Goal: Task Accomplishment & Management: Complete application form

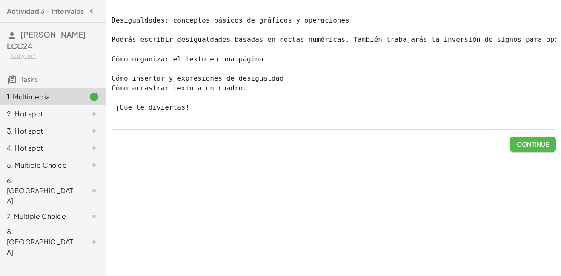
click at [536, 148] on span "Continue" at bounding box center [533, 144] width 32 height 8
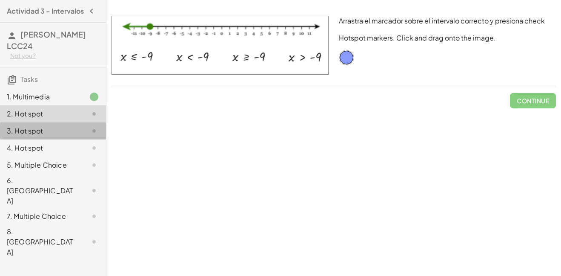
click at [84, 140] on div at bounding box center [87, 141] width 24 height 10
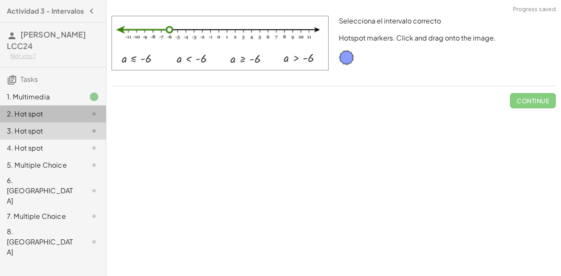
click at [81, 150] on div "2. Hot spot" at bounding box center [53, 158] width 106 height 17
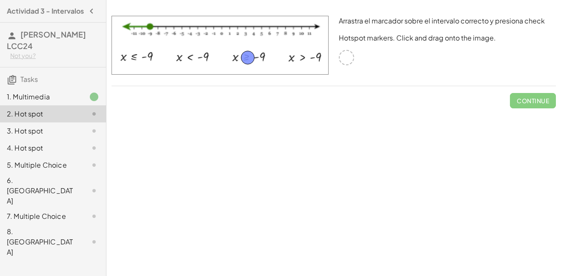
drag, startPoint x: 348, startPoint y: 55, endPoint x: 249, endPoint y: 56, distance: 98.8
click at [540, 105] on button "Check" at bounding box center [538, 100] width 36 height 15
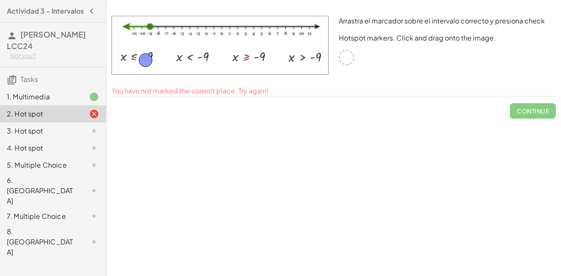
drag, startPoint x: 249, startPoint y: 61, endPoint x: 145, endPoint y: 63, distance: 103.5
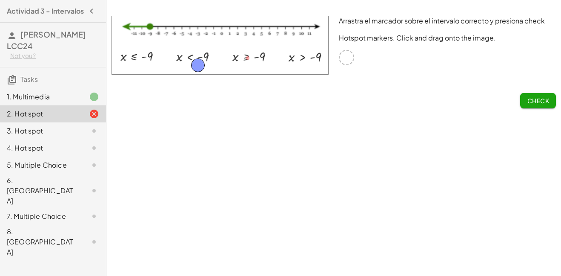
drag, startPoint x: 145, startPoint y: 62, endPoint x: 198, endPoint y: 67, distance: 53.9
drag, startPoint x: 199, startPoint y: 69, endPoint x: 139, endPoint y: 66, distance: 60.6
click at [526, 96] on button "Check" at bounding box center [538, 100] width 36 height 15
click at [528, 101] on span "Continue" at bounding box center [533, 101] width 32 height 8
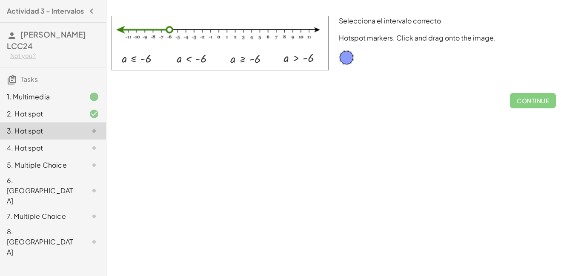
click at [196, 63] on img at bounding box center [220, 43] width 217 height 55
drag, startPoint x: 345, startPoint y: 52, endPoint x: 193, endPoint y: 53, distance: 152.1
click at [544, 99] on span "Check" at bounding box center [538, 101] width 22 height 8
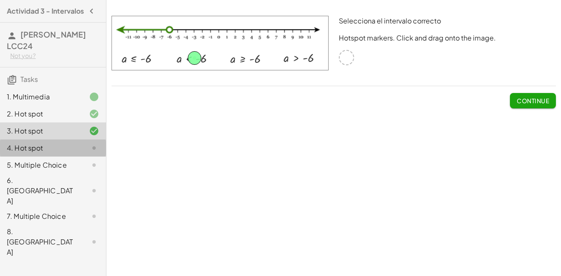
click at [72, 184] on div "4. Hot spot" at bounding box center [53, 201] width 106 height 34
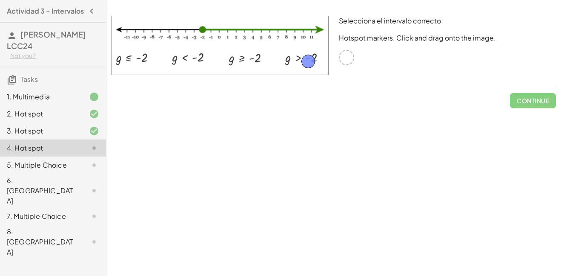
drag, startPoint x: 349, startPoint y: 57, endPoint x: 309, endPoint y: 59, distance: 40.5
click at [529, 98] on span "Check" at bounding box center [538, 101] width 22 height 8
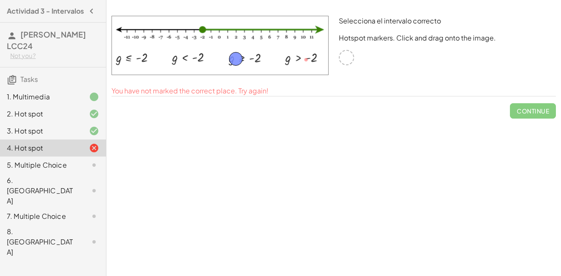
drag, startPoint x: 305, startPoint y: 59, endPoint x: 236, endPoint y: 58, distance: 69.0
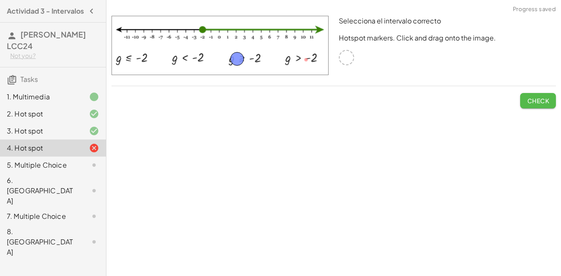
click at [539, 98] on span "Check" at bounding box center [538, 101] width 22 height 8
click at [539, 101] on span "Continue" at bounding box center [533, 101] width 32 height 8
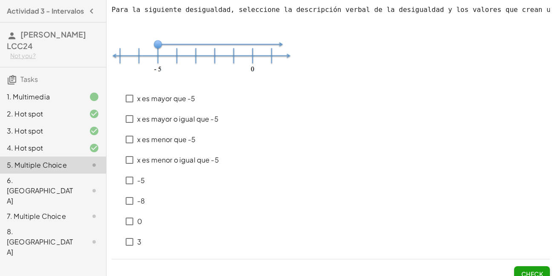
drag, startPoint x: 539, startPoint y: 101, endPoint x: 196, endPoint y: 134, distance: 344.9
click at [196, 134] on div "x es mayor que -5 x es mayor o igual que -5 x [PERSON_NAME] que -5 x [PERSON_NA…" at bounding box center [331, 168] width 438 height 167
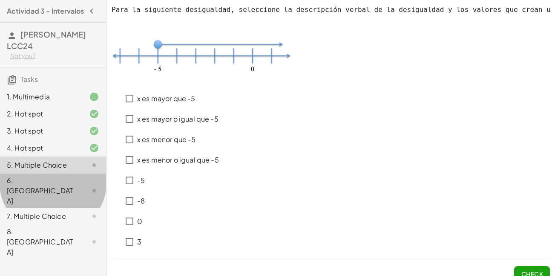
click at [46, 235] on div "6. [GEOGRAPHIC_DATA]" at bounding box center [53, 252] width 106 height 34
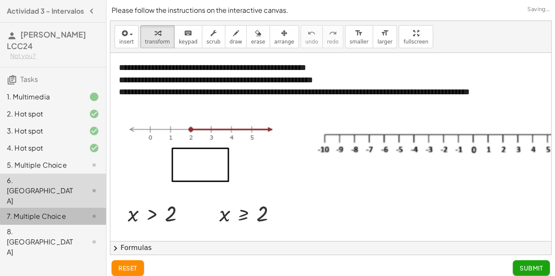
click at [46, 221] on div "7. Multiple Choice" at bounding box center [41, 226] width 69 height 10
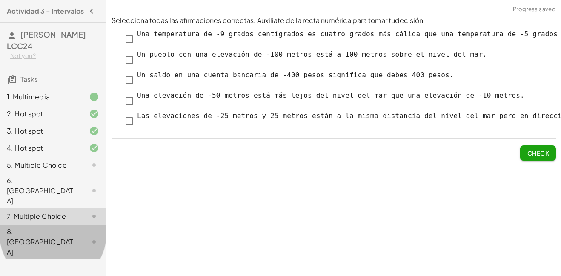
click at [41, 237] on div "8. [GEOGRAPHIC_DATA]" at bounding box center [41, 252] width 69 height 31
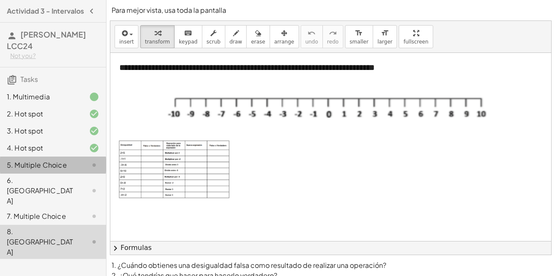
click at [86, 176] on div at bounding box center [87, 175] width 24 height 10
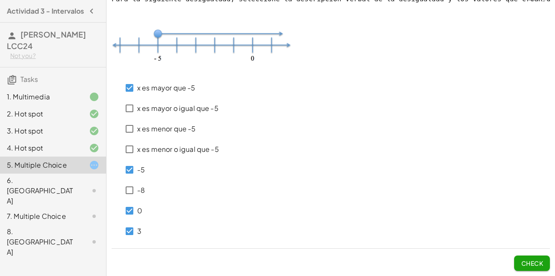
scroll to position [17, 0]
click at [532, 258] on button "Check" at bounding box center [532, 262] width 36 height 15
click at [273, 109] on div "x es mayor que -5 x es mayor o igual que -5 x [PERSON_NAME] que -5 x [PERSON_NA…" at bounding box center [331, 157] width 438 height 167
click at [527, 262] on span "Check" at bounding box center [532, 263] width 22 height 8
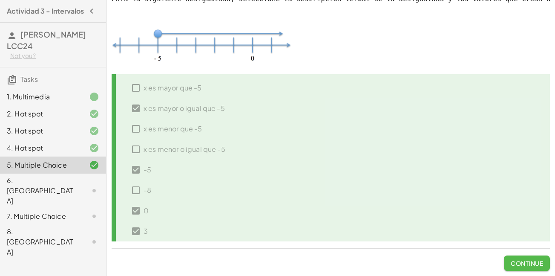
click at [526, 262] on span "Continue" at bounding box center [527, 263] width 32 height 8
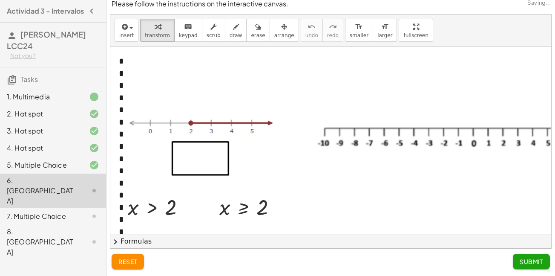
scroll to position [6, 0]
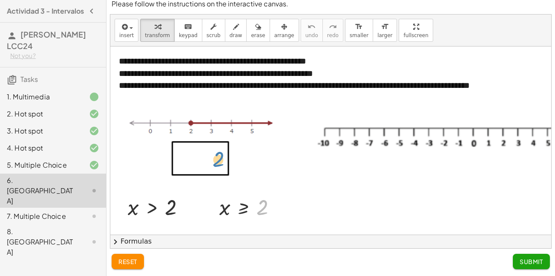
drag, startPoint x: 263, startPoint y: 204, endPoint x: 219, endPoint y: 156, distance: 65.1
drag, startPoint x: 250, startPoint y: 208, endPoint x: 206, endPoint y: 158, distance: 67.0
drag, startPoint x: 244, startPoint y: 206, endPoint x: 241, endPoint y: 202, distance: 5.1
click at [241, 202] on div at bounding box center [251, 207] width 72 height 28
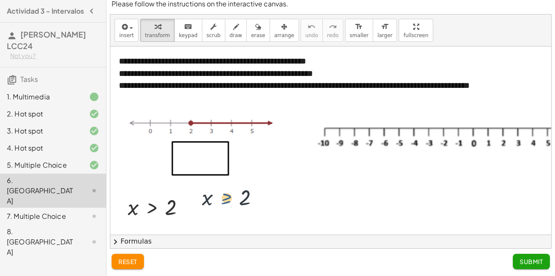
drag, startPoint x: 241, startPoint y: 202, endPoint x: 216, endPoint y: 189, distance: 27.6
drag, startPoint x: 244, startPoint y: 205, endPoint x: 198, endPoint y: 152, distance: 70.4
drag, startPoint x: 236, startPoint y: 216, endPoint x: 181, endPoint y: 172, distance: 70.8
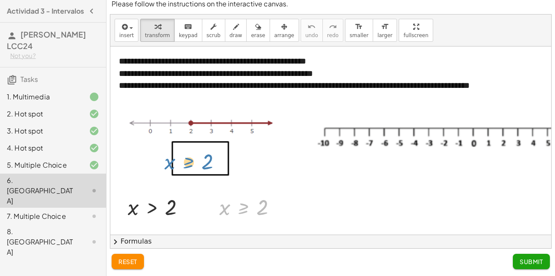
drag, startPoint x: 234, startPoint y: 214, endPoint x: 189, endPoint y: 122, distance: 102.3
drag, startPoint x: 243, startPoint y: 213, endPoint x: 182, endPoint y: 165, distance: 77.9
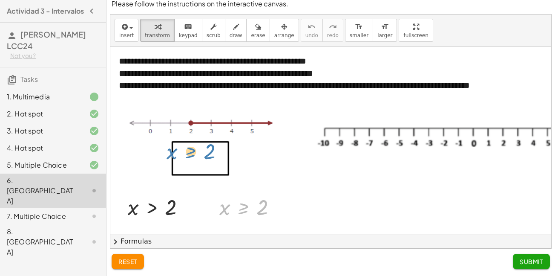
drag, startPoint x: 254, startPoint y: 204, endPoint x: 201, endPoint y: 149, distance: 76.5
drag, startPoint x: 241, startPoint y: 197, endPoint x: 190, endPoint y: 142, distance: 74.5
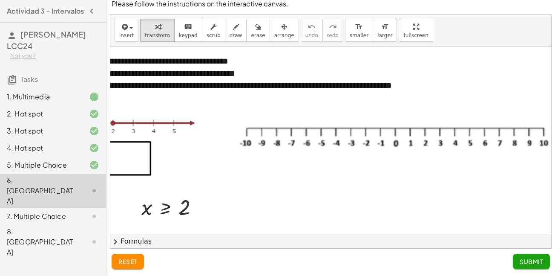
scroll to position [0, 108]
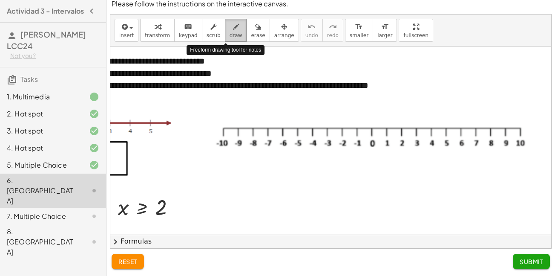
click at [233, 29] on icon "button" at bounding box center [236, 27] width 6 height 10
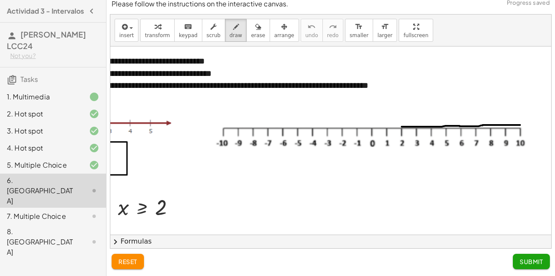
drag, startPoint x: 395, startPoint y: 127, endPoint x: 514, endPoint y: 125, distance: 118.4
drag, startPoint x: 510, startPoint y: 120, endPoint x: 515, endPoint y: 128, distance: 9.8
drag, startPoint x: 394, startPoint y: 126, endPoint x: 503, endPoint y: 124, distance: 109.1
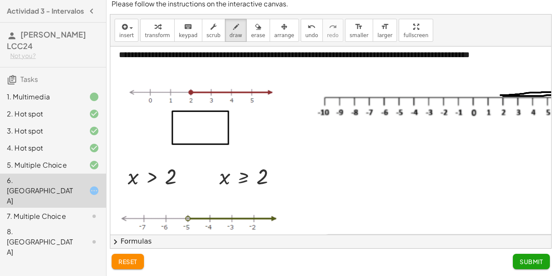
scroll to position [28, 0]
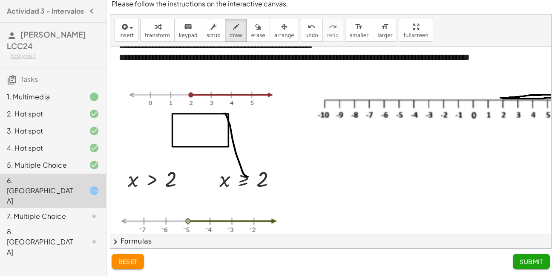
drag, startPoint x: 246, startPoint y: 176, endPoint x: 224, endPoint y: 113, distance: 66.4
click at [224, 113] on div at bounding box center [381, 256] width 542 height 477
click at [230, 37] on span "draw" at bounding box center [236, 35] width 13 height 6
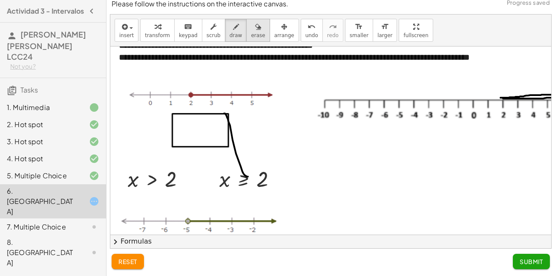
click at [246, 32] on button "erase" at bounding box center [257, 30] width 23 height 23
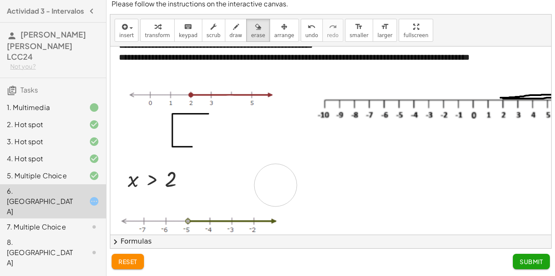
drag, startPoint x: 230, startPoint y: 120, endPoint x: 172, endPoint y: 132, distance: 58.7
click at [172, 132] on div at bounding box center [381, 256] width 542 height 477
drag, startPoint x: 239, startPoint y: 183, endPoint x: 209, endPoint y: 108, distance: 81.1
click at [209, 108] on div at bounding box center [381, 256] width 542 height 477
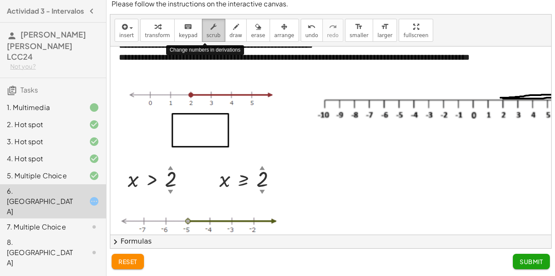
click at [202, 39] on button "scrub" at bounding box center [213, 30] width 23 height 23
drag, startPoint x: 255, startPoint y: 173, endPoint x: 219, endPoint y: 135, distance: 52.1
click at [219, 135] on div "**********" at bounding box center [381, 256] width 542 height 477
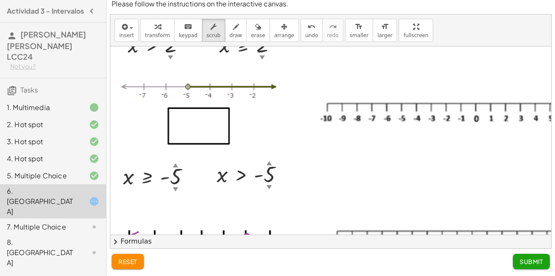
scroll to position [160, 0]
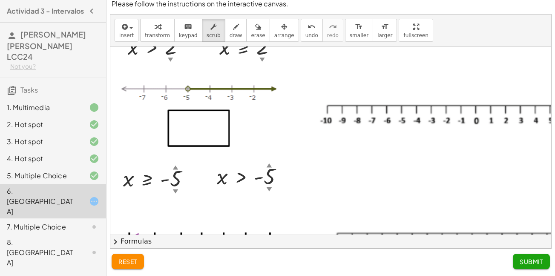
drag, startPoint x: 245, startPoint y: 175, endPoint x: 217, endPoint y: 156, distance: 34.3
click at [217, 156] on div "**********" at bounding box center [381, 124] width 542 height 477
click at [125, 32] on span "insert" at bounding box center [126, 35] width 14 height 6
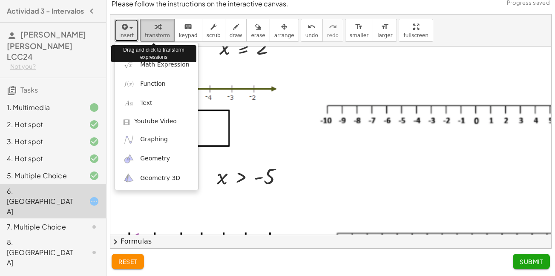
click at [155, 33] on span "transform" at bounding box center [157, 35] width 25 height 6
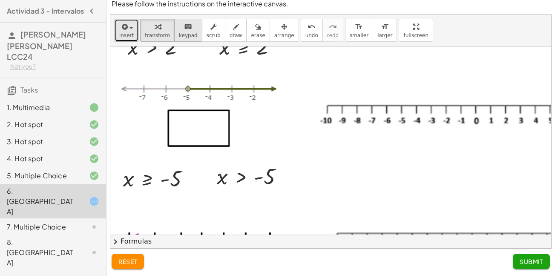
click at [181, 33] on span "keypad" at bounding box center [188, 35] width 19 height 6
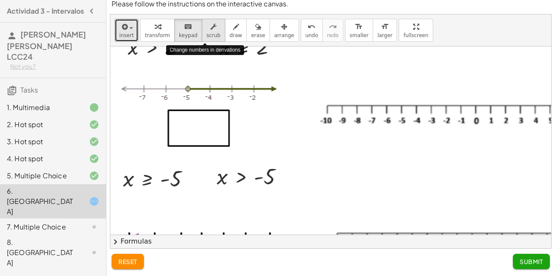
click at [202, 33] on button "scrub" at bounding box center [213, 30] width 23 height 23
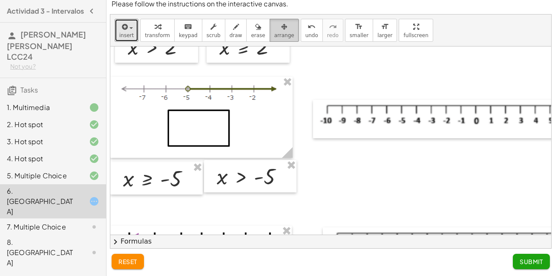
click at [270, 40] on button "arrange" at bounding box center [284, 30] width 29 height 23
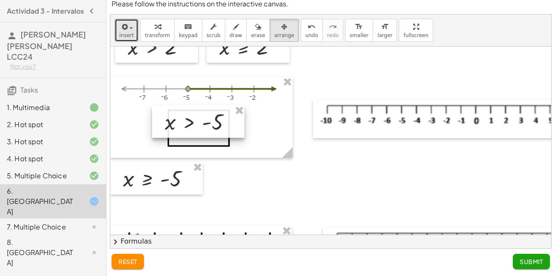
drag, startPoint x: 279, startPoint y: 175, endPoint x: 227, endPoint y: 120, distance: 75.9
click at [227, 120] on div at bounding box center [198, 121] width 92 height 32
click at [220, 127] on div at bounding box center [198, 121] width 92 height 32
drag, startPoint x: 352, startPoint y: 189, endPoint x: 327, endPoint y: 178, distance: 27.1
click at [327, 178] on div at bounding box center [381, 124] width 542 height 477
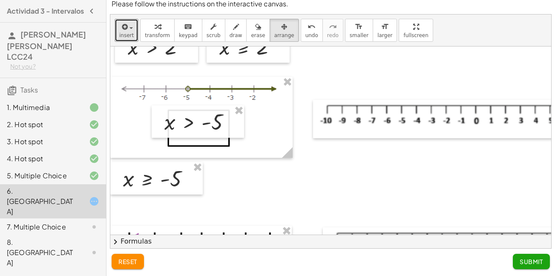
drag, startPoint x: 543, startPoint y: 142, endPoint x: 548, endPoint y: 147, distance: 6.7
click at [548, 147] on div "**********" at bounding box center [330, 140] width 441 height 188
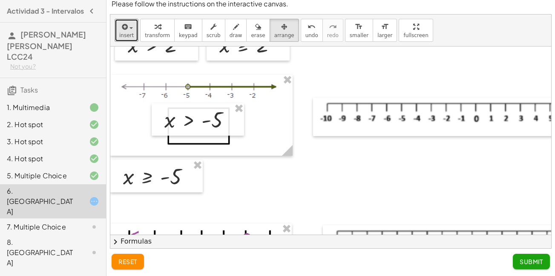
scroll to position [296, 0]
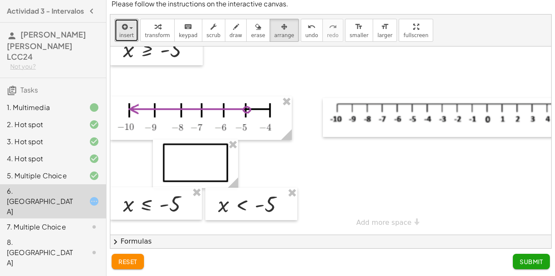
drag, startPoint x: 532, startPoint y: 203, endPoint x: 548, endPoint y: 201, distance: 15.9
click at [548, 201] on div "**********" at bounding box center [330, 140] width 441 height 188
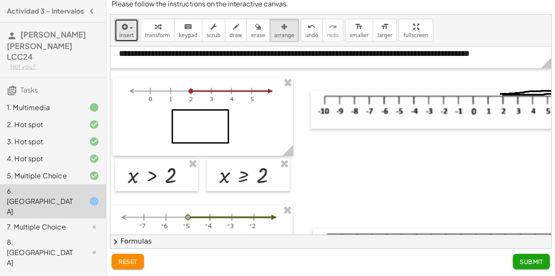
scroll to position [31, 0]
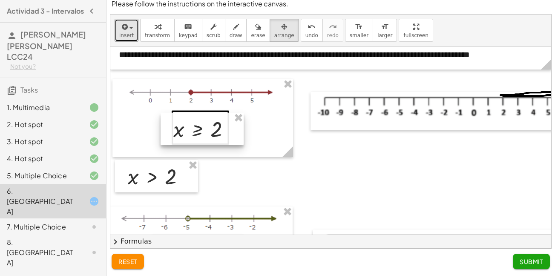
drag, startPoint x: 249, startPoint y: 184, endPoint x: 203, endPoint y: 137, distance: 66.0
click at [203, 137] on div at bounding box center [202, 128] width 83 height 32
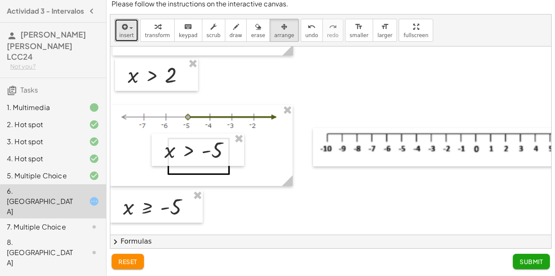
scroll to position [128, 0]
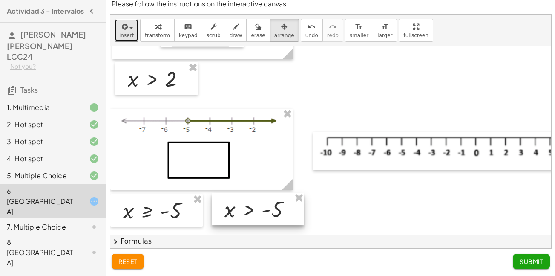
drag, startPoint x: 198, startPoint y: 163, endPoint x: 258, endPoint y: 217, distance: 80.8
click at [258, 217] on div at bounding box center [258, 209] width 92 height 32
drag, startPoint x: 429, startPoint y: 227, endPoint x: 452, endPoint y: 230, distance: 22.7
click at [452, 230] on div "**********" at bounding box center [330, 140] width 441 height 188
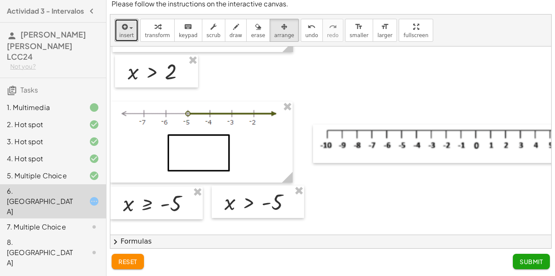
scroll to position [137, 0]
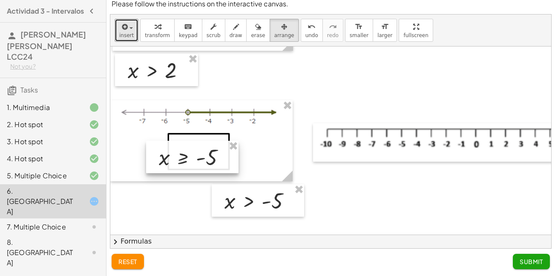
drag, startPoint x: 167, startPoint y: 204, endPoint x: 202, endPoint y: 159, distance: 57.3
click at [202, 159] on div at bounding box center [192, 157] width 92 height 32
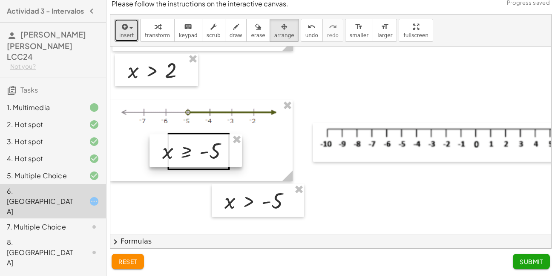
drag, startPoint x: 202, startPoint y: 159, endPoint x: 206, endPoint y: 153, distance: 7.5
click at [206, 153] on div at bounding box center [196, 150] width 92 height 32
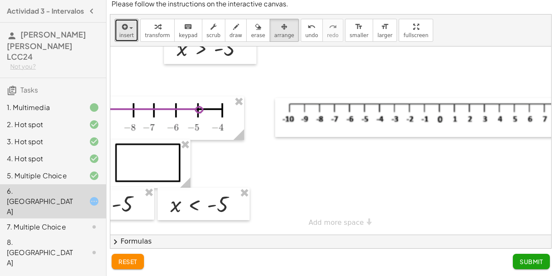
scroll to position [292, 48]
drag, startPoint x: 544, startPoint y: 206, endPoint x: 544, endPoint y: 210, distance: 4.3
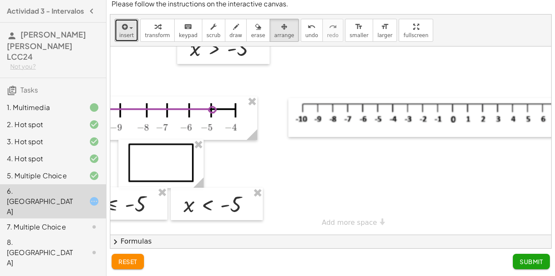
scroll to position [296, 0]
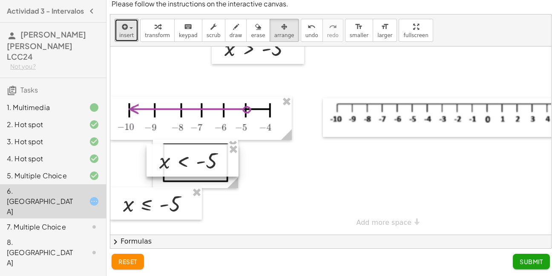
drag, startPoint x: 257, startPoint y: 200, endPoint x: 198, endPoint y: 157, distance: 72.8
click at [198, 157] on div at bounding box center [193, 160] width 92 height 32
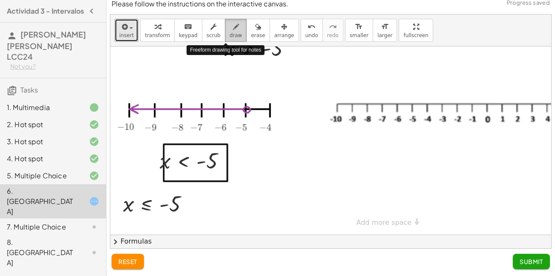
click at [230, 32] on span "draw" at bounding box center [236, 35] width 13 height 6
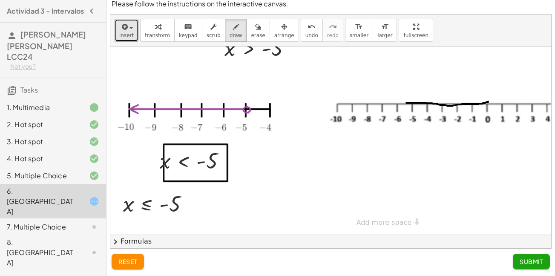
drag, startPoint x: 488, startPoint y: 95, endPoint x: 406, endPoint y: 96, distance: 81.4
drag, startPoint x: 406, startPoint y: 92, endPoint x: 413, endPoint y: 100, distance: 10.6
drag, startPoint x: 411, startPoint y: 96, endPoint x: 489, endPoint y: 95, distance: 78.0
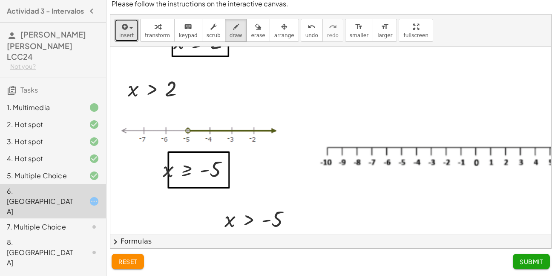
scroll to position [109, 0]
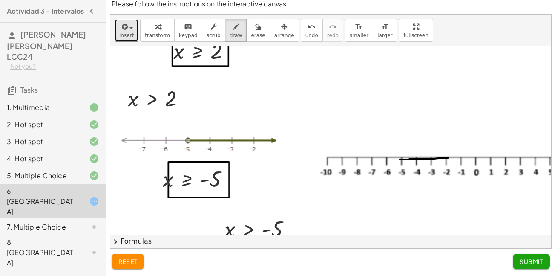
drag, startPoint x: 448, startPoint y: 158, endPoint x: 400, endPoint y: 159, distance: 48.6
click at [400, 159] on div at bounding box center [381, 176] width 542 height 477
drag, startPoint x: 398, startPoint y: 155, endPoint x: 444, endPoint y: 158, distance: 46.1
click at [435, 159] on div at bounding box center [381, 176] width 542 height 477
click at [443, 152] on div at bounding box center [381, 176] width 542 height 477
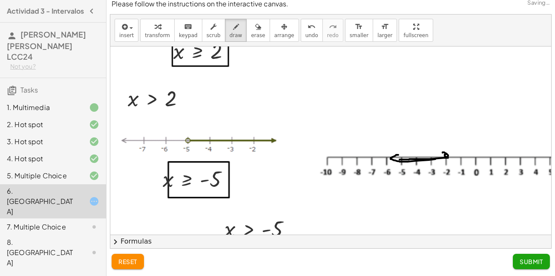
click at [534, 261] on span "Submit" at bounding box center [531, 261] width 23 height 8
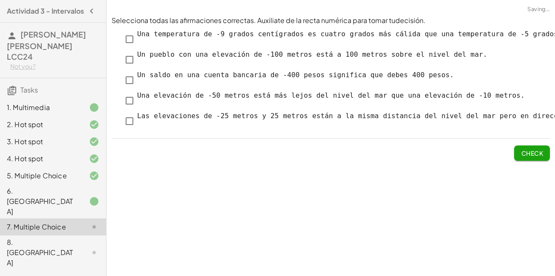
scroll to position [0, 0]
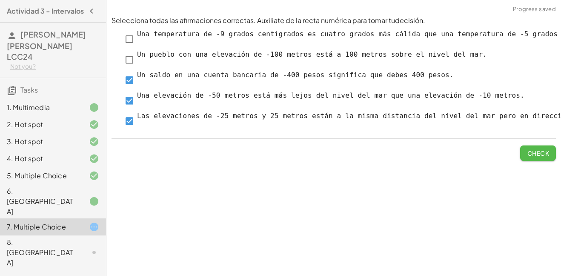
click at [536, 153] on span "Check" at bounding box center [538, 153] width 22 height 8
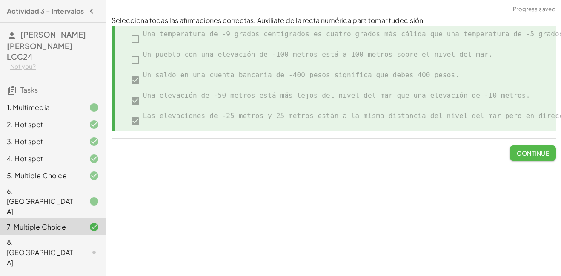
click at [533, 153] on span "Continue" at bounding box center [533, 153] width 32 height 8
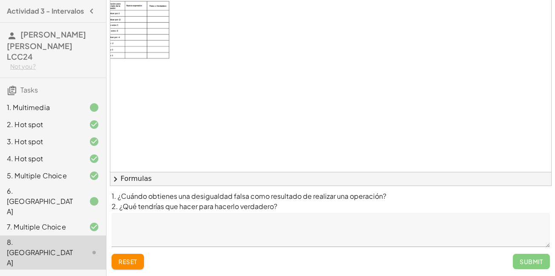
scroll to position [69, 60]
drag, startPoint x: 375, startPoint y: 165, endPoint x: 301, endPoint y: 163, distance: 73.7
click at [303, 164] on div at bounding box center [414, 64] width 729 height 300
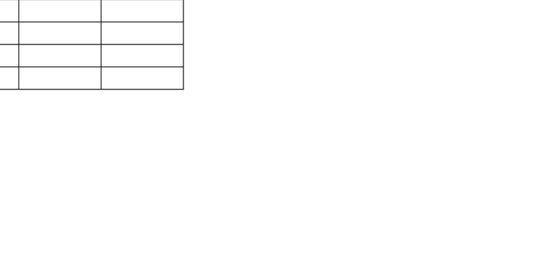
scroll to position [0, 0]
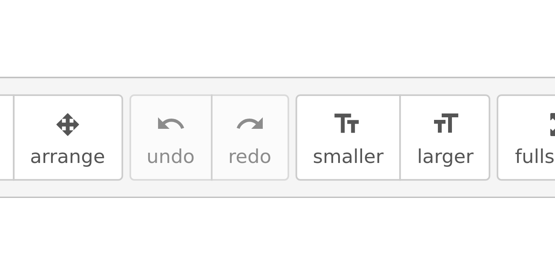
drag, startPoint x: 328, startPoint y: 9, endPoint x: 377, endPoint y: 19, distance: 50.0
click at [416, 19] on html "Actividad 3 - Intervalos [PERSON_NAME] [PERSON_NAME] LCC24 Not you? Tasks 1. Mu…" at bounding box center [277, 172] width 555 height 345
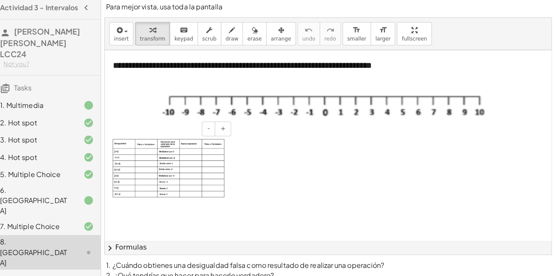
scroll to position [2, 0]
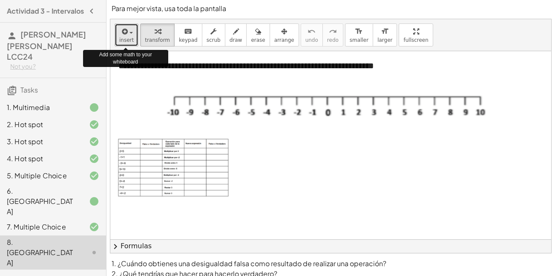
click at [119, 35] on button "insert" at bounding box center [127, 34] width 24 height 23
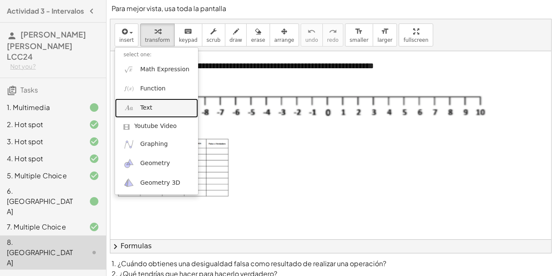
click at [147, 112] on span "Text" at bounding box center [146, 108] width 12 height 9
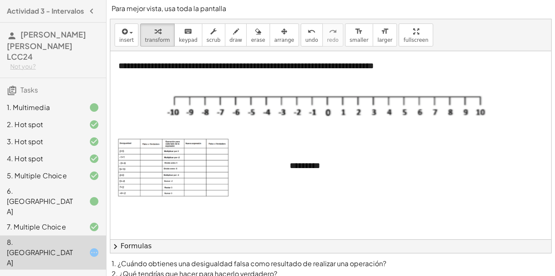
click at [343, 195] on div at bounding box center [473, 201] width 729 height 300
drag, startPoint x: 326, startPoint y: 170, endPoint x: 269, endPoint y: 171, distance: 57.1
click at [269, 171] on div "**********" at bounding box center [473, 201] width 729 height 300
drag, startPoint x: 324, startPoint y: 180, endPoint x: 307, endPoint y: 174, distance: 18.1
click at [307, 174] on div "*********" at bounding box center [345, 165] width 128 height 29
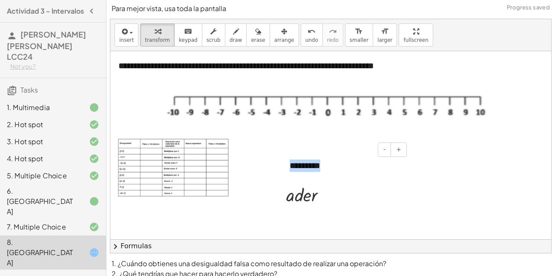
drag, startPoint x: 328, startPoint y: 167, endPoint x: 285, endPoint y: 170, distance: 43.1
click at [285, 170] on div "- + *********" at bounding box center [345, 165] width 128 height 29
click at [271, 136] on div at bounding box center [473, 201] width 729 height 300
click at [183, 38] on span "keypad" at bounding box center [188, 40] width 19 height 6
click at [155, 150] on img at bounding box center [173, 167] width 111 height 58
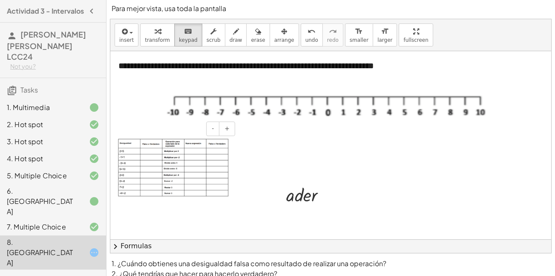
click at [152, 151] on img at bounding box center [173, 167] width 111 height 58
click at [309, 134] on div at bounding box center [473, 201] width 729 height 300
click at [297, 198] on div at bounding box center [301, 194] width 31 height 20
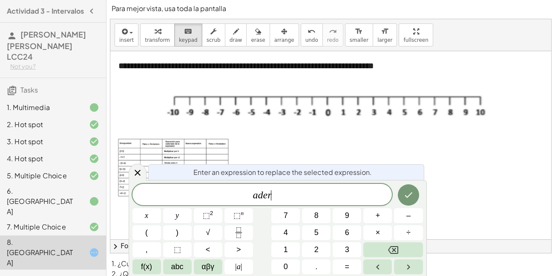
click at [296, 198] on span "[PERSON_NAME] ​" at bounding box center [262, 195] width 260 height 12
click at [411, 190] on icon "Done" at bounding box center [408, 195] width 10 height 10
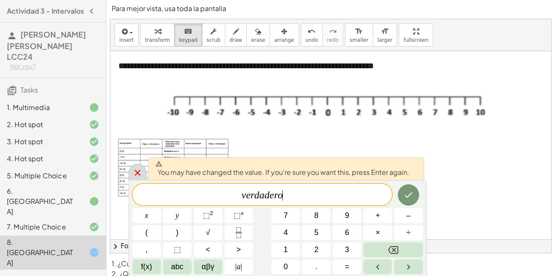
click at [134, 174] on icon at bounding box center [137, 172] width 10 height 10
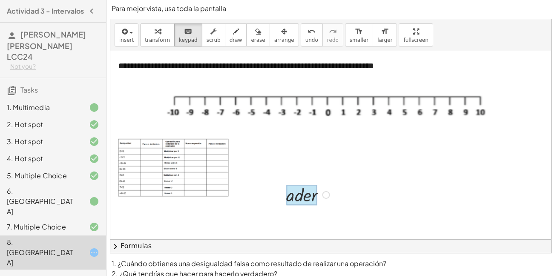
drag, startPoint x: 302, startPoint y: 196, endPoint x: 307, endPoint y: 203, distance: 8.8
click at [307, 203] on div at bounding box center [301, 194] width 31 height 20
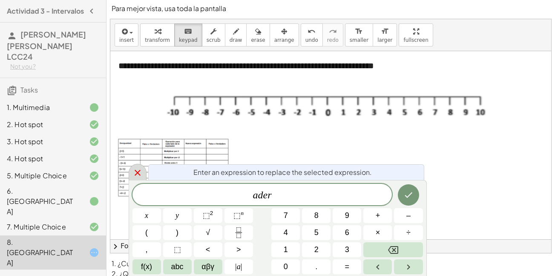
click at [136, 172] on icon at bounding box center [137, 172] width 10 height 10
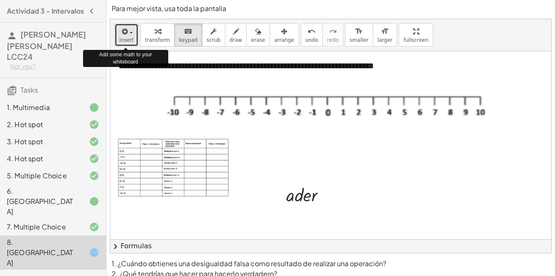
click at [128, 41] on span "insert" at bounding box center [126, 40] width 14 height 6
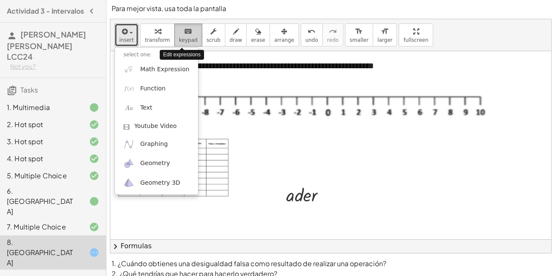
click at [184, 33] on icon "keyboard" at bounding box center [188, 31] width 8 height 10
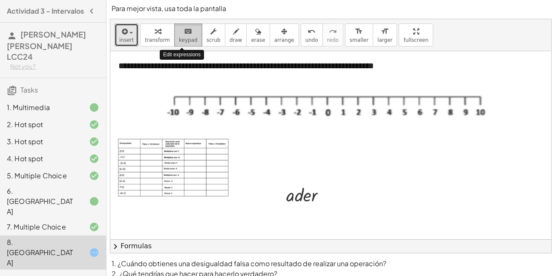
click at [184, 33] on icon "keyboard" at bounding box center [188, 31] width 8 height 10
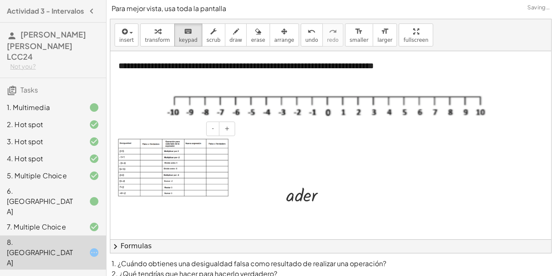
click at [147, 150] on img at bounding box center [173, 167] width 111 height 58
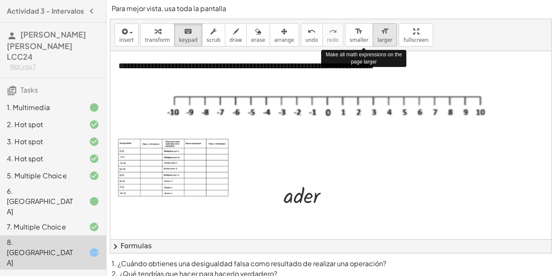
click at [381, 32] on icon "format_size" at bounding box center [385, 31] width 8 height 10
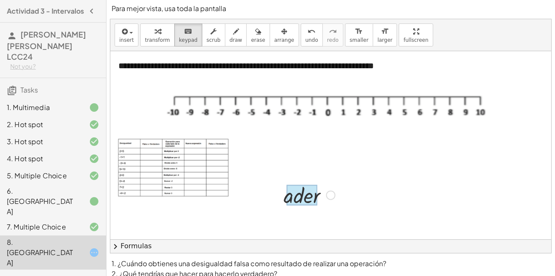
click at [301, 192] on div at bounding box center [301, 194] width 31 height 20
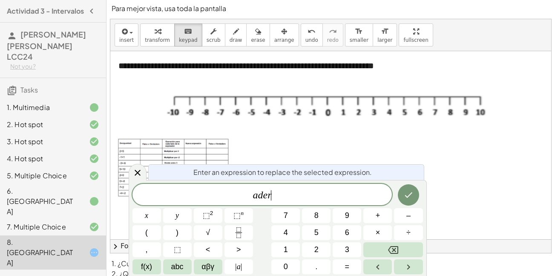
click at [301, 192] on span "[PERSON_NAME] ​" at bounding box center [262, 195] width 260 height 12
click at [138, 170] on icon at bounding box center [137, 172] width 10 height 10
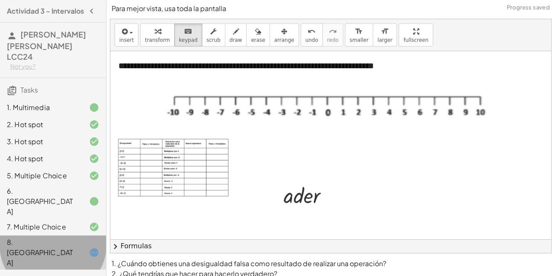
click at [77, 247] on div at bounding box center [87, 252] width 24 height 10
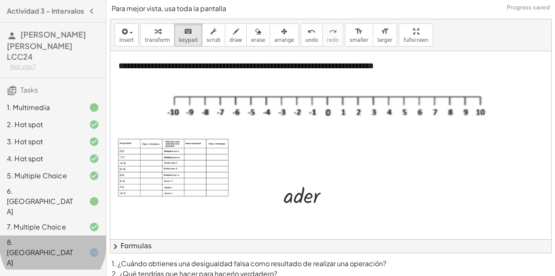
click at [77, 247] on div at bounding box center [87, 252] width 24 height 10
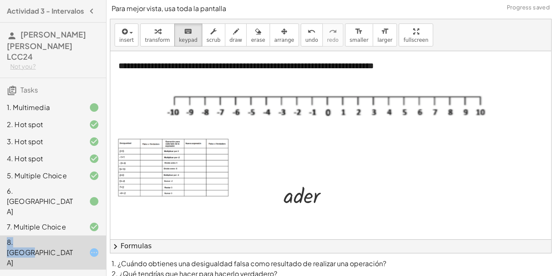
drag, startPoint x: 75, startPoint y: 222, endPoint x: 78, endPoint y: 205, distance: 17.5
click at [78, 205] on div "1. Multimedia 2. Hot spot 3. Hot spot 4. Hot spot 5. Multiple Choice 6. Canvas …" at bounding box center [53, 183] width 106 height 177
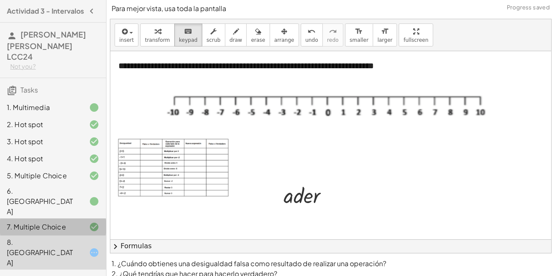
click at [78, 221] on div at bounding box center [87, 226] width 24 height 10
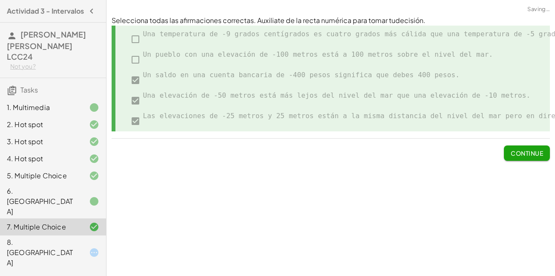
scroll to position [0, 0]
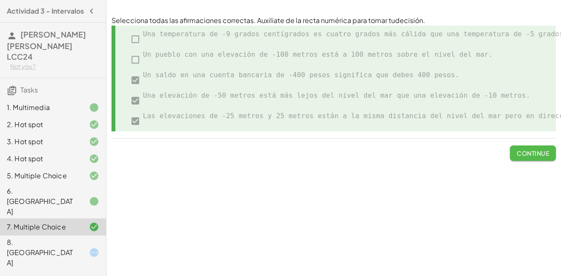
click at [546, 152] on span "Continue" at bounding box center [533, 153] width 32 height 8
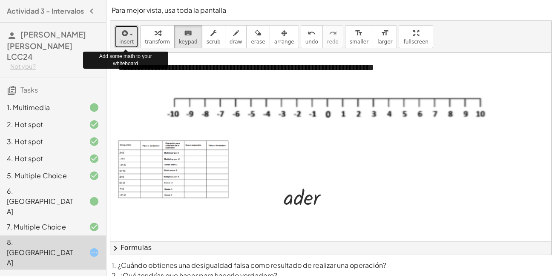
click at [125, 34] on icon "button" at bounding box center [124, 33] width 8 height 10
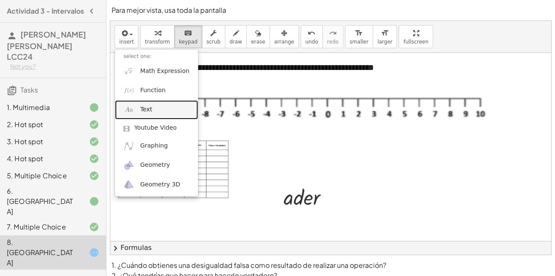
click at [142, 117] on link "Text" at bounding box center [156, 109] width 83 height 19
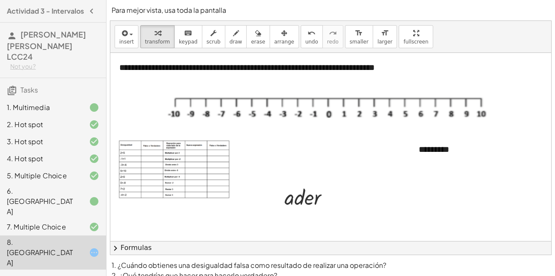
drag, startPoint x: 492, startPoint y: 155, endPoint x: 455, endPoint y: 164, distance: 37.2
click at [455, 164] on div "*********" at bounding box center [474, 149] width 128 height 29
click at [447, 180] on div at bounding box center [474, 203] width 729 height 300
drag, startPoint x: 451, startPoint y: 150, endPoint x: 414, endPoint y: 160, distance: 38.3
click at [414, 160] on div "- + *********" at bounding box center [474, 149] width 128 height 29
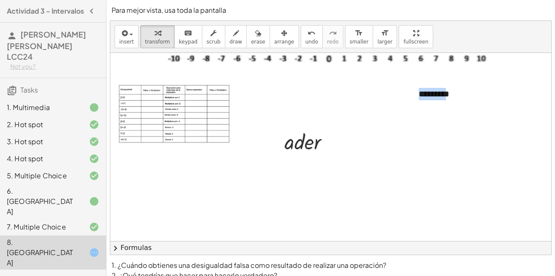
scroll to position [56, 0]
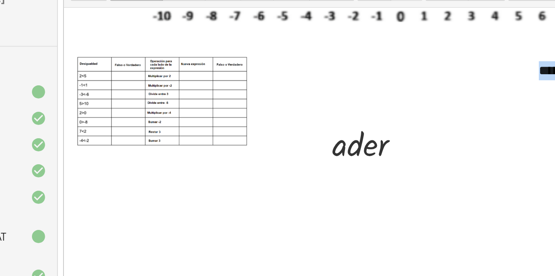
click at [424, 85] on div "*********" at bounding box center [474, 93] width 128 height 29
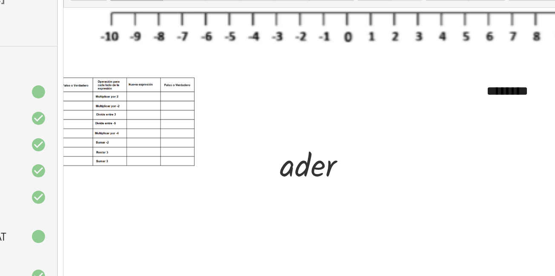
scroll to position [43, 34]
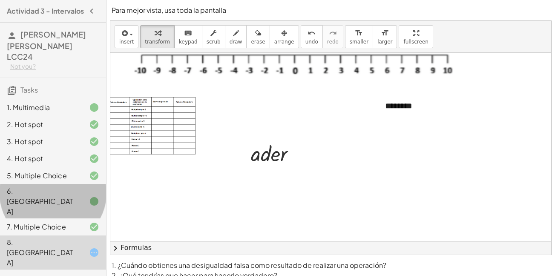
click at [58, 196] on div "6. [GEOGRAPHIC_DATA]" at bounding box center [41, 201] width 69 height 31
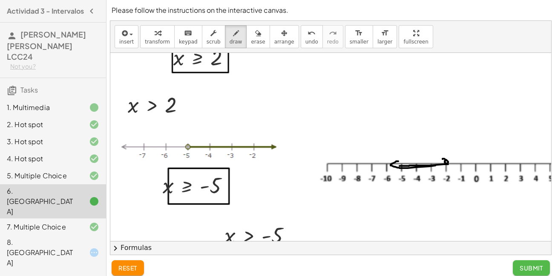
click at [538, 264] on span "Submit" at bounding box center [531, 268] width 23 height 8
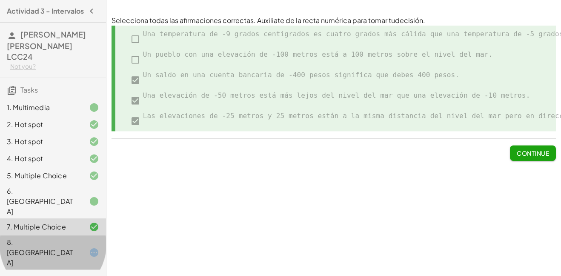
click at [84, 235] on div "8. [GEOGRAPHIC_DATA]" at bounding box center [53, 252] width 106 height 34
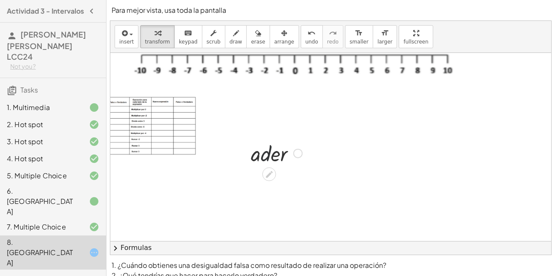
click at [267, 159] on div at bounding box center [277, 152] width 60 height 29
click at [268, 172] on icon at bounding box center [269, 174] width 9 height 9
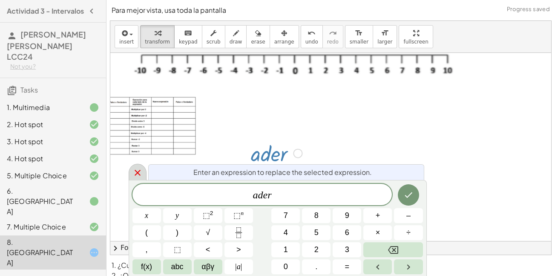
click at [135, 171] on icon at bounding box center [137, 172] width 10 height 10
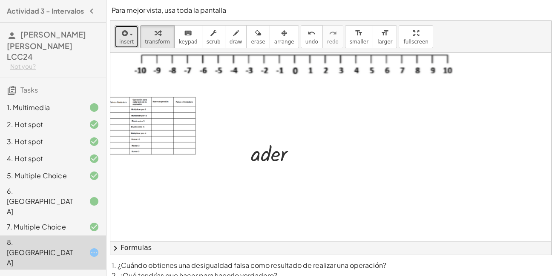
click at [130, 33] on div "button" at bounding box center [126, 33] width 14 height 10
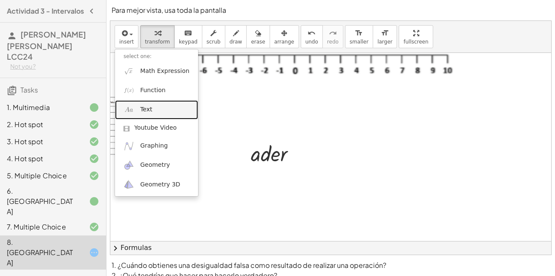
click at [141, 107] on span "Text" at bounding box center [146, 109] width 12 height 9
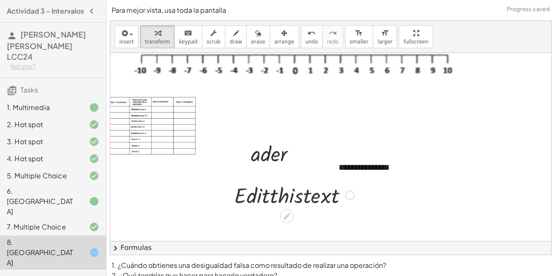
click at [296, 198] on div at bounding box center [294, 194] width 129 height 29
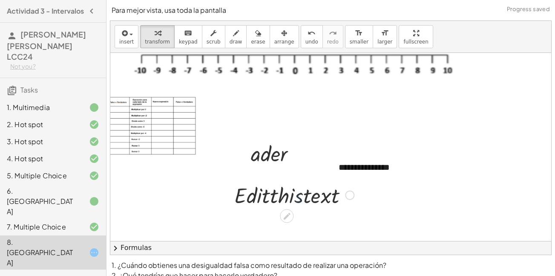
click at [296, 198] on div at bounding box center [294, 194] width 129 height 29
drag, startPoint x: 408, startPoint y: 184, endPoint x: 352, endPoint y: 173, distance: 56.8
click at [352, 173] on div "**********" at bounding box center [441, 159] width 729 height 300
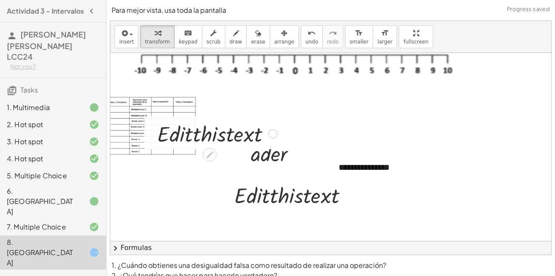
click at [234, 136] on div at bounding box center [217, 132] width 129 height 29
click at [319, 199] on div at bounding box center [294, 194] width 129 height 29
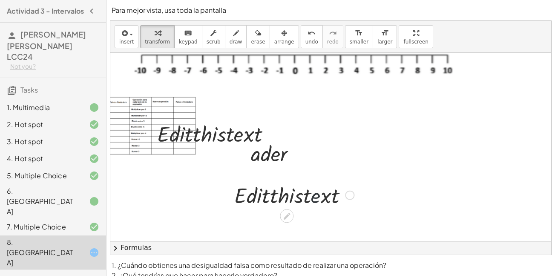
click at [319, 199] on div at bounding box center [294, 194] width 129 height 29
click at [244, 133] on div at bounding box center [217, 132] width 129 height 29
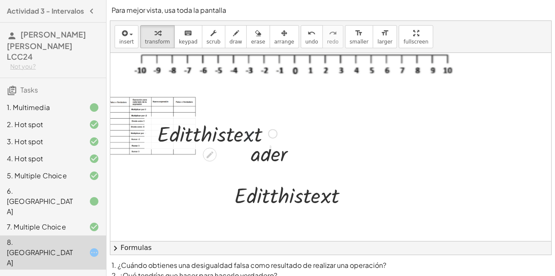
click at [244, 133] on div at bounding box center [217, 132] width 129 height 29
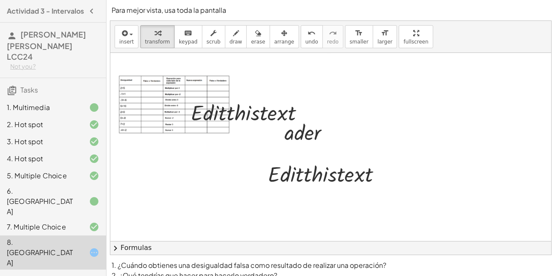
scroll to position [65, 0]
click at [256, 111] on div at bounding box center [250, 111] width 129 height 29
click at [275, 115] on div at bounding box center [250, 111] width 129 height 29
click at [310, 135] on div at bounding box center [310, 130] width 60 height 29
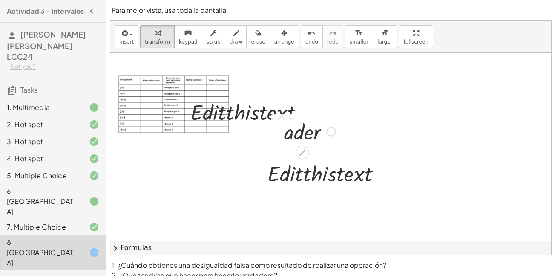
click at [310, 135] on div at bounding box center [310, 130] width 60 height 29
click at [304, 153] on icon at bounding box center [302, 152] width 9 height 9
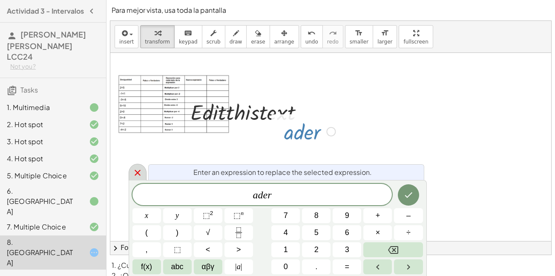
click at [140, 177] on icon at bounding box center [137, 172] width 10 height 10
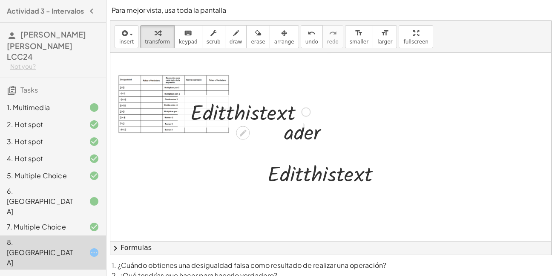
click at [260, 106] on div at bounding box center [250, 111] width 129 height 29
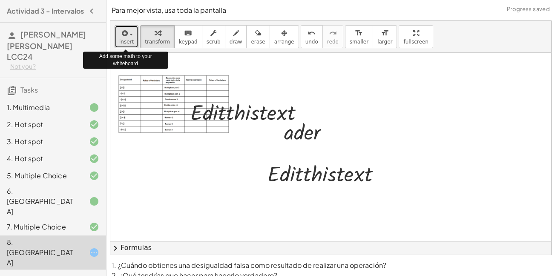
click at [129, 31] on div "button" at bounding box center [126, 33] width 14 height 10
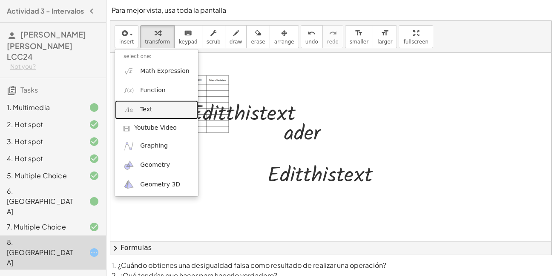
click at [143, 110] on span "Text" at bounding box center [146, 109] width 12 height 9
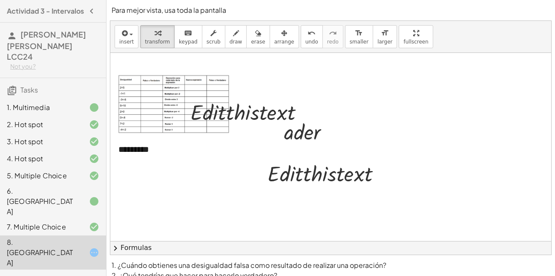
click at [167, 173] on div at bounding box center [474, 138] width 729 height 300
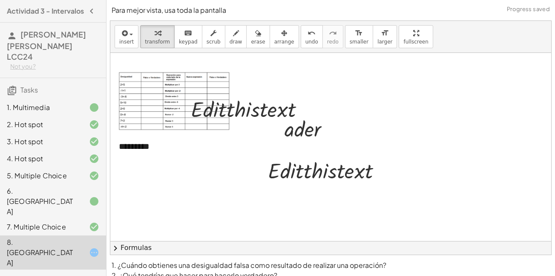
scroll to position [68, 0]
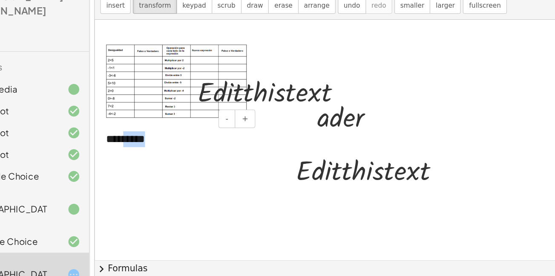
drag, startPoint x: 135, startPoint y: 152, endPoint x: 179, endPoint y: 150, distance: 43.5
click at [179, 150] on div "*********" at bounding box center [174, 146] width 128 height 29
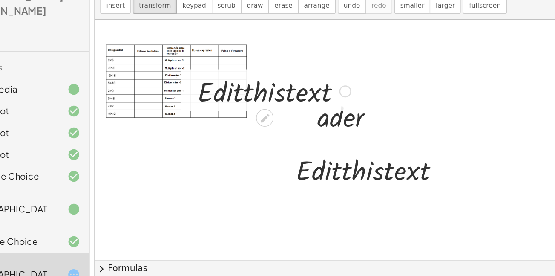
click at [267, 102] on div at bounding box center [251, 108] width 129 height 29
click at [271, 110] on div at bounding box center [251, 108] width 129 height 29
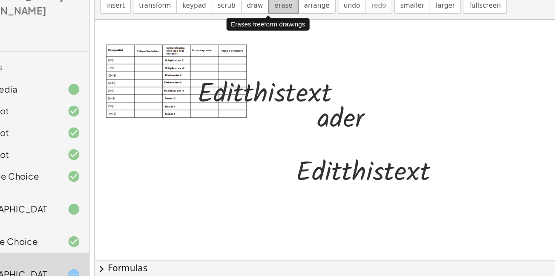
click at [251, 42] on span "erase" at bounding box center [258, 42] width 14 height 6
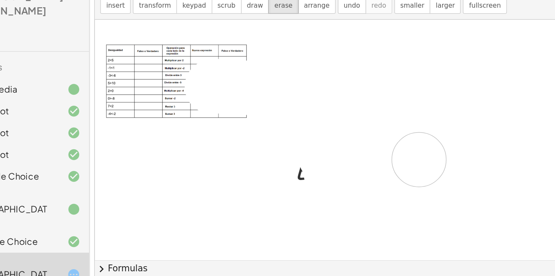
drag, startPoint x: 203, startPoint y: 105, endPoint x: 319, endPoint y: 173, distance: 134.6
click at [357, 165] on div at bounding box center [474, 135] width 729 height 300
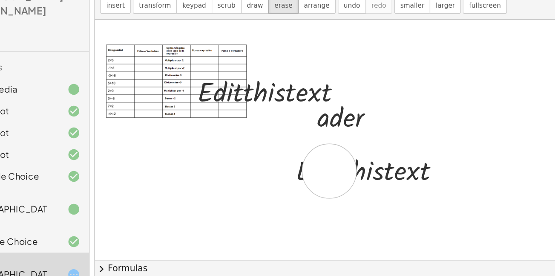
click at [294, 171] on div at bounding box center [474, 135] width 729 height 300
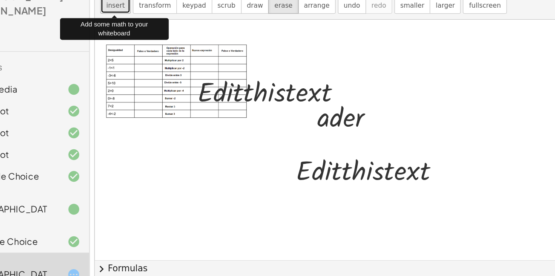
click at [123, 47] on button "insert" at bounding box center [127, 36] width 24 height 23
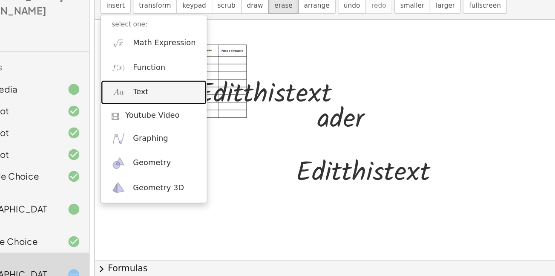
click at [146, 111] on span "Text" at bounding box center [146, 109] width 12 height 9
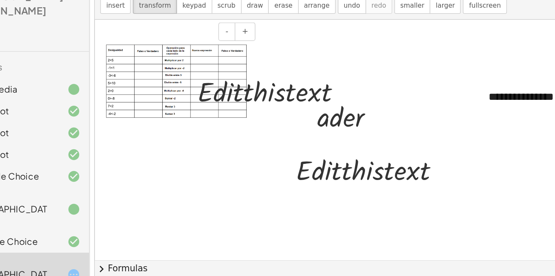
click at [155, 88] on img at bounding box center [174, 101] width 111 height 58
click at [148, 83] on img at bounding box center [174, 101] width 111 height 58
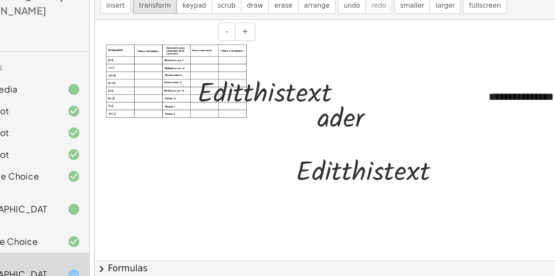
click at [148, 83] on img at bounding box center [174, 101] width 111 height 58
click at [79, 221] on div at bounding box center [87, 226] width 24 height 10
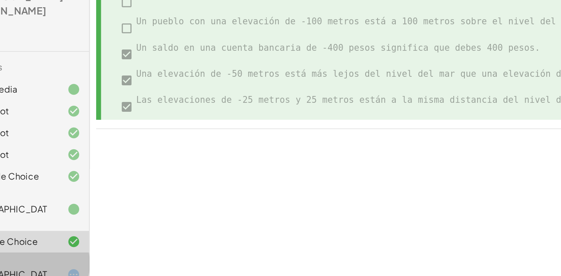
click at [86, 247] on div at bounding box center [87, 252] width 24 height 10
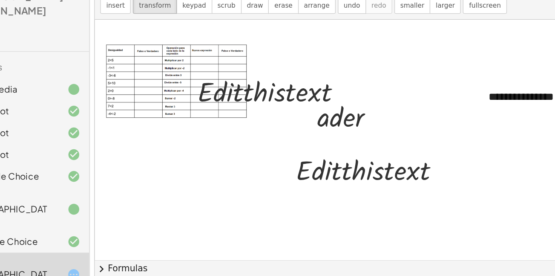
scroll to position [63, 0]
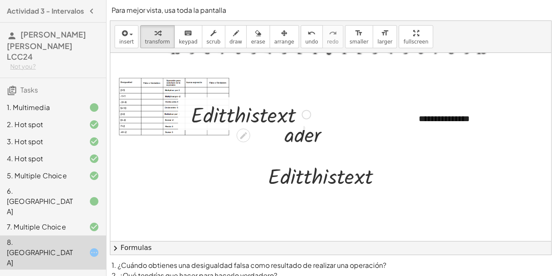
click at [252, 125] on div at bounding box center [251, 113] width 129 height 29
click at [276, 111] on div at bounding box center [251, 113] width 129 height 29
click at [290, 170] on div at bounding box center [328, 175] width 129 height 29
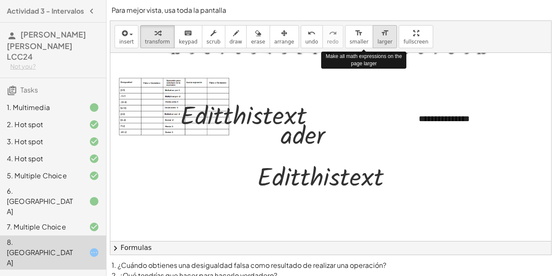
click at [377, 42] on span "larger" at bounding box center [384, 42] width 15 height 6
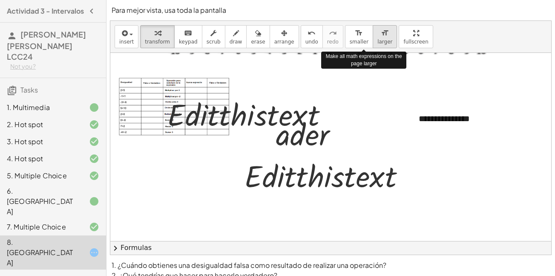
click at [377, 42] on span "larger" at bounding box center [384, 42] width 15 height 6
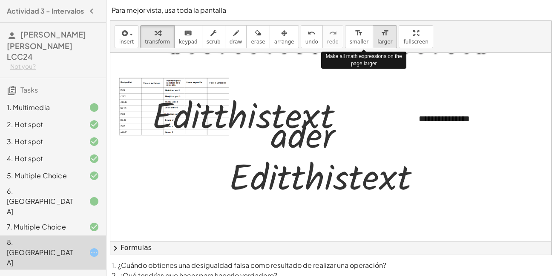
click at [377, 42] on span "larger" at bounding box center [384, 42] width 15 height 6
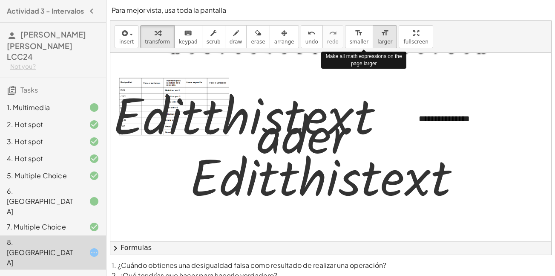
click at [377, 42] on span "larger" at bounding box center [384, 42] width 15 height 6
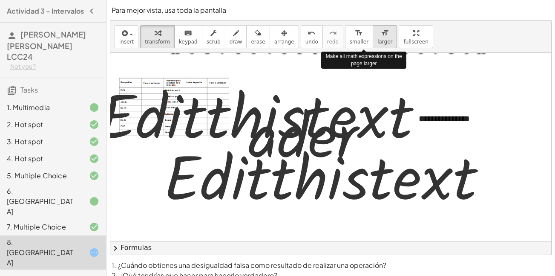
click at [377, 42] on span "larger" at bounding box center [384, 42] width 15 height 6
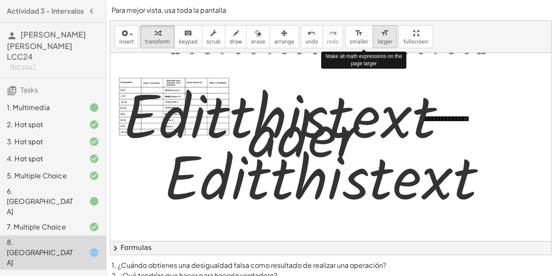
click at [377, 42] on span "larger" at bounding box center [384, 42] width 15 height 6
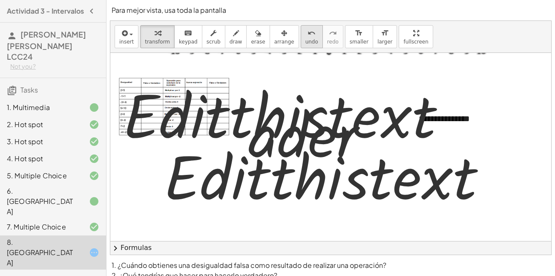
click at [301, 47] on button "undo undo" at bounding box center [312, 36] width 22 height 23
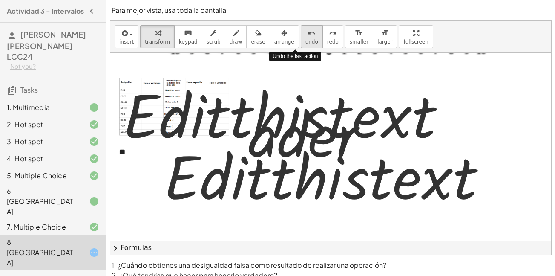
click at [301, 47] on button "undo undo" at bounding box center [312, 36] width 22 height 23
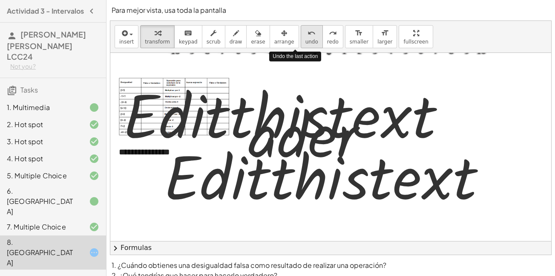
click at [301, 47] on button "undo undo" at bounding box center [312, 36] width 22 height 23
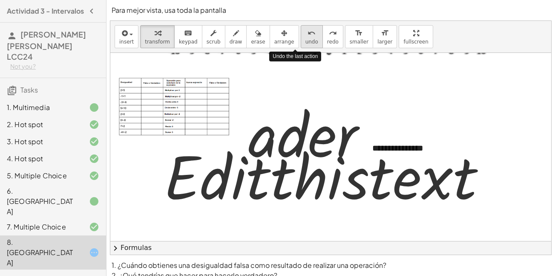
click at [301, 47] on button "undo undo" at bounding box center [312, 36] width 22 height 23
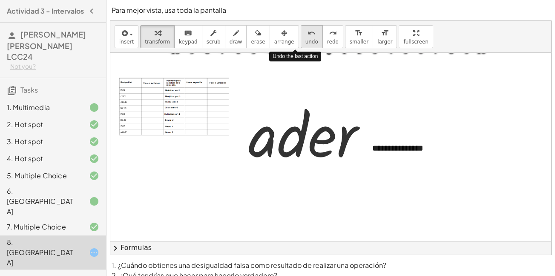
click at [301, 47] on button "undo undo" at bounding box center [312, 36] width 22 height 23
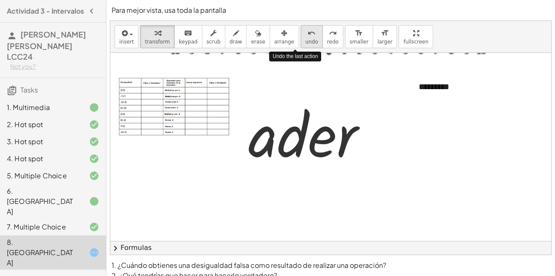
click at [301, 47] on button "undo undo" at bounding box center [312, 36] width 22 height 23
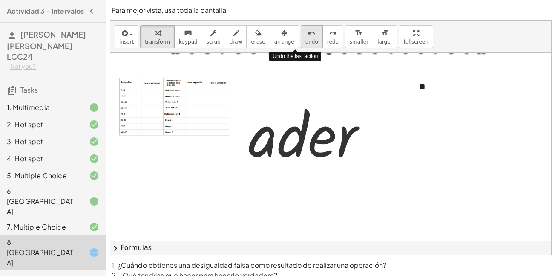
click at [301, 47] on button "undo undo" at bounding box center [312, 36] width 22 height 23
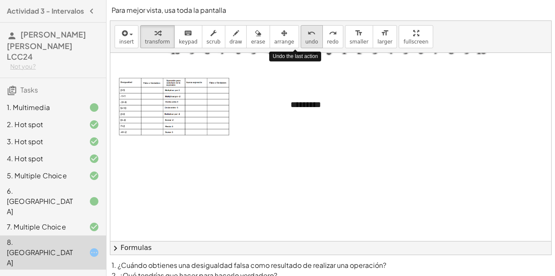
click at [301, 47] on button "undo undo" at bounding box center [312, 36] width 22 height 23
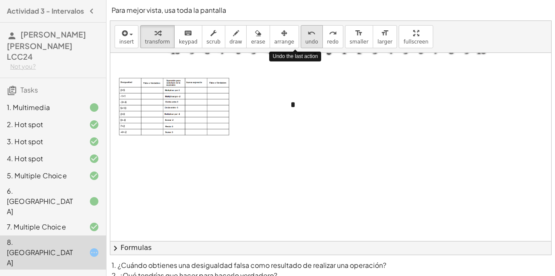
click at [301, 47] on button "undo undo" at bounding box center [312, 36] width 22 height 23
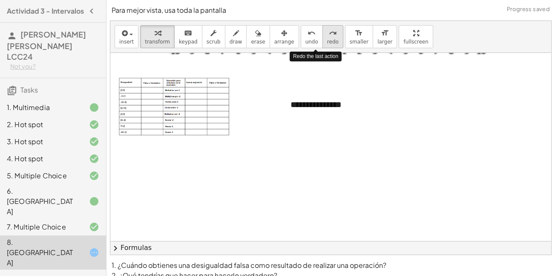
click at [322, 45] on button "redo redo" at bounding box center [332, 36] width 21 height 23
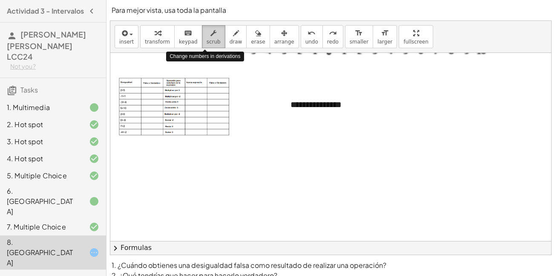
click at [207, 37] on div "button" at bounding box center [214, 33] width 14 height 10
click at [339, 106] on div "**********" at bounding box center [346, 104] width 128 height 29
drag, startPoint x: 345, startPoint y: 108, endPoint x: 329, endPoint y: 106, distance: 16.3
click at [329, 106] on div "*********" at bounding box center [346, 104] width 128 height 29
click at [357, 136] on div at bounding box center [474, 140] width 729 height 300
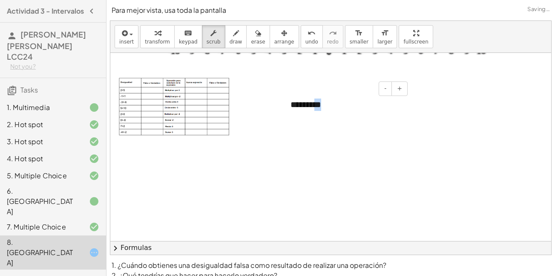
drag, startPoint x: 334, startPoint y: 109, endPoint x: 321, endPoint y: 106, distance: 13.2
click at [321, 106] on div "*********" at bounding box center [346, 104] width 128 height 29
click at [310, 158] on div at bounding box center [474, 140] width 729 height 300
drag, startPoint x: 298, startPoint y: 106, endPoint x: 368, endPoint y: 107, distance: 70.7
click at [368, 107] on div "*********" at bounding box center [346, 104] width 128 height 29
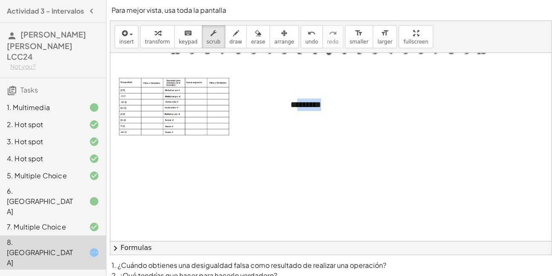
click at [336, 167] on div at bounding box center [474, 140] width 729 height 300
drag, startPoint x: 397, startPoint y: 106, endPoint x: 344, endPoint y: 104, distance: 53.3
click at [344, 104] on div "*********" at bounding box center [346, 104] width 128 height 29
drag, startPoint x: 344, startPoint y: 104, endPoint x: 267, endPoint y: 80, distance: 80.4
click at [267, 80] on div at bounding box center [474, 140] width 729 height 300
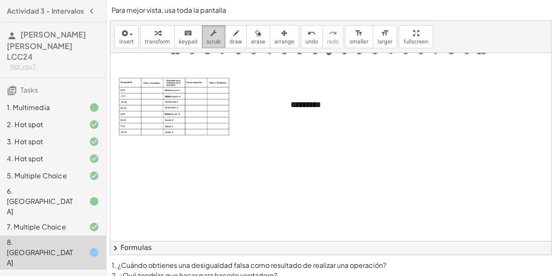
click at [210, 38] on icon "button" at bounding box center [213, 33] width 6 height 10
drag, startPoint x: 361, startPoint y: 93, endPoint x: 348, endPoint y: 97, distance: 13.2
click at [348, 97] on div "- + *********" at bounding box center [346, 104] width 128 height 29
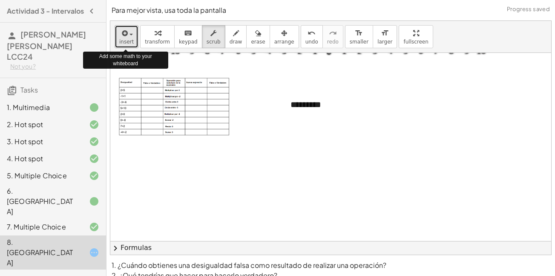
click at [129, 41] on span "insert" at bounding box center [126, 42] width 14 height 6
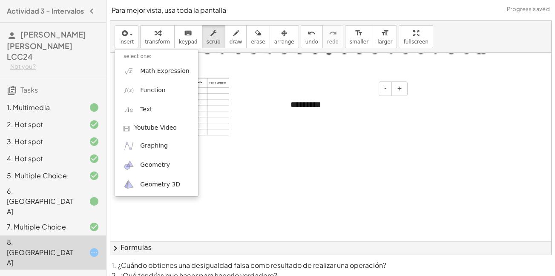
click at [326, 106] on div "*********" at bounding box center [346, 104] width 128 height 29
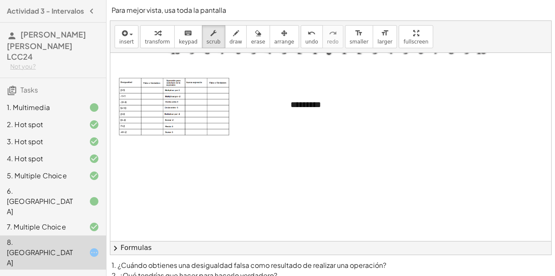
drag, startPoint x: 343, startPoint y: 110, endPoint x: 248, endPoint y: 100, distance: 95.1
click at [248, 100] on div "**********" at bounding box center [474, 140] width 729 height 300
drag, startPoint x: 330, startPoint y: 110, endPoint x: 290, endPoint y: 109, distance: 39.6
click at [290, 109] on div "- + *********" at bounding box center [346, 104] width 128 height 29
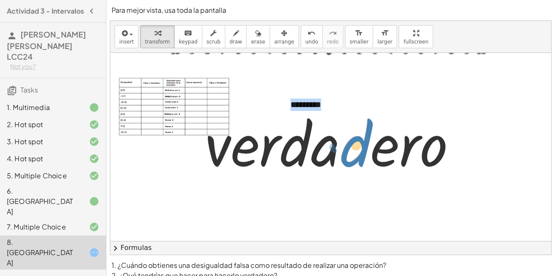
click at [351, 147] on div at bounding box center [334, 142] width 266 height 76
click at [305, 183] on div at bounding box center [474, 140] width 729 height 300
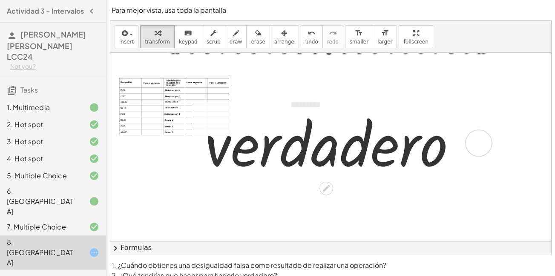
click at [251, 152] on div at bounding box center [334, 142] width 266 height 76
drag, startPoint x: 211, startPoint y: 141, endPoint x: 232, endPoint y: 148, distance: 21.4
click at [232, 148] on div at bounding box center [334, 142] width 266 height 76
click at [158, 44] on span "transform" at bounding box center [157, 42] width 25 height 6
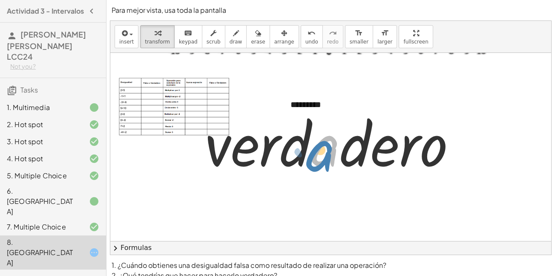
drag, startPoint x: 330, startPoint y: 138, endPoint x: 325, endPoint y: 144, distance: 6.9
click at [325, 144] on div at bounding box center [334, 142] width 266 height 76
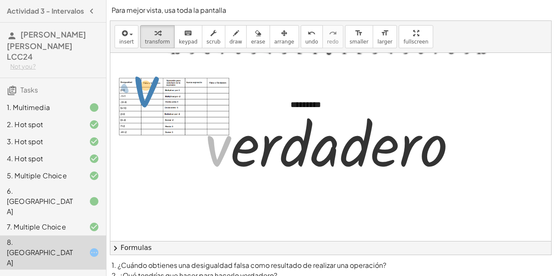
drag, startPoint x: 216, startPoint y: 147, endPoint x: 144, endPoint y: 88, distance: 93.2
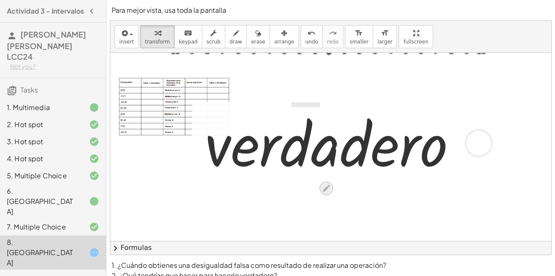
click at [323, 188] on icon at bounding box center [326, 188] width 9 height 9
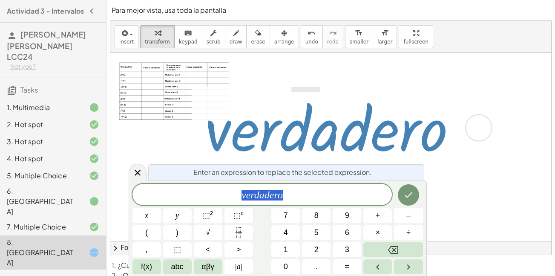
scroll to position [86, 0]
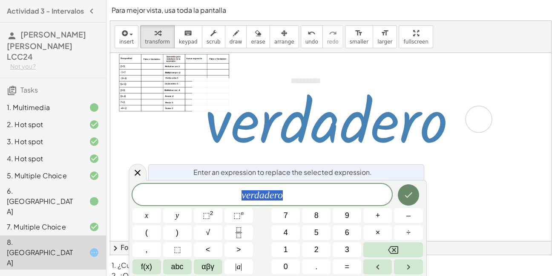
click at [410, 198] on icon "Done" at bounding box center [408, 195] width 10 height 10
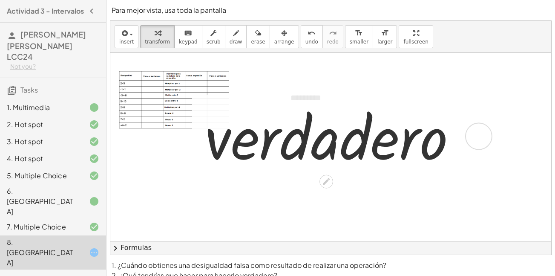
scroll to position [70, 0]
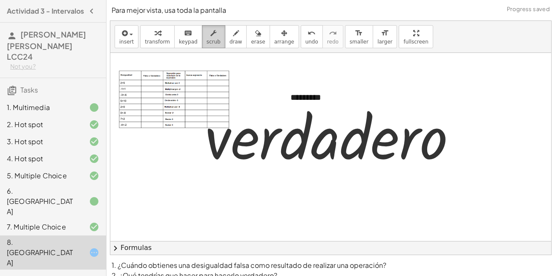
drag, startPoint x: 353, startPoint y: 149, endPoint x: 208, endPoint y: 37, distance: 182.9
click at [210, 37] on icon "button" at bounding box center [213, 33] width 6 height 10
drag, startPoint x: 306, startPoint y: 94, endPoint x: 248, endPoint y: 99, distance: 58.1
click at [248, 99] on div "**********" at bounding box center [474, 133] width 729 height 300
drag, startPoint x: 282, startPoint y: 126, endPoint x: 251, endPoint y: 138, distance: 33.1
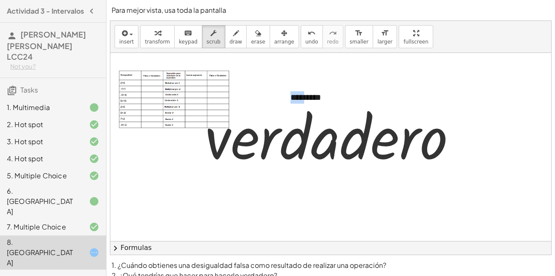
click at [251, 138] on div at bounding box center [334, 135] width 266 height 76
drag, startPoint x: 257, startPoint y: 140, endPoint x: 193, endPoint y: 117, distance: 67.9
click at [193, 117] on div "· v · e · r · d · a · d · e · r · o" at bounding box center [349, 135] width 315 height 81
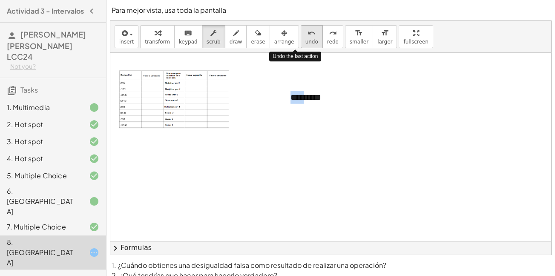
click at [308, 37] on icon "undo" at bounding box center [312, 33] width 8 height 10
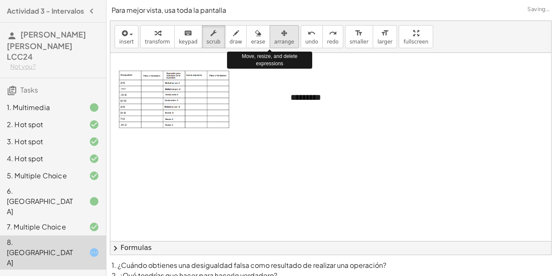
click at [274, 33] on div "button" at bounding box center [284, 33] width 20 height 10
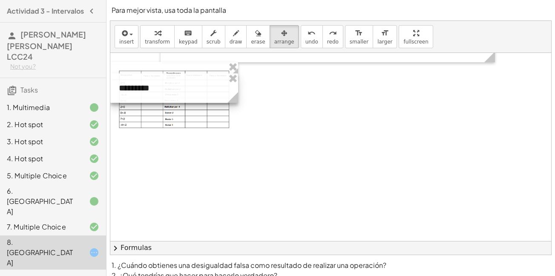
drag, startPoint x: 353, startPoint y: 107, endPoint x: 155, endPoint y: 98, distance: 198.3
click at [155, 98] on div at bounding box center [174, 87] width 128 height 29
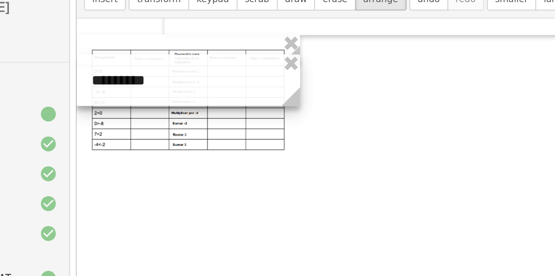
drag, startPoint x: 179, startPoint y: 94, endPoint x: 167, endPoint y: 93, distance: 11.9
click at [167, 93] on div at bounding box center [174, 87] width 128 height 29
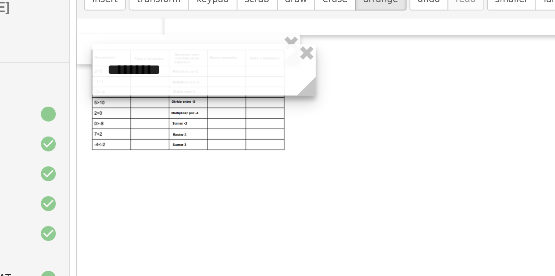
drag, startPoint x: 159, startPoint y: 90, endPoint x: 167, endPoint y: 84, distance: 10.1
click at [167, 84] on div at bounding box center [183, 81] width 128 height 29
click at [167, 84] on div at bounding box center [182, 81] width 128 height 29
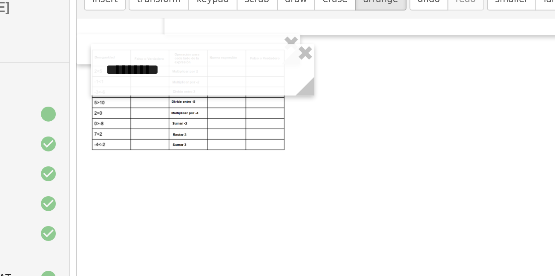
click at [197, 141] on div at bounding box center [474, 133] width 729 height 300
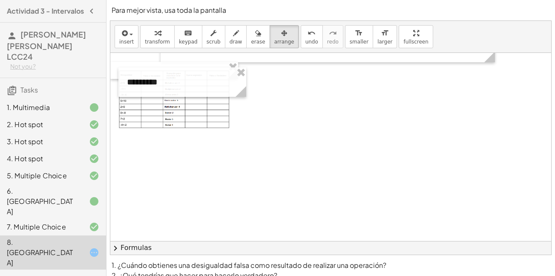
click at [124, 60] on div at bounding box center [474, 133] width 729 height 300
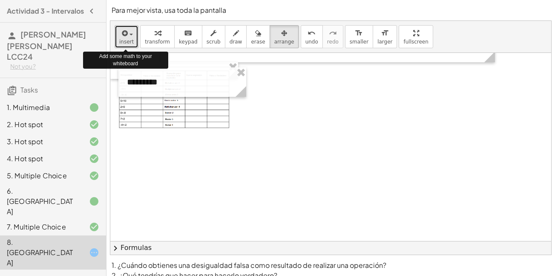
click at [123, 42] on span "insert" at bounding box center [126, 42] width 14 height 6
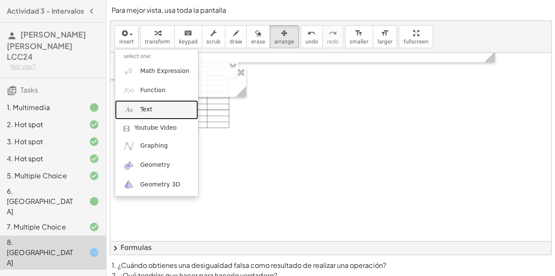
click at [149, 104] on link "Text" at bounding box center [156, 109] width 83 height 19
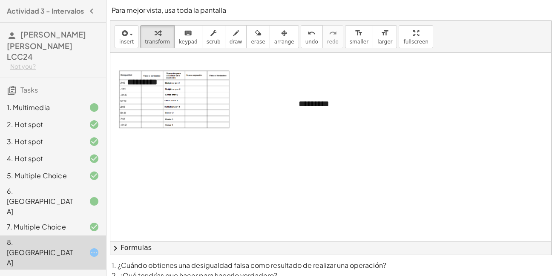
click at [333, 185] on div at bounding box center [474, 133] width 729 height 300
click at [281, 37] on icon "button" at bounding box center [284, 33] width 6 height 10
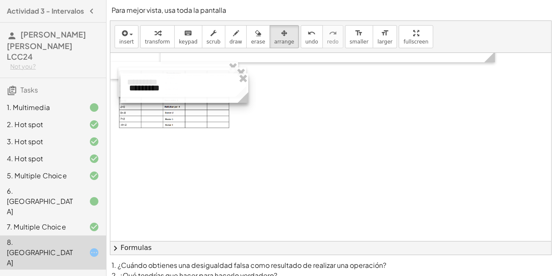
drag, startPoint x: 317, startPoint y: 109, endPoint x: 147, endPoint y: 94, distance: 170.6
click at [147, 94] on div at bounding box center [185, 87] width 128 height 29
click at [221, 170] on div at bounding box center [474, 133] width 729 height 300
click at [201, 80] on div at bounding box center [184, 88] width 128 height 29
click at [253, 97] on div at bounding box center [474, 133] width 729 height 300
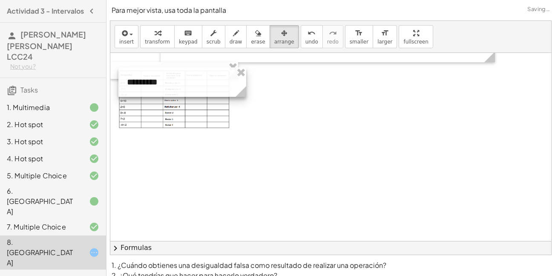
click at [201, 89] on div at bounding box center [182, 81] width 128 height 29
click at [202, 89] on div at bounding box center [182, 81] width 128 height 29
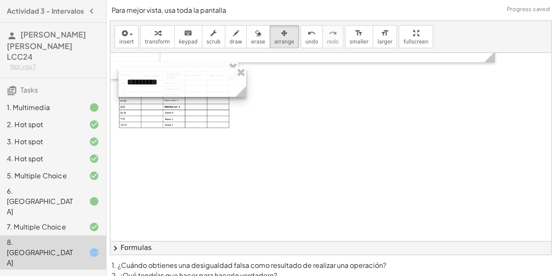
click at [202, 89] on div at bounding box center [182, 81] width 128 height 29
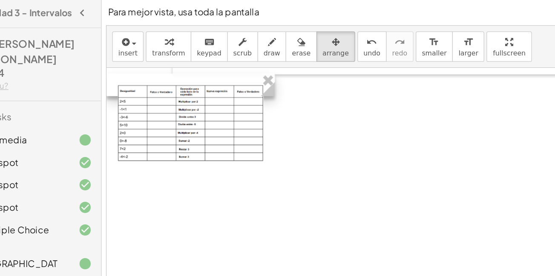
scroll to position [75, 0]
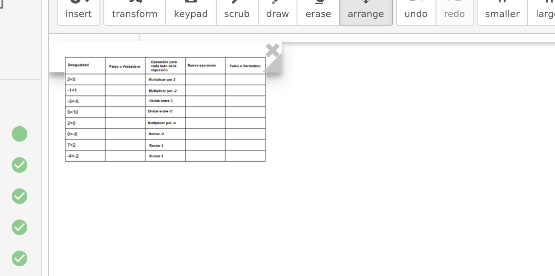
click at [148, 77] on img at bounding box center [174, 94] width 111 height 58
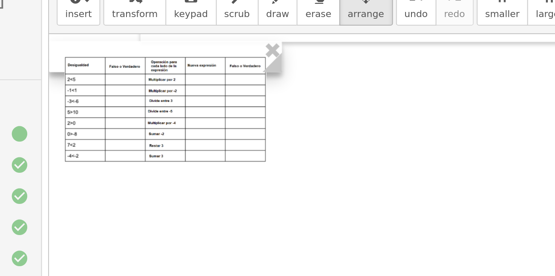
click at [148, 77] on img at bounding box center [174, 94] width 111 height 58
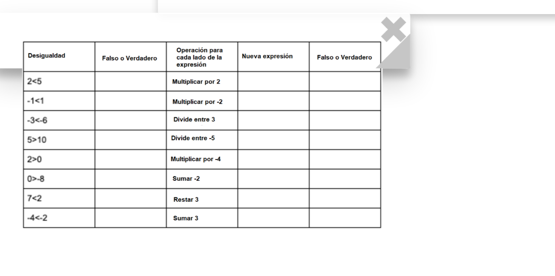
click at [148, 79] on img at bounding box center [174, 94] width 111 height 58
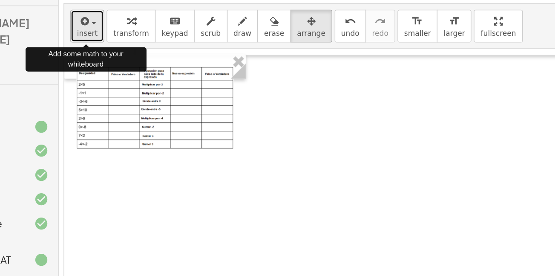
click at [124, 44] on span "insert" at bounding box center [126, 42] width 14 height 6
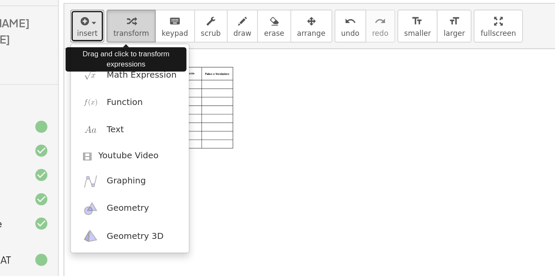
click at [160, 36] on div "button" at bounding box center [157, 33] width 25 height 10
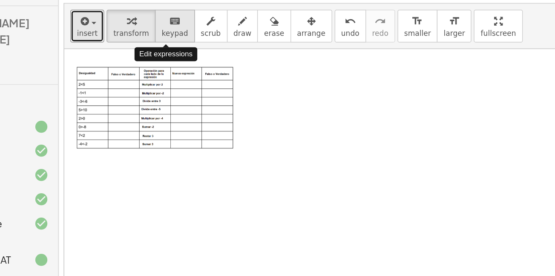
click at [184, 34] on icon "keyboard" at bounding box center [188, 33] width 8 height 10
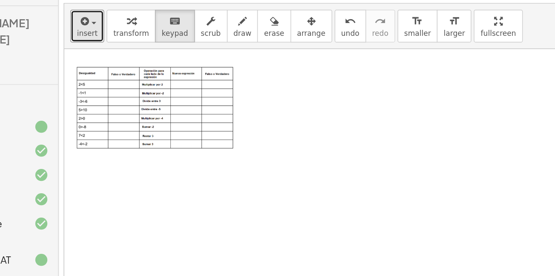
click at [302, 91] on div at bounding box center [474, 128] width 729 height 300
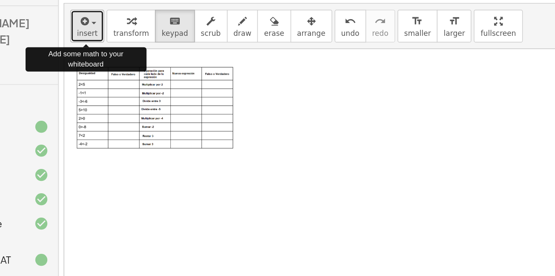
click at [122, 32] on icon "button" at bounding box center [124, 33] width 8 height 10
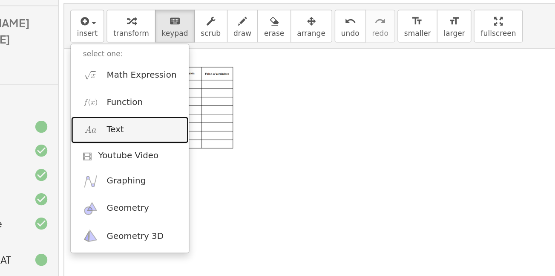
click at [143, 106] on span "Text" at bounding box center [146, 109] width 12 height 9
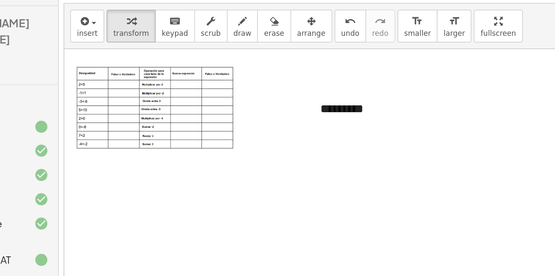
click at [285, 156] on div at bounding box center [474, 128] width 729 height 300
drag, startPoint x: 322, startPoint y: 92, endPoint x: 268, endPoint y: 108, distance: 55.9
click at [268, 108] on div "**********" at bounding box center [474, 128] width 729 height 300
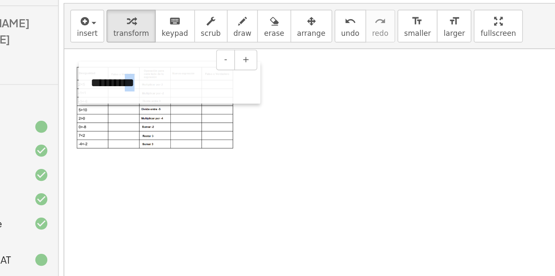
drag, startPoint x: 287, startPoint y: 96, endPoint x: 126, endPoint y: 78, distance: 162.5
click at [126, 78] on div at bounding box center [125, 76] width 9 height 29
click at [174, 77] on div "*********" at bounding box center [185, 76] width 128 height 29
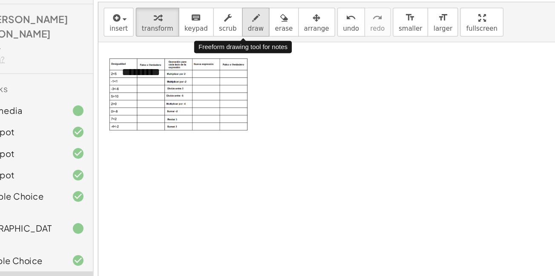
click at [225, 38] on button "draw" at bounding box center [236, 36] width 22 height 23
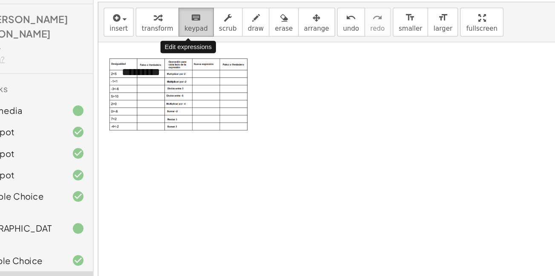
click at [180, 44] on span "keypad" at bounding box center [188, 42] width 19 height 6
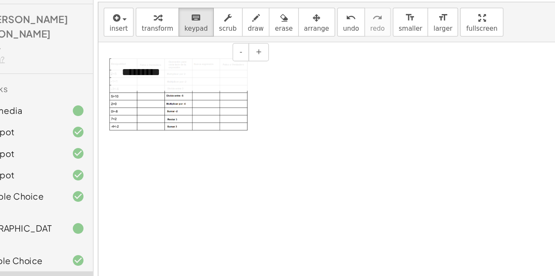
click at [154, 76] on div "*********" at bounding box center [185, 76] width 128 height 29
click at [167, 75] on div "*********" at bounding box center [185, 76] width 128 height 29
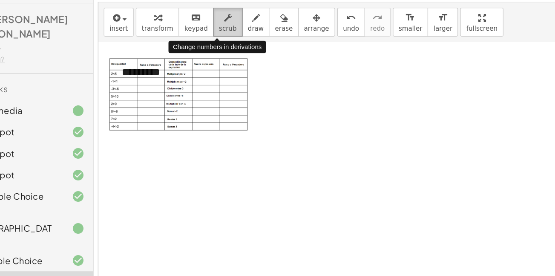
click at [210, 32] on icon "button" at bounding box center [213, 33] width 6 height 10
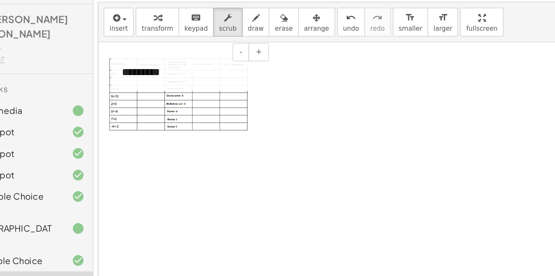
drag, startPoint x: 210, startPoint y: 72, endPoint x: 174, endPoint y: 75, distance: 35.9
click at [174, 75] on div "*********" at bounding box center [185, 76] width 128 height 29
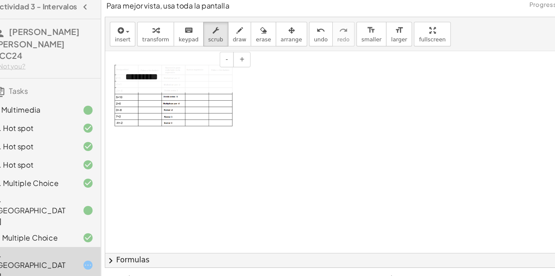
drag, startPoint x: 174, startPoint y: 75, endPoint x: 175, endPoint y: 70, distance: 4.9
click at [175, 70] on div "*********" at bounding box center [185, 76] width 128 height 29
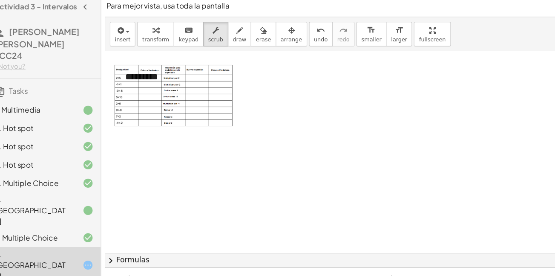
click at [216, 152] on div at bounding box center [474, 128] width 729 height 300
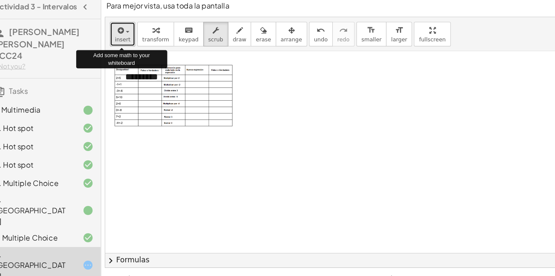
click at [132, 36] on button "insert" at bounding box center [127, 36] width 24 height 23
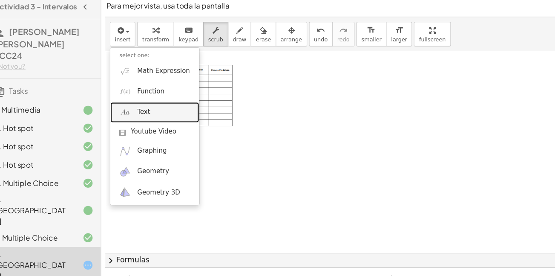
click at [149, 109] on span "Text" at bounding box center [146, 109] width 12 height 9
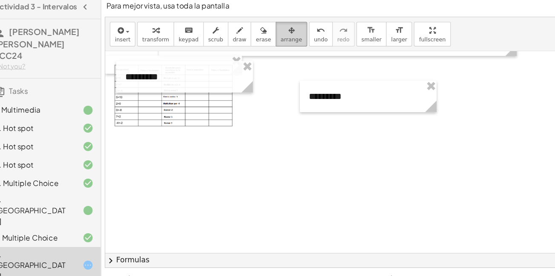
click at [274, 41] on span "arrange" at bounding box center [284, 42] width 20 height 6
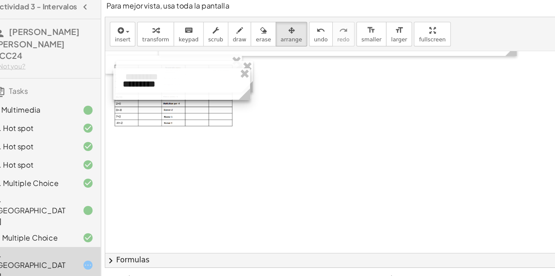
drag, startPoint x: 375, startPoint y: 98, endPoint x: 201, endPoint y: 86, distance: 174.6
click at [201, 86] on div at bounding box center [182, 83] width 128 height 29
click at [233, 120] on div at bounding box center [174, 94] width 128 height 75
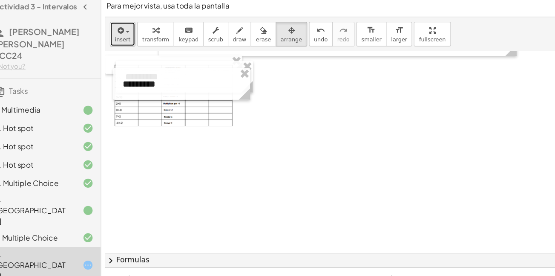
click at [122, 46] on button "insert" at bounding box center [127, 36] width 24 height 23
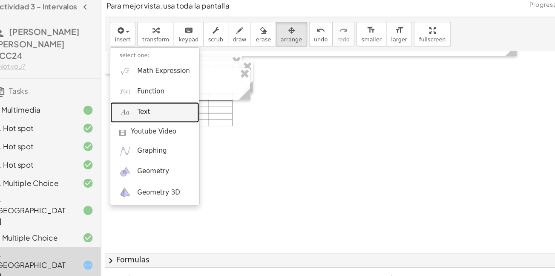
click at [155, 117] on link "Text" at bounding box center [156, 109] width 83 height 19
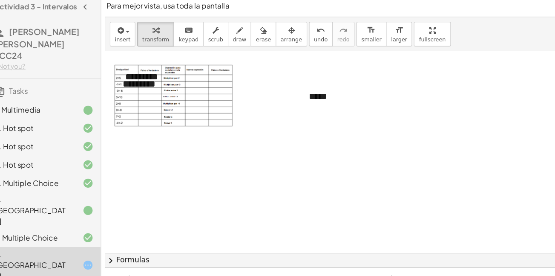
click at [271, 123] on div at bounding box center [474, 128] width 729 height 300
drag, startPoint x: 311, startPoint y: 98, endPoint x: 282, endPoint y: 94, distance: 28.8
click at [282, 94] on div "**********" at bounding box center [474, 128] width 729 height 300
click at [324, 116] on div at bounding box center [474, 128] width 729 height 300
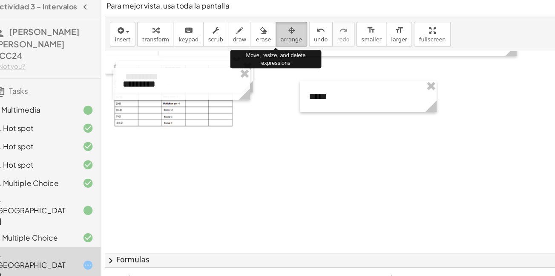
click at [274, 41] on span "arrange" at bounding box center [284, 42] width 20 height 6
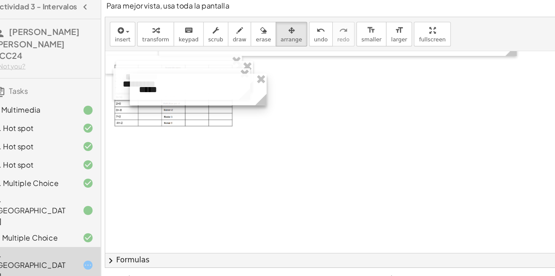
drag, startPoint x: 314, startPoint y: 85, endPoint x: 155, endPoint y: 78, distance: 159.9
click at [155, 78] on div at bounding box center [197, 88] width 128 height 29
click at [276, 187] on div at bounding box center [474, 128] width 729 height 300
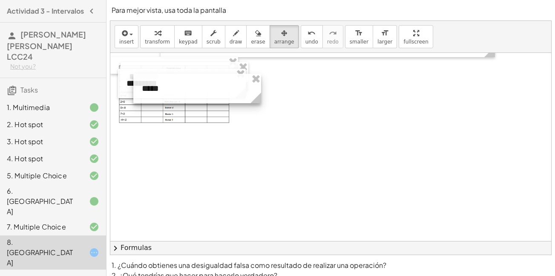
click at [252, 95] on circle at bounding box center [257, 99] width 15 height 15
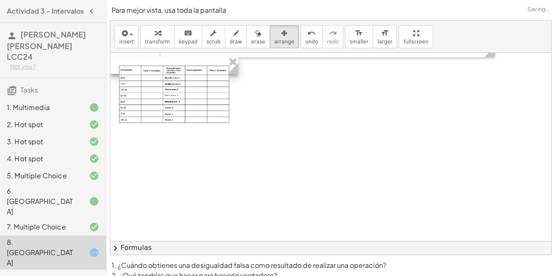
click at [240, 73] on circle at bounding box center [234, 70] width 15 height 15
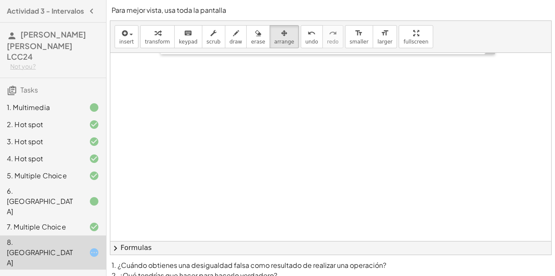
scroll to position [83, 0]
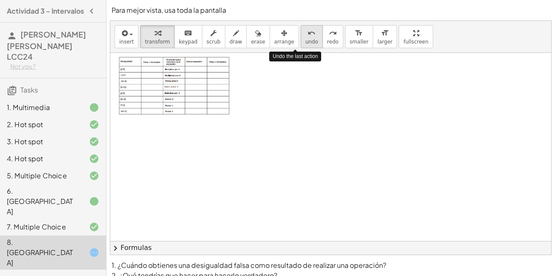
click at [305, 45] on span "undo" at bounding box center [311, 42] width 13 height 6
drag, startPoint x: 542, startPoint y: 143, endPoint x: 547, endPoint y: 138, distance: 6.9
click at [547, 138] on div "**********" at bounding box center [330, 147] width 441 height 188
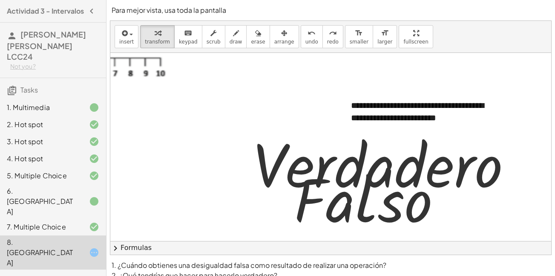
scroll to position [40, 338]
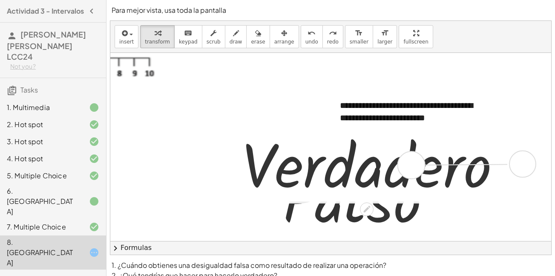
drag, startPoint x: 513, startPoint y: 163, endPoint x: 401, endPoint y: 164, distance: 111.6
click at [367, 164] on div "· V · e · r · d · a · d · e · r · o" at bounding box center [367, 164] width 0 height 0
click at [515, 170] on div at bounding box center [522, 163] width 27 height 27
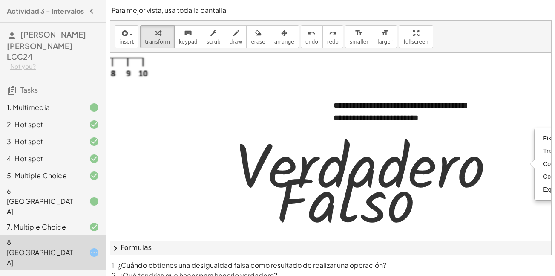
scroll to position [40, 414]
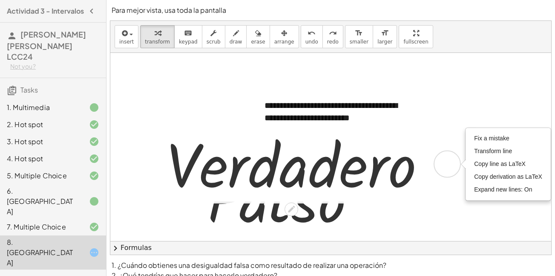
click at [449, 166] on div "Fix a mistake Transform line Copy line as LaTeX Copy derivation as LaTeX Expand…" at bounding box center [447, 163] width 27 height 27
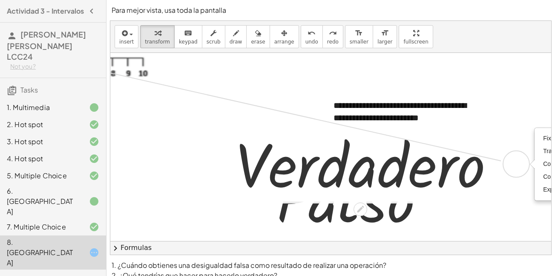
drag, startPoint x: 514, startPoint y: 170, endPoint x: 40, endPoint y: 63, distance: 486.4
click at [40, 63] on main "Actividad 3 - Intervalos [PERSON_NAME] [PERSON_NAME] LCC24 Not you? Tasks 1. Mu…" at bounding box center [277, 172] width 555 height 345
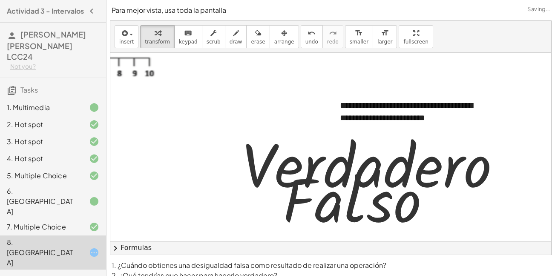
drag, startPoint x: 411, startPoint y: 241, endPoint x: 369, endPoint y: 247, distance: 41.7
click at [369, 247] on button "chevron_right Formulas" at bounding box center [330, 248] width 441 height 14
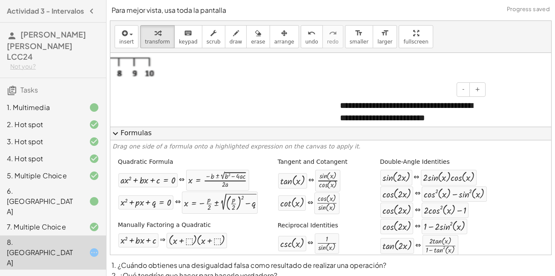
click at [445, 84] on div "- +" at bounding box center [407, 89] width 156 height 14
click at [361, 70] on div at bounding box center [143, 162] width 729 height 300
click at [118, 135] on span "expand_more" at bounding box center [115, 133] width 10 height 10
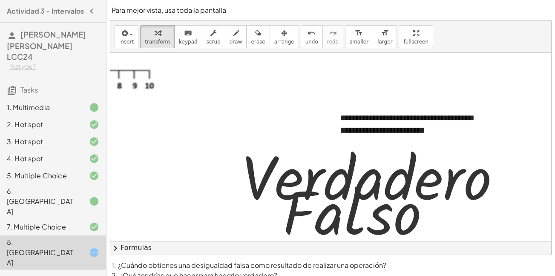
scroll to position [6, 338]
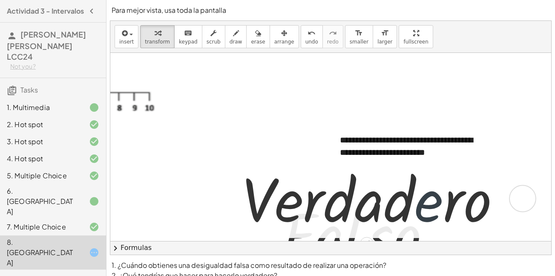
drag, startPoint x: 416, startPoint y: 202, endPoint x: 421, endPoint y: 199, distance: 5.7
click at [419, 200] on div at bounding box center [374, 197] width 273 height 76
click at [512, 195] on div "Fix a mistake Transform line Copy line as LaTeX Copy derivation as LaTeX Expand…" at bounding box center [522, 198] width 27 height 27
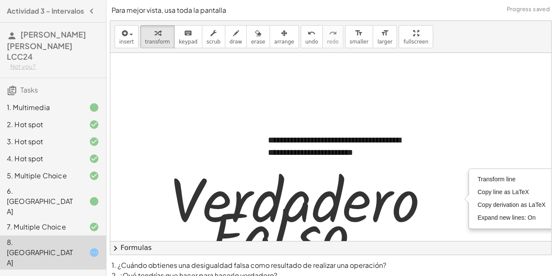
scroll to position [6, 414]
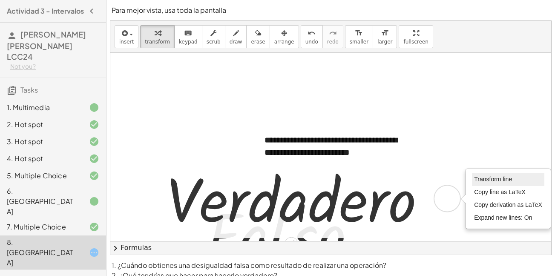
click at [483, 184] on li "Transform line" at bounding box center [508, 179] width 72 height 13
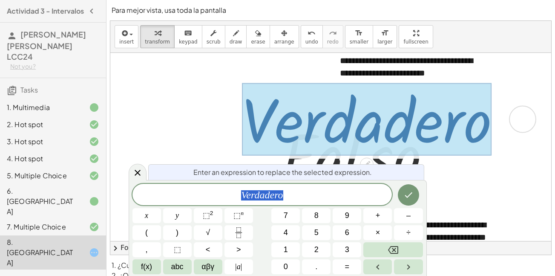
scroll to position [85, 338]
click at [466, 163] on div "· F · a · l · s · o" at bounding box center [376, 153] width 212 height 81
click at [497, 157] on div "· V · e · r · d · a · d · e · r · o Transform line Copy line as LaTeX Copy deri…" at bounding box center [390, 118] width 322 height 81
click at [137, 170] on icon at bounding box center [137, 172] width 10 height 10
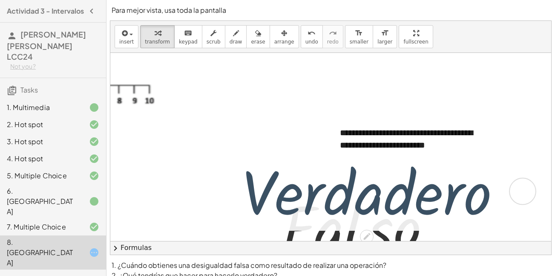
scroll to position [6, 338]
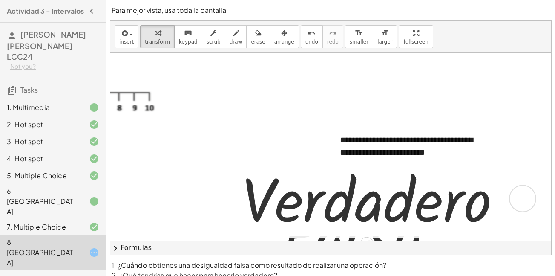
click at [509, 209] on div "Transform line Copy line as LaTeX Copy derivation as LaTeX Expand new lines: On" at bounding box center [522, 198] width 27 height 27
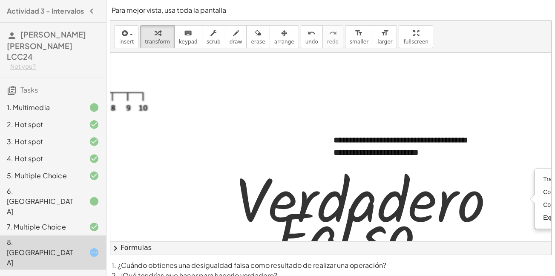
scroll to position [6, 414]
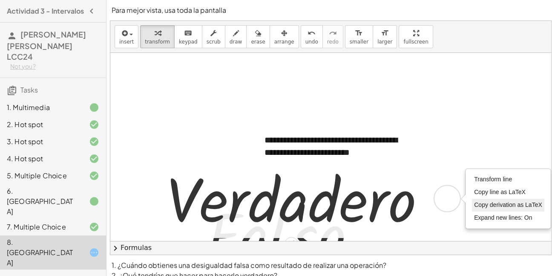
click at [502, 207] on span "Copy derivation as LaTeX" at bounding box center [508, 204] width 68 height 7
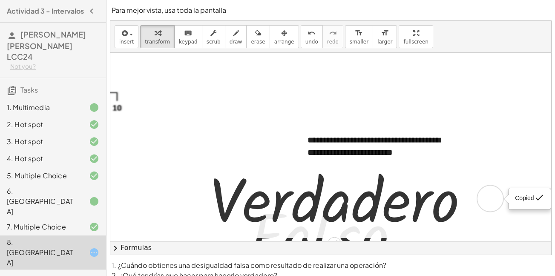
scroll to position [6, 338]
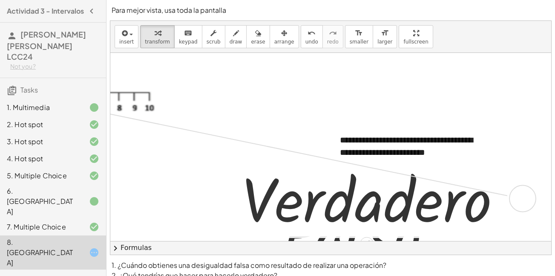
drag, startPoint x: 518, startPoint y: 200, endPoint x: 2, endPoint y: 94, distance: 527.4
click at [2, 94] on main "Actividad 3 - Intervalos [PERSON_NAME] [PERSON_NAME] LCC24 Not you? Tasks 1. Mu…" at bounding box center [277, 172] width 555 height 345
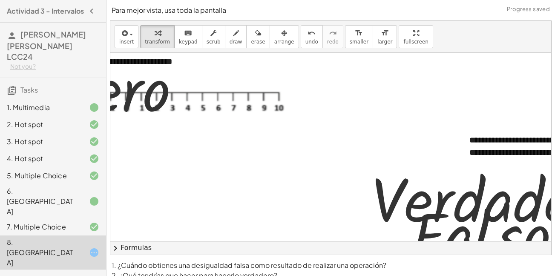
scroll to position [6, 201]
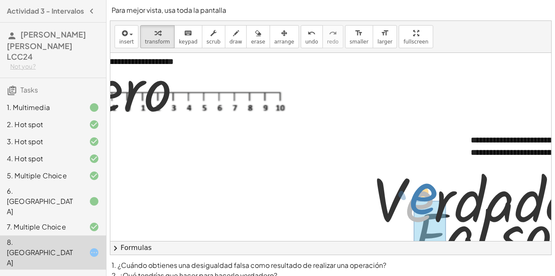
drag, startPoint x: 406, startPoint y: 184, endPoint x: 412, endPoint y: 177, distance: 9.4
click at [412, 177] on div at bounding box center [504, 197] width 273 height 76
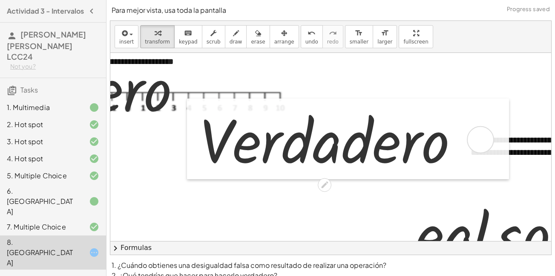
drag, startPoint x: 370, startPoint y: 165, endPoint x: 191, endPoint y: 104, distance: 189.1
click at [191, 104] on div at bounding box center [193, 138] width 13 height 81
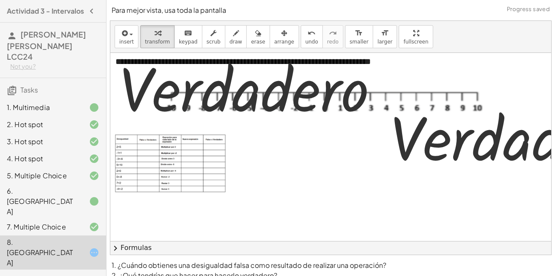
scroll to position [6, 0]
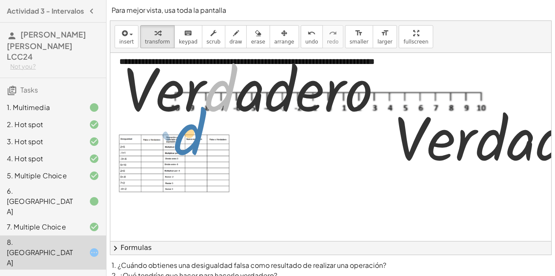
drag, startPoint x: 218, startPoint y: 92, endPoint x: 197, endPoint y: 129, distance: 42.7
click at [174, 137] on div "**********" at bounding box center [474, 197] width 729 height 300
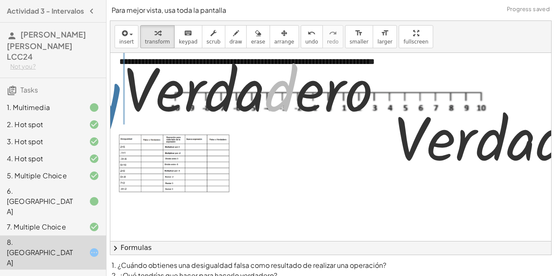
drag, startPoint x: 285, startPoint y: 80, endPoint x: 179, endPoint y: 90, distance: 107.0
click at [109, 99] on div "**********" at bounding box center [330, 172] width 449 height 345
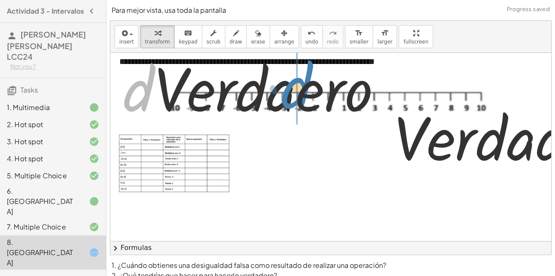
drag, startPoint x: 141, startPoint y: 96, endPoint x: 298, endPoint y: 93, distance: 157.2
click at [298, 93] on div at bounding box center [255, 87] width 273 height 76
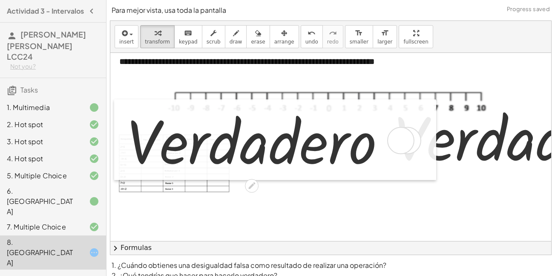
drag, startPoint x: 121, startPoint y: 98, endPoint x: 125, endPoint y: 150, distance: 52.5
click at [125, 150] on div at bounding box center [120, 139] width 13 height 81
click at [408, 132] on div at bounding box center [400, 140] width 27 height 27
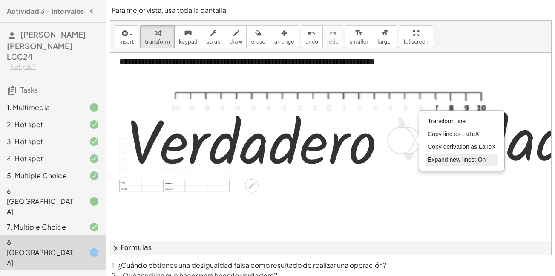
click at [435, 155] on li "Expand new lines: On" at bounding box center [462, 159] width 72 height 13
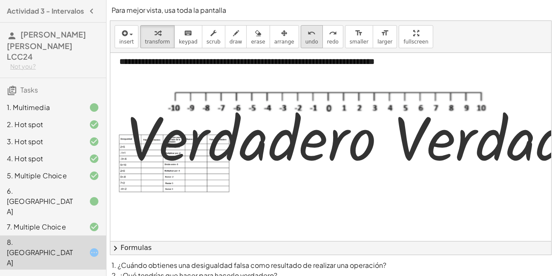
click at [308, 36] on icon "undo" at bounding box center [312, 33] width 8 height 10
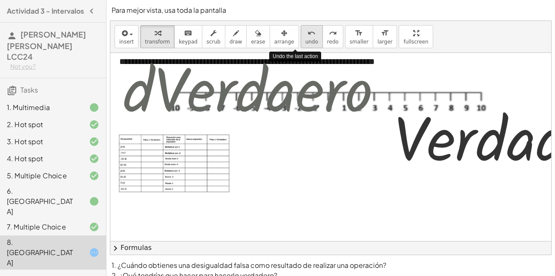
click at [308, 36] on icon "undo" at bounding box center [312, 33] width 8 height 10
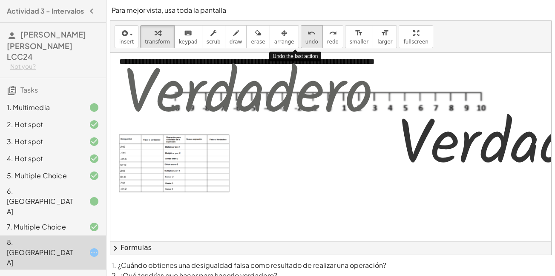
click at [308, 36] on icon "undo" at bounding box center [312, 33] width 8 height 10
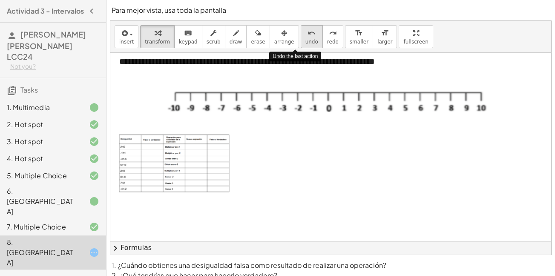
click at [308, 36] on icon "undo" at bounding box center [312, 33] width 8 height 10
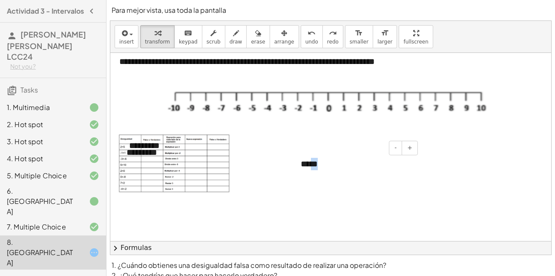
drag, startPoint x: 311, startPoint y: 166, endPoint x: 328, endPoint y: 165, distance: 17.0
click at [328, 165] on div "*****" at bounding box center [356, 163] width 128 height 29
click at [361, 184] on div at bounding box center [474, 197] width 729 height 300
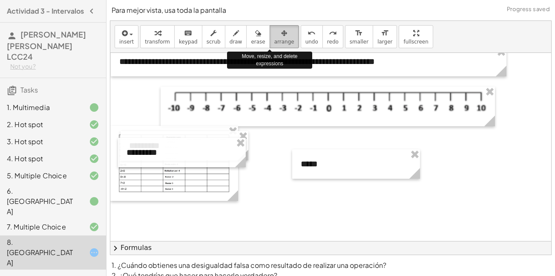
click at [274, 42] on span "arrange" at bounding box center [284, 42] width 20 height 6
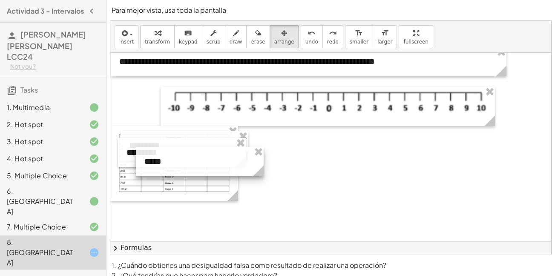
drag, startPoint x: 334, startPoint y: 169, endPoint x: 177, endPoint y: 167, distance: 157.2
click at [177, 167] on div at bounding box center [200, 161] width 128 height 29
click at [328, 210] on div at bounding box center [474, 197] width 729 height 300
click at [182, 163] on div at bounding box center [197, 158] width 128 height 29
click at [298, 198] on div at bounding box center [474, 197] width 729 height 300
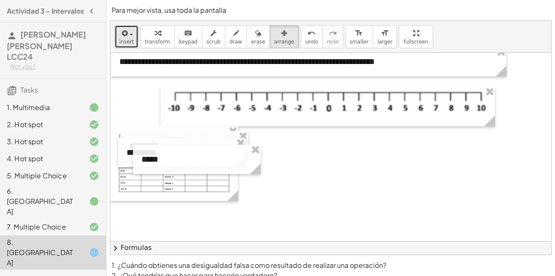
click at [124, 40] on span "insert" at bounding box center [126, 42] width 14 height 6
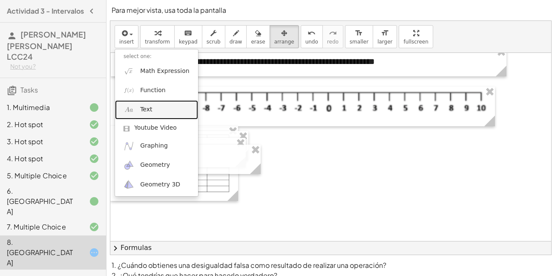
click at [142, 109] on span "Text" at bounding box center [146, 109] width 12 height 9
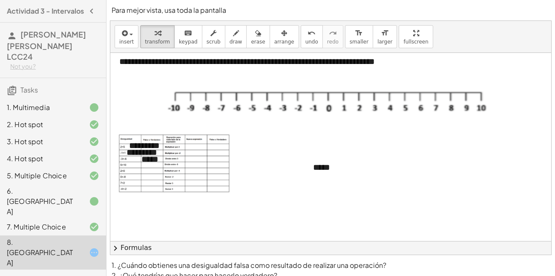
click at [322, 134] on div at bounding box center [474, 197] width 729 height 300
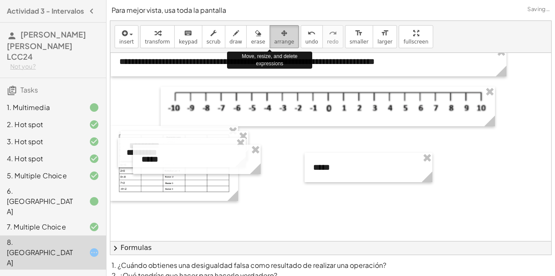
click at [274, 40] on span "arrange" at bounding box center [284, 42] width 20 height 6
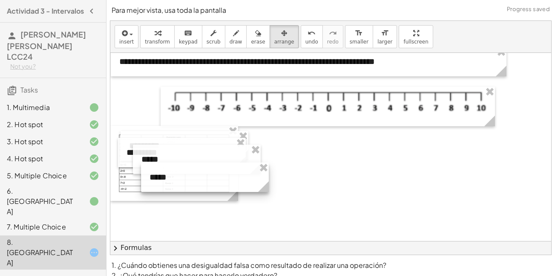
drag, startPoint x: 337, startPoint y: 160, endPoint x: 173, endPoint y: 170, distance: 163.9
click at [173, 170] on div at bounding box center [205, 176] width 128 height 29
click at [163, 163] on div at bounding box center [202, 174] width 128 height 29
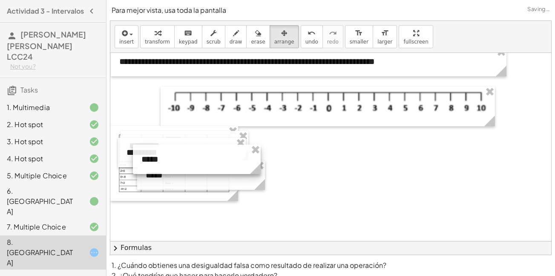
click at [161, 156] on div at bounding box center [197, 158] width 128 height 29
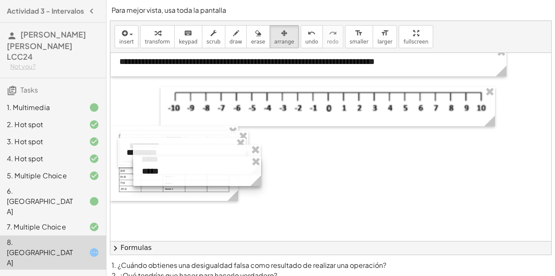
drag, startPoint x: 168, startPoint y: 182, endPoint x: 164, endPoint y: 178, distance: 5.4
click at [164, 178] on div at bounding box center [197, 170] width 128 height 29
click at [164, 177] on div at bounding box center [197, 169] width 128 height 29
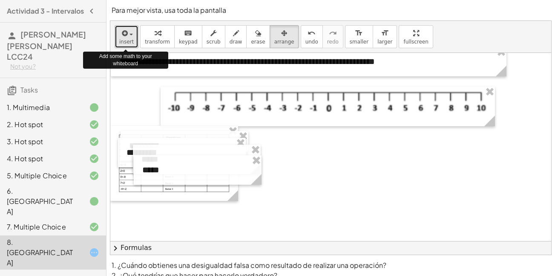
click at [131, 41] on span "insert" at bounding box center [126, 42] width 14 height 6
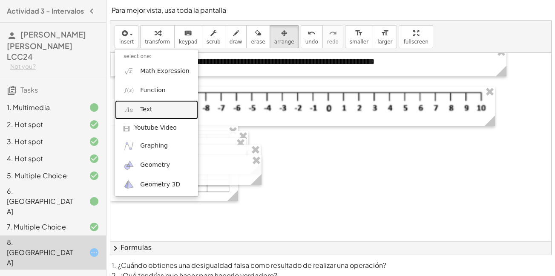
click at [150, 116] on link "Text" at bounding box center [156, 109] width 83 height 19
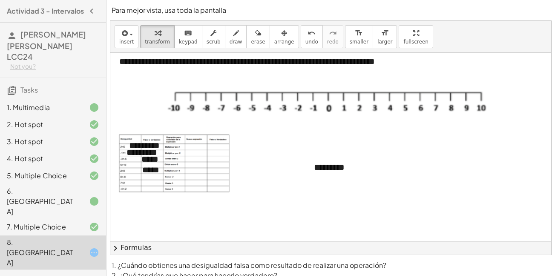
click at [302, 107] on div at bounding box center [328, 106] width 334 height 40
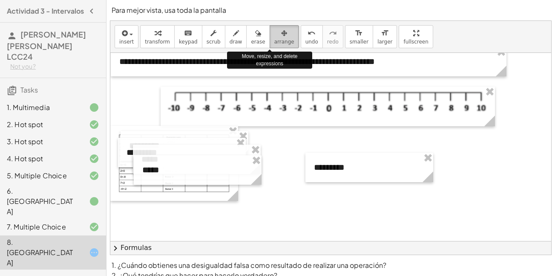
click at [281, 32] on icon "button" at bounding box center [284, 33] width 6 height 10
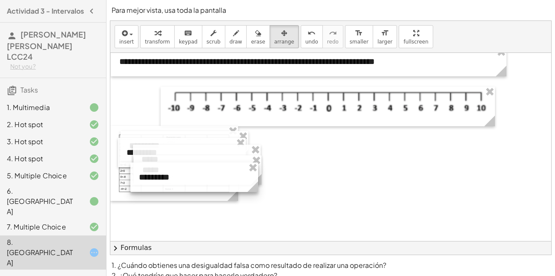
drag, startPoint x: 354, startPoint y: 158, endPoint x: 178, endPoint y: 168, distance: 175.3
click at [178, 168] on div at bounding box center [194, 176] width 128 height 29
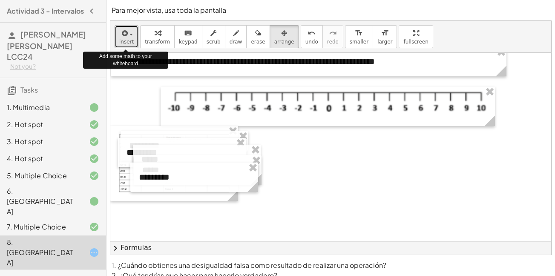
click at [125, 40] on span "insert" at bounding box center [126, 42] width 14 height 6
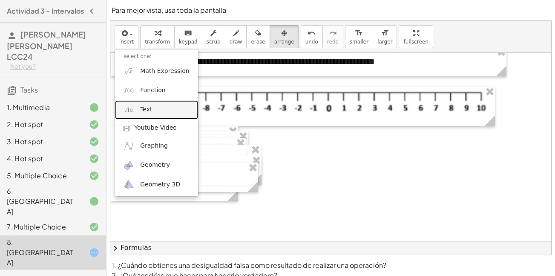
click at [153, 112] on link "Text" at bounding box center [156, 109] width 83 height 19
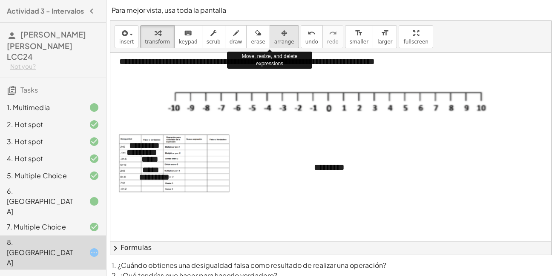
click at [281, 34] on icon "button" at bounding box center [284, 33] width 6 height 10
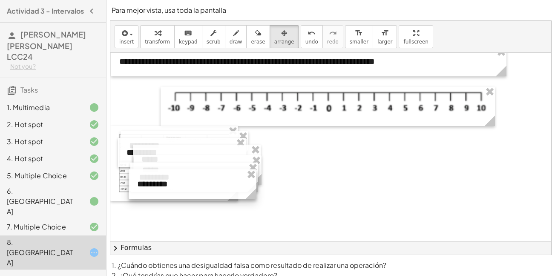
drag, startPoint x: 355, startPoint y: 164, endPoint x: 178, endPoint y: 180, distance: 177.5
click at [178, 180] on div at bounding box center [193, 183] width 128 height 29
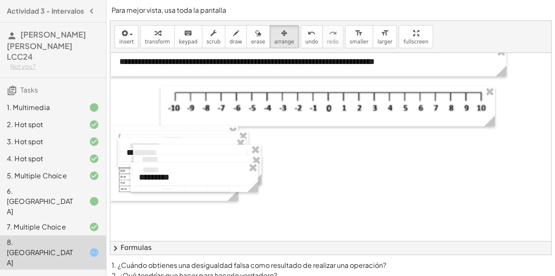
click at [303, 186] on div at bounding box center [474, 197] width 729 height 300
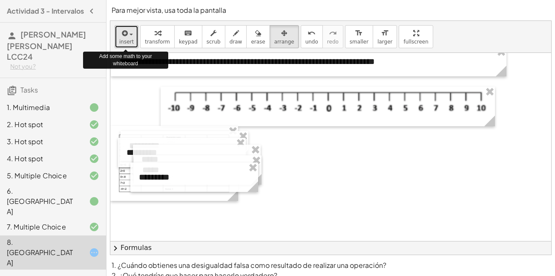
click at [126, 42] on span "insert" at bounding box center [126, 42] width 14 height 6
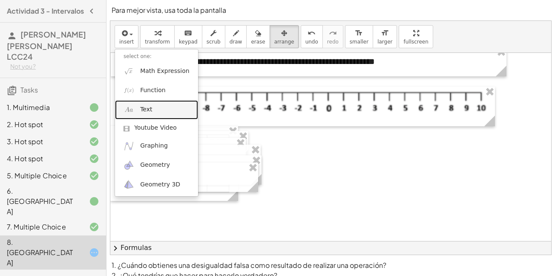
click at [147, 106] on span "Text" at bounding box center [146, 109] width 12 height 9
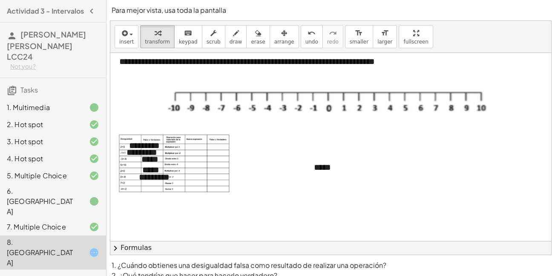
click at [333, 195] on div at bounding box center [474, 197] width 729 height 300
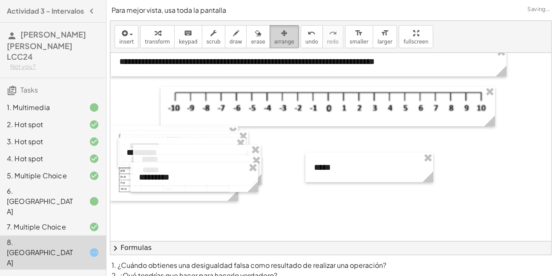
click at [274, 39] on span "arrange" at bounding box center [284, 42] width 20 height 6
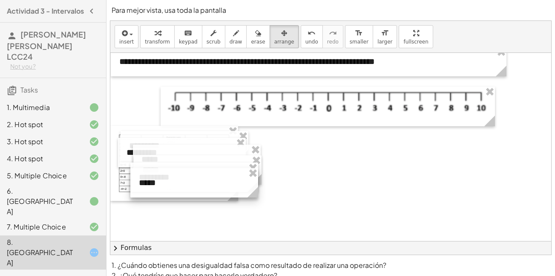
drag, startPoint x: 339, startPoint y: 166, endPoint x: 164, endPoint y: 180, distance: 175.7
click at [164, 180] on div at bounding box center [194, 182] width 128 height 29
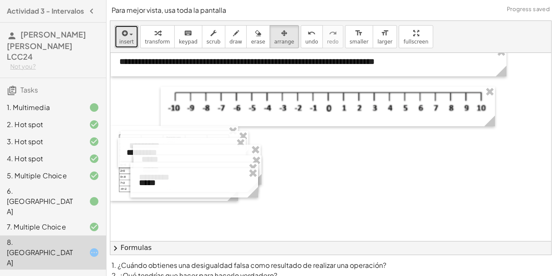
click at [128, 43] on span "insert" at bounding box center [126, 42] width 14 height 6
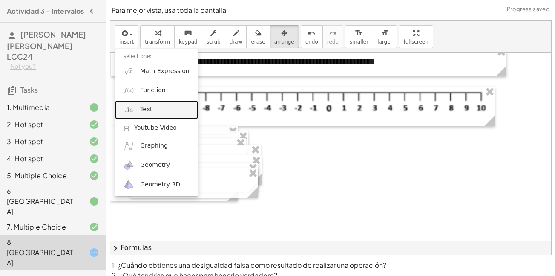
click at [147, 111] on span "Text" at bounding box center [146, 109] width 12 height 9
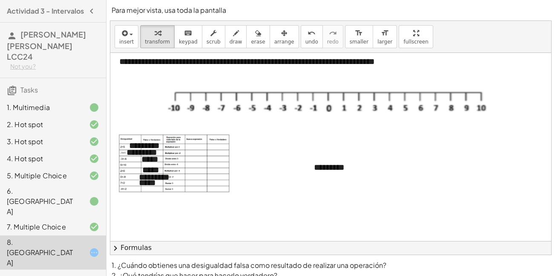
click at [290, 176] on div at bounding box center [474, 197] width 729 height 300
click at [274, 39] on span "arrange" at bounding box center [284, 42] width 20 height 6
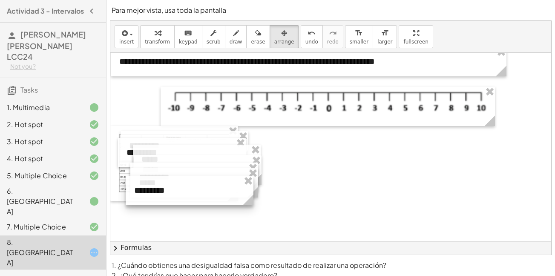
drag, startPoint x: 334, startPoint y: 176, endPoint x: 160, endPoint y: 197, distance: 175.9
click at [160, 197] on div at bounding box center [190, 189] width 128 height 29
click at [313, 184] on div at bounding box center [474, 197] width 729 height 300
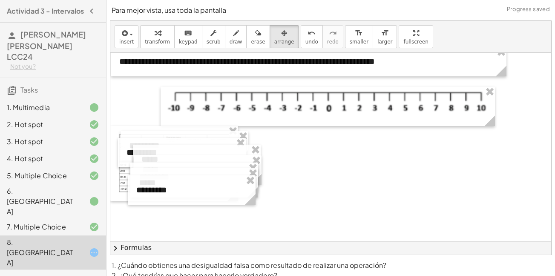
drag, startPoint x: 555, startPoint y: 163, endPoint x: 559, endPoint y: 206, distance: 43.2
click at [555, 206] on html "Actividad 3 - Intervalos [PERSON_NAME] [PERSON_NAME] LCC24 Not you? Tasks 1. Mu…" at bounding box center [277, 172] width 555 height 345
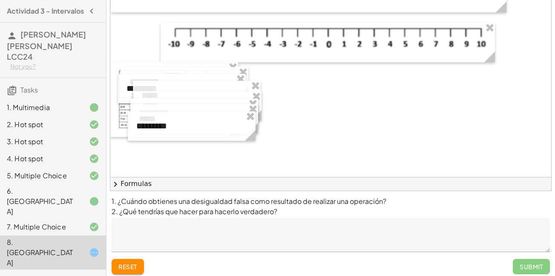
scroll to position [69, 0]
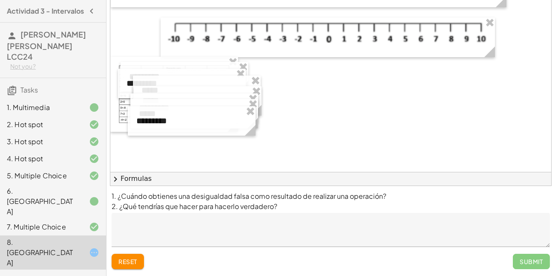
click at [366, 114] on div at bounding box center [474, 128] width 729 height 300
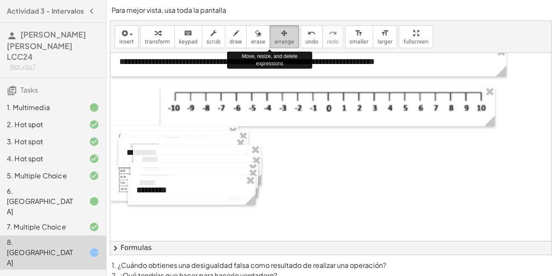
click at [274, 42] on span "arrange" at bounding box center [284, 42] width 20 height 6
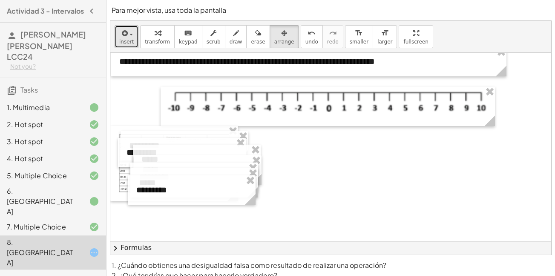
click at [124, 43] on span "insert" at bounding box center [126, 42] width 14 height 6
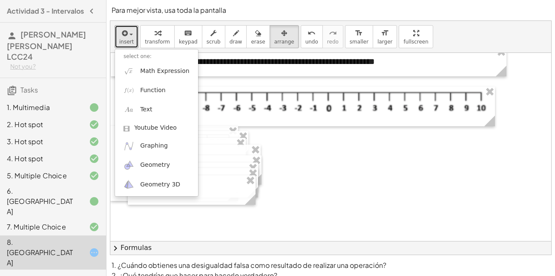
click at [354, 159] on div at bounding box center [474, 197] width 729 height 300
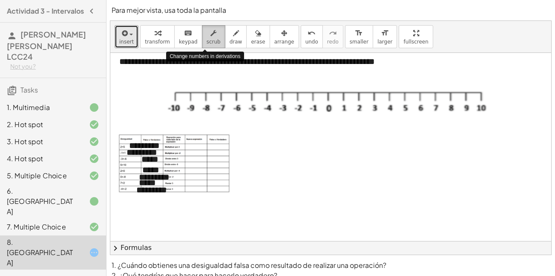
click at [202, 43] on button "scrub" at bounding box center [213, 36] width 23 height 23
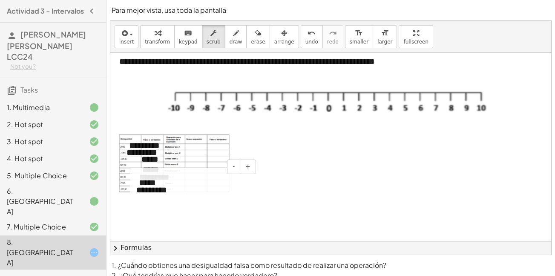
click at [148, 165] on div "- +" at bounding box center [192, 166] width 128 height 14
click at [151, 169] on div "- +" at bounding box center [190, 174] width 128 height 14
click at [151, 166] on div "**********" at bounding box center [474, 197] width 729 height 300
click at [214, 243] on button "chevron_right Formulas" at bounding box center [330, 248] width 441 height 14
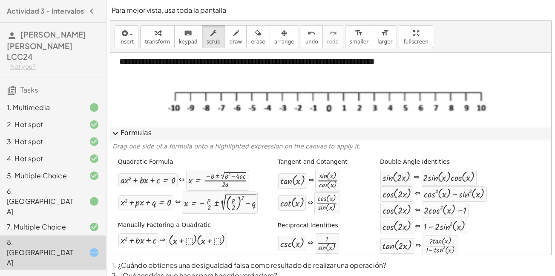
click at [115, 132] on span "expand_more" at bounding box center [115, 133] width 10 height 10
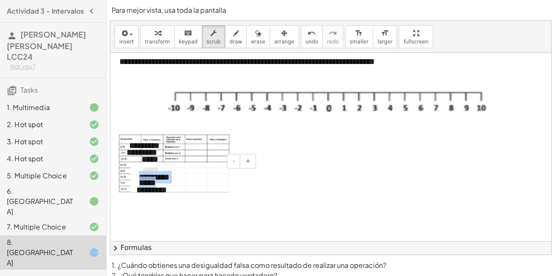
click at [152, 165] on div "**********" at bounding box center [474, 197] width 729 height 300
click at [156, 223] on div at bounding box center [474, 197] width 729 height 300
drag, startPoint x: 147, startPoint y: 170, endPoint x: 147, endPoint y: 165, distance: 4.7
click at [147, 165] on div "**********" at bounding box center [474, 197] width 729 height 300
click at [168, 208] on div at bounding box center [474, 197] width 729 height 300
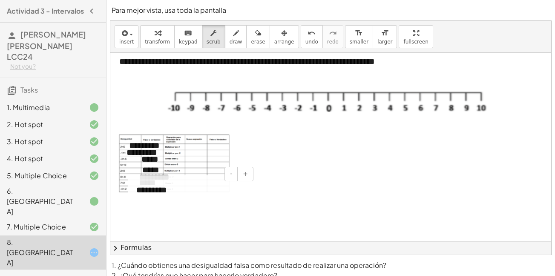
click at [150, 170] on div "- +" at bounding box center [190, 174] width 128 height 14
drag, startPoint x: 150, startPoint y: 171, endPoint x: 149, endPoint y: 166, distance: 5.0
click at [149, 166] on div "**********" at bounding box center [474, 197] width 729 height 300
click at [160, 211] on div at bounding box center [474, 197] width 729 height 300
drag, startPoint x: 152, startPoint y: 170, endPoint x: 148, endPoint y: 164, distance: 6.5
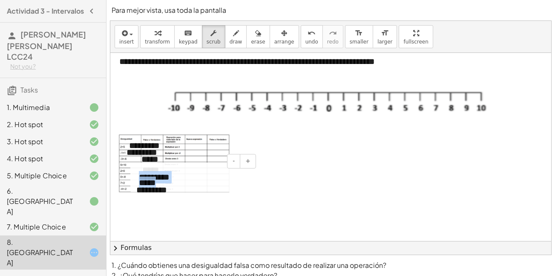
click at [148, 164] on div "**********" at bounding box center [474, 197] width 729 height 300
click at [171, 231] on div at bounding box center [474, 197] width 729 height 300
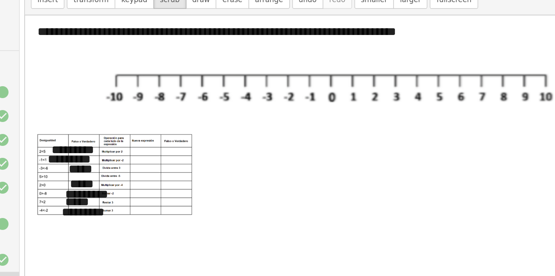
scroll to position [3, 8]
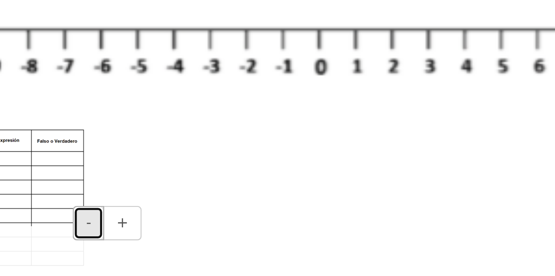
click at [221, 177] on button "-" at bounding box center [222, 177] width 13 height 14
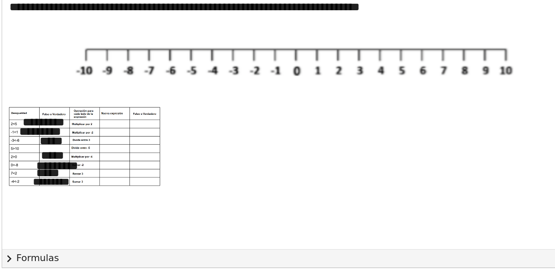
scroll to position [3, 5]
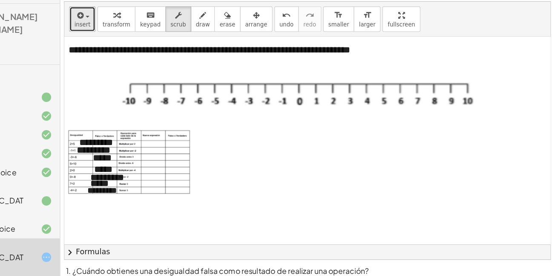
click at [125, 46] on button "insert" at bounding box center [127, 36] width 24 height 23
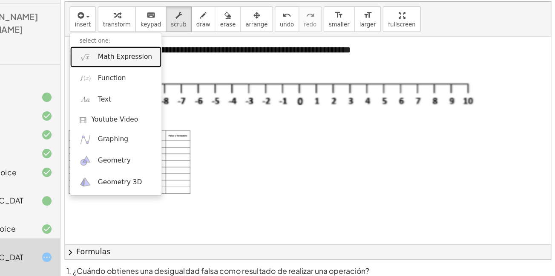
click at [134, 73] on img at bounding box center [129, 71] width 11 height 11
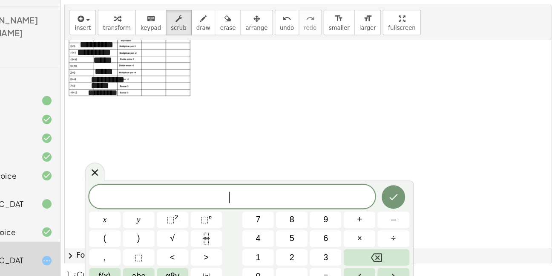
scroll to position [0, 0]
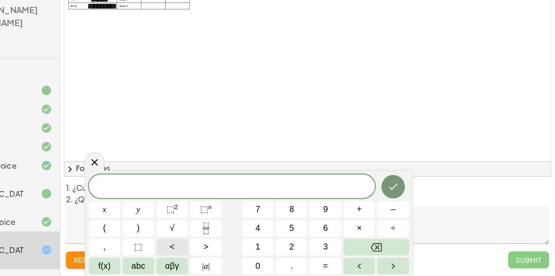
click at [218, 253] on button "<" at bounding box center [208, 249] width 29 height 15
click at [282, 230] on button "4" at bounding box center [285, 232] width 29 height 15
click at [207, 248] on span "<" at bounding box center [208, 250] width 5 height 12
click at [291, 250] on button "1" at bounding box center [285, 249] width 29 height 15
click at [285, 265] on span "0" at bounding box center [286, 267] width 4 height 12
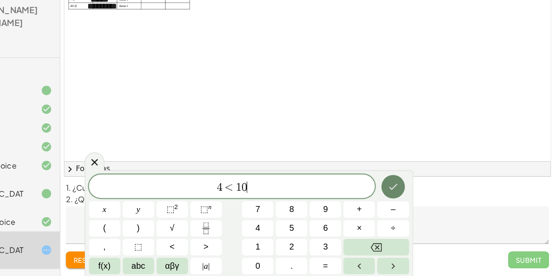
click at [404, 198] on icon "Done" at bounding box center [408, 195] width 10 height 10
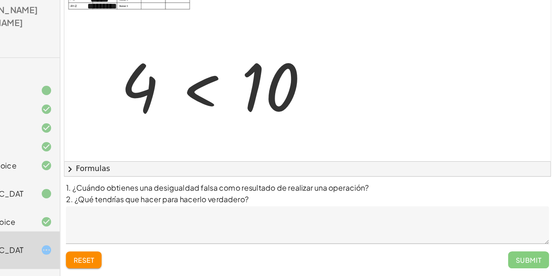
drag, startPoint x: 543, startPoint y: 119, endPoint x: 552, endPoint y: 91, distance: 29.3
click at [552, 91] on div "**********" at bounding box center [330, 103] width 449 height 345
drag, startPoint x: 542, startPoint y: 114, endPoint x: 543, endPoint y: 97, distance: 17.1
click at [543, 97] on div at bounding box center [469, 39] width 729 height 300
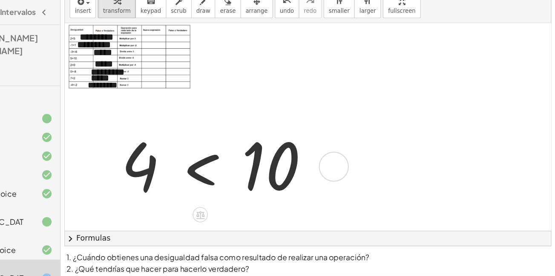
click at [224, 156] on div at bounding box center [249, 150] width 185 height 73
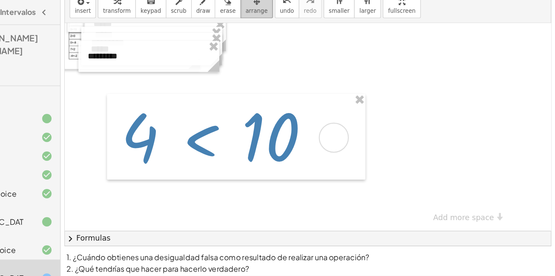
click at [274, 7] on span "arrange" at bounding box center [284, 10] width 20 height 6
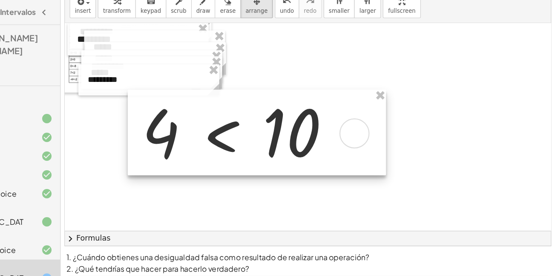
scroll to position [32, 0]
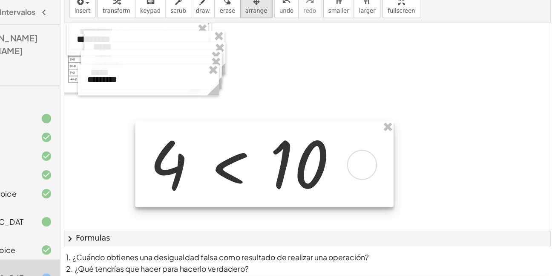
drag, startPoint x: 255, startPoint y: 178, endPoint x: 281, endPoint y: 182, distance: 26.3
click at [281, 182] on div at bounding box center [292, 149] width 234 height 78
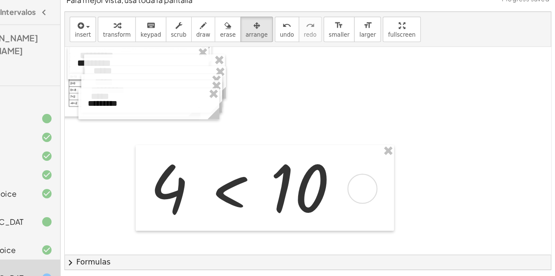
scroll to position [10, 0]
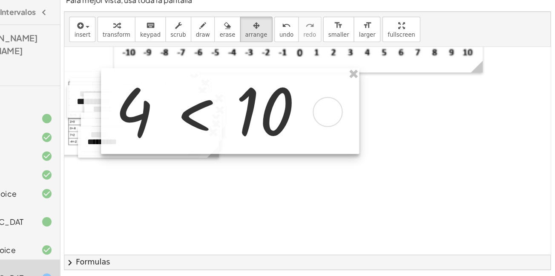
drag, startPoint x: 277, startPoint y: 182, endPoint x: 246, endPoint y: 78, distance: 108.9
click at [246, 78] on div at bounding box center [261, 101] width 234 height 78
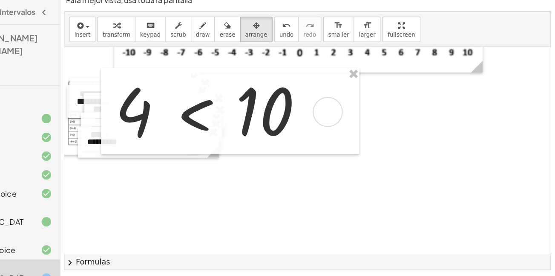
click at [296, 175] on div at bounding box center [469, 136] width 729 height 300
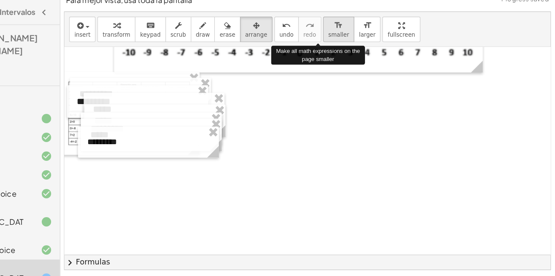
click at [350, 34] on span "smaller" at bounding box center [359, 32] width 19 height 6
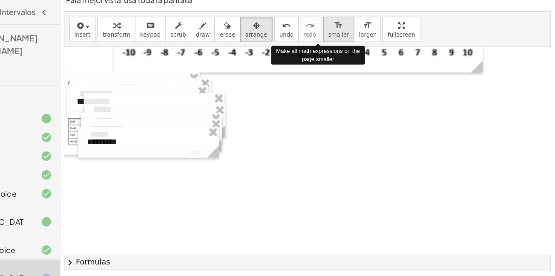
click at [350, 34] on span "smaller" at bounding box center [359, 32] width 19 height 6
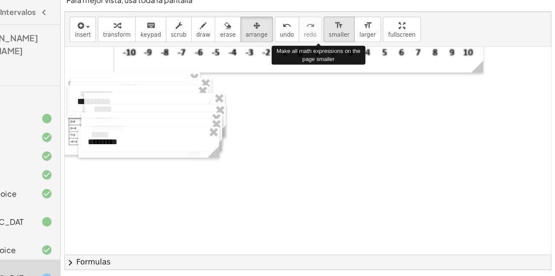
click at [350, 34] on span "smaller" at bounding box center [359, 32] width 19 height 6
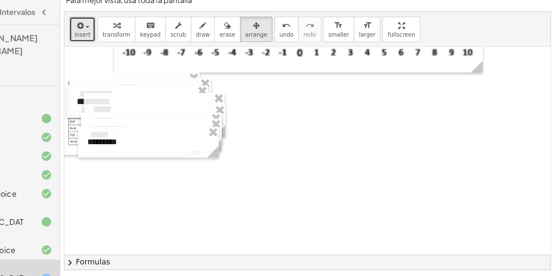
click at [134, 28] on button "insert" at bounding box center [127, 26] width 24 height 23
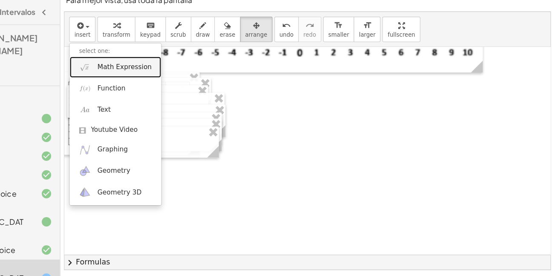
click at [173, 62] on span "Math Expression" at bounding box center [164, 61] width 49 height 9
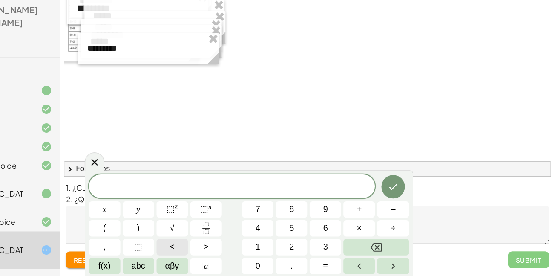
click at [208, 250] on span "<" at bounding box center [208, 250] width 5 height 12
click at [284, 235] on span "4" at bounding box center [286, 233] width 4 height 12
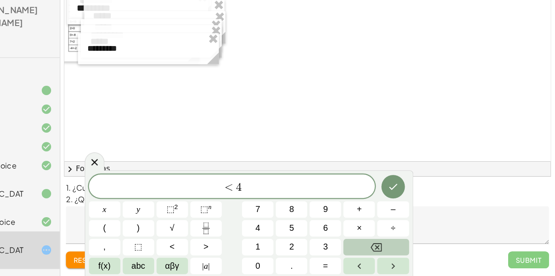
click at [385, 250] on button "Backspace" at bounding box center [392, 249] width 59 height 15
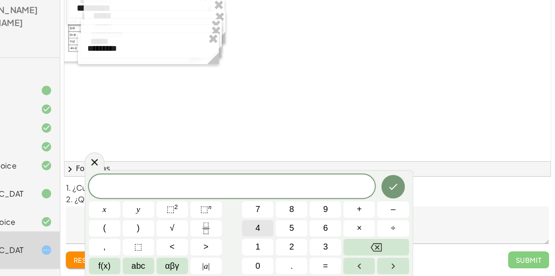
click at [286, 237] on span "4" at bounding box center [286, 233] width 4 height 12
click at [213, 247] on button "<" at bounding box center [208, 249] width 29 height 15
click at [295, 249] on button "1" at bounding box center [285, 249] width 29 height 15
click at [290, 263] on button "0" at bounding box center [285, 266] width 29 height 15
click at [161, 208] on div at bounding box center [146, 215] width 29 height 15
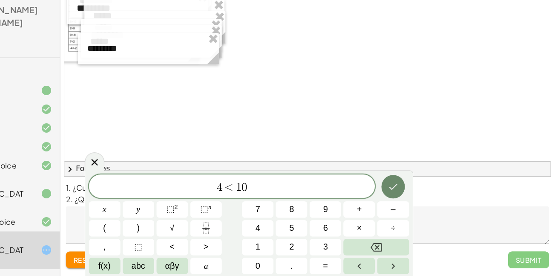
click at [408, 201] on button "Done" at bounding box center [408, 194] width 21 height 21
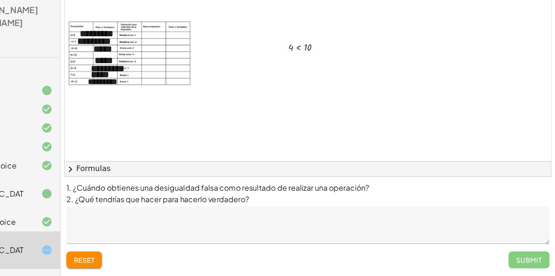
scroll to position [0, 5]
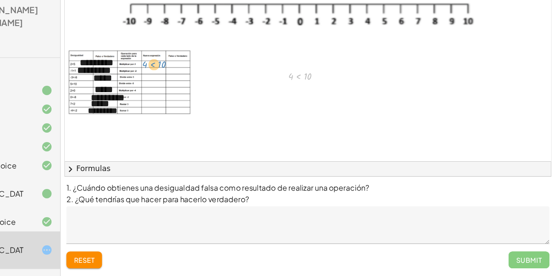
drag, startPoint x: 321, startPoint y: 97, endPoint x: 188, endPoint y: 86, distance: 133.4
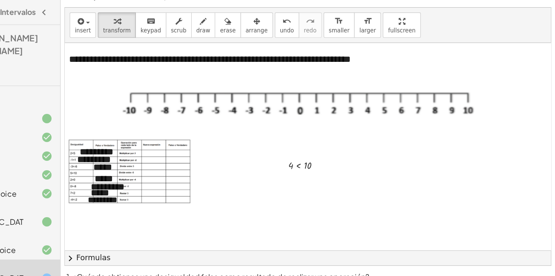
scroll to position [7, 0]
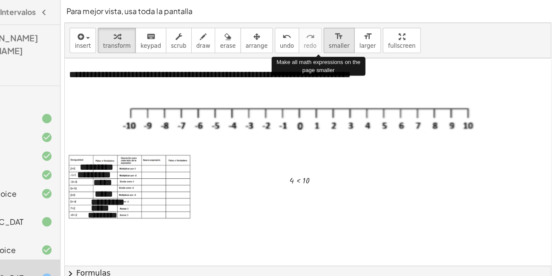
click at [350, 42] on span "smaller" at bounding box center [359, 42] width 19 height 6
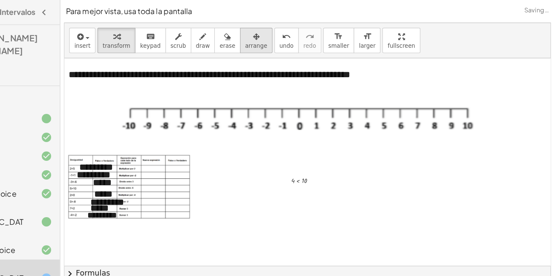
click at [270, 37] on button "arrange" at bounding box center [284, 36] width 29 height 23
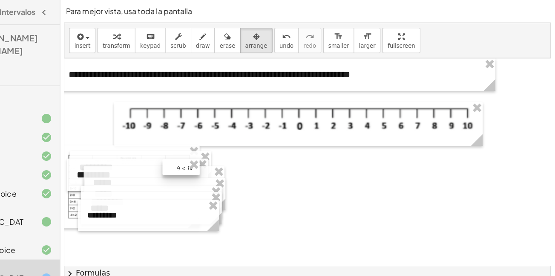
drag, startPoint x: 322, startPoint y: 161, endPoint x: 218, endPoint y: 150, distance: 104.6
click at [218, 150] on div at bounding box center [216, 151] width 34 height 14
click at [320, 162] on div at bounding box center [469, 203] width 729 height 300
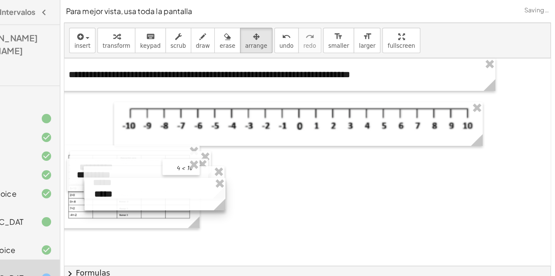
click at [248, 173] on div at bounding box center [193, 175] width 128 height 29
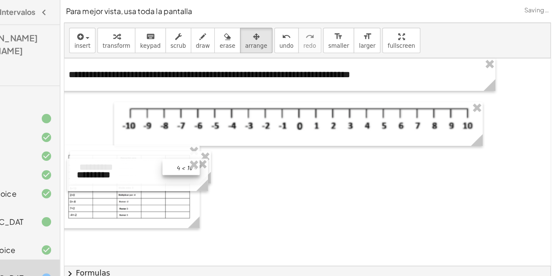
click at [235, 150] on div at bounding box center [227, 151] width 38 height 10
click at [235, 147] on div at bounding box center [227, 151] width 38 height 10
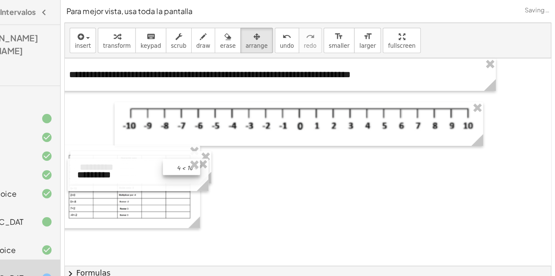
click at [235, 147] on div at bounding box center [227, 151] width 38 height 10
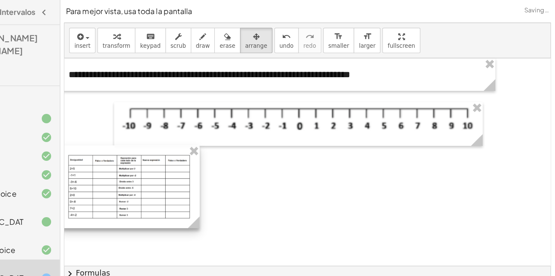
scroll to position [0, 0]
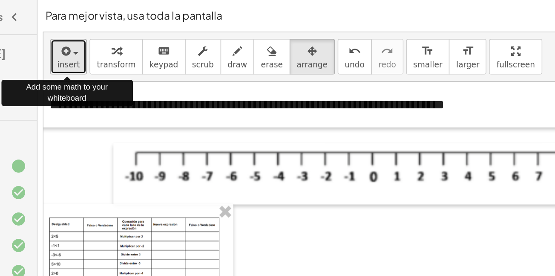
click at [134, 39] on button "insert" at bounding box center [127, 36] width 24 height 23
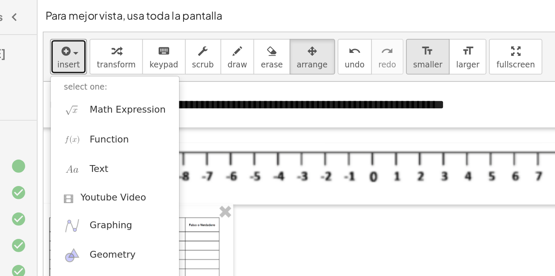
click at [349, 37] on button "format_size smaller" at bounding box center [359, 36] width 28 height 23
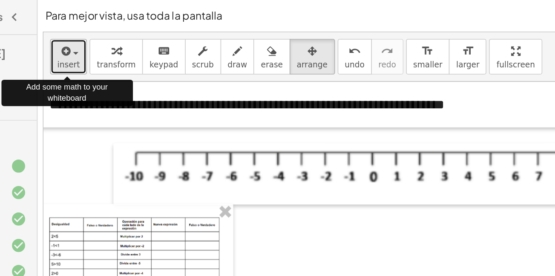
click at [125, 42] on span "insert" at bounding box center [126, 42] width 14 height 6
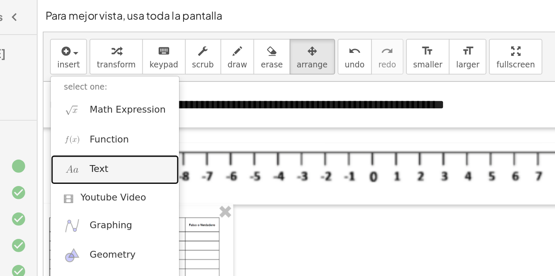
click at [146, 113] on span "Text" at bounding box center [146, 109] width 12 height 9
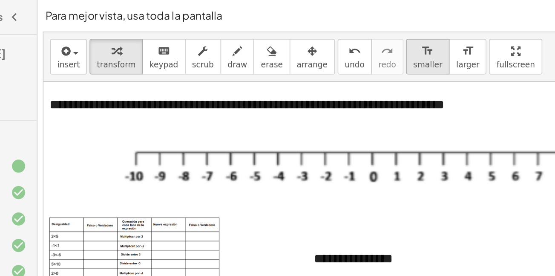
click at [355, 30] on icon "format_size" at bounding box center [359, 33] width 8 height 10
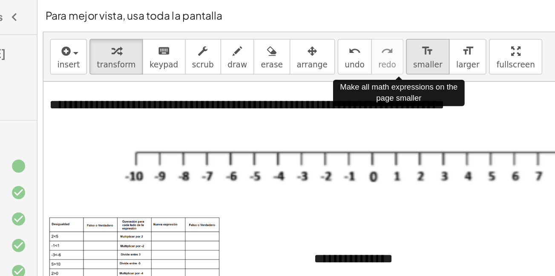
click at [355, 30] on icon "format_size" at bounding box center [359, 33] width 8 height 10
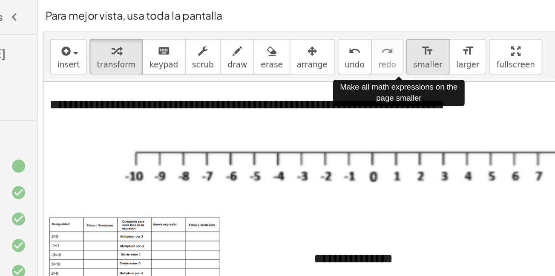
click at [355, 30] on icon "format_size" at bounding box center [359, 33] width 8 height 10
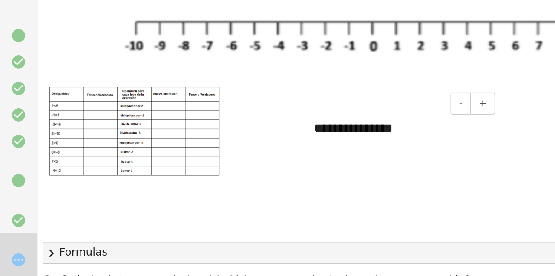
click at [320, 172] on div "**********" at bounding box center [341, 166] width 128 height 29
click at [334, 172] on div "**********" at bounding box center [341, 166] width 128 height 29
click at [392, 206] on div at bounding box center [469, 203] width 729 height 300
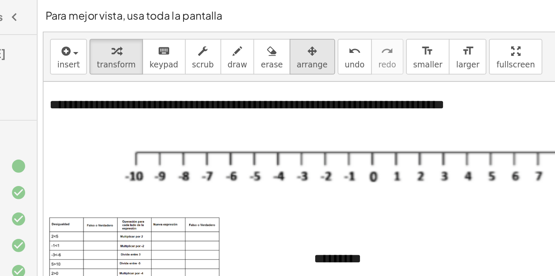
click at [270, 37] on button "arrange" at bounding box center [284, 36] width 29 height 23
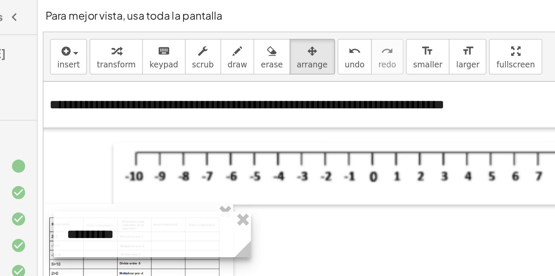
drag, startPoint x: 303, startPoint y: 163, endPoint x: 143, endPoint y: 147, distance: 160.9
click at [143, 147] on div at bounding box center [181, 151] width 128 height 29
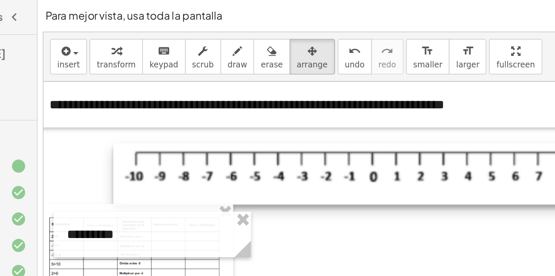
click at [274, 98] on div at bounding box center [322, 112] width 334 height 40
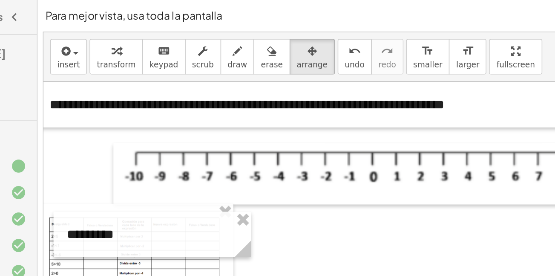
click at [286, 145] on div at bounding box center [469, 203] width 729 height 300
click at [266, 153] on div at bounding box center [469, 203] width 729 height 300
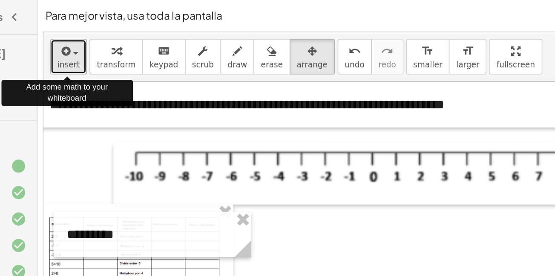
click at [123, 33] on icon "button" at bounding box center [124, 33] width 8 height 10
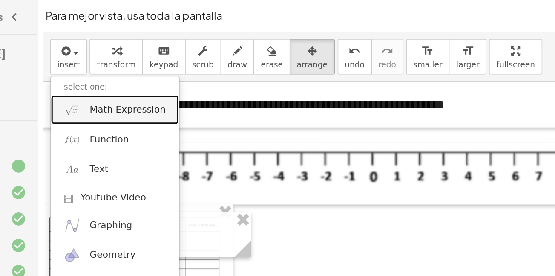
click at [155, 71] on span "Math Expression" at bounding box center [164, 71] width 49 height 9
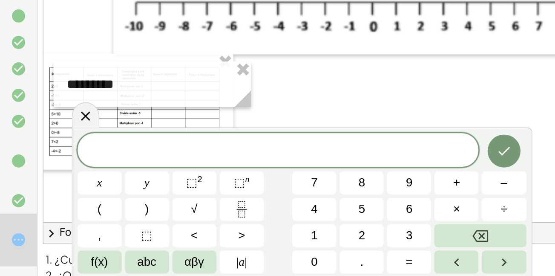
click at [291, 241] on div "x y ⬚ 2 ⬚ n 7 8 9 + – ( ) √ 4 5 6 × ÷ , ⬚ < > 1 2 3 f(x) abc αβγ | a | 0 . =" at bounding box center [277, 228] width 290 height 91
click at [212, 243] on button "<" at bounding box center [208, 249] width 29 height 15
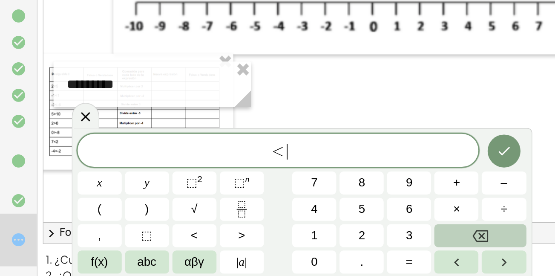
click at [364, 248] on button "Backspace" at bounding box center [392, 249] width 59 height 15
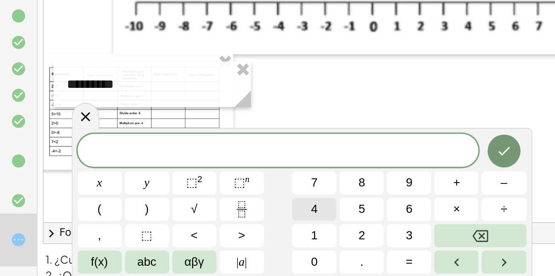
click at [282, 232] on button "4" at bounding box center [285, 232] width 29 height 15
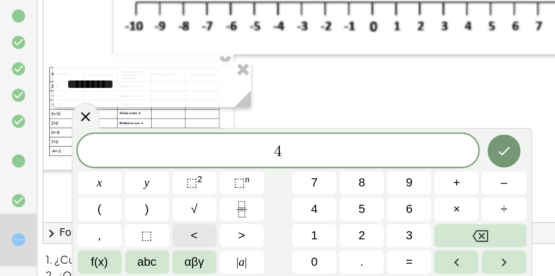
click at [213, 249] on button "<" at bounding box center [208, 249] width 29 height 15
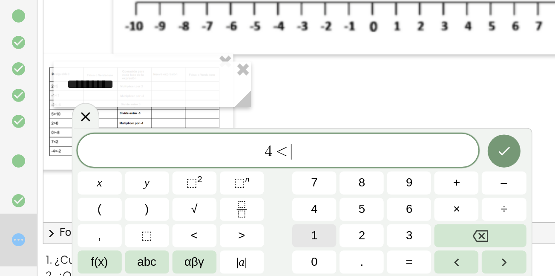
click at [292, 246] on button "1" at bounding box center [285, 249] width 29 height 15
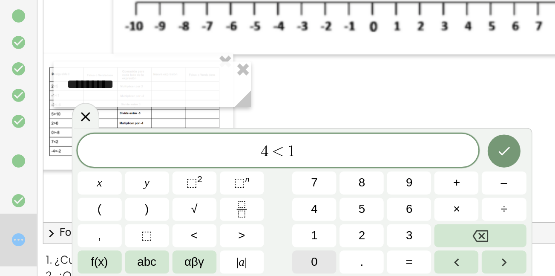
click at [292, 262] on button "0" at bounding box center [285, 266] width 29 height 15
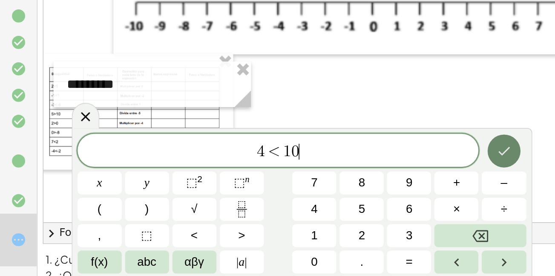
click at [408, 196] on icon "Done" at bounding box center [408, 195] width 10 height 10
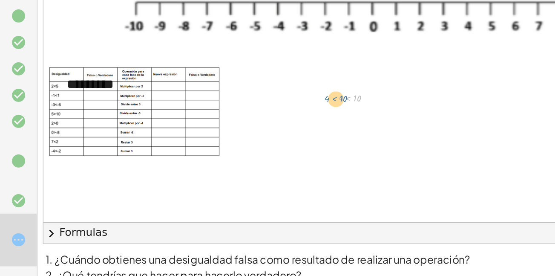
drag, startPoint x: 307, startPoint y: 161, endPoint x: 298, endPoint y: 161, distance: 9.0
click at [298, 161] on div "4 < 10 4 < 10" at bounding box center [305, 159] width 34 height 14
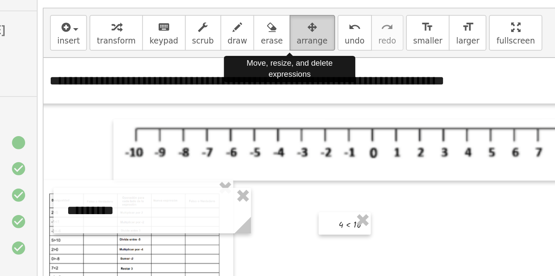
click at [281, 32] on icon "button" at bounding box center [284, 33] width 6 height 10
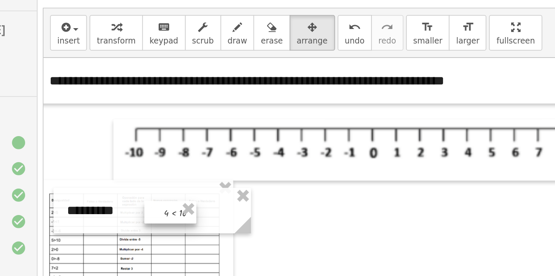
drag, startPoint x: 300, startPoint y: 157, endPoint x: 187, endPoint y: 150, distance: 113.1
click at [187, 150] on div at bounding box center [192, 152] width 34 height 14
drag, startPoint x: 191, startPoint y: 152, endPoint x: 186, endPoint y: 151, distance: 5.7
click at [186, 151] on div at bounding box center [187, 151] width 34 height 14
click at [316, 143] on div at bounding box center [469, 203] width 729 height 300
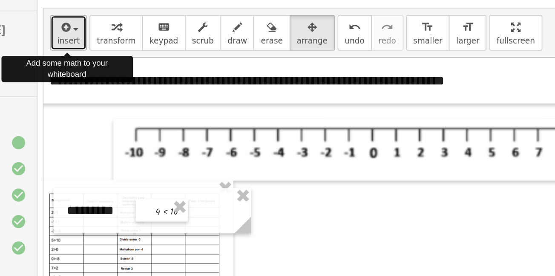
click at [124, 39] on span "insert" at bounding box center [126, 42] width 14 height 6
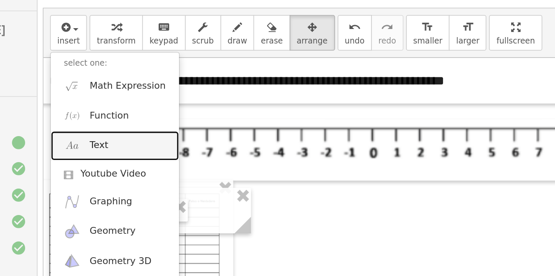
click at [139, 110] on link "Text" at bounding box center [156, 109] width 83 height 19
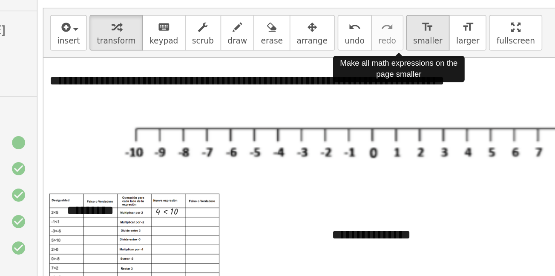
click at [350, 41] on span "smaller" at bounding box center [359, 42] width 19 height 6
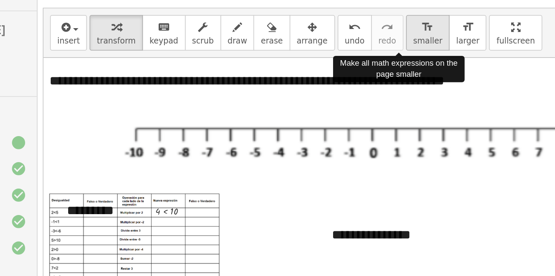
click at [350, 41] on span "smaller" at bounding box center [359, 42] width 19 height 6
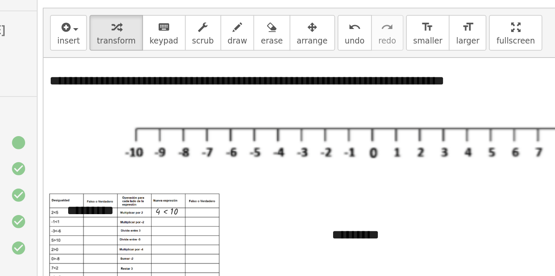
click at [292, 133] on div at bounding box center [469, 203] width 729 height 300
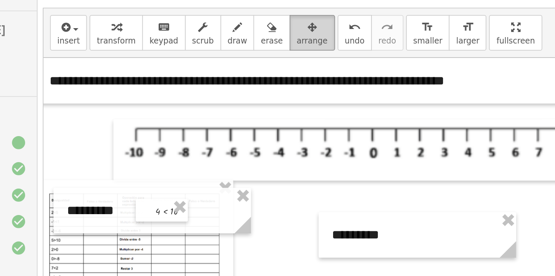
click at [281, 35] on icon "button" at bounding box center [284, 33] width 6 height 10
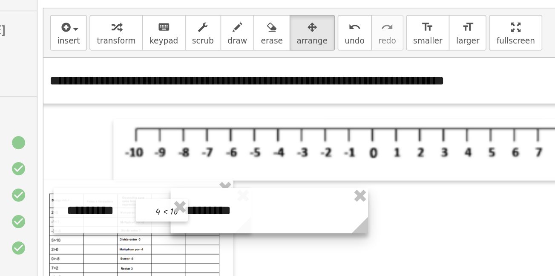
drag, startPoint x: 337, startPoint y: 161, endPoint x: 242, endPoint y: 145, distance: 97.1
click at [242, 145] on div at bounding box center [257, 151] width 128 height 29
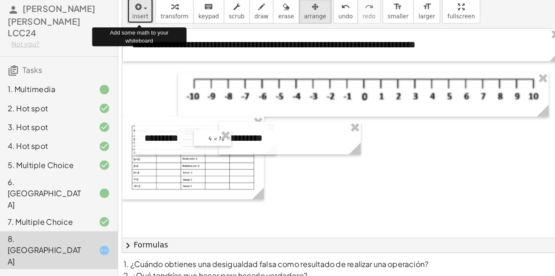
click at [129, 34] on span "button" at bounding box center [130, 35] width 3 height 2
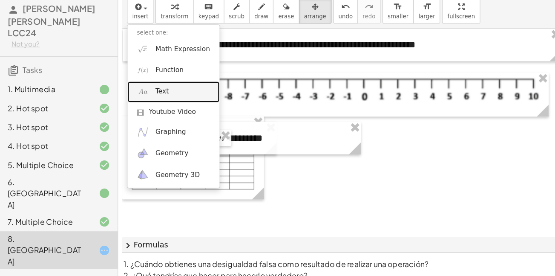
click at [139, 104] on link "Text" at bounding box center [156, 109] width 83 height 19
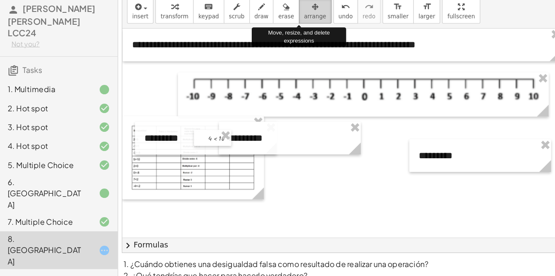
click at [274, 33] on div "button" at bounding box center [284, 33] width 20 height 10
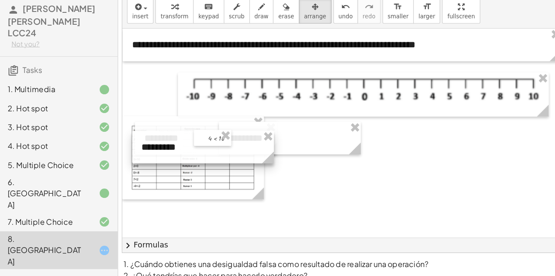
drag, startPoint x: 391, startPoint y: 166, endPoint x: 142, endPoint y: 158, distance: 249.7
click at [142, 158] on div at bounding box center [183, 159] width 128 height 29
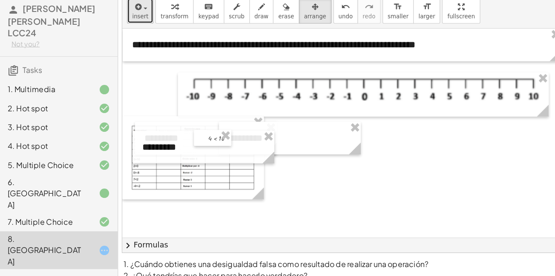
click at [115, 43] on button "insert" at bounding box center [127, 36] width 24 height 23
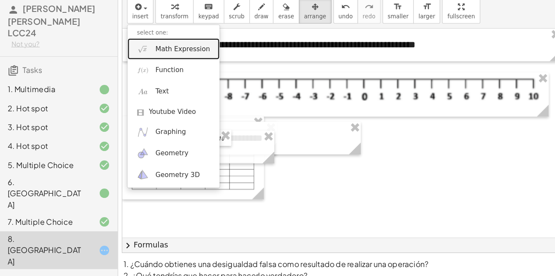
click at [156, 72] on span "Math Expression" at bounding box center [164, 71] width 49 height 9
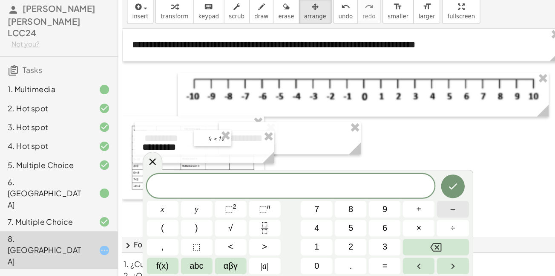
click at [405, 221] on button "–" at bounding box center [408, 215] width 29 height 15
click at [285, 246] on span "1" at bounding box center [286, 250] width 4 height 12
click at [206, 254] on span "<" at bounding box center [208, 250] width 5 height 12
click at [410, 218] on span "–" at bounding box center [408, 216] width 4 height 12
click at [320, 250] on button "2" at bounding box center [316, 249] width 29 height 15
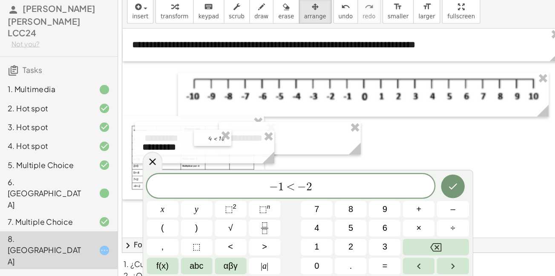
click at [161, 208] on div at bounding box center [146, 215] width 29 height 15
click at [412, 192] on icon "Done" at bounding box center [408, 195] width 10 height 10
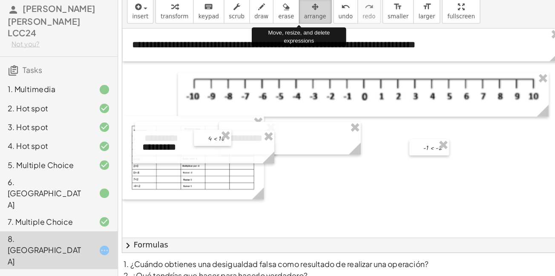
click at [278, 40] on span "arrange" at bounding box center [284, 42] width 20 height 6
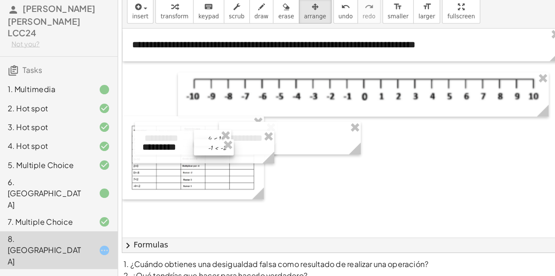
drag, startPoint x: 391, startPoint y: 160, endPoint x: 196, endPoint y: 160, distance: 194.2
click at [196, 160] on div at bounding box center [193, 159] width 36 height 14
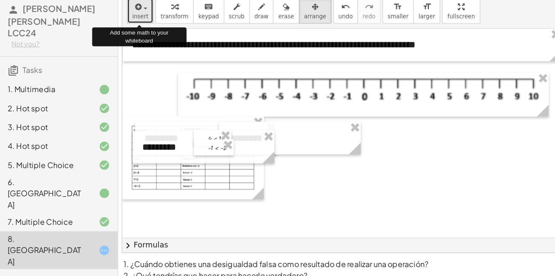
click at [131, 39] on span "insert" at bounding box center [126, 42] width 14 height 6
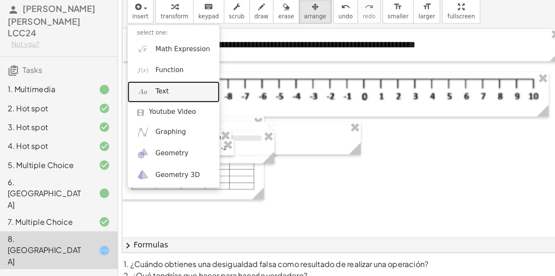
click at [161, 111] on link "Text" at bounding box center [156, 109] width 83 height 19
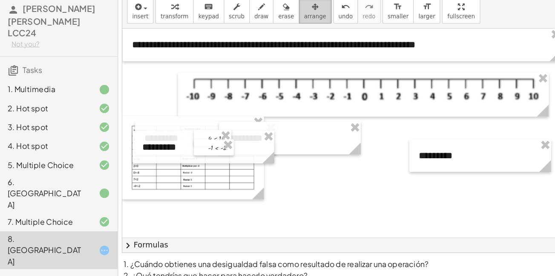
click at [274, 45] on span "arrange" at bounding box center [284, 42] width 20 height 6
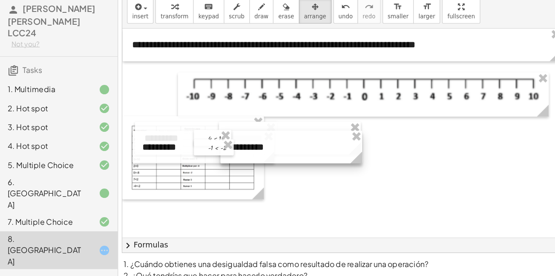
drag, startPoint x: 414, startPoint y: 177, endPoint x: 243, endPoint y: 170, distance: 170.5
click at [243, 170] on div at bounding box center [263, 159] width 128 height 29
click at [290, 191] on div at bounding box center [474, 203] width 729 height 300
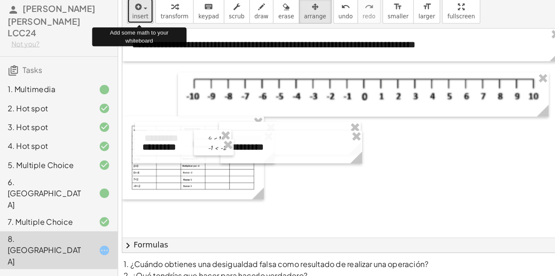
click at [125, 43] on span "insert" at bounding box center [126, 42] width 14 height 6
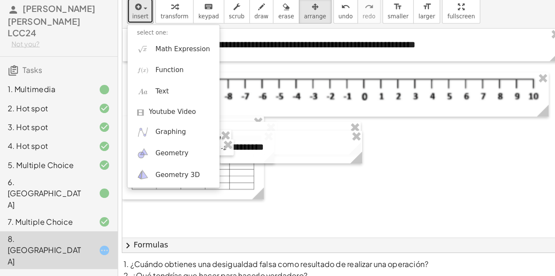
click at [280, 191] on div at bounding box center [474, 203] width 729 height 300
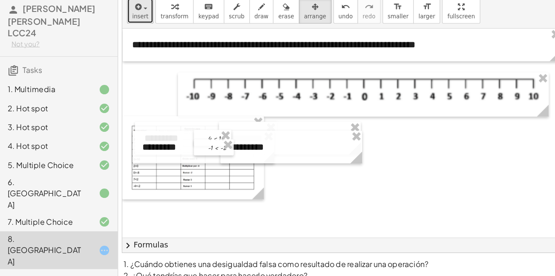
click at [133, 35] on button "insert" at bounding box center [127, 36] width 24 height 23
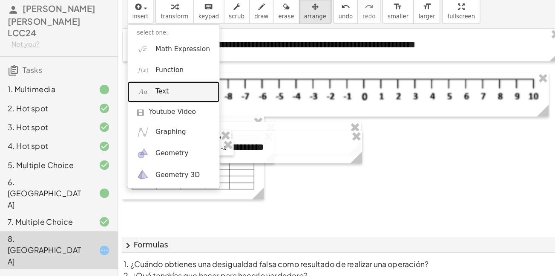
click at [135, 111] on link "Text" at bounding box center [156, 109] width 83 height 19
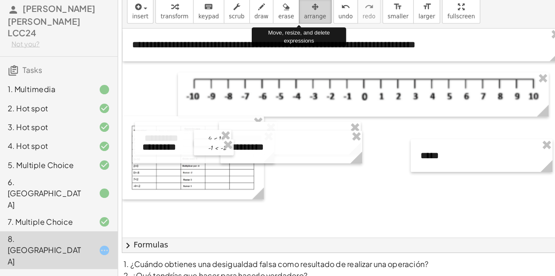
click at [281, 35] on icon "button" at bounding box center [284, 33] width 6 height 10
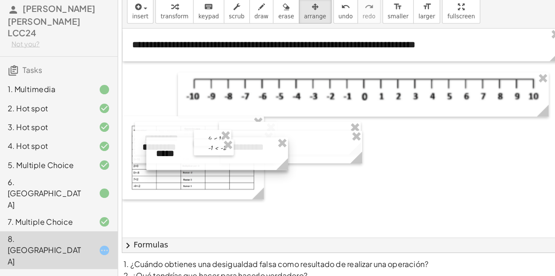
drag, startPoint x: 421, startPoint y: 172, endPoint x: 183, endPoint y: 170, distance: 238.5
click at [183, 170] on div at bounding box center [196, 165] width 128 height 29
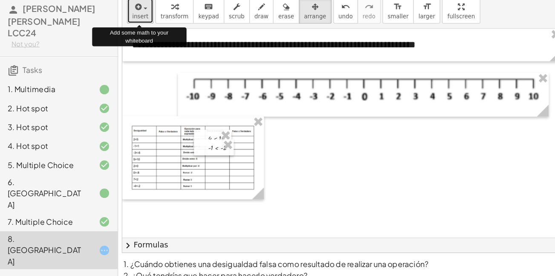
click at [127, 40] on span "insert" at bounding box center [126, 42] width 14 height 6
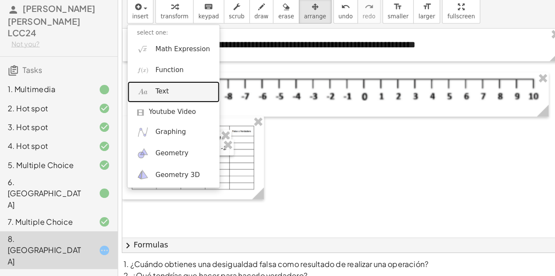
click at [168, 107] on link "Text" at bounding box center [156, 109] width 83 height 19
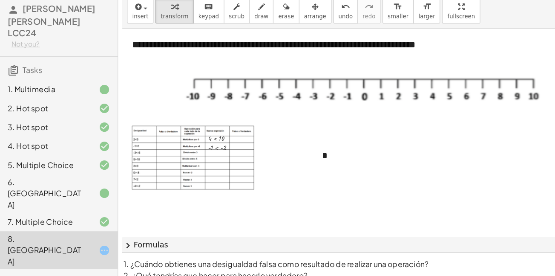
click at [427, 193] on div at bounding box center [474, 203] width 729 height 300
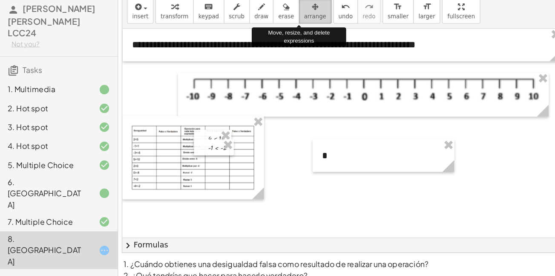
click at [273, 46] on button "arrange" at bounding box center [284, 36] width 29 height 23
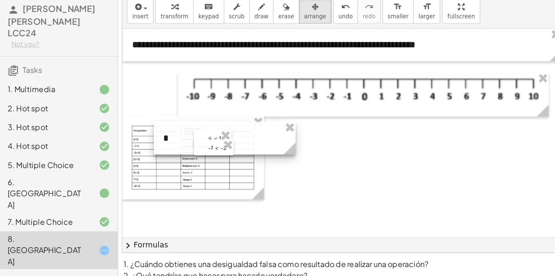
drag, startPoint x: 295, startPoint y: 164, endPoint x: 152, endPoint y: 148, distance: 144.0
click at [152, 148] on div at bounding box center [203, 151] width 128 height 29
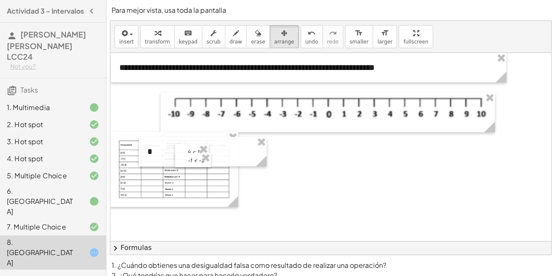
drag, startPoint x: 544, startPoint y: 126, endPoint x: 547, endPoint y: 95, distance: 30.4
click at [547, 95] on div "**********" at bounding box center [330, 147] width 441 height 188
click at [131, 39] on span "insert" at bounding box center [126, 42] width 14 height 6
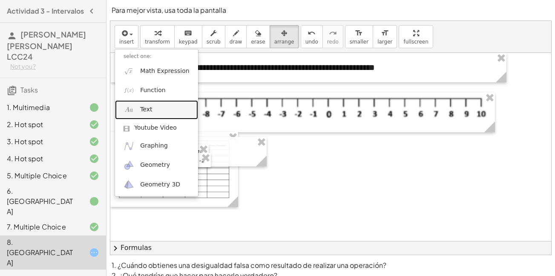
click at [149, 105] on span "Text" at bounding box center [146, 109] width 12 height 9
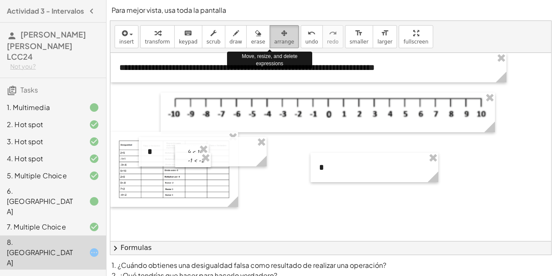
click at [274, 34] on div "button" at bounding box center [284, 33] width 20 height 10
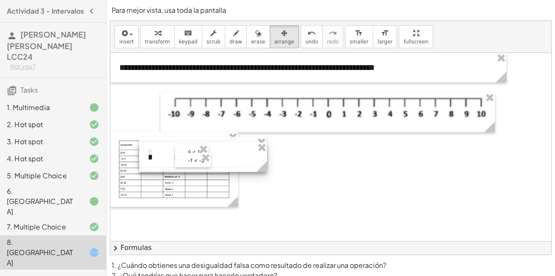
drag, startPoint x: 349, startPoint y: 160, endPoint x: 178, endPoint y: 150, distance: 171.5
click at [178, 150] on div "**********" at bounding box center [474, 203] width 729 height 300
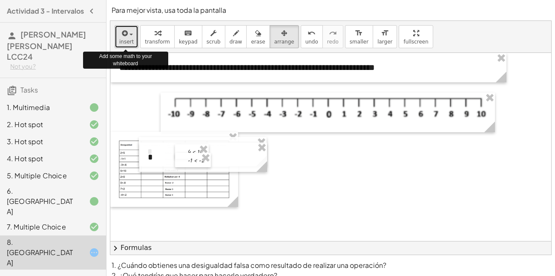
click at [124, 42] on span "insert" at bounding box center [126, 42] width 14 height 6
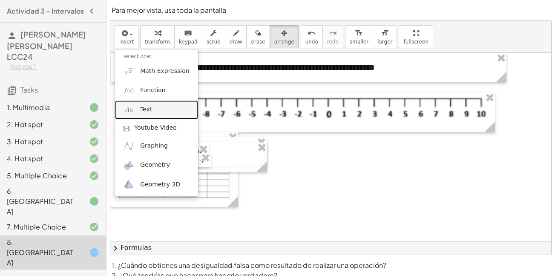
click at [143, 116] on link "Text" at bounding box center [156, 109] width 83 height 19
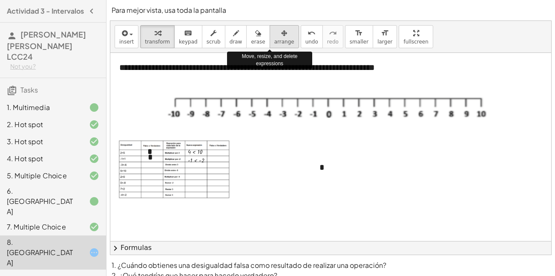
click at [274, 41] on span "arrange" at bounding box center [284, 42] width 20 height 6
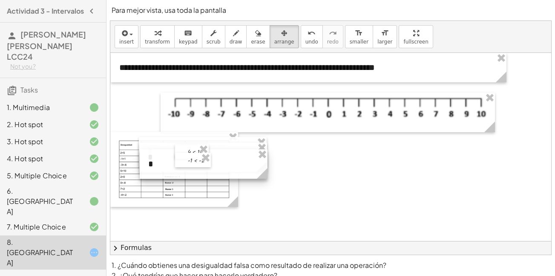
drag, startPoint x: 343, startPoint y: 170, endPoint x: 172, endPoint y: 166, distance: 171.3
click at [172, 166] on div at bounding box center [204, 163] width 128 height 29
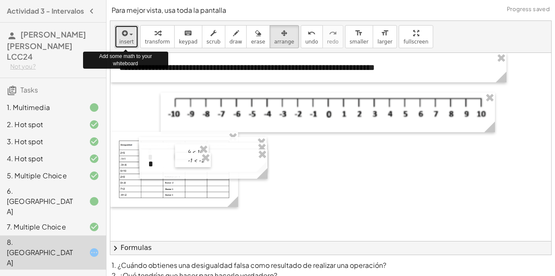
click at [131, 39] on span "insert" at bounding box center [126, 42] width 14 height 6
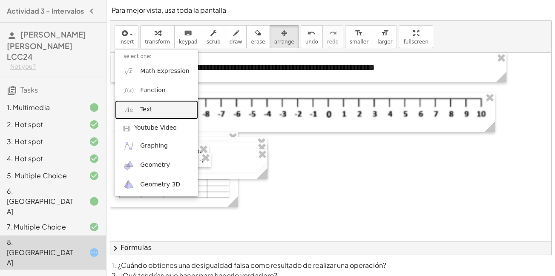
click at [158, 108] on link "Text" at bounding box center [156, 109] width 83 height 19
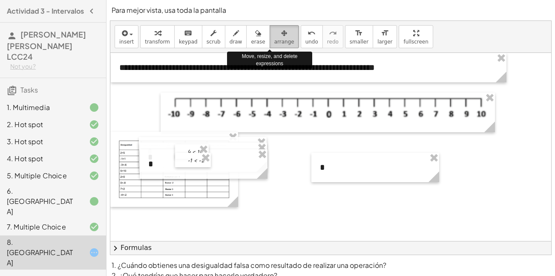
click at [274, 39] on span "arrange" at bounding box center [284, 42] width 20 height 6
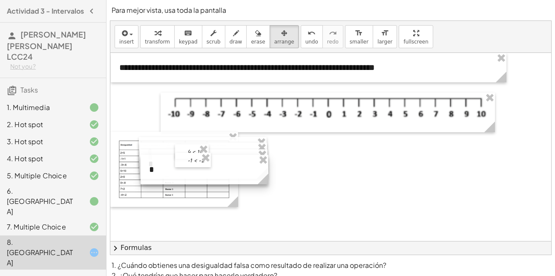
drag, startPoint x: 366, startPoint y: 178, endPoint x: 195, endPoint y: 180, distance: 170.8
click at [195, 180] on div at bounding box center [205, 169] width 128 height 29
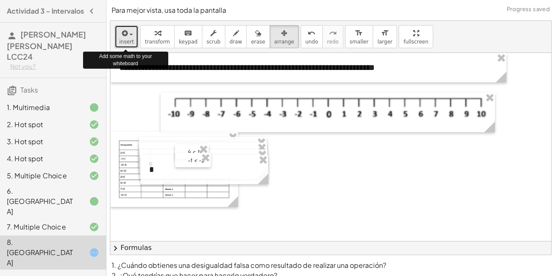
click at [130, 35] on div "button" at bounding box center [126, 33] width 14 height 10
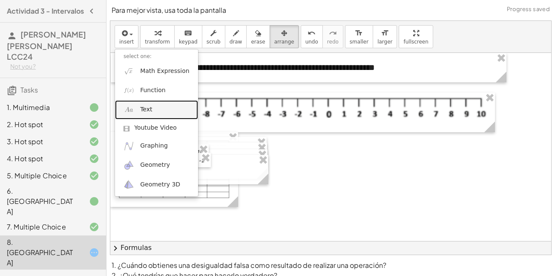
click at [166, 109] on link "Text" at bounding box center [156, 109] width 83 height 19
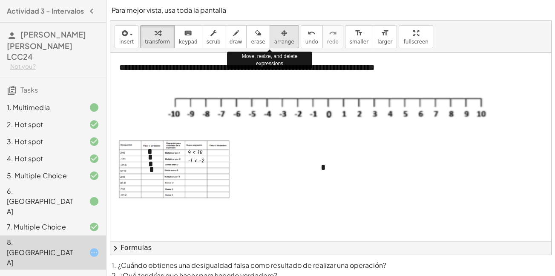
click at [275, 39] on span "arrange" at bounding box center [284, 42] width 20 height 6
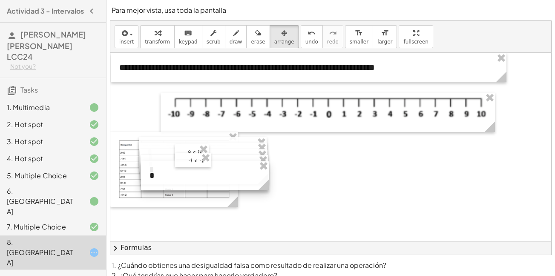
drag, startPoint x: 380, startPoint y: 165, endPoint x: 209, endPoint y: 173, distance: 171.4
click at [209, 173] on div at bounding box center [205, 175] width 128 height 29
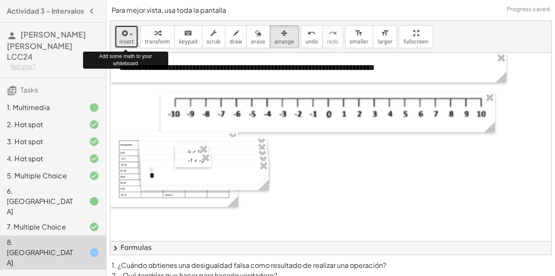
click at [128, 40] on span "insert" at bounding box center [126, 42] width 14 height 6
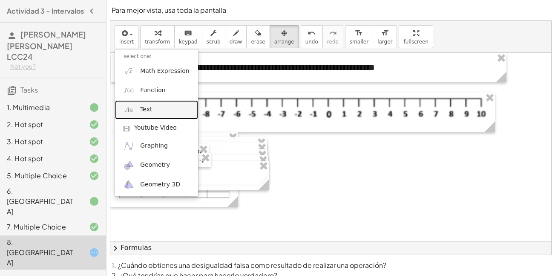
click at [159, 117] on link "Text" at bounding box center [156, 109] width 83 height 19
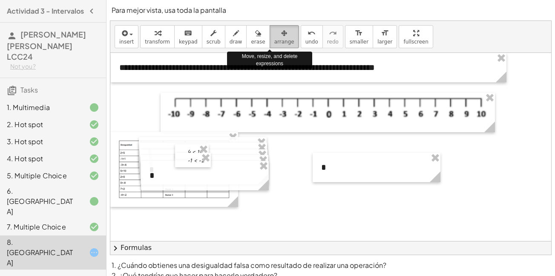
click at [281, 35] on icon "button" at bounding box center [284, 33] width 6 height 10
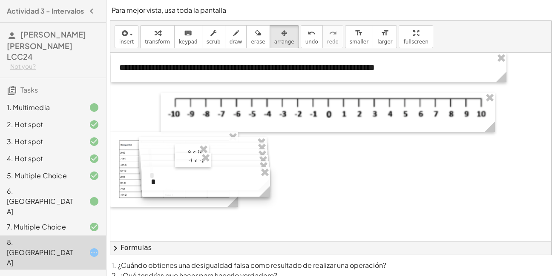
drag, startPoint x: 368, startPoint y: 166, endPoint x: 198, endPoint y: 181, distance: 171.0
click at [198, 181] on div at bounding box center [206, 181] width 128 height 29
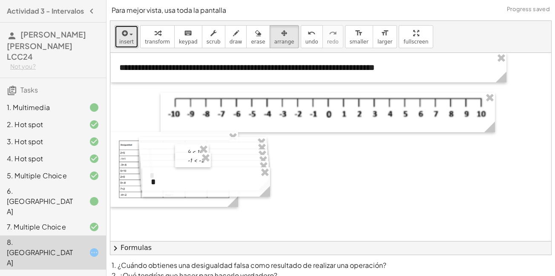
click at [127, 40] on span "insert" at bounding box center [126, 42] width 14 height 6
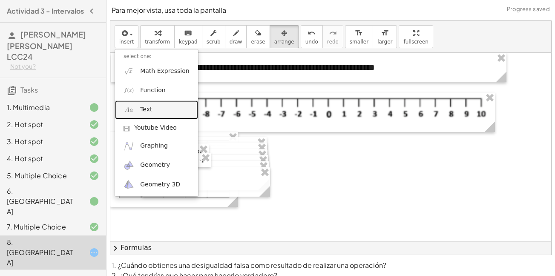
click at [146, 106] on span "Text" at bounding box center [146, 109] width 12 height 9
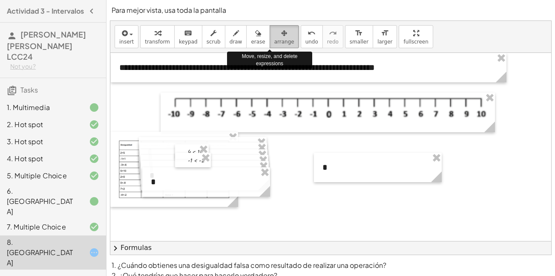
click at [274, 40] on span "arrange" at bounding box center [284, 42] width 20 height 6
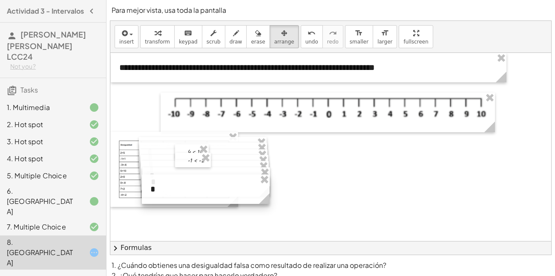
drag, startPoint x: 348, startPoint y: 166, endPoint x: 176, endPoint y: 187, distance: 173.4
click at [176, 187] on div at bounding box center [206, 188] width 128 height 29
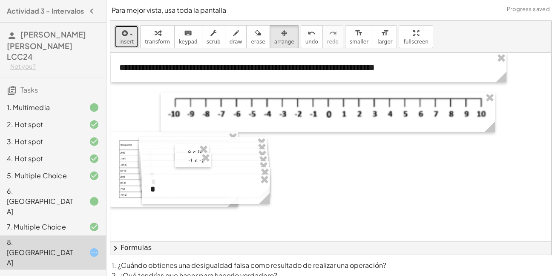
click at [135, 43] on button "insert" at bounding box center [127, 36] width 24 height 23
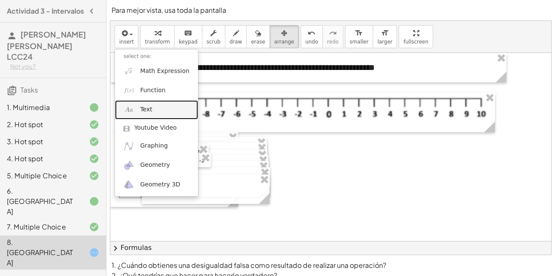
click at [152, 104] on link "Text" at bounding box center [156, 109] width 83 height 19
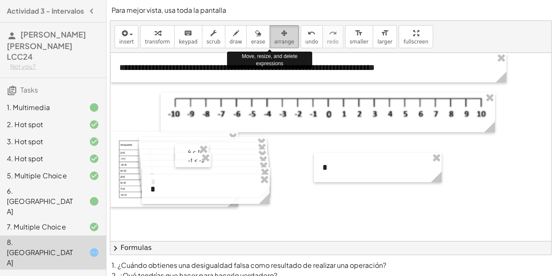
click at [281, 37] on icon "button" at bounding box center [284, 33] width 6 height 10
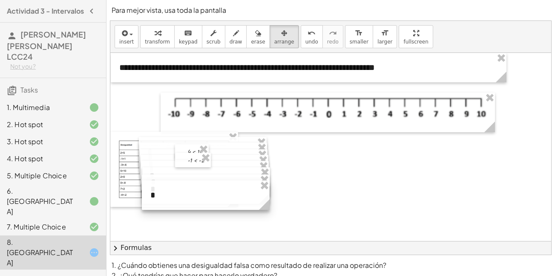
drag, startPoint x: 348, startPoint y: 177, endPoint x: 176, endPoint y: 204, distance: 174.2
click at [176, 204] on div at bounding box center [206, 194] width 128 height 29
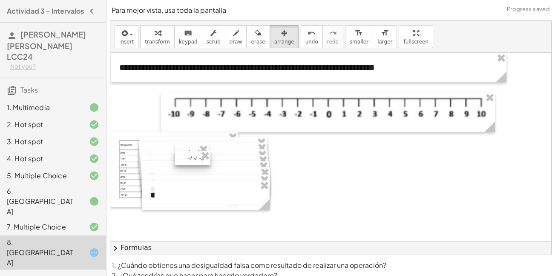
click at [188, 161] on div at bounding box center [193, 157] width 36 height 14
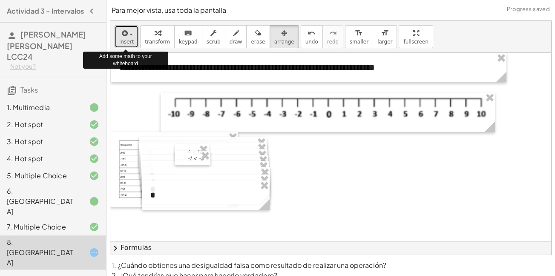
click at [127, 40] on span "insert" at bounding box center [126, 42] width 14 height 6
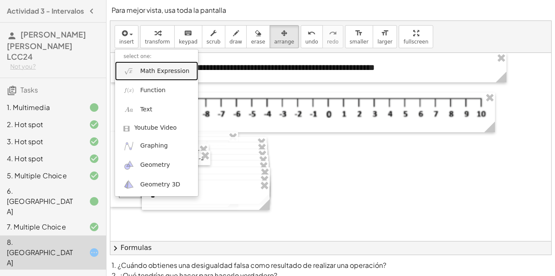
click at [166, 71] on span "Math Expression" at bounding box center [164, 71] width 49 height 9
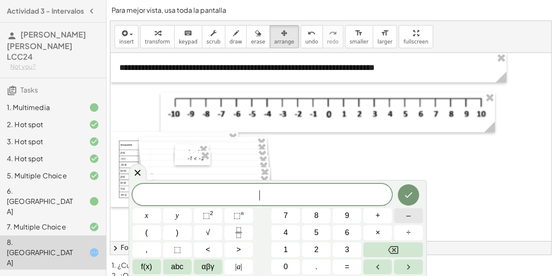
click at [287, 252] on div "​ x y ⬚ 2 ⬚ n 7 8 9 + – ( ) √ 4 5 6 × ÷ , ⬚ < > 1 2 3 f(x) abc αβγ | a | 0 . =" at bounding box center [277, 229] width 290 height 90
click at [287, 252] on span "1" at bounding box center [286, 250] width 4 height 12
click at [389, 252] on icon "Backspace" at bounding box center [393, 249] width 10 height 10
click at [411, 218] on button "–" at bounding box center [408, 215] width 29 height 15
click at [285, 248] on span "1" at bounding box center [286, 250] width 4 height 12
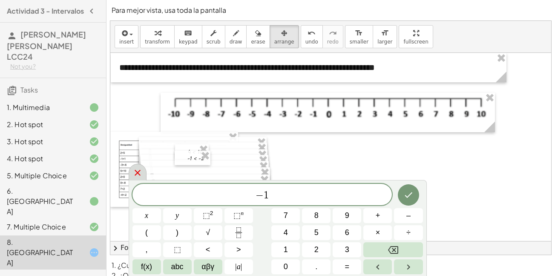
click at [141, 172] on icon at bounding box center [137, 172] width 10 height 10
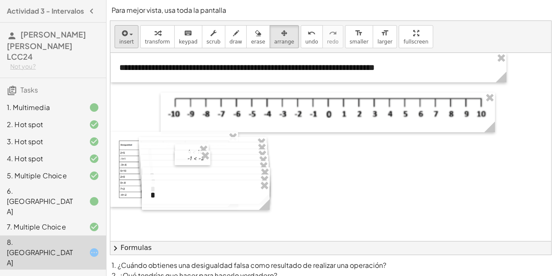
drag, startPoint x: 322, startPoint y: 162, endPoint x: 126, endPoint y: 36, distance: 233.2
click at [126, 36] on div "**********" at bounding box center [330, 137] width 441 height 233
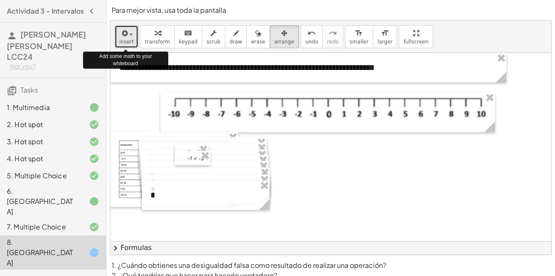
click at [126, 36] on icon "button" at bounding box center [124, 33] width 8 height 10
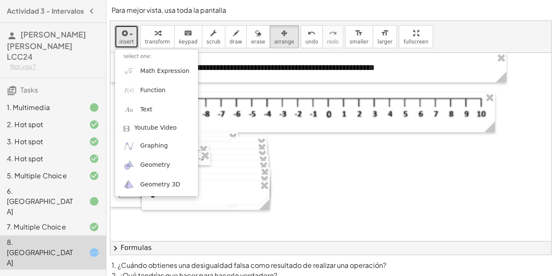
click at [317, 173] on div at bounding box center [474, 203] width 729 height 300
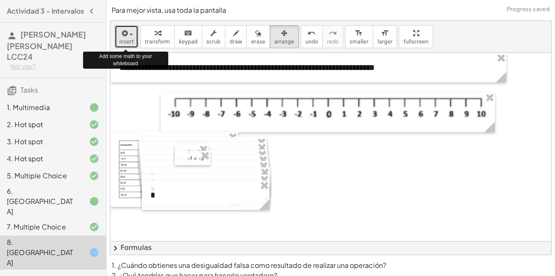
click at [126, 30] on icon "button" at bounding box center [124, 33] width 8 height 10
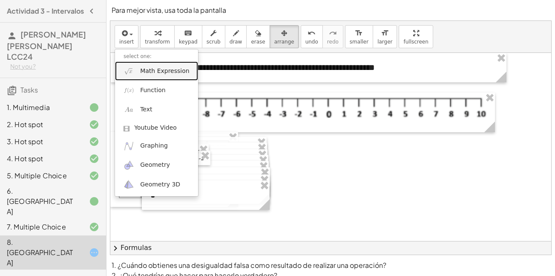
click at [155, 70] on span "Math Expression" at bounding box center [164, 71] width 49 height 9
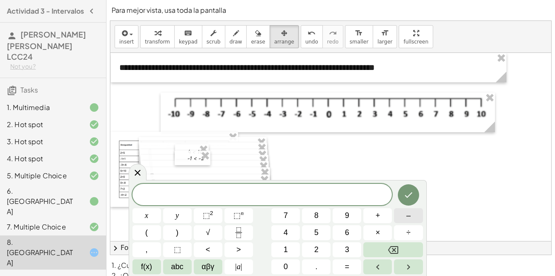
click at [405, 216] on button "–" at bounding box center [408, 215] width 29 height 15
click at [291, 247] on button "1" at bounding box center [285, 249] width 29 height 15
click at [210, 250] on button "<" at bounding box center [208, 249] width 29 height 15
click at [290, 251] on button "1" at bounding box center [285, 249] width 29 height 15
click at [409, 198] on icon "Done" at bounding box center [408, 195] width 10 height 10
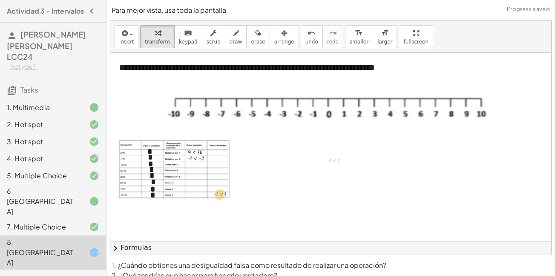
drag, startPoint x: 335, startPoint y: 161, endPoint x: 223, endPoint y: 194, distance: 116.8
click at [281, 33] on icon "button" at bounding box center [284, 33] width 6 height 10
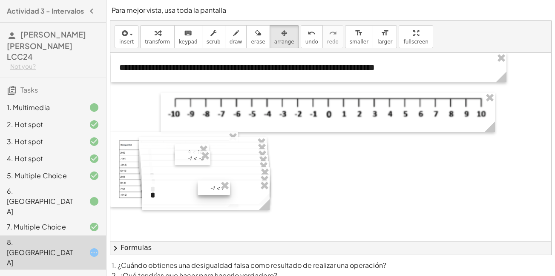
drag, startPoint x: 331, startPoint y: 163, endPoint x: 219, endPoint y: 200, distance: 117.5
click at [219, 195] on div at bounding box center [214, 187] width 32 height 14
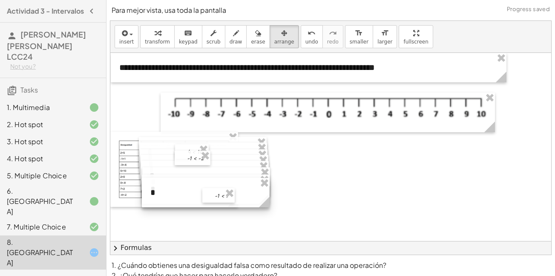
click at [214, 202] on div "**********" at bounding box center [474, 203] width 729 height 300
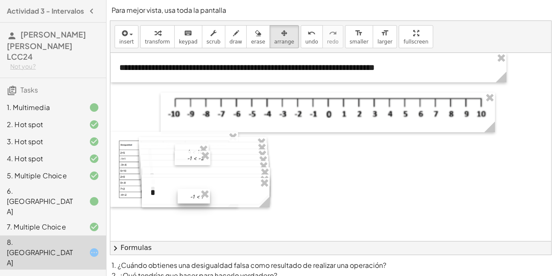
drag, startPoint x: 216, startPoint y: 198, endPoint x: 192, endPoint y: 198, distance: 24.3
click at [192, 198] on div at bounding box center [194, 196] width 32 height 14
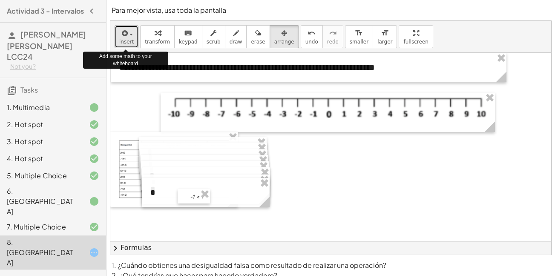
click at [131, 41] on span "insert" at bounding box center [126, 42] width 14 height 6
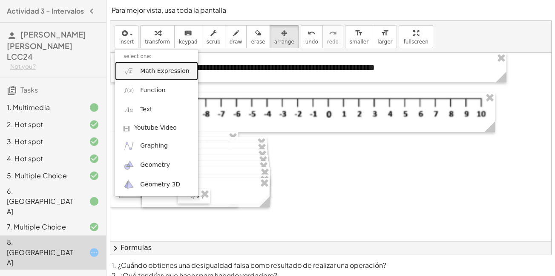
click at [158, 69] on span "Math Expression" at bounding box center [164, 71] width 49 height 9
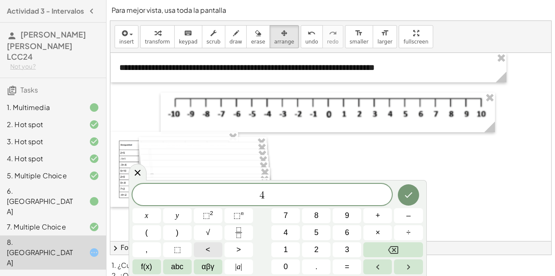
click at [213, 252] on button "<" at bounding box center [208, 249] width 29 height 15
click at [416, 208] on button "–" at bounding box center [408, 215] width 29 height 15
click at [290, 246] on button "1" at bounding box center [285, 249] width 29 height 15
click at [402, 197] on button "Done" at bounding box center [408, 194] width 21 height 21
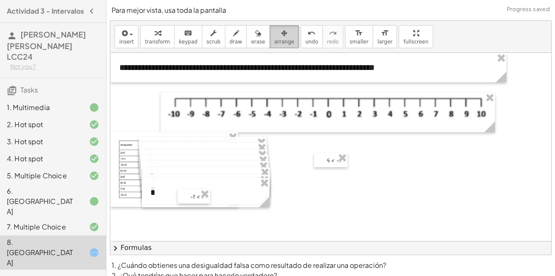
click at [274, 39] on span "arrange" at bounding box center [284, 42] width 20 height 6
drag, startPoint x: 330, startPoint y: 160, endPoint x: 195, endPoint y: 189, distance: 138.6
click at [195, 189] on div at bounding box center [195, 189] width 34 height 14
click at [137, 42] on div "insert select one: Math Expression Function Text Youtube Video Graphing Geometr…" at bounding box center [330, 37] width 441 height 32
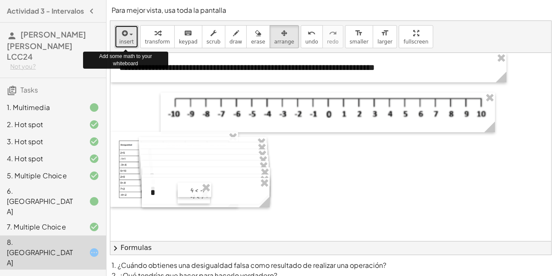
click at [130, 39] on span "insert" at bounding box center [126, 42] width 14 height 6
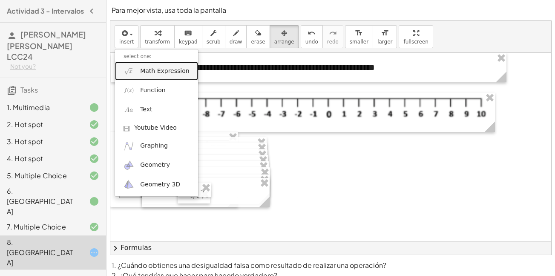
click at [145, 73] on span "Math Expression" at bounding box center [164, 71] width 49 height 9
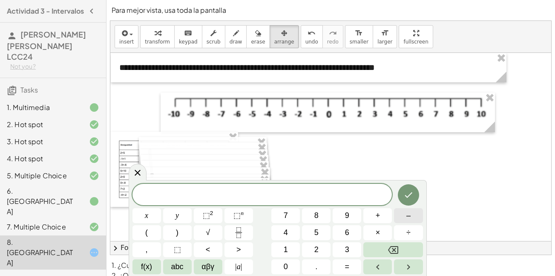
click at [406, 214] on span "–" at bounding box center [408, 216] width 4 height 12
click at [309, 255] on button "2" at bounding box center [316, 249] width 29 height 15
click at [230, 249] on button ">" at bounding box center [238, 249] width 29 height 15
click at [280, 247] on button "1" at bounding box center [285, 249] width 29 height 15
click at [282, 260] on button "0" at bounding box center [285, 266] width 29 height 15
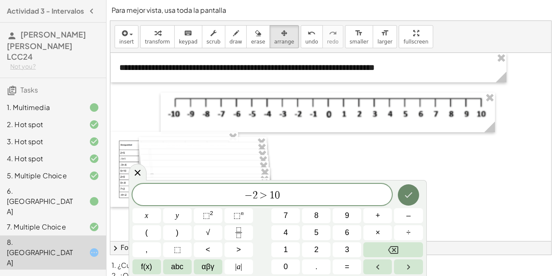
click at [417, 192] on button "Done" at bounding box center [408, 194] width 21 height 21
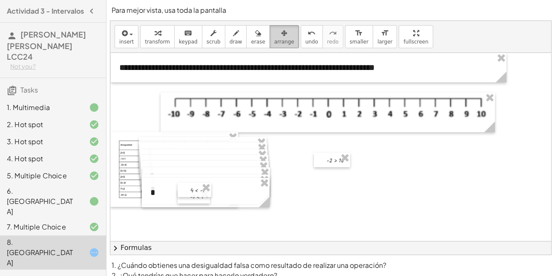
click at [274, 43] on span "arrange" at bounding box center [284, 42] width 20 height 6
drag, startPoint x: 326, startPoint y: 158, endPoint x: 187, endPoint y: 180, distance: 140.6
click at [187, 180] on div at bounding box center [193, 182] width 36 height 14
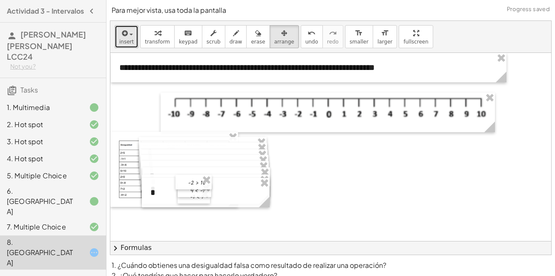
click at [132, 43] on button "insert" at bounding box center [127, 36] width 24 height 23
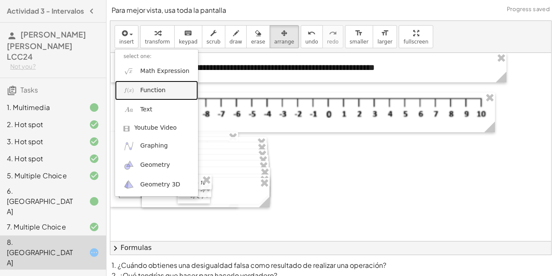
click at [157, 89] on span "Function" at bounding box center [153, 90] width 26 height 9
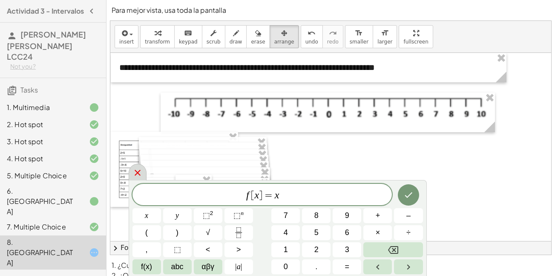
click at [136, 173] on icon at bounding box center [137, 172] width 10 height 10
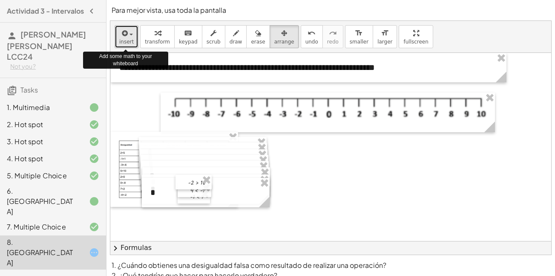
click at [126, 37] on icon "button" at bounding box center [124, 33] width 8 height 10
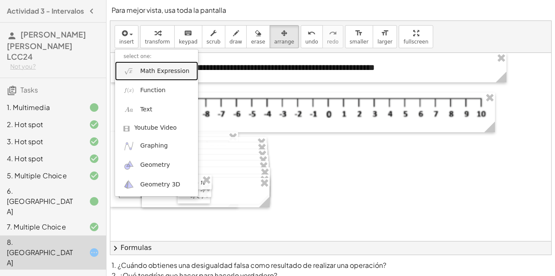
click at [148, 70] on span "Math Expression" at bounding box center [164, 71] width 49 height 9
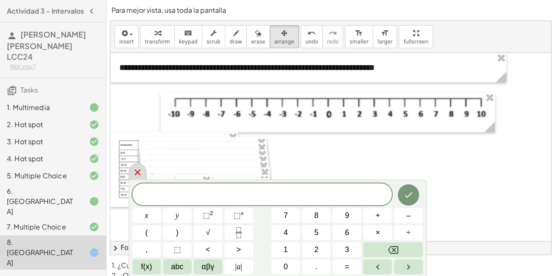
click at [136, 175] on icon at bounding box center [137, 172] width 10 height 10
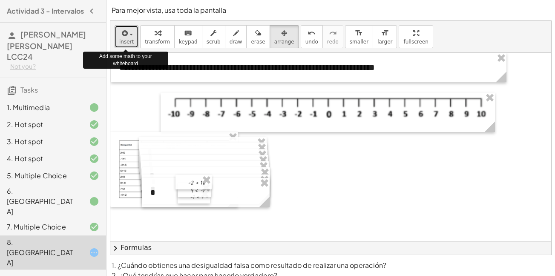
click at [124, 38] on icon "button" at bounding box center [124, 33] width 8 height 10
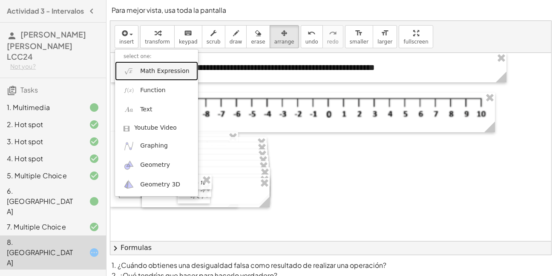
click at [158, 76] on link "Math Expression" at bounding box center [156, 70] width 83 height 19
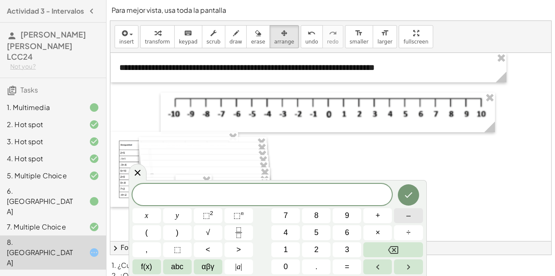
click at [410, 210] on span "–" at bounding box center [408, 216] width 4 height 12
click at [311, 217] on button "8" at bounding box center [316, 215] width 29 height 15
click at [210, 247] on span "<" at bounding box center [208, 250] width 5 height 12
click at [290, 267] on button "0" at bounding box center [285, 266] width 29 height 15
click at [405, 196] on icon "Done" at bounding box center [408, 195] width 10 height 10
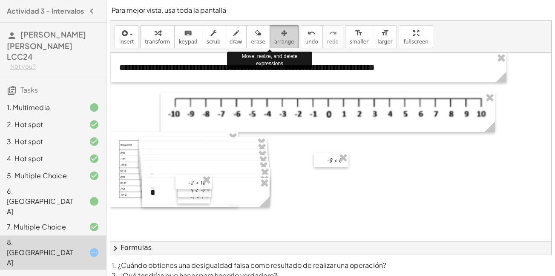
click at [274, 43] on span "arrange" at bounding box center [284, 42] width 20 height 6
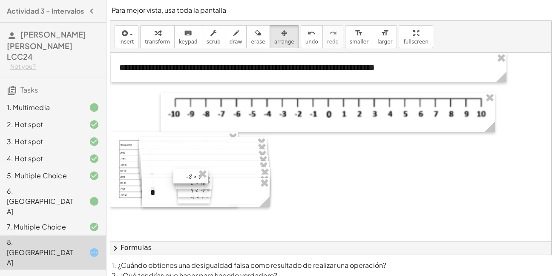
drag, startPoint x: 333, startPoint y: 158, endPoint x: 192, endPoint y: 174, distance: 141.9
click at [192, 174] on div at bounding box center [190, 176] width 35 height 14
click at [188, 179] on div at bounding box center [193, 176] width 35 height 14
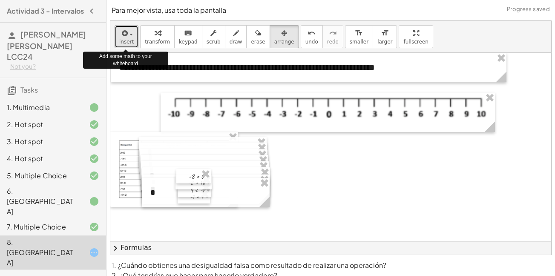
click at [125, 40] on span "insert" at bounding box center [126, 42] width 14 height 6
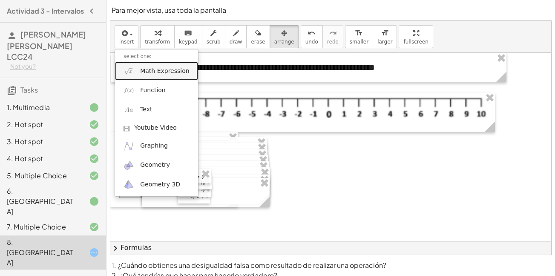
click at [150, 69] on span "Math Expression" at bounding box center [164, 71] width 49 height 9
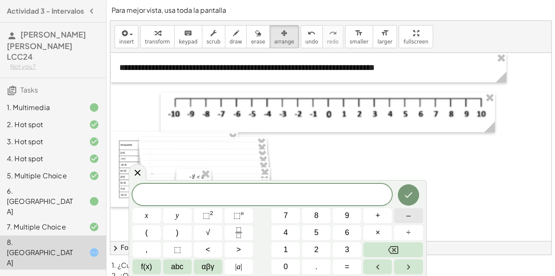
click at [407, 213] on span "–" at bounding box center [408, 216] width 4 height 12
click at [285, 247] on span "1" at bounding box center [286, 250] width 4 height 12
click at [207, 251] on span "<" at bounding box center [208, 250] width 5 height 12
click at [411, 215] on button "–" at bounding box center [408, 215] width 29 height 15
click at [324, 248] on button "2" at bounding box center [316, 249] width 29 height 15
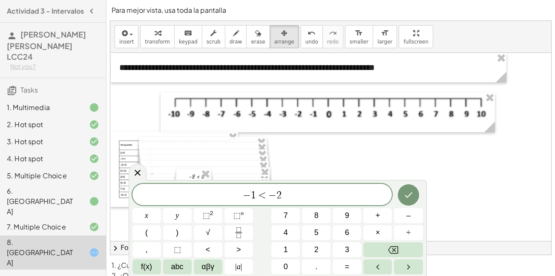
click at [161, 208] on div at bounding box center [146, 215] width 29 height 15
click at [406, 199] on icon "Done" at bounding box center [408, 195] width 10 height 10
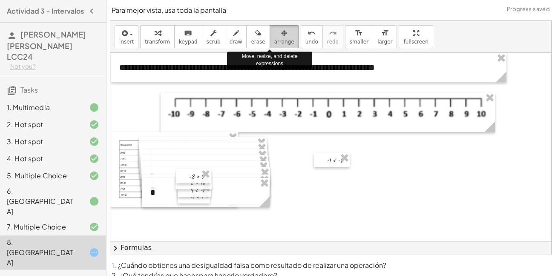
click at [281, 32] on icon "button" at bounding box center [284, 33] width 6 height 10
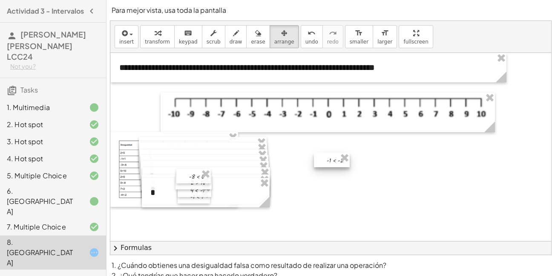
drag, startPoint x: 343, startPoint y: 157, endPoint x: 358, endPoint y: 155, distance: 15.1
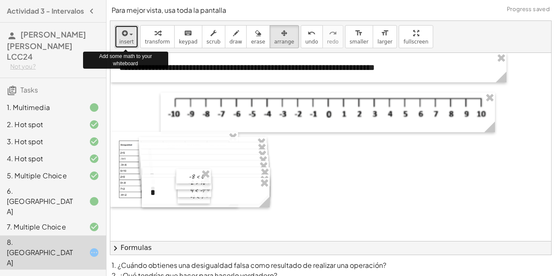
click at [132, 44] on button "insert" at bounding box center [127, 36] width 24 height 23
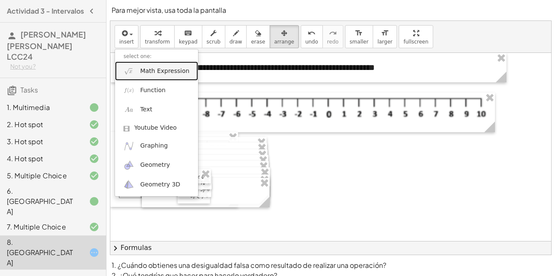
click at [150, 67] on span "Math Expression" at bounding box center [164, 71] width 49 height 9
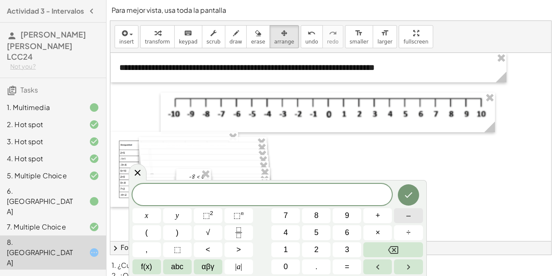
click at [406, 221] on button "–" at bounding box center [408, 215] width 29 height 15
click at [288, 255] on button "1" at bounding box center [285, 249] width 29 height 15
click at [211, 250] on button "<" at bounding box center [208, 249] width 29 height 15
click at [313, 248] on div "− 1 < ​ x y ⬚ 2 ⬚ n 7 8 9 + – ( ) √ 4 5 6 × ÷ , ⬚ < > 1 2 3 f(x) abc αβγ | a | …" at bounding box center [277, 229] width 290 height 90
click at [313, 248] on button "2" at bounding box center [316, 249] width 29 height 15
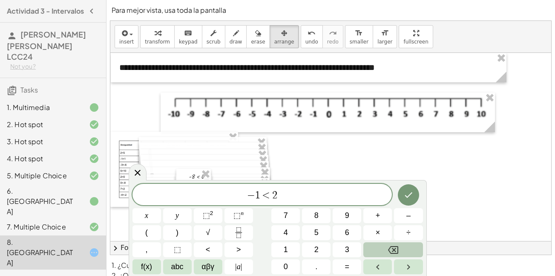
click at [390, 251] on icon "Backspace" at bounding box center [393, 249] width 10 height 10
click at [406, 218] on span "–" at bounding box center [408, 216] width 4 height 12
click at [322, 243] on button "2" at bounding box center [316, 249] width 29 height 15
click at [407, 199] on icon "Done" at bounding box center [408, 195] width 10 height 10
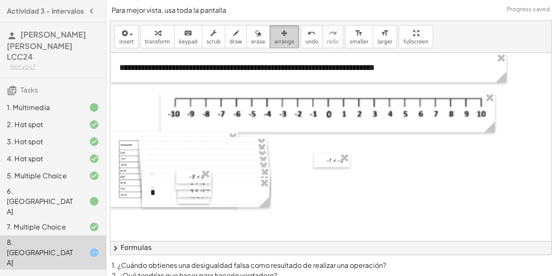
click at [274, 42] on span "arrange" at bounding box center [284, 42] width 20 height 6
drag, startPoint x: 335, startPoint y: 166, endPoint x: 197, endPoint y: 176, distance: 138.8
click at [197, 176] on div at bounding box center [194, 170] width 36 height 14
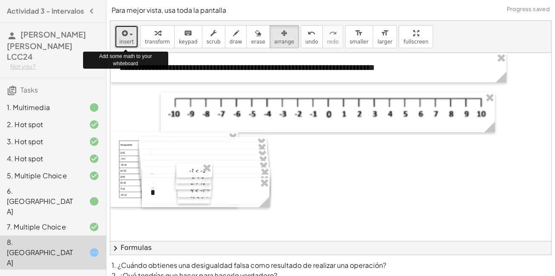
click at [120, 42] on span "insert" at bounding box center [126, 42] width 14 height 6
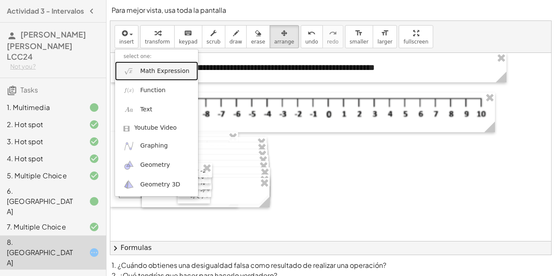
click at [155, 74] on span "Math Expression" at bounding box center [164, 71] width 49 height 9
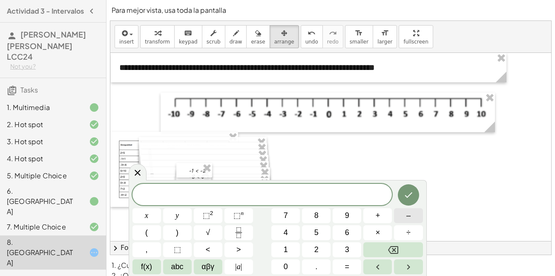
click at [413, 220] on button "–" at bounding box center [408, 215] width 29 height 15
click at [287, 247] on span "1" at bounding box center [286, 250] width 4 height 12
click at [207, 250] on span "<" at bounding box center [208, 250] width 5 height 12
click at [405, 217] on button "–" at bounding box center [408, 215] width 29 height 15
click at [311, 250] on button "2" at bounding box center [316, 249] width 29 height 15
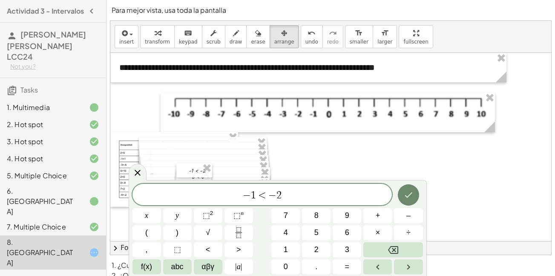
click at [407, 198] on icon "Done" at bounding box center [408, 195] width 10 height 10
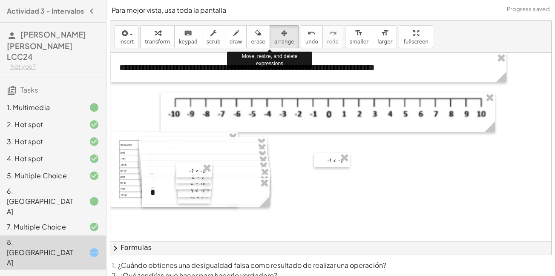
drag, startPoint x: 272, startPoint y: 38, endPoint x: 377, endPoint y: 179, distance: 176.2
click at [377, 179] on div "**********" at bounding box center [330, 137] width 441 height 233
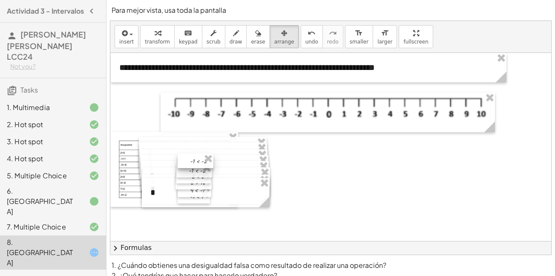
drag, startPoint x: 334, startPoint y: 161, endPoint x: 197, endPoint y: 162, distance: 137.2
click at [197, 162] on div at bounding box center [196, 160] width 36 height 14
click at [196, 159] on div at bounding box center [196, 157] width 36 height 14
click at [112, 34] on div "insert select one: Math Expression Function Text Youtube Video Graphing Geometr…" at bounding box center [330, 37] width 441 height 32
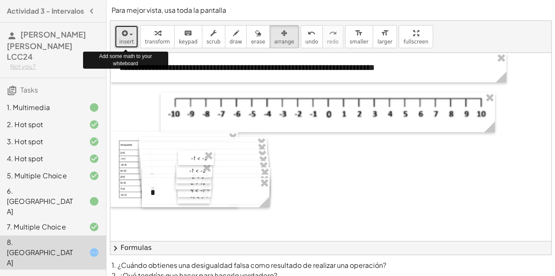
click at [121, 36] on icon "button" at bounding box center [124, 33] width 8 height 10
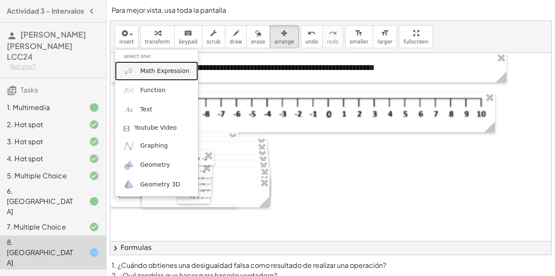
click at [149, 70] on span "Math Expression" at bounding box center [164, 71] width 49 height 9
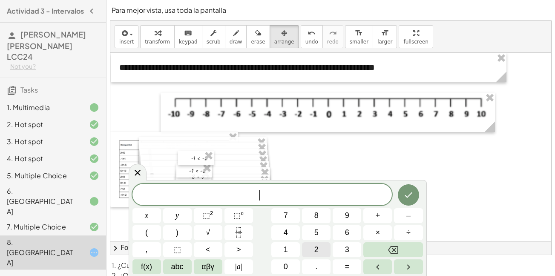
click at [411, 217] on div "​ x y ⬚ 2 ⬚ n 7 8 9 + – ( ) √ 4 5 6 × ÷ , ⬚ < > 1 2 3 f(x) abc αβγ | a | 0 . =" at bounding box center [277, 229] width 290 height 90
click at [411, 217] on button "–" at bounding box center [408, 215] width 29 height 15
click at [381, 250] on button "Backspace" at bounding box center [392, 249] width 59 height 15
click at [322, 250] on button "2" at bounding box center [316, 249] width 29 height 15
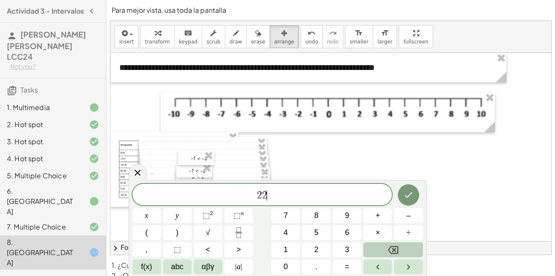
click at [415, 217] on div "2 2 ​ x y ⬚ 2 ⬚ n 7 8 9 + – ( ) √ 4 5 6 × ÷ , ⬚ < > 1 2 3 f(x) abc αβγ | a | 0 …" at bounding box center [277, 229] width 290 height 90
click at [415, 217] on button "–" at bounding box center [408, 215] width 29 height 15
click at [405, 252] on button "Backspace" at bounding box center [392, 249] width 59 height 15
click at [406, 215] on span "–" at bounding box center [408, 216] width 4 height 12
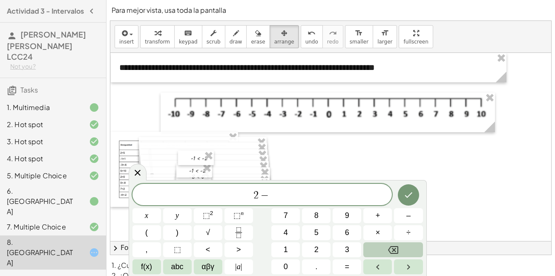
click at [386, 251] on button "Backspace" at bounding box center [392, 249] width 59 height 15
click at [235, 253] on button ">" at bounding box center [238, 249] width 29 height 15
click at [413, 215] on button "–" at bounding box center [408, 215] width 29 height 15
click at [313, 245] on button "2" at bounding box center [316, 249] width 29 height 15
click at [415, 192] on button "Done" at bounding box center [408, 194] width 21 height 21
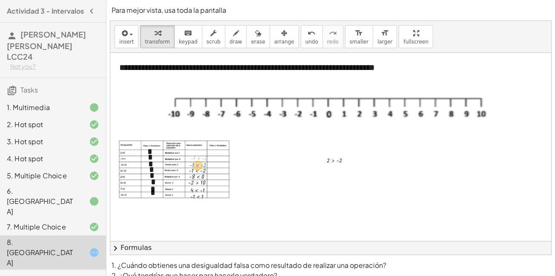
drag, startPoint x: 200, startPoint y: 158, endPoint x: 199, endPoint y: 165, distance: 6.9
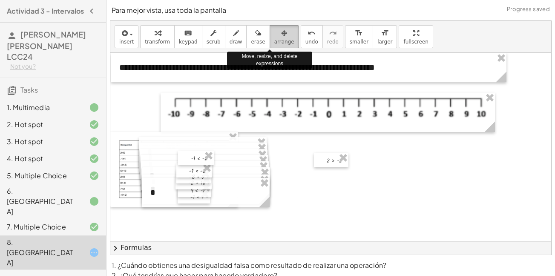
click at [274, 39] on span "arrange" at bounding box center [284, 42] width 20 height 6
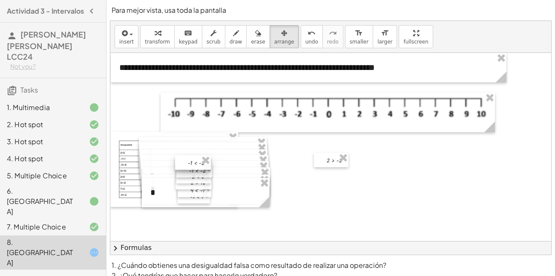
drag, startPoint x: 201, startPoint y: 156, endPoint x: 198, endPoint y: 161, distance: 5.6
click at [198, 161] on div at bounding box center [193, 162] width 36 height 14
drag, startPoint x: 331, startPoint y: 160, endPoint x: 192, endPoint y: 152, distance: 139.0
click at [192, 152] on div at bounding box center [193, 152] width 35 height 14
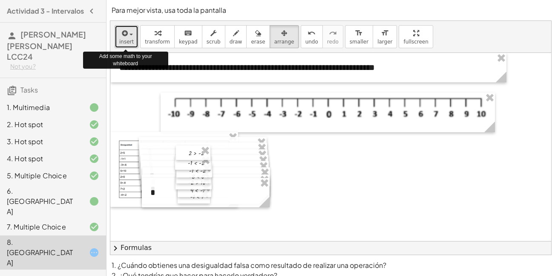
click at [128, 37] on div "button" at bounding box center [126, 33] width 14 height 10
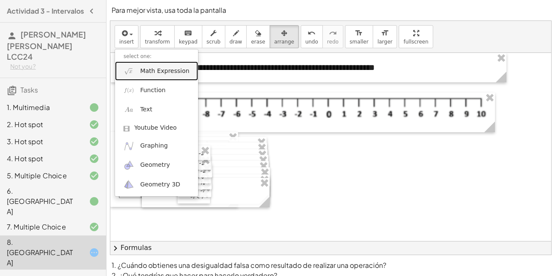
click at [139, 78] on link "Math Expression" at bounding box center [156, 70] width 83 height 19
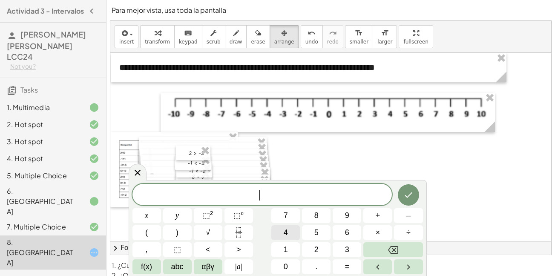
click at [288, 236] on button "4" at bounding box center [285, 232] width 29 height 15
click at [202, 249] on button "<" at bounding box center [208, 249] width 29 height 15
click at [283, 248] on button "1" at bounding box center [285, 249] width 29 height 15
click at [284, 261] on span "0" at bounding box center [286, 267] width 4 height 12
click at [408, 201] on button "Done" at bounding box center [408, 194] width 21 height 21
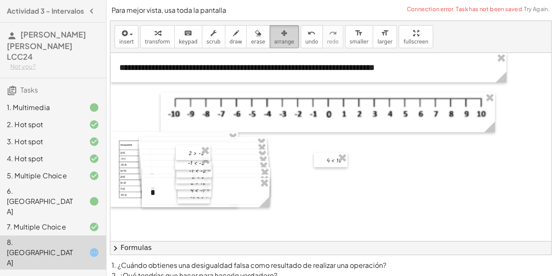
click at [274, 32] on div "button" at bounding box center [284, 33] width 20 height 10
drag, startPoint x: 333, startPoint y: 157, endPoint x: 196, endPoint y: 144, distance: 137.7
click at [196, 144] on div at bounding box center [194, 147] width 34 height 14
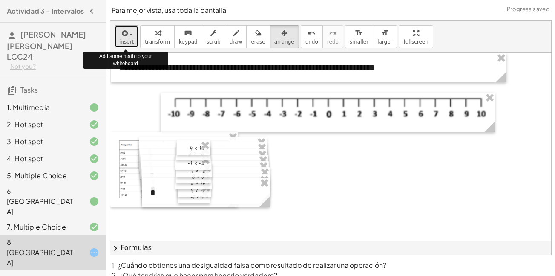
click at [127, 42] on span "insert" at bounding box center [126, 42] width 14 height 6
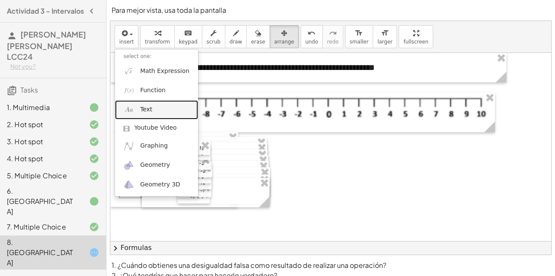
click at [158, 106] on link "Text" at bounding box center [156, 109] width 83 height 19
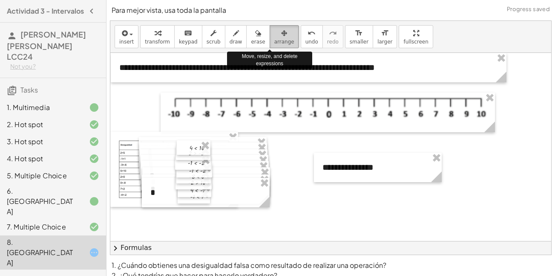
click at [281, 29] on icon "button" at bounding box center [284, 33] width 6 height 10
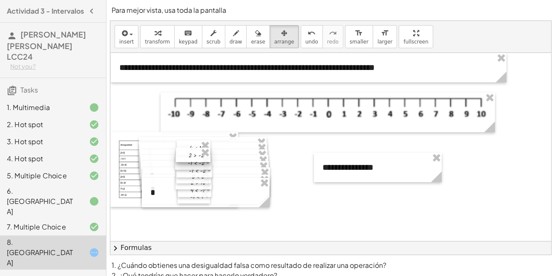
click at [199, 162] on div at bounding box center [193, 154] width 35 height 14
click at [194, 150] on div at bounding box center [194, 149] width 34 height 14
click at [192, 161] on div at bounding box center [193, 156] width 35 height 14
click at [192, 151] on div at bounding box center [193, 158] width 35 height 14
click at [361, 163] on div at bounding box center [378, 166] width 128 height 29
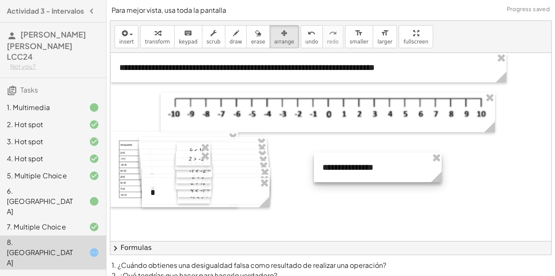
click at [368, 167] on div at bounding box center [378, 166] width 128 height 29
click at [348, 170] on div at bounding box center [378, 166] width 128 height 29
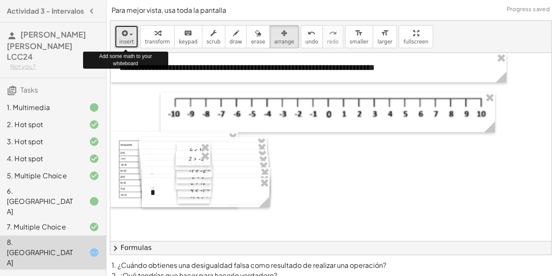
click at [125, 41] on span "insert" at bounding box center [126, 42] width 14 height 6
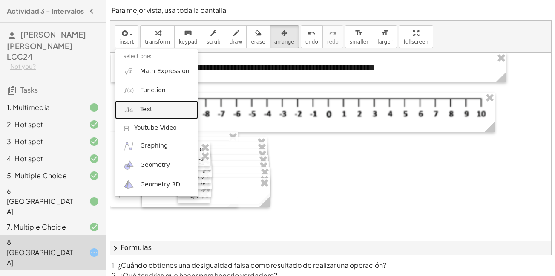
click at [138, 106] on link "Text" at bounding box center [156, 109] width 83 height 19
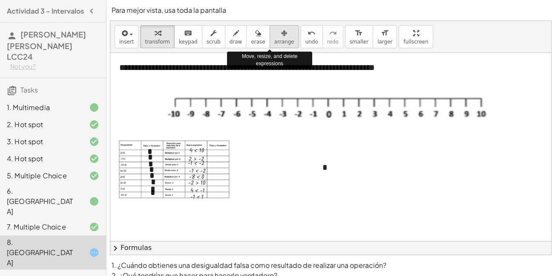
click at [274, 48] on button "arrange" at bounding box center [284, 36] width 29 height 23
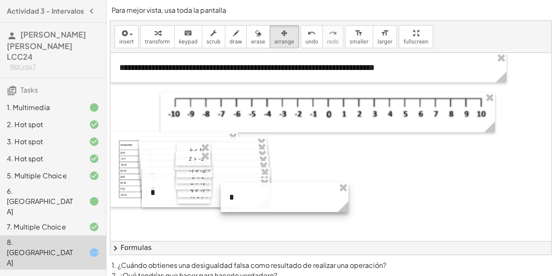
drag, startPoint x: 351, startPoint y: 166, endPoint x: 259, endPoint y: 196, distance: 97.5
click at [259, 196] on div at bounding box center [285, 196] width 128 height 29
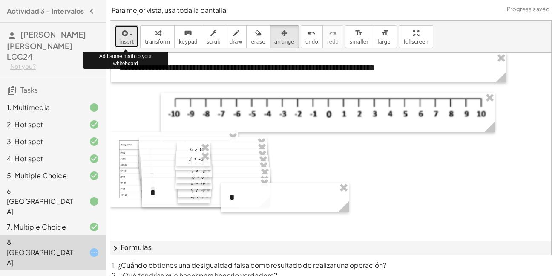
click at [125, 39] on span "insert" at bounding box center [126, 42] width 14 height 6
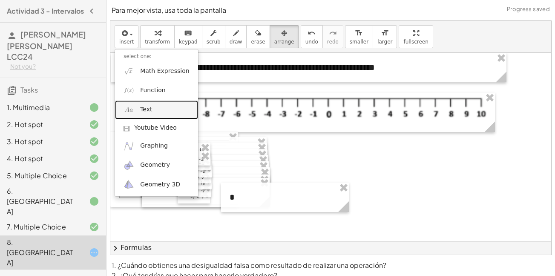
click at [140, 108] on link "Text" at bounding box center [156, 109] width 83 height 19
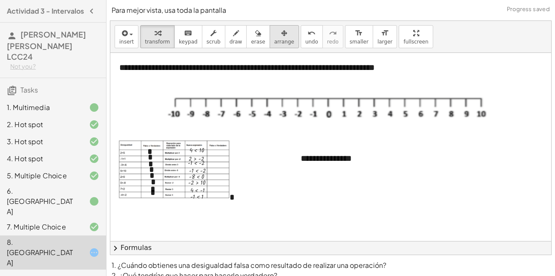
click at [274, 40] on span "arrange" at bounding box center [284, 42] width 20 height 6
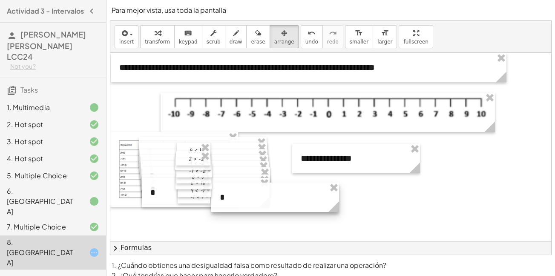
drag, startPoint x: 255, startPoint y: 197, endPoint x: 245, endPoint y: 197, distance: 9.8
click at [245, 197] on div at bounding box center [275, 196] width 128 height 29
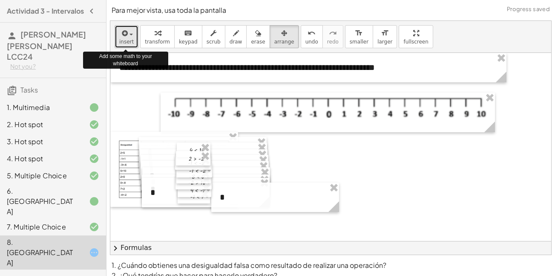
click at [128, 35] on span "button" at bounding box center [129, 34] width 2 height 6
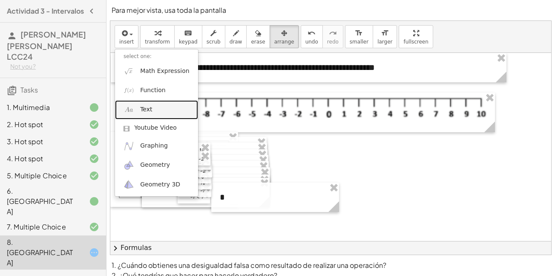
click at [154, 108] on link "Text" at bounding box center [156, 109] width 83 height 19
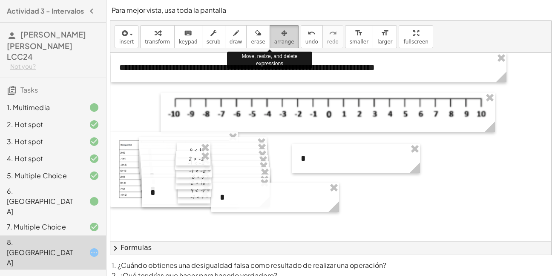
click at [274, 40] on span "arrange" at bounding box center [284, 42] width 20 height 6
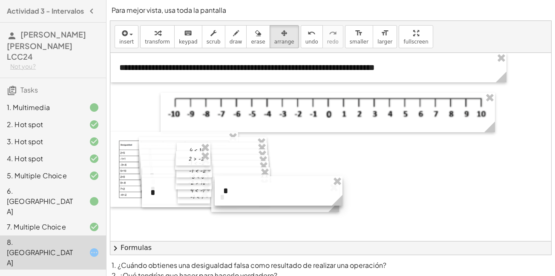
drag, startPoint x: 325, startPoint y: 153, endPoint x: 248, endPoint y: 186, distance: 84.0
click at [248, 186] on div at bounding box center [279, 190] width 128 height 29
click at [247, 213] on div at bounding box center [474, 203] width 729 height 300
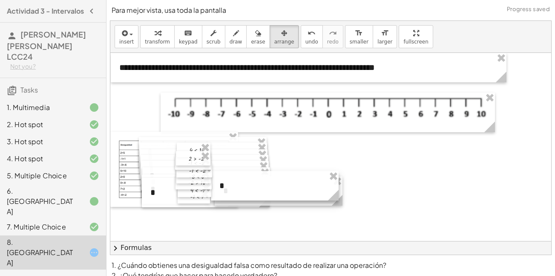
drag, startPoint x: 247, startPoint y: 210, endPoint x: 247, endPoint y: 198, distance: 11.5
click at [247, 198] on div at bounding box center [275, 185] width 128 height 29
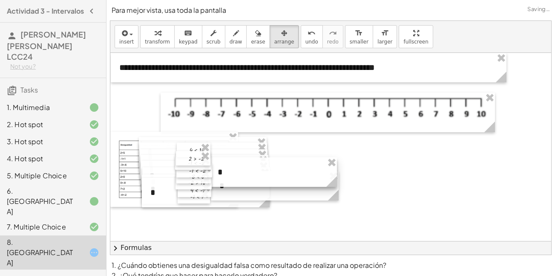
drag, startPoint x: 253, startPoint y: 204, endPoint x: 248, endPoint y: 186, distance: 18.6
click at [248, 186] on div at bounding box center [273, 171] width 128 height 29
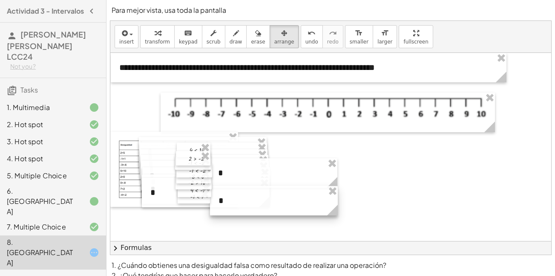
drag, startPoint x: 250, startPoint y: 197, endPoint x: 250, endPoint y: 212, distance: 14.9
click at [250, 212] on div at bounding box center [274, 200] width 128 height 29
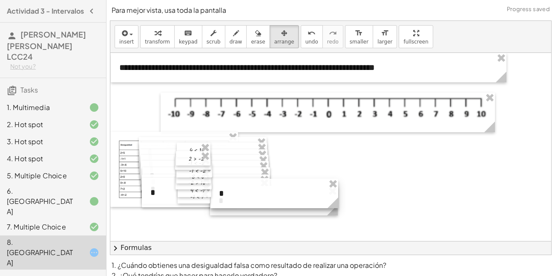
drag, startPoint x: 250, startPoint y: 183, endPoint x: 251, endPoint y: 203, distance: 20.5
click at [251, 203] on div at bounding box center [274, 192] width 128 height 29
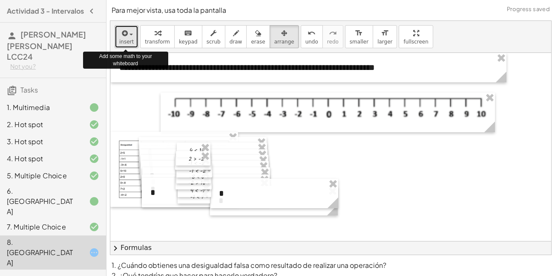
click at [129, 40] on span "insert" at bounding box center [126, 42] width 14 height 6
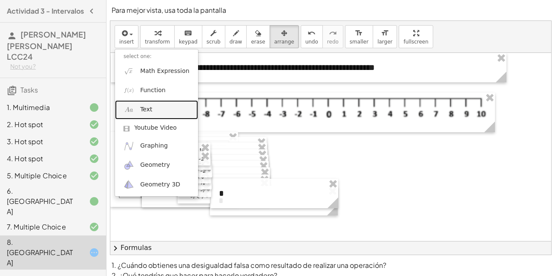
click at [150, 107] on span "Text" at bounding box center [146, 109] width 12 height 9
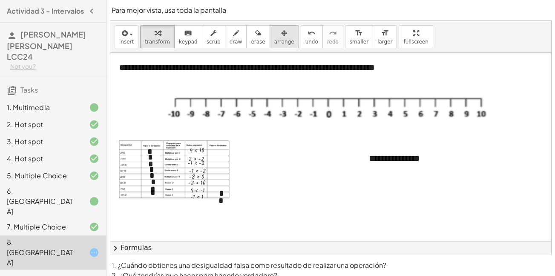
click at [274, 39] on span "arrange" at bounding box center [284, 42] width 20 height 6
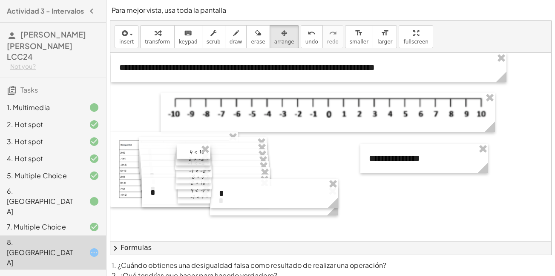
click at [195, 149] on div at bounding box center [194, 151] width 34 height 14
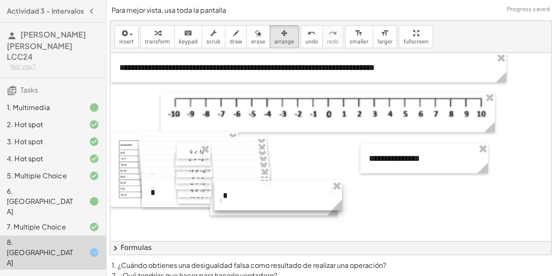
drag, startPoint x: 233, startPoint y: 198, endPoint x: 237, endPoint y: 201, distance: 4.4
click at [237, 201] on div at bounding box center [278, 195] width 128 height 29
click at [244, 213] on div at bounding box center [278, 200] width 128 height 29
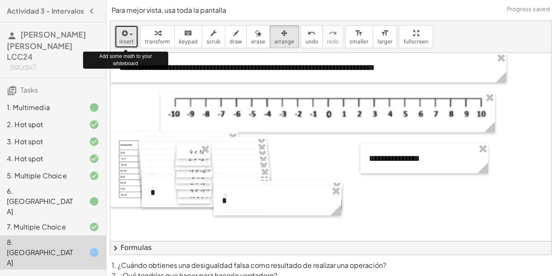
click at [128, 28] on div "button" at bounding box center [126, 33] width 14 height 10
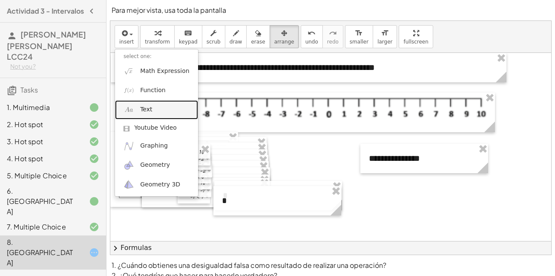
click at [142, 108] on span "Text" at bounding box center [146, 109] width 12 height 9
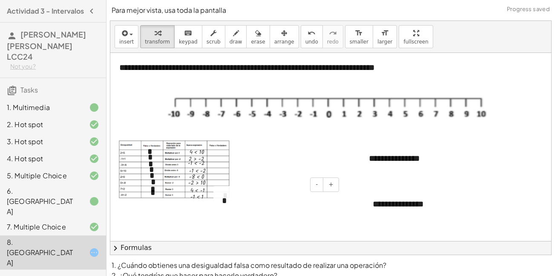
click at [227, 194] on div "*" at bounding box center [277, 200] width 128 height 29
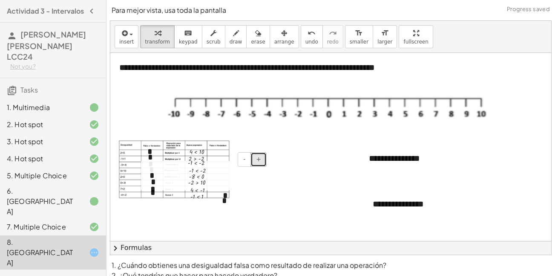
click at [256, 165] on button "+" at bounding box center [258, 159] width 16 height 14
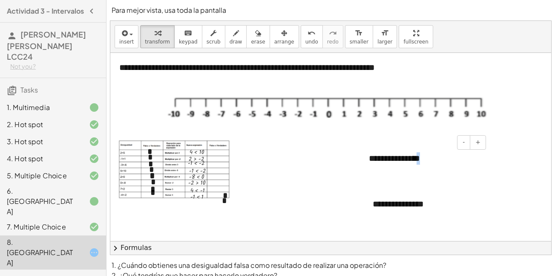
click at [415, 161] on div "**********" at bounding box center [424, 158] width 128 height 29
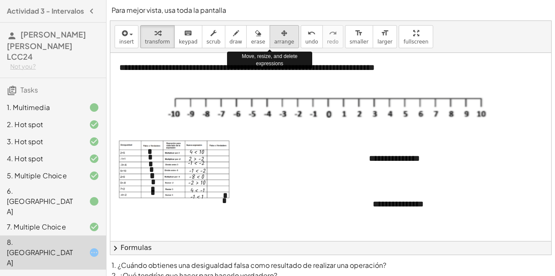
click at [275, 39] on span "arrange" at bounding box center [284, 42] width 20 height 6
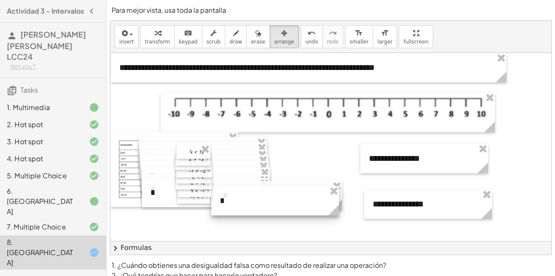
click at [240, 205] on div at bounding box center [275, 200] width 128 height 29
click at [307, 174] on div at bounding box center [474, 203] width 729 height 300
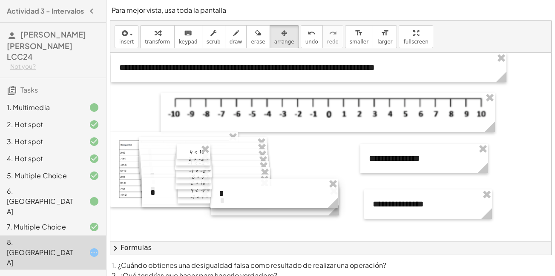
drag, startPoint x: 305, startPoint y: 181, endPoint x: 301, endPoint y: 179, distance: 4.4
click at [301, 179] on div at bounding box center [274, 192] width 128 height 29
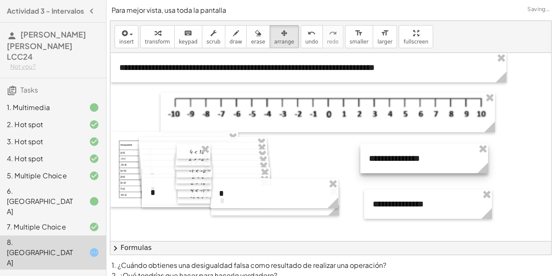
click at [405, 161] on div at bounding box center [424, 158] width 128 height 29
click at [428, 147] on div at bounding box center [424, 158] width 128 height 29
click at [413, 165] on div at bounding box center [424, 158] width 128 height 29
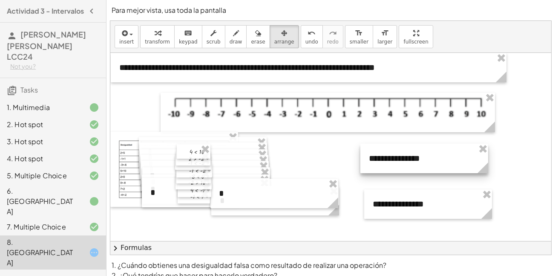
click at [413, 165] on div at bounding box center [424, 158] width 128 height 29
click at [409, 157] on div at bounding box center [424, 158] width 128 height 29
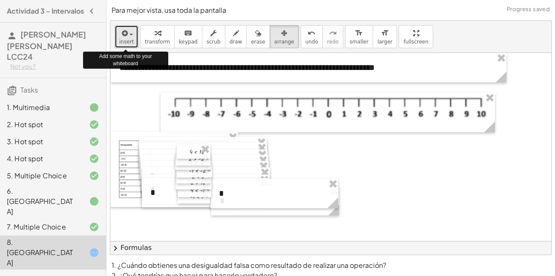
click at [127, 39] on span "insert" at bounding box center [126, 42] width 14 height 6
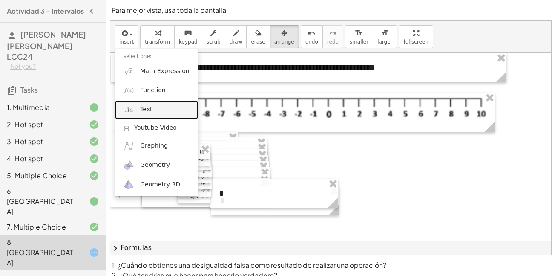
click at [142, 109] on span "Text" at bounding box center [146, 109] width 12 height 9
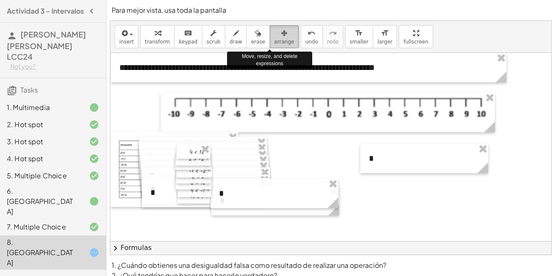
click at [275, 39] on span "arrange" at bounding box center [284, 42] width 20 height 6
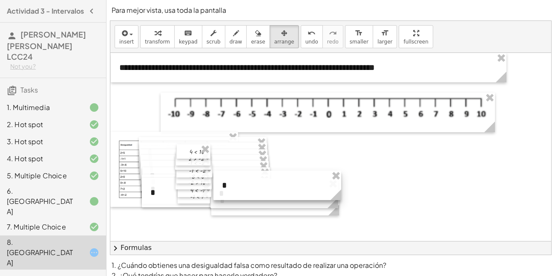
drag, startPoint x: 401, startPoint y: 157, endPoint x: 254, endPoint y: 184, distance: 149.4
click at [254, 184] on div at bounding box center [277, 184] width 128 height 29
click at [258, 189] on div at bounding box center [276, 184] width 128 height 29
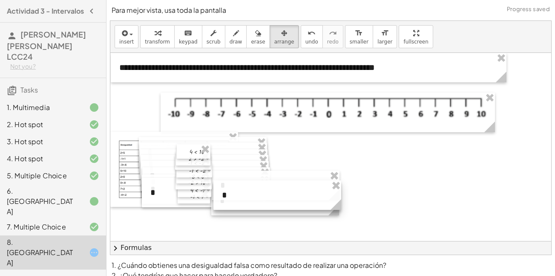
click at [267, 204] on div at bounding box center [277, 194] width 128 height 29
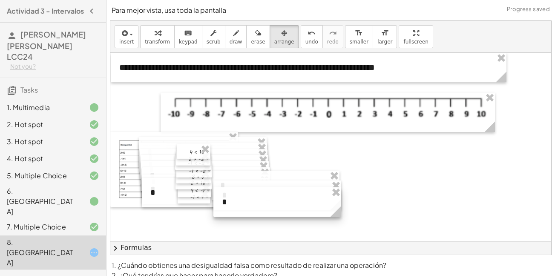
click at [267, 214] on div at bounding box center [277, 201] width 128 height 29
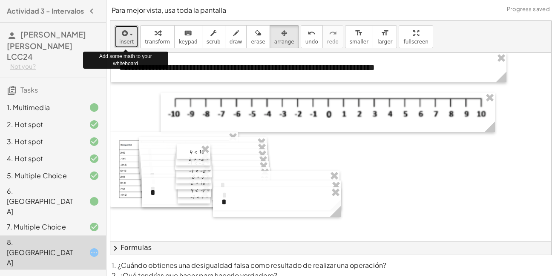
click at [126, 37] on icon "button" at bounding box center [124, 33] width 8 height 10
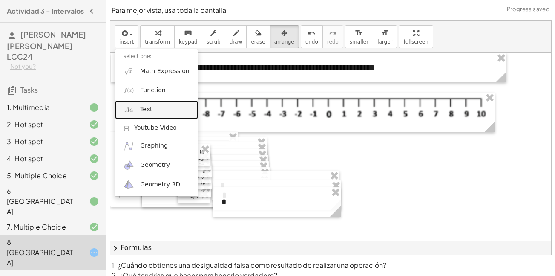
click at [144, 112] on span "Text" at bounding box center [146, 109] width 12 height 9
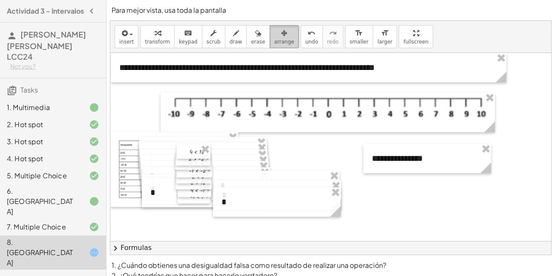
click at [274, 42] on span "arrange" at bounding box center [284, 42] width 20 height 6
drag, startPoint x: 254, startPoint y: 185, endPoint x: 250, endPoint y: 222, distance: 37.3
click at [250, 222] on div at bounding box center [274, 231] width 128 height 29
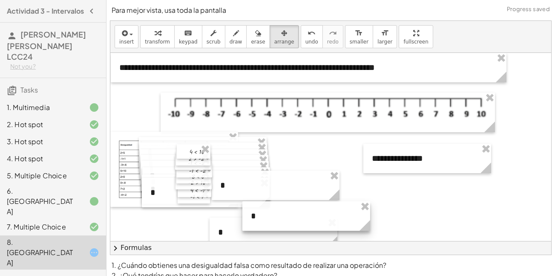
drag, startPoint x: 252, startPoint y: 210, endPoint x: 279, endPoint y: 225, distance: 31.4
click at [279, 225] on div at bounding box center [306, 215] width 128 height 29
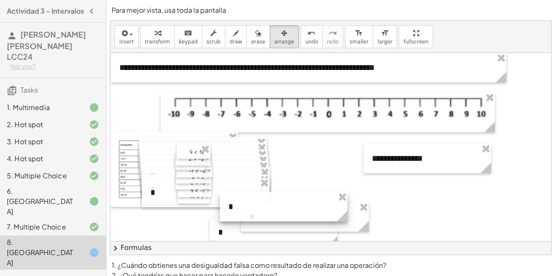
drag, startPoint x: 278, startPoint y: 178, endPoint x: 286, endPoint y: 200, distance: 22.8
click at [286, 200] on div at bounding box center [284, 206] width 128 height 29
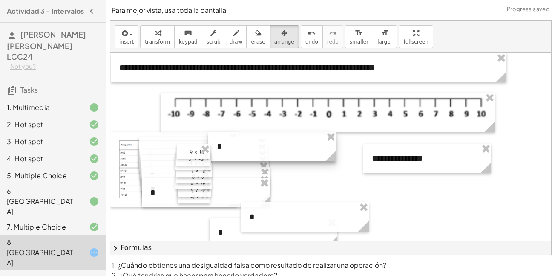
drag, startPoint x: 286, startPoint y: 201, endPoint x: 274, endPoint y: 141, distance: 61.1
click at [274, 141] on div at bounding box center [272, 146] width 128 height 29
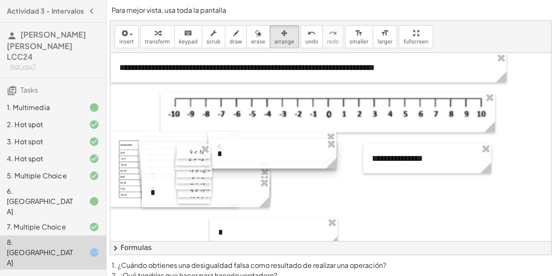
drag, startPoint x: 272, startPoint y: 218, endPoint x: 239, endPoint y: 155, distance: 70.9
click at [239, 155] on div at bounding box center [273, 153] width 128 height 29
drag, startPoint x: 257, startPoint y: 226, endPoint x: 258, endPoint y: 157, distance: 69.0
click at [258, 157] on div at bounding box center [274, 162] width 128 height 29
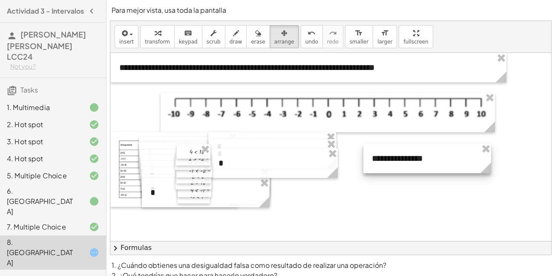
click at [394, 160] on div at bounding box center [427, 158] width 128 height 29
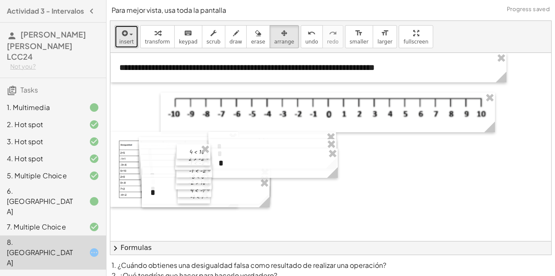
click at [134, 34] on button "insert" at bounding box center [127, 36] width 24 height 23
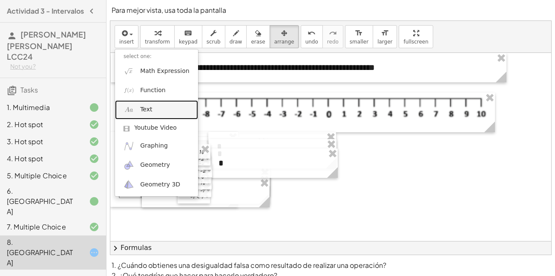
click at [155, 111] on link "Text" at bounding box center [156, 109] width 83 height 19
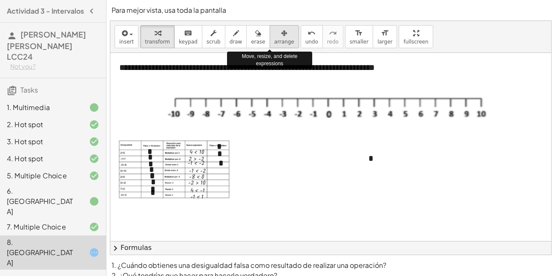
click at [270, 41] on button "arrange" at bounding box center [284, 36] width 29 height 23
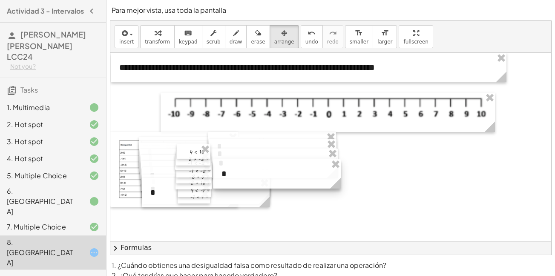
drag, startPoint x: 397, startPoint y: 170, endPoint x: 250, endPoint y: 186, distance: 147.7
click at [250, 186] on div at bounding box center [277, 173] width 128 height 29
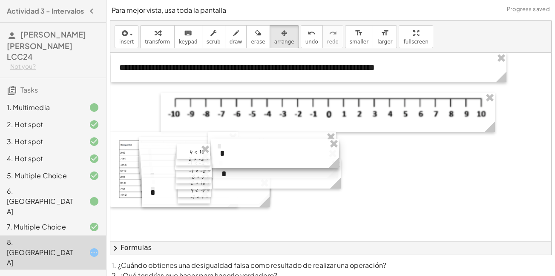
click at [232, 145] on div at bounding box center [275, 152] width 128 height 29
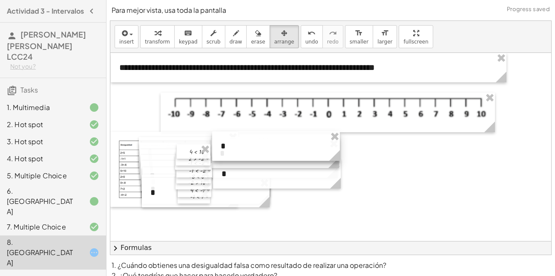
click at [235, 135] on div at bounding box center [276, 145] width 128 height 29
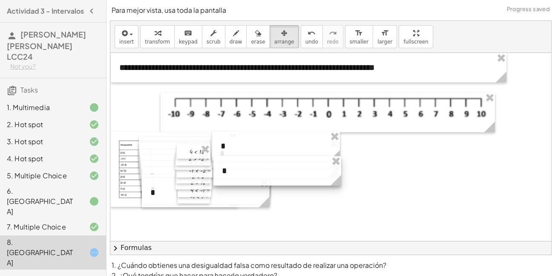
click at [233, 170] on div at bounding box center [277, 170] width 128 height 29
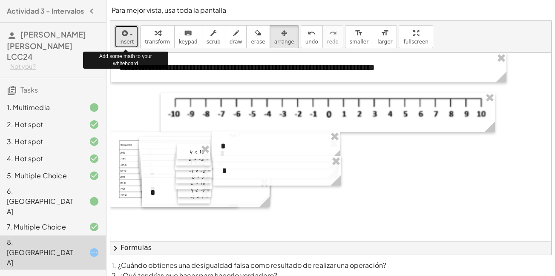
click at [123, 33] on icon "button" at bounding box center [124, 33] width 8 height 10
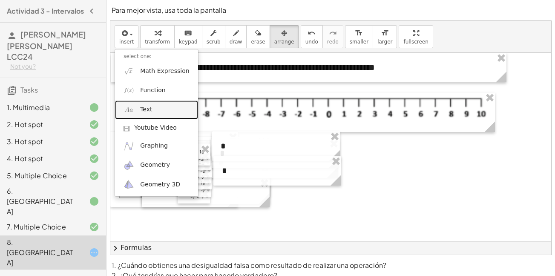
click at [160, 105] on link "Text" at bounding box center [156, 109] width 83 height 19
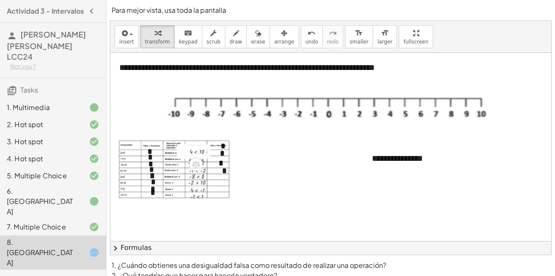
click at [222, 149] on div at bounding box center [204, 151] width 38 height 10
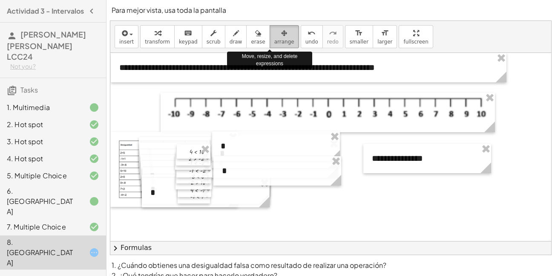
click at [274, 41] on span "arrange" at bounding box center [284, 42] width 20 height 6
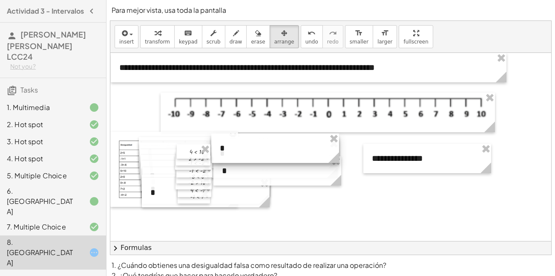
click at [242, 148] on div at bounding box center [275, 147] width 128 height 29
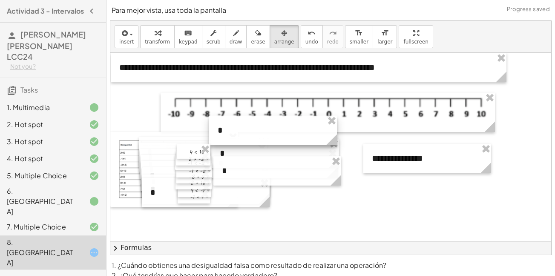
drag, startPoint x: 304, startPoint y: 153, endPoint x: 302, endPoint y: 135, distance: 18.0
click at [302, 135] on div at bounding box center [273, 129] width 128 height 29
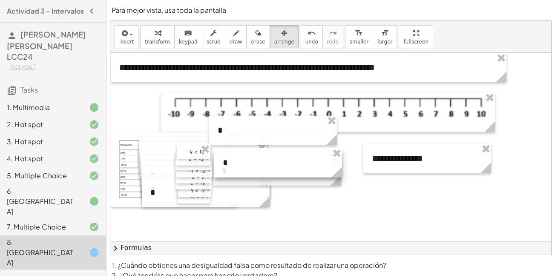
drag, startPoint x: 286, startPoint y: 153, endPoint x: 289, endPoint y: 162, distance: 9.8
click at [289, 162] on div at bounding box center [278, 162] width 128 height 29
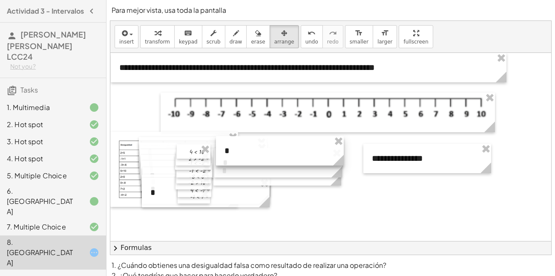
drag, startPoint x: 285, startPoint y: 134, endPoint x: 292, endPoint y: 154, distance: 21.6
click at [292, 154] on div at bounding box center [280, 150] width 128 height 29
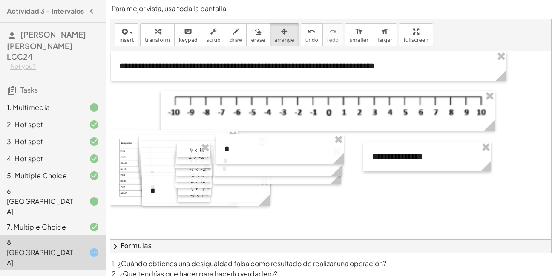
drag, startPoint x: 552, startPoint y: 204, endPoint x: 552, endPoint y: 227, distance: 23.4
click at [552, 227] on div "**********" at bounding box center [330, 170] width 449 height 345
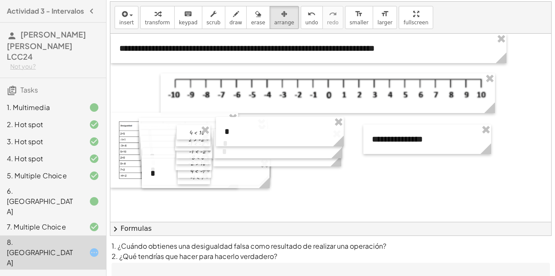
scroll to position [17, 0]
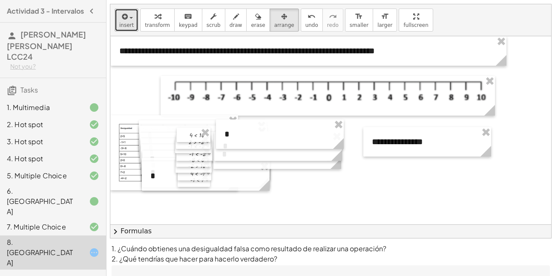
click at [119, 28] on button "insert" at bounding box center [127, 20] width 24 height 23
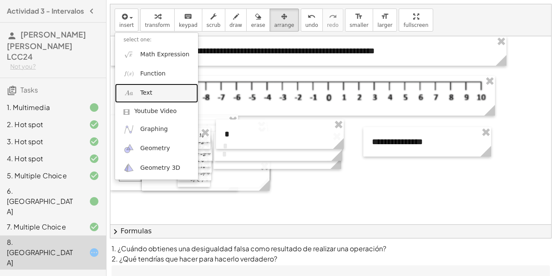
click at [141, 97] on span "Text" at bounding box center [146, 93] width 12 height 9
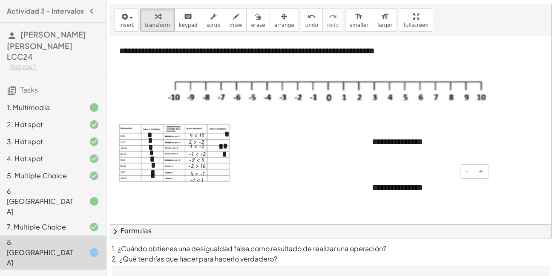
click at [437, 186] on div "**********" at bounding box center [427, 187] width 128 height 29
click at [270, 21] on button "arrange" at bounding box center [284, 20] width 29 height 23
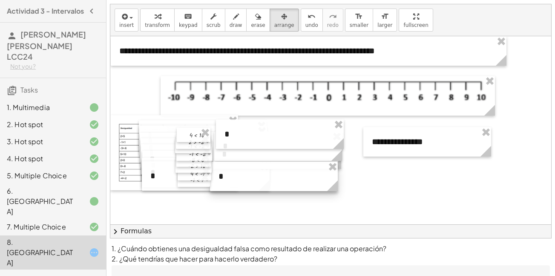
drag, startPoint x: 394, startPoint y: 189, endPoint x: 242, endPoint y: 178, distance: 152.5
click at [242, 178] on div at bounding box center [274, 175] width 128 height 29
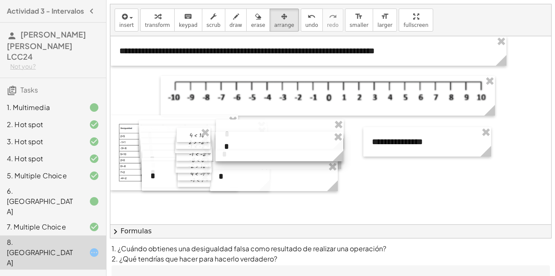
click at [248, 154] on div at bounding box center [280, 146] width 128 height 29
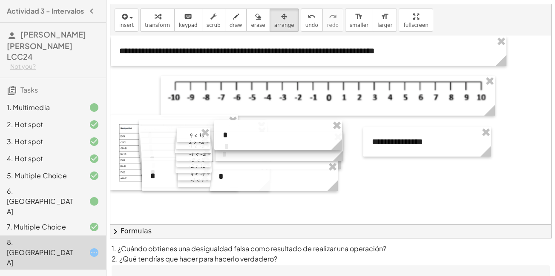
click at [242, 129] on div at bounding box center [278, 134] width 128 height 29
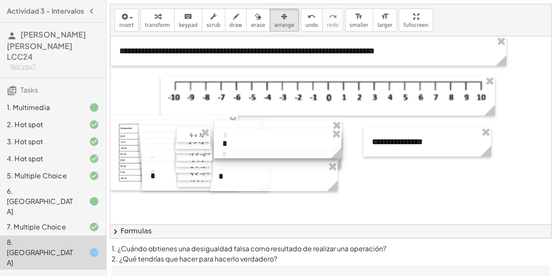
click at [257, 147] on div at bounding box center [278, 143] width 128 height 29
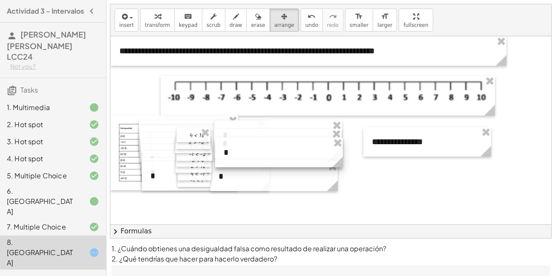
click at [262, 158] on div at bounding box center [279, 152] width 128 height 29
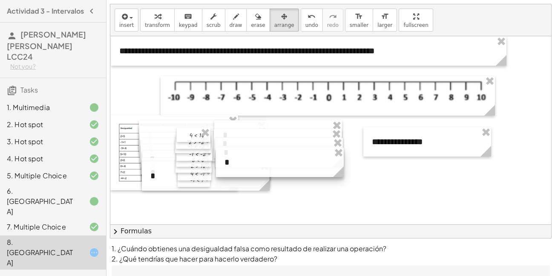
drag, startPoint x: 270, startPoint y: 187, endPoint x: 276, endPoint y: 173, distance: 15.3
click at [276, 173] on div at bounding box center [280, 161] width 128 height 29
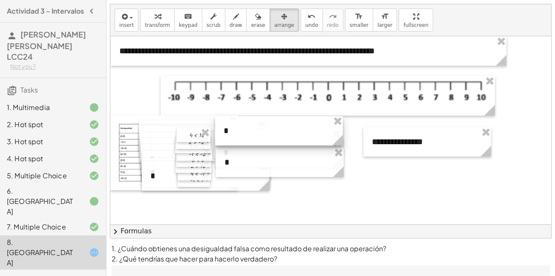
drag, startPoint x: 270, startPoint y: 124, endPoint x: 271, endPoint y: 120, distance: 4.3
click at [271, 120] on div at bounding box center [279, 130] width 128 height 29
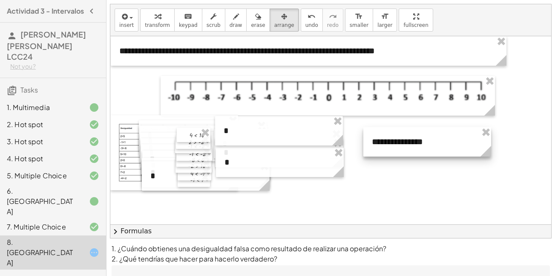
click at [383, 144] on div at bounding box center [427, 141] width 128 height 29
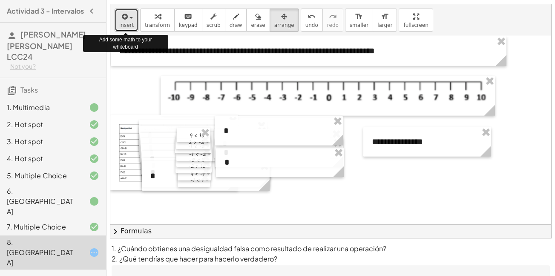
click at [119, 23] on span "insert" at bounding box center [126, 25] width 14 height 6
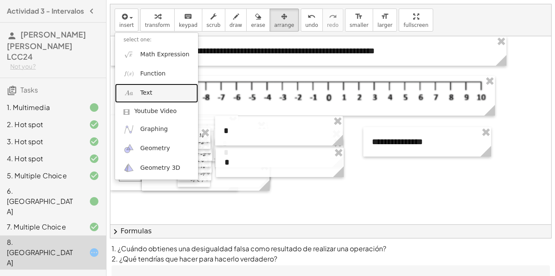
click at [154, 89] on link "Text" at bounding box center [156, 92] width 83 height 19
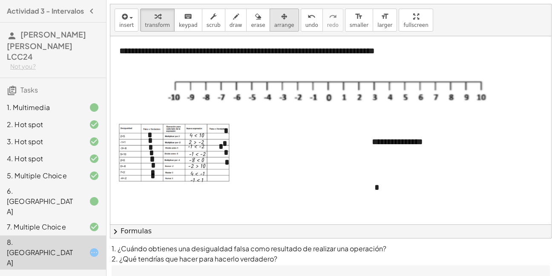
click at [275, 22] on span "arrange" at bounding box center [284, 25] width 20 height 6
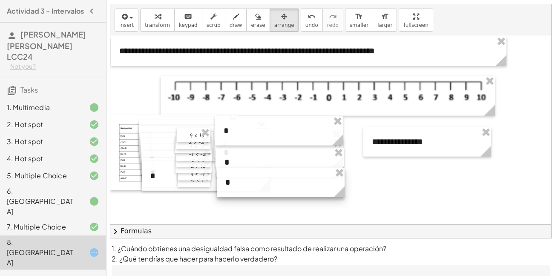
drag, startPoint x: 400, startPoint y: 191, endPoint x: 252, endPoint y: 187, distance: 148.3
click at [252, 187] on div at bounding box center [281, 181] width 128 height 29
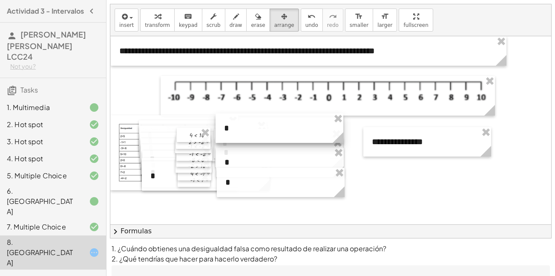
click at [258, 123] on div at bounding box center [280, 127] width 128 height 29
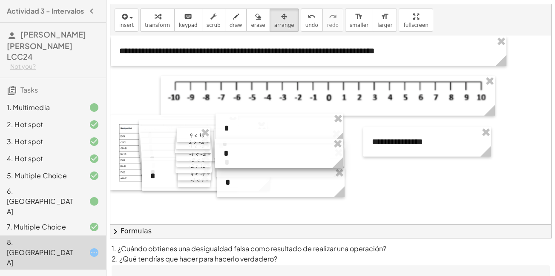
click at [253, 145] on div at bounding box center [279, 152] width 128 height 29
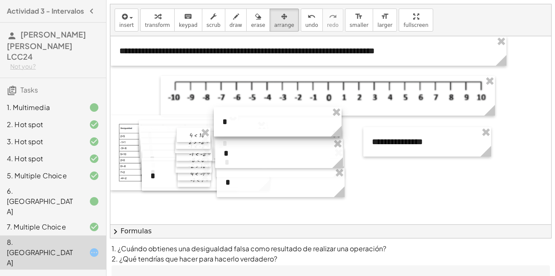
drag, startPoint x: 268, startPoint y: 130, endPoint x: 267, endPoint y: 125, distance: 5.4
click at [267, 125] on div at bounding box center [278, 121] width 128 height 29
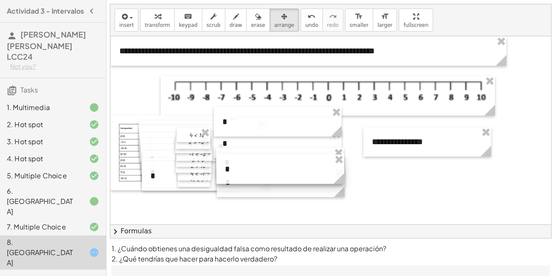
drag, startPoint x: 267, startPoint y: 139, endPoint x: 268, endPoint y: 155, distance: 15.8
click at [268, 155] on div at bounding box center [280, 168] width 128 height 29
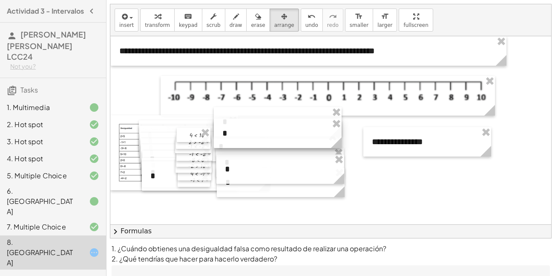
drag, startPoint x: 262, startPoint y: 142, endPoint x: 262, endPoint y: 132, distance: 10.2
click at [262, 132] on div at bounding box center [278, 132] width 128 height 29
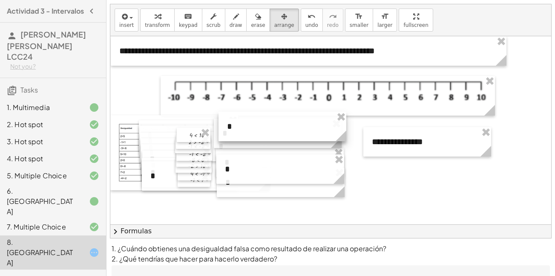
drag, startPoint x: 271, startPoint y: 115, endPoint x: 276, endPoint y: 119, distance: 6.6
click at [276, 119] on div at bounding box center [283, 126] width 128 height 29
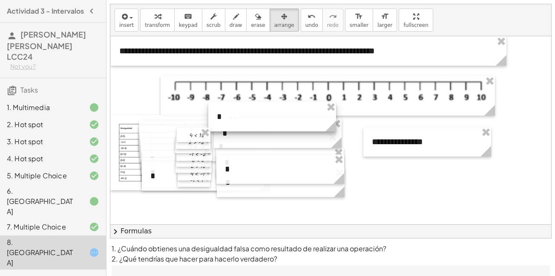
drag, startPoint x: 290, startPoint y: 141, endPoint x: 279, endPoint y: 127, distance: 17.6
click at [279, 127] on div at bounding box center [272, 116] width 128 height 29
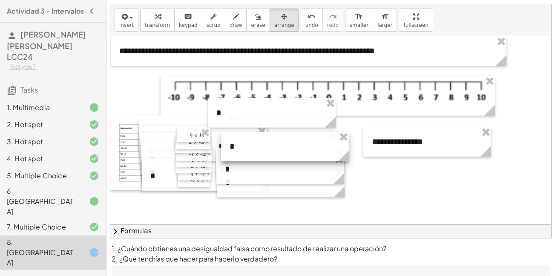
drag, startPoint x: 281, startPoint y: 131, endPoint x: 288, endPoint y: 150, distance: 20.5
click at [288, 150] on div at bounding box center [285, 146] width 128 height 29
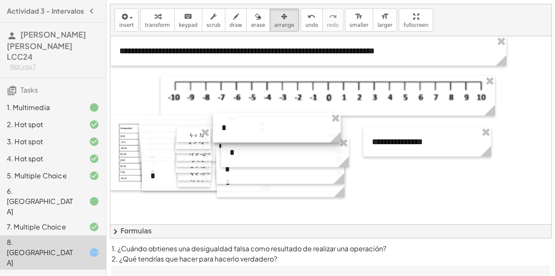
drag, startPoint x: 278, startPoint y: 118, endPoint x: 282, endPoint y: 128, distance: 11.3
click at [282, 128] on div at bounding box center [277, 127] width 128 height 29
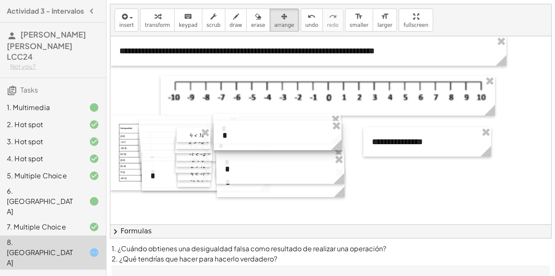
drag, startPoint x: 290, startPoint y: 150, endPoint x: 283, endPoint y: 132, distance: 18.5
click at [283, 132] on div at bounding box center [278, 135] width 128 height 29
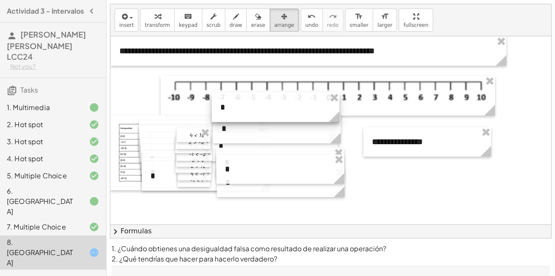
drag, startPoint x: 270, startPoint y: 148, endPoint x: 267, endPoint y: 120, distance: 28.2
click at [267, 120] on div at bounding box center [276, 106] width 128 height 29
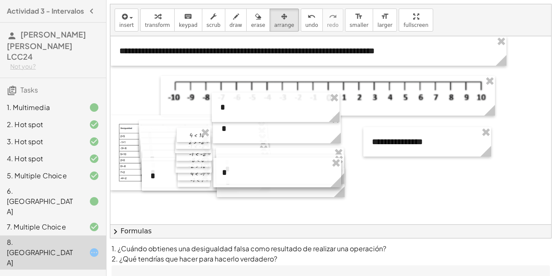
drag, startPoint x: 265, startPoint y: 146, endPoint x: 269, endPoint y: 172, distance: 25.8
click at [269, 172] on div at bounding box center [277, 172] width 128 height 29
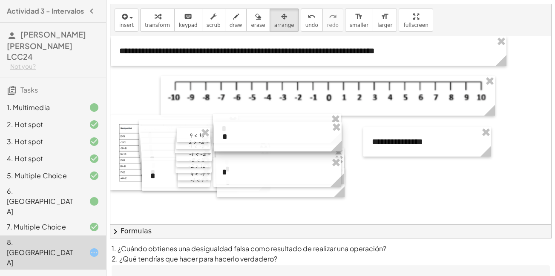
drag, startPoint x: 267, startPoint y: 110, endPoint x: 269, endPoint y: 139, distance: 29.5
click at [269, 139] on div at bounding box center [278, 136] width 128 height 29
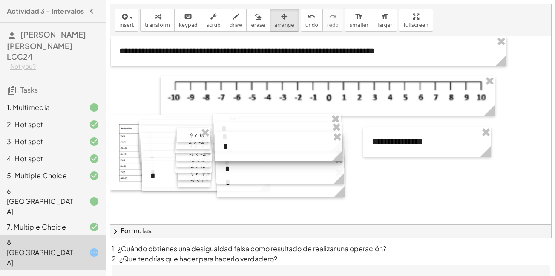
drag, startPoint x: 268, startPoint y: 163, endPoint x: 269, endPoint y: 138, distance: 24.7
click at [269, 138] on div at bounding box center [279, 146] width 128 height 29
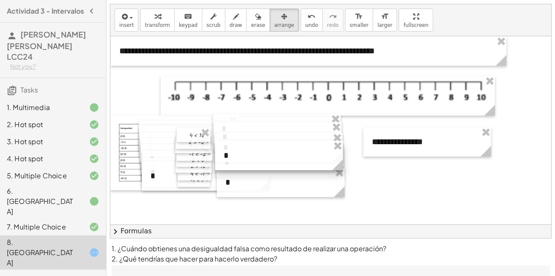
drag, startPoint x: 268, startPoint y: 170, endPoint x: 267, endPoint y: 157, distance: 13.7
click at [267, 157] on div at bounding box center [279, 155] width 128 height 29
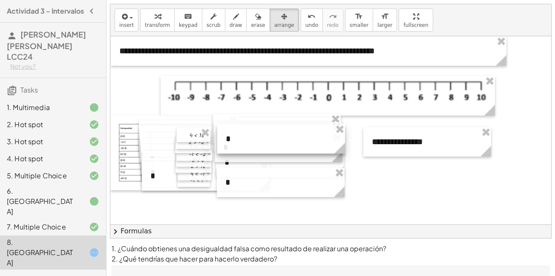
drag, startPoint x: 265, startPoint y: 164, endPoint x: 267, endPoint y: 147, distance: 16.7
click at [267, 147] on div at bounding box center [281, 138] width 128 height 29
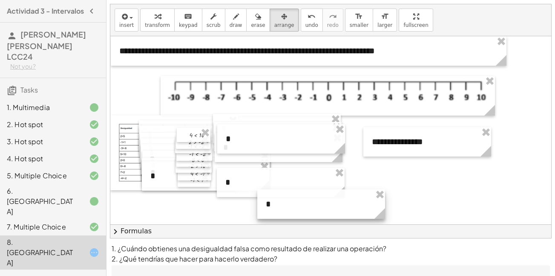
drag, startPoint x: 259, startPoint y: 163, endPoint x: 300, endPoint y: 204, distance: 58.7
click at [300, 204] on div at bounding box center [321, 203] width 128 height 29
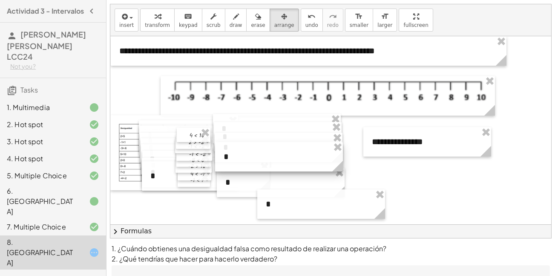
drag, startPoint x: 277, startPoint y: 135, endPoint x: 275, endPoint y: 153, distance: 18.0
click at [275, 153] on div at bounding box center [279, 156] width 128 height 29
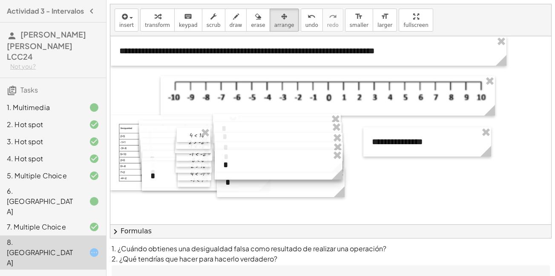
drag, startPoint x: 282, startPoint y: 193, endPoint x: 239, endPoint y: 154, distance: 57.9
click at [239, 154] on div at bounding box center [279, 164] width 128 height 29
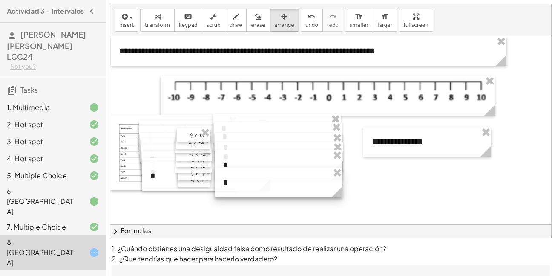
click at [246, 185] on div at bounding box center [279, 181] width 128 height 29
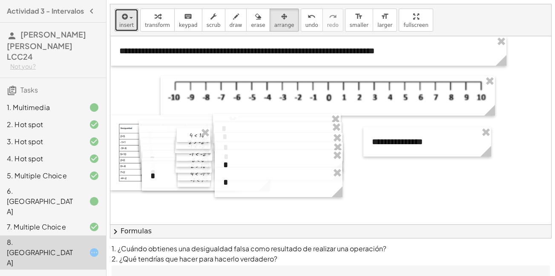
click at [124, 31] on button "insert" at bounding box center [127, 20] width 24 height 23
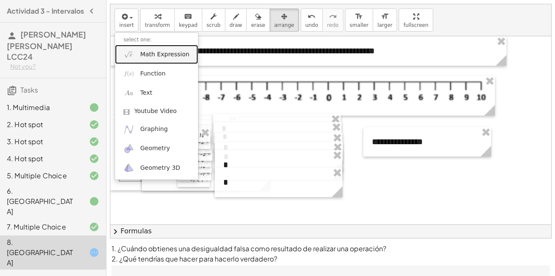
click at [164, 55] on span "Math Expression" at bounding box center [164, 54] width 49 height 9
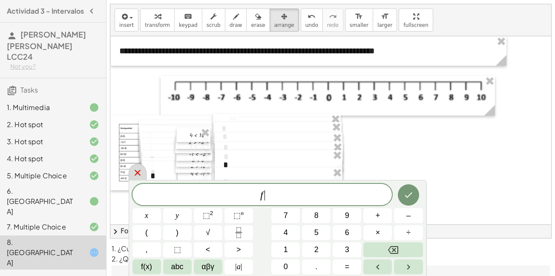
click at [138, 173] on icon at bounding box center [137, 172] width 10 height 10
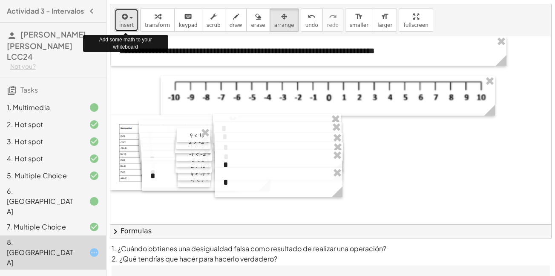
click at [121, 16] on icon "button" at bounding box center [124, 17] width 8 height 10
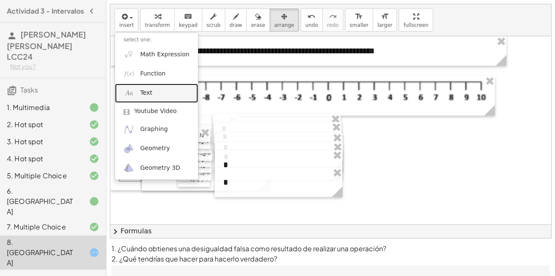
click at [147, 93] on span "Text" at bounding box center [146, 93] width 12 height 9
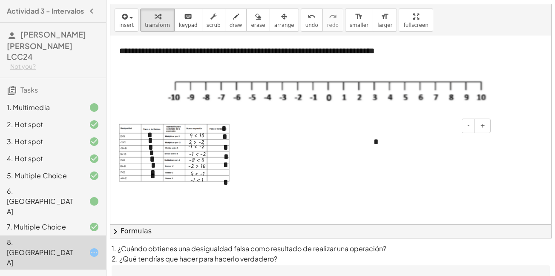
drag, startPoint x: 418, startPoint y: 136, endPoint x: 397, endPoint y: 147, distance: 23.1
click at [397, 147] on div "*" at bounding box center [429, 141] width 128 height 29
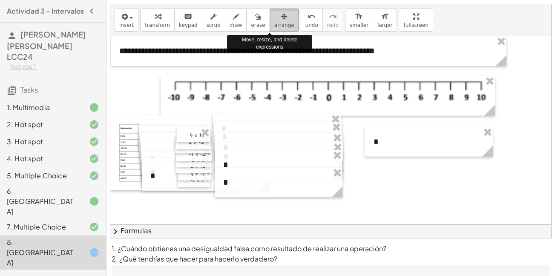
click at [274, 27] on span "arrange" at bounding box center [284, 25] width 20 height 6
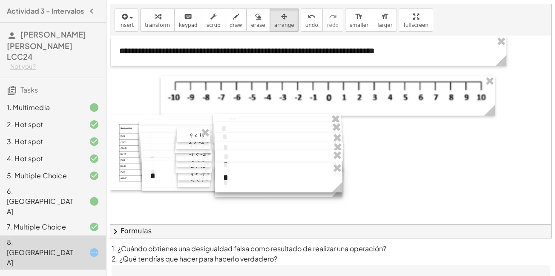
drag, startPoint x: 430, startPoint y: 144, endPoint x: 279, endPoint y: 180, distance: 154.6
click at [279, 180] on div at bounding box center [279, 177] width 128 height 29
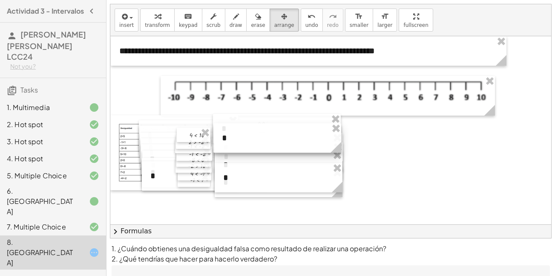
click at [262, 127] on div at bounding box center [277, 137] width 128 height 29
click at [258, 124] on div at bounding box center [278, 131] width 128 height 29
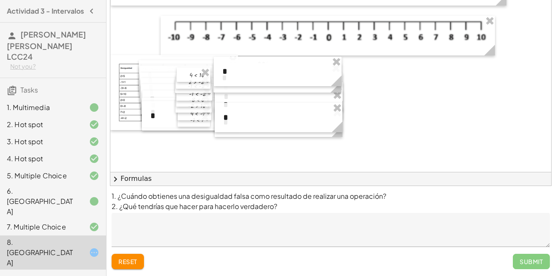
scroll to position [5, 0]
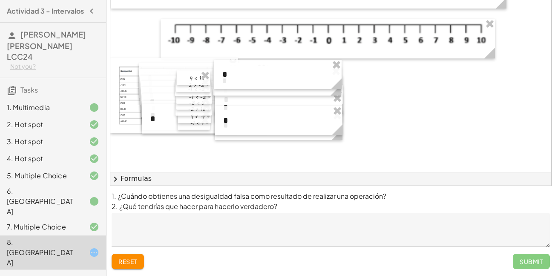
click at [546, 73] on div "**********" at bounding box center [330, 78] width 441 height 188
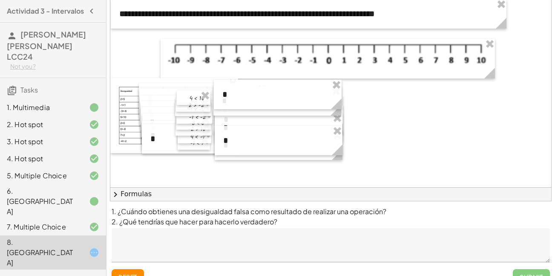
scroll to position [0, 0]
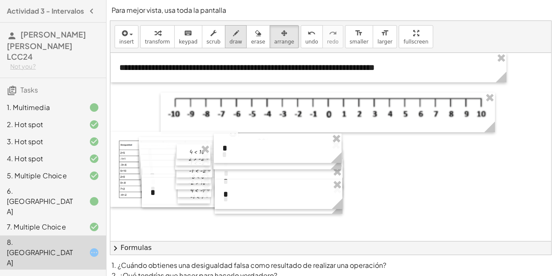
click at [230, 40] on span "draw" at bounding box center [236, 42] width 13 height 6
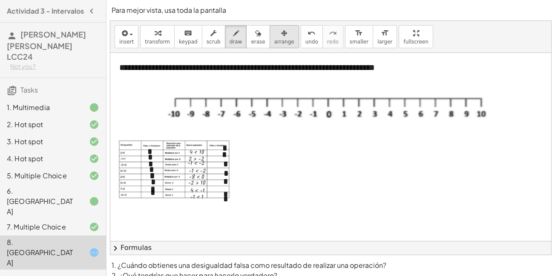
click at [274, 39] on span "arrange" at bounding box center [284, 42] width 20 height 6
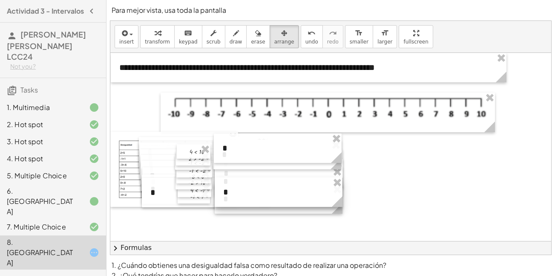
click at [251, 186] on div at bounding box center [279, 191] width 128 height 29
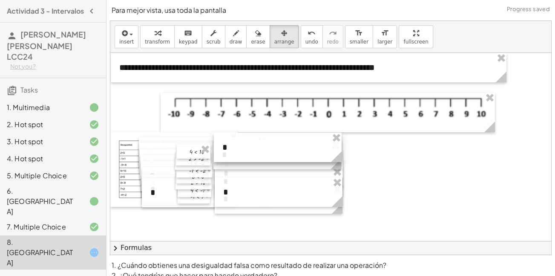
click at [250, 151] on div at bounding box center [278, 146] width 128 height 29
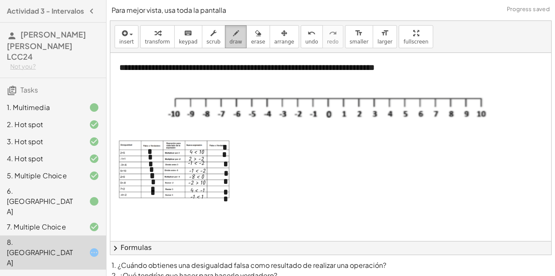
click at [230, 43] on span "draw" at bounding box center [236, 42] width 13 height 6
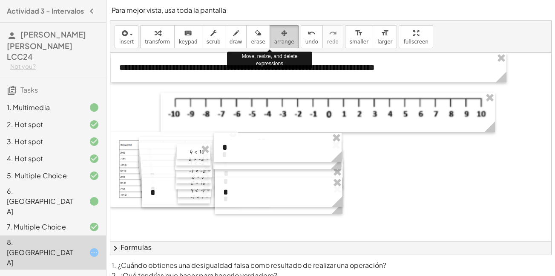
click at [274, 39] on span "arrange" at bounding box center [284, 42] width 20 height 6
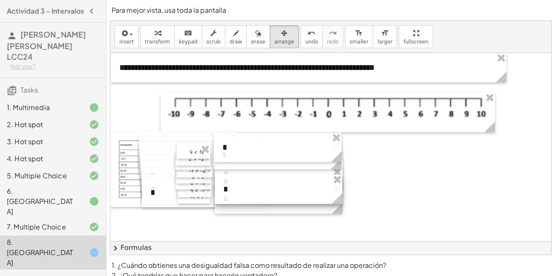
click at [265, 184] on div at bounding box center [279, 188] width 128 height 29
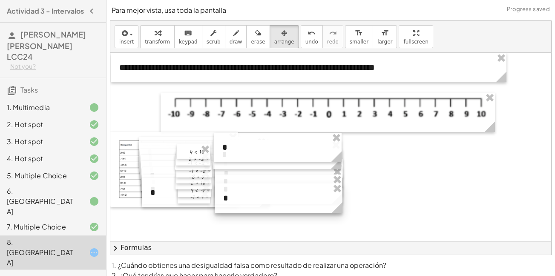
click at [265, 210] on div at bounding box center [279, 197] width 128 height 29
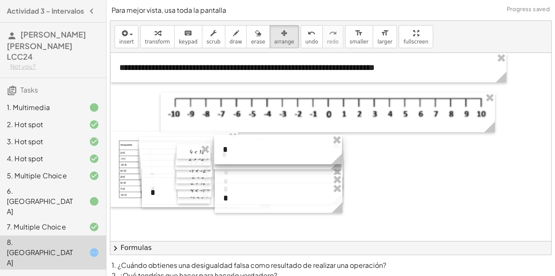
click at [265, 148] on div at bounding box center [278, 149] width 128 height 29
click at [233, 34] on icon "button" at bounding box center [236, 33] width 6 height 10
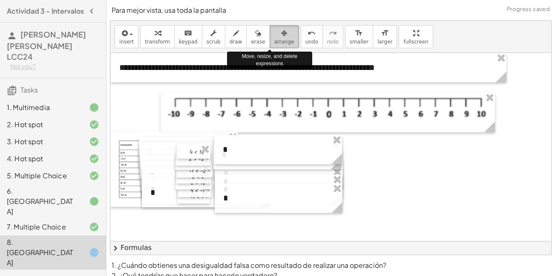
click at [281, 37] on icon "button" at bounding box center [284, 33] width 6 height 10
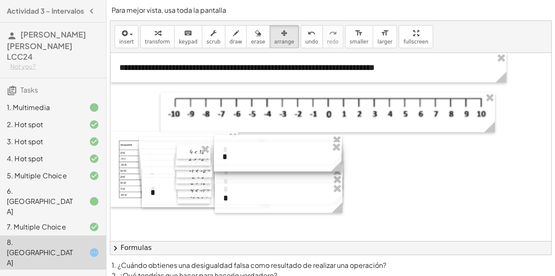
click at [265, 167] on div at bounding box center [278, 156] width 128 height 29
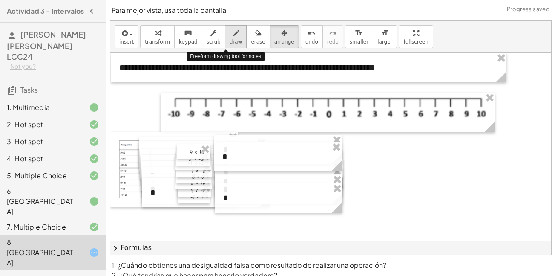
click at [230, 37] on div "button" at bounding box center [236, 33] width 13 height 10
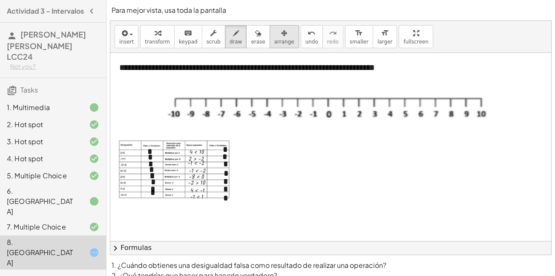
click at [281, 37] on icon "button" at bounding box center [284, 33] width 6 height 10
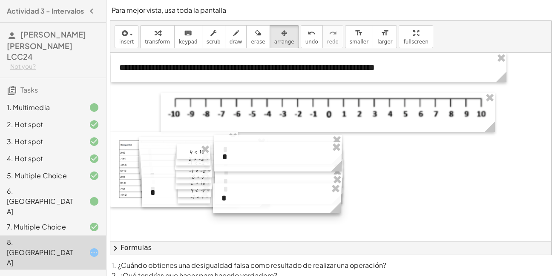
click at [281, 195] on div at bounding box center [277, 197] width 128 height 29
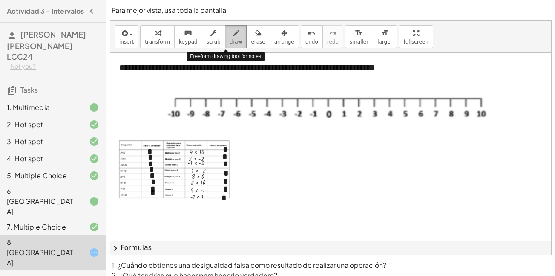
click at [230, 41] on span "draw" at bounding box center [236, 42] width 13 height 6
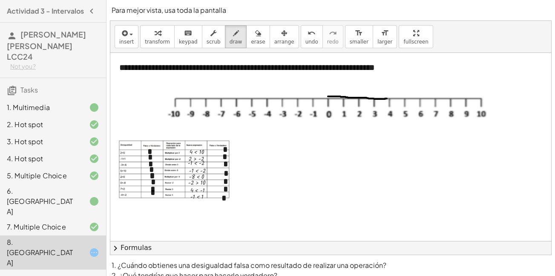
drag, startPoint x: 328, startPoint y: 96, endPoint x: 386, endPoint y: 98, distance: 58.4
click at [386, 98] on div at bounding box center [474, 203] width 729 height 300
drag, startPoint x: 383, startPoint y: 98, endPoint x: 457, endPoint y: 90, distance: 74.5
click at [457, 90] on div at bounding box center [474, 203] width 729 height 300
click at [255, 34] on icon "button" at bounding box center [258, 33] width 6 height 10
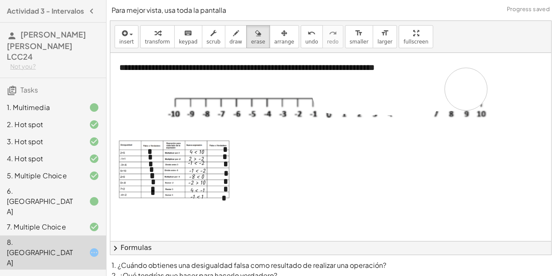
drag, startPoint x: 404, startPoint y: 98, endPoint x: 466, endPoint y: 89, distance: 62.4
click at [466, 89] on div at bounding box center [474, 203] width 729 height 300
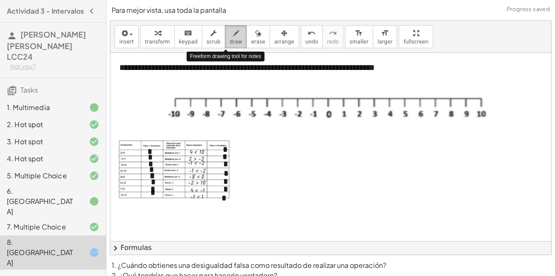
click at [230, 41] on span "draw" at bounding box center [236, 42] width 13 height 6
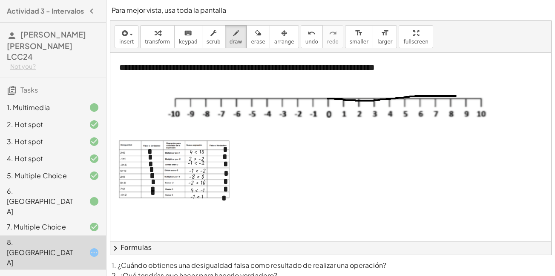
drag, startPoint x: 328, startPoint y: 98, endPoint x: 456, endPoint y: 96, distance: 128.2
click at [456, 96] on div at bounding box center [474, 203] width 729 height 300
drag, startPoint x: 456, startPoint y: 96, endPoint x: 474, endPoint y: 98, distance: 18.0
click at [474, 98] on div at bounding box center [474, 203] width 729 height 300
drag, startPoint x: 473, startPoint y: 93, endPoint x: 473, endPoint y: 100, distance: 6.8
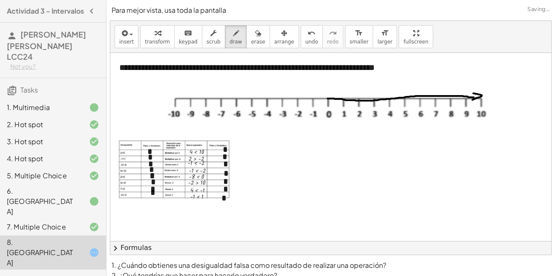
click at [473, 100] on div at bounding box center [474, 203] width 729 height 300
click at [327, 98] on div at bounding box center [474, 203] width 729 height 300
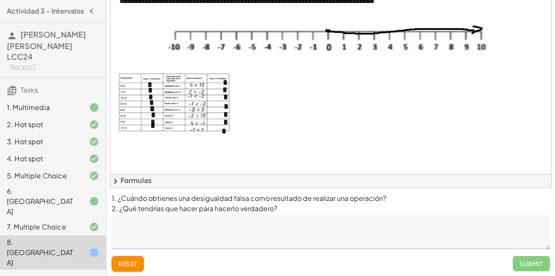
scroll to position [69, 0]
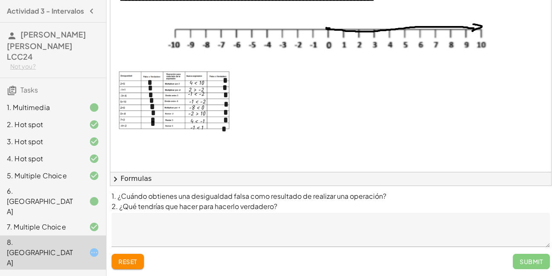
click at [532, 262] on div "Submit" at bounding box center [531, 260] width 37 height 15
drag, startPoint x: 277, startPoint y: 172, endPoint x: 310, endPoint y: 169, distance: 33.0
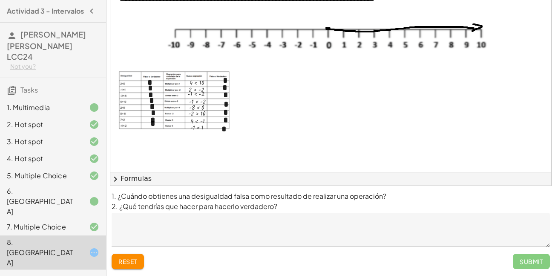
click at [310, 169] on div "**********" at bounding box center [330, 68] width 441 height 233
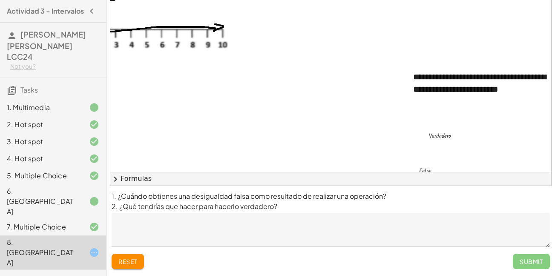
scroll to position [0, 294]
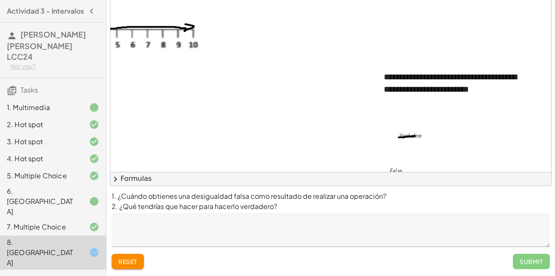
drag, startPoint x: 408, startPoint y: 136, endPoint x: 396, endPoint y: 136, distance: 12.8
click at [396, 136] on div at bounding box center [186, 134] width 729 height 300
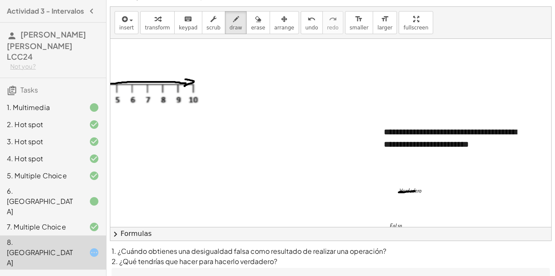
scroll to position [0, 0]
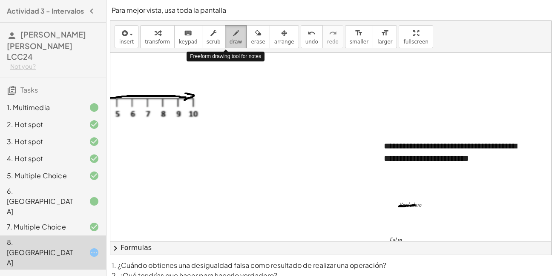
click at [230, 44] on span "draw" at bounding box center [236, 42] width 13 height 6
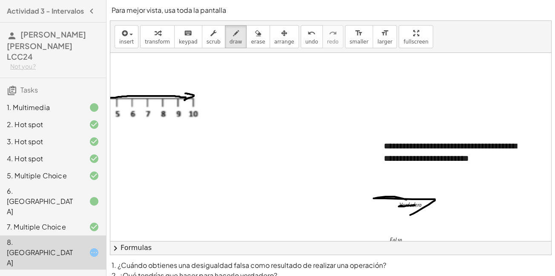
drag, startPoint x: 392, startPoint y: 197, endPoint x: 402, endPoint y: 216, distance: 21.0
click at [402, 216] on div at bounding box center [186, 203] width 729 height 300
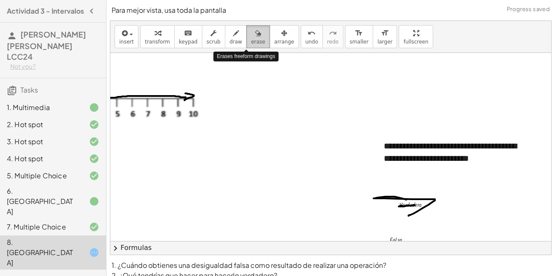
click at [255, 32] on icon "button" at bounding box center [258, 33] width 6 height 10
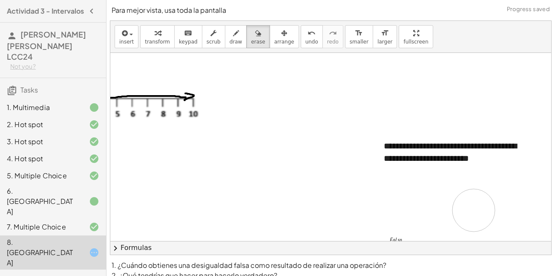
drag, startPoint x: 386, startPoint y: 197, endPoint x: 467, endPoint y: 210, distance: 82.4
click at [467, 210] on div at bounding box center [186, 203] width 729 height 300
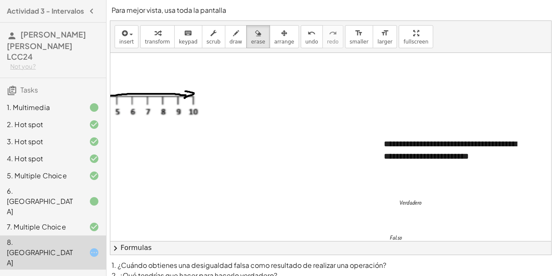
scroll to position [2, 294]
drag, startPoint x: 414, startPoint y: 202, endPoint x: 366, endPoint y: 206, distance: 47.9
click at [366, 206] on div at bounding box center [186, 201] width 729 height 300
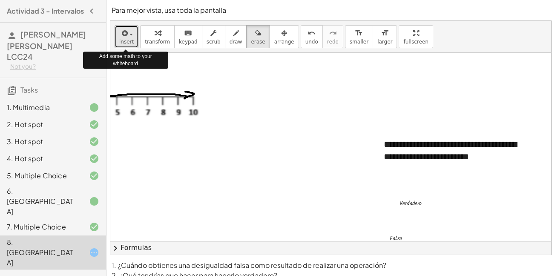
click at [126, 40] on span "insert" at bounding box center [126, 42] width 14 height 6
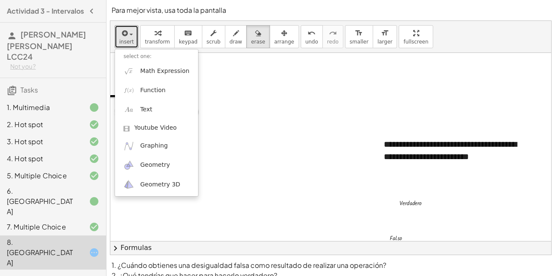
click at [229, 161] on div at bounding box center [186, 201] width 729 height 300
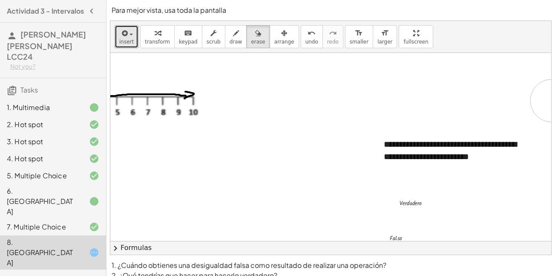
drag, startPoint x: 542, startPoint y: 69, endPoint x: 545, endPoint y: 103, distance: 33.8
click at [545, 103] on div "**********" at bounding box center [330, 147] width 441 height 188
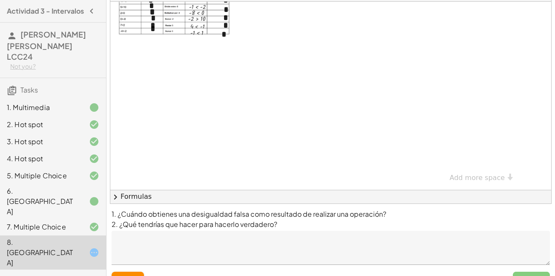
scroll to position [69, 0]
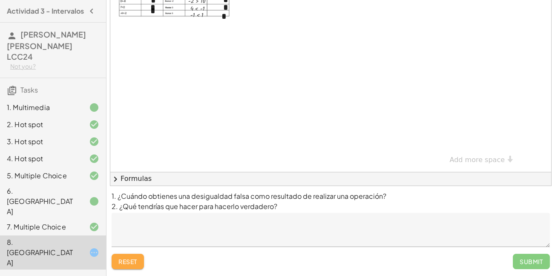
click at [135, 263] on span "reset" at bounding box center [127, 261] width 19 height 8
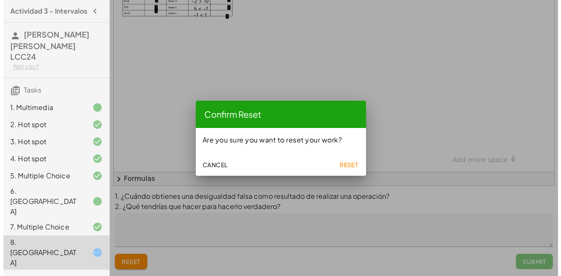
scroll to position [0, 0]
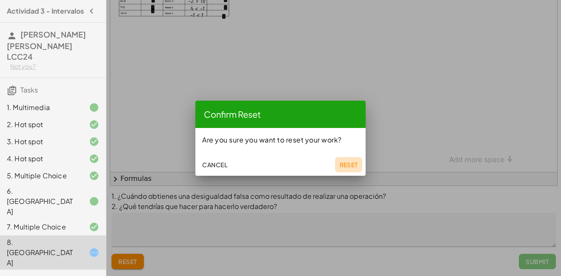
click at [347, 161] on span "Reset" at bounding box center [348, 165] width 19 height 8
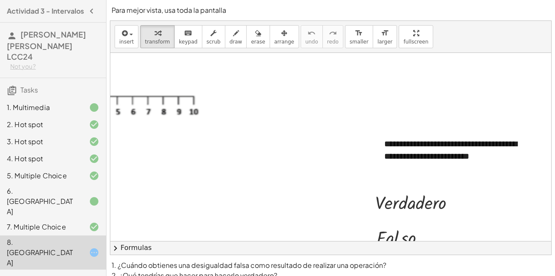
scroll to position [2, 294]
click at [408, 198] on div at bounding box center [418, 201] width 95 height 25
click at [451, 203] on div at bounding box center [455, 202] width 8 height 8
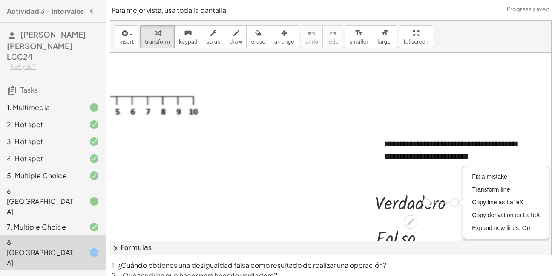
drag, startPoint x: 446, startPoint y: 203, endPoint x: 410, endPoint y: 203, distance: 36.6
click at [411, 202] on div "· V · e · r · d · a · d · e · r · o Fix a mistake Transform line Copy line as L…" at bounding box center [411, 202] width 0 height 0
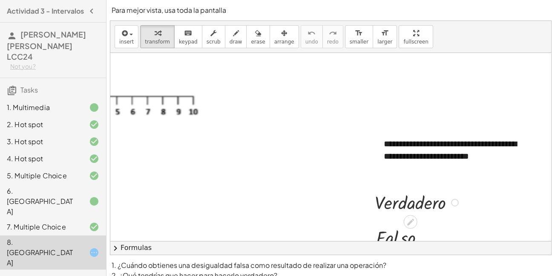
click at [451, 201] on div "Fix a mistake Transform line Copy line as LaTeX Copy derivation as LaTeX Expand…" at bounding box center [455, 202] width 8 height 8
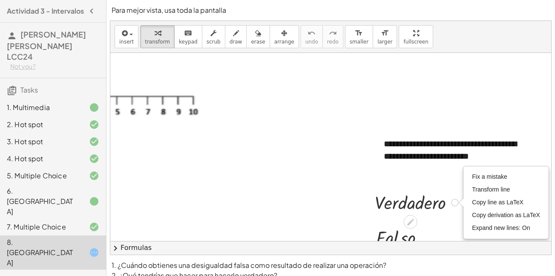
click at [451, 201] on div "Fix a mistake Transform line Copy line as LaTeX Copy derivation as LaTeX Expand…" at bounding box center [455, 202] width 8 height 8
drag, startPoint x: 448, startPoint y: 201, endPoint x: 460, endPoint y: 193, distance: 15.6
click at [460, 193] on div "· V · e · r · d · a · d · e · r · o Fix a mistake Transform line Copy line as L…" at bounding box center [413, 201] width 102 height 29
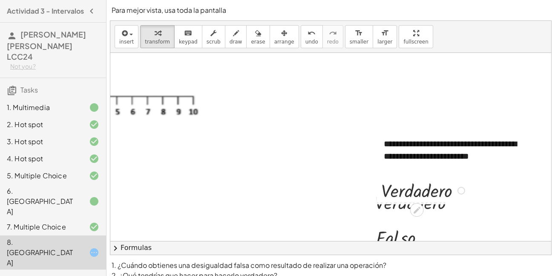
click at [457, 193] on div at bounding box center [461, 191] width 8 height 8
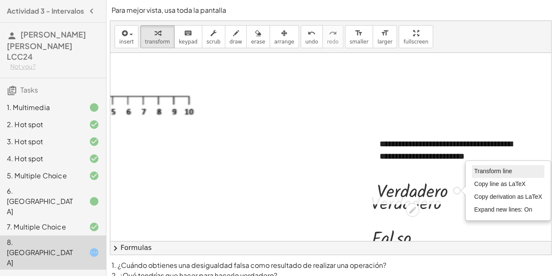
click at [479, 173] on span "Transform line" at bounding box center [493, 170] width 38 height 7
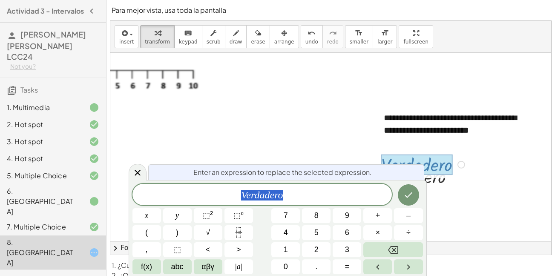
scroll to position [48, 294]
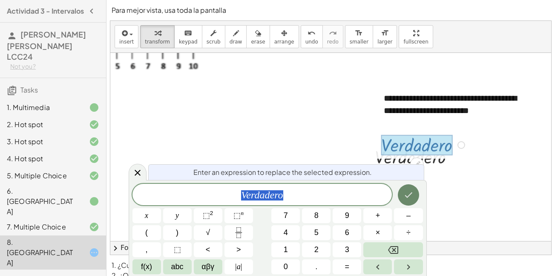
click at [407, 193] on icon "Done" at bounding box center [408, 195] width 10 height 10
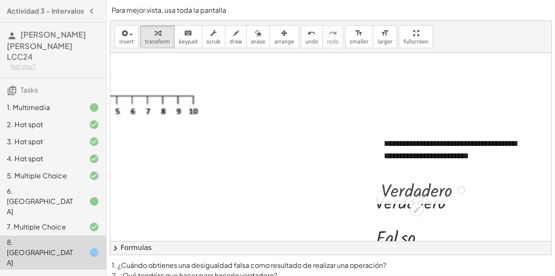
scroll to position [2, 294]
drag, startPoint x: 453, startPoint y: 189, endPoint x: 307, endPoint y: 245, distance: 156.5
click at [307, 245] on div "**********" at bounding box center [330, 137] width 441 height 233
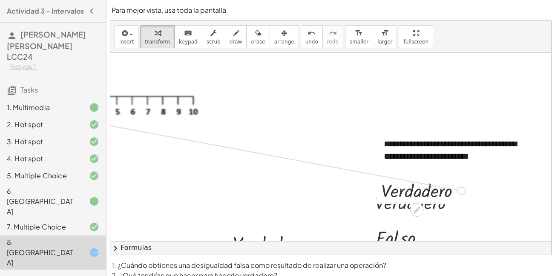
drag, startPoint x: 455, startPoint y: 191, endPoint x: 71, endPoint y: 120, distance: 391.1
click at [71, 120] on main "Actividad 3 - Intervalos [PERSON_NAME] [PERSON_NAME] LCC24 Not you? Tasks 1. Mu…" at bounding box center [277, 172] width 555 height 345
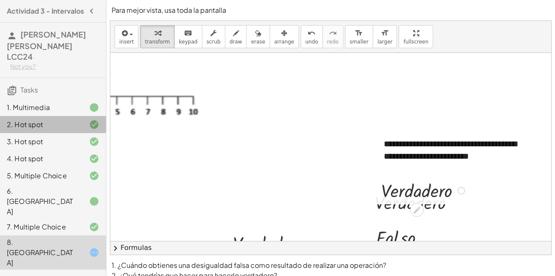
click at [71, 120] on div "2. Hot spot" at bounding box center [41, 124] width 69 height 10
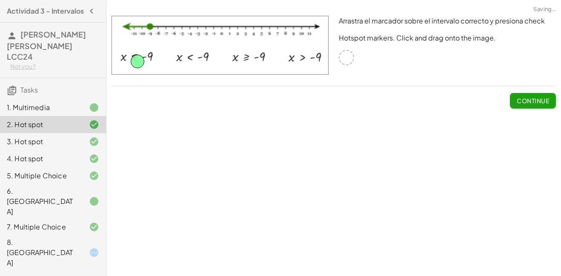
click at [58, 237] on div "8. [GEOGRAPHIC_DATA]" at bounding box center [41, 252] width 69 height 31
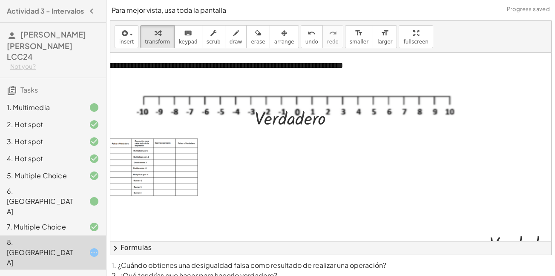
scroll to position [2, 29]
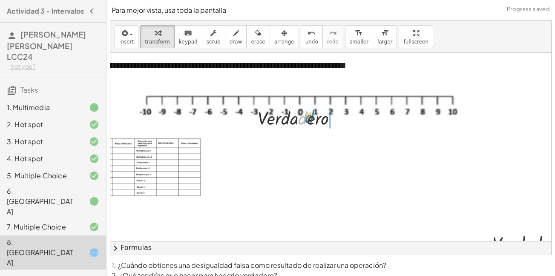
drag, startPoint x: 299, startPoint y: 120, endPoint x: 328, endPoint y: 114, distance: 28.7
click at [328, 114] on div at bounding box center [300, 117] width 95 height 25
drag, startPoint x: 324, startPoint y: 121, endPoint x: 298, endPoint y: 122, distance: 26.0
drag, startPoint x: 338, startPoint y: 117, endPoint x: 124, endPoint y: 152, distance: 216.2
click at [124, 152] on div "**********" at bounding box center [446, 201] width 729 height 300
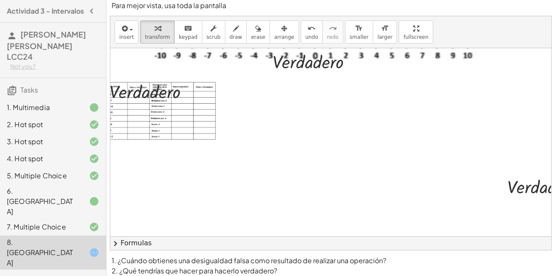
scroll to position [54, 0]
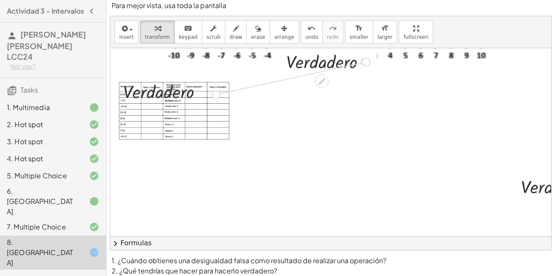
drag, startPoint x: 365, startPoint y: 62, endPoint x: 210, endPoint y: 95, distance: 159.1
click at [210, 95] on div "**********" at bounding box center [474, 144] width 729 height 300
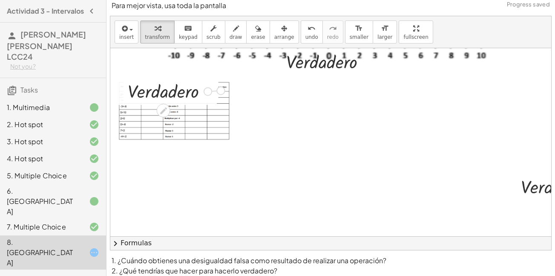
drag, startPoint x: 204, startPoint y: 91, endPoint x: 219, endPoint y: 90, distance: 15.8
click at [219, 90] on div "**********" at bounding box center [474, 144] width 729 height 300
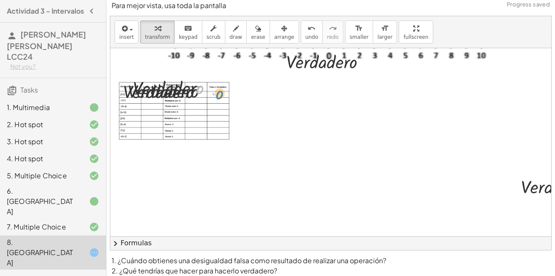
drag, startPoint x: 199, startPoint y: 89, endPoint x: 219, endPoint y: 95, distance: 20.5
click at [219, 95] on div at bounding box center [176, 87] width 95 height 25
drag, startPoint x: 174, startPoint y: 86, endPoint x: 182, endPoint y: 94, distance: 11.1
click at [274, 36] on span "arrange" at bounding box center [284, 37] width 20 height 6
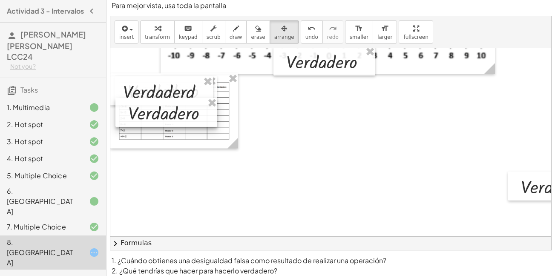
drag, startPoint x: 170, startPoint y: 81, endPoint x: 165, endPoint y: 105, distance: 24.7
click at [165, 105] on div at bounding box center [166, 112] width 102 height 29
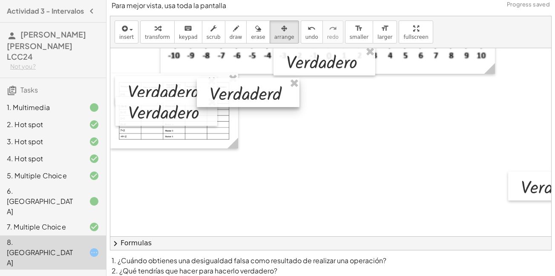
drag, startPoint x: 178, startPoint y: 81, endPoint x: 265, endPoint y: 83, distance: 86.1
click at [265, 83] on div at bounding box center [248, 92] width 103 height 29
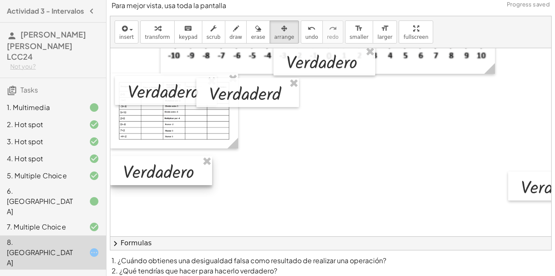
drag, startPoint x: 183, startPoint y: 107, endPoint x: 135, endPoint y: 167, distance: 76.3
click at [135, 167] on div at bounding box center [161, 170] width 102 height 29
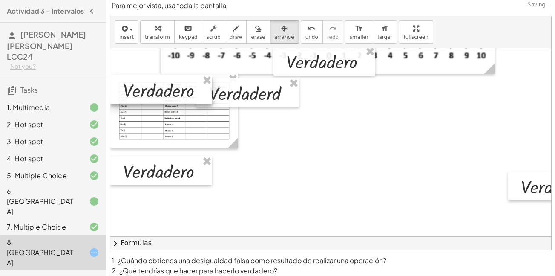
drag, startPoint x: 146, startPoint y: 92, endPoint x: 141, endPoint y: 91, distance: 5.7
click at [141, 91] on div at bounding box center [161, 89] width 102 height 29
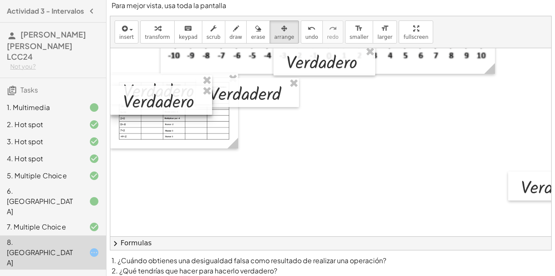
drag, startPoint x: 180, startPoint y: 173, endPoint x: 173, endPoint y: 103, distance: 70.7
click at [173, 103] on div at bounding box center [161, 100] width 102 height 29
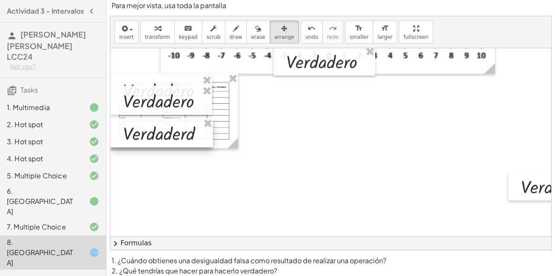
drag, startPoint x: 267, startPoint y: 99, endPoint x: 147, endPoint y: 139, distance: 127.0
click at [147, 139] on div at bounding box center [161, 132] width 103 height 29
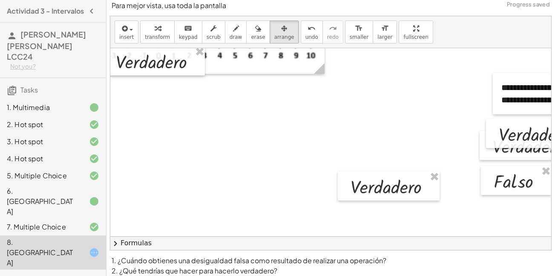
scroll to position [54, 244]
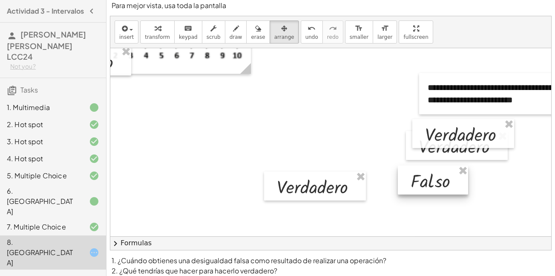
drag, startPoint x: 445, startPoint y: 171, endPoint x: 435, endPoint y: 171, distance: 9.8
click at [435, 171] on div at bounding box center [433, 179] width 70 height 29
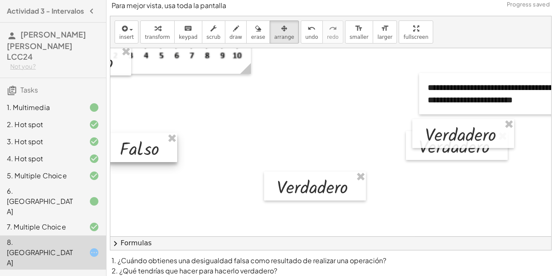
drag, startPoint x: 430, startPoint y: 176, endPoint x: 135, endPoint y: 143, distance: 296.1
click at [135, 143] on div at bounding box center [142, 147] width 70 height 29
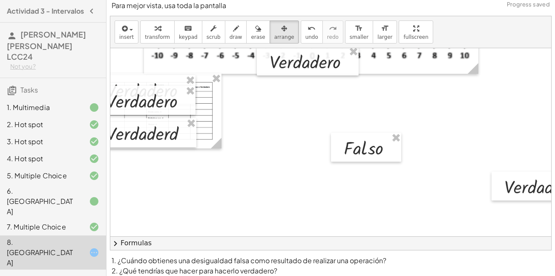
scroll to position [54, 0]
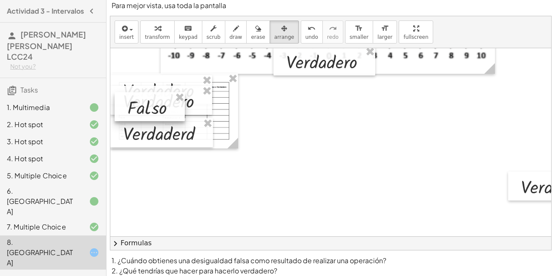
drag, startPoint x: 372, startPoint y: 155, endPoint x: 138, endPoint y: 114, distance: 237.4
click at [138, 114] on div at bounding box center [150, 106] width 70 height 29
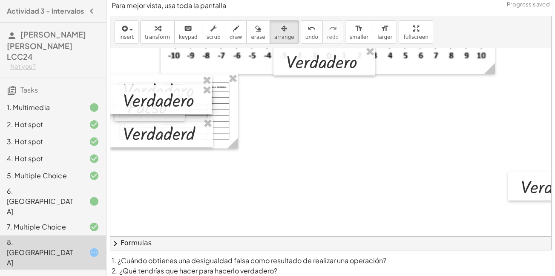
click at [149, 89] on div at bounding box center [161, 99] width 102 height 29
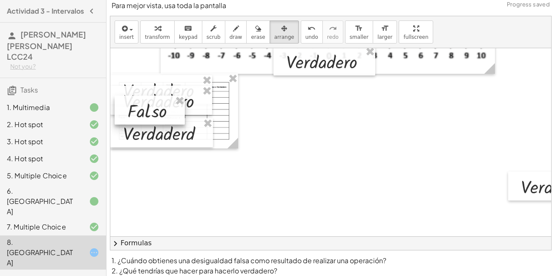
click at [144, 122] on div at bounding box center [150, 109] width 70 height 29
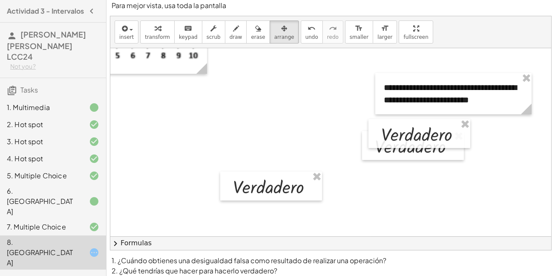
scroll to position [54, 294]
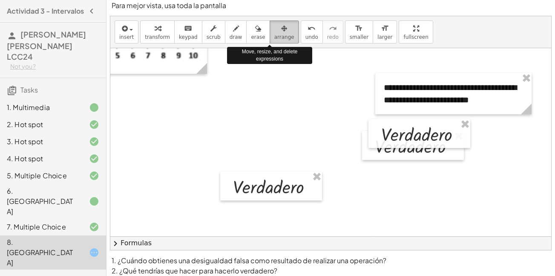
click at [274, 36] on span "arrange" at bounding box center [284, 37] width 20 height 6
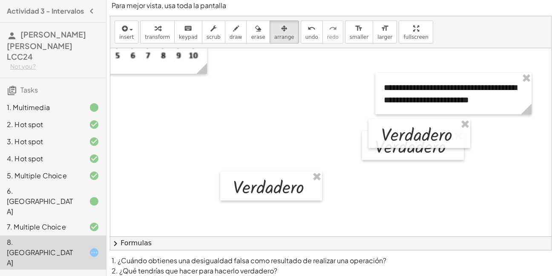
drag, startPoint x: 470, startPoint y: 227, endPoint x: 423, endPoint y: 239, distance: 49.0
click at [423, 239] on div "**********" at bounding box center [330, 132] width 441 height 233
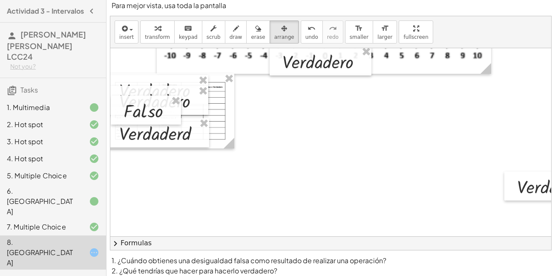
scroll to position [54, 0]
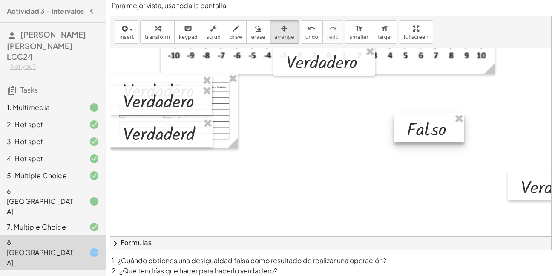
drag, startPoint x: 147, startPoint y: 113, endPoint x: 427, endPoint y: 131, distance: 280.8
click at [427, 131] on div at bounding box center [429, 127] width 70 height 29
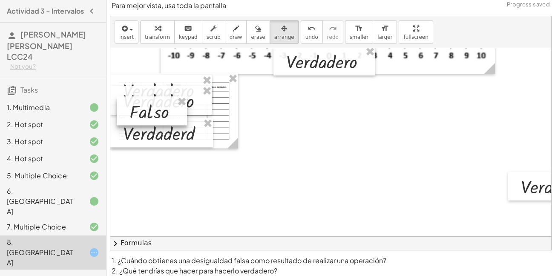
drag, startPoint x: 427, startPoint y: 131, endPoint x: 149, endPoint y: 114, distance: 278.7
click at [149, 114] on div at bounding box center [152, 110] width 70 height 29
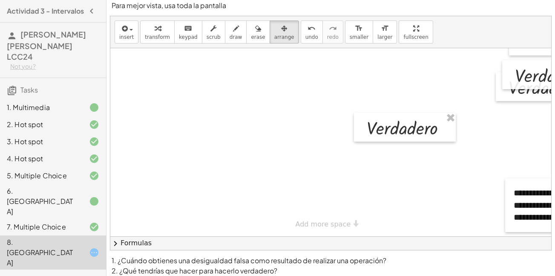
scroll to position [119, 181]
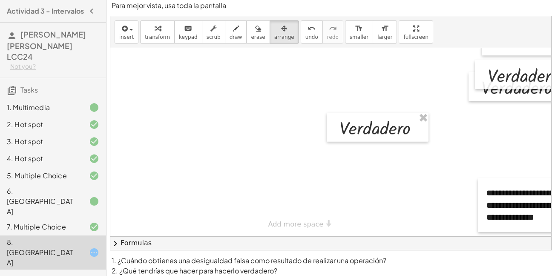
click at [469, 243] on button "chevron_right Formulas" at bounding box center [330, 243] width 441 height 14
click at [0, 0] on div "Quadratic Formula + · a · x 2 + · b · x + c = 0 ⇔ x = · ( − b ± 2 √ ( + b 2 − ·…" at bounding box center [0, 0] width 0 height 0
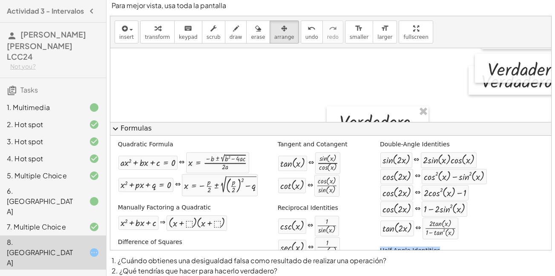
click at [469, 243] on div "Quadratic Formula + · a · x 2 + · b · x + c = 0 ⇔ x = · ( − b ± 2 √ ( + b 2 − ·…" at bounding box center [330, 277] width 437 height 281
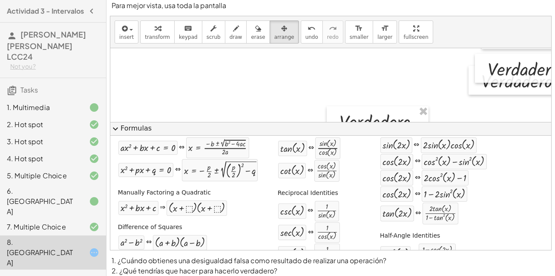
click at [469, 243] on div "sin ( , x ) 2 ⇔ · ( + 1 − cos ( , · 2 · x ) ) · 2" at bounding box center [457, 253] width 155 height 21
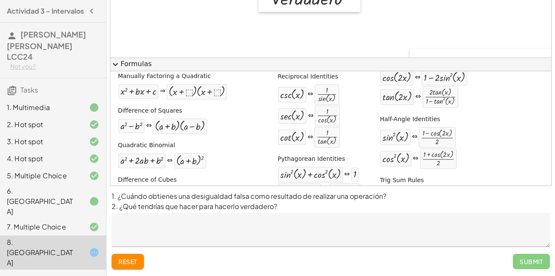
scroll to position [233, 250]
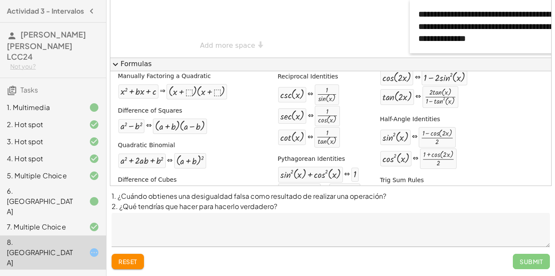
click at [118, 66] on span "expand_more" at bounding box center [115, 64] width 10 height 10
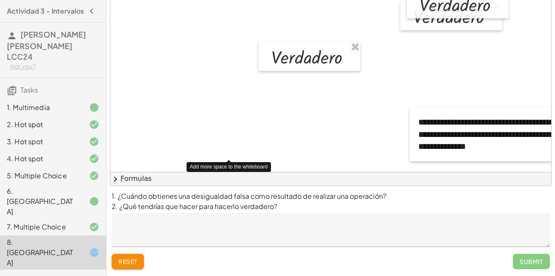
click at [252, 151] on div "**********" at bounding box center [225, 147] width 729 height 564
click at [252, 151] on div at bounding box center [225, 147] width 729 height 564
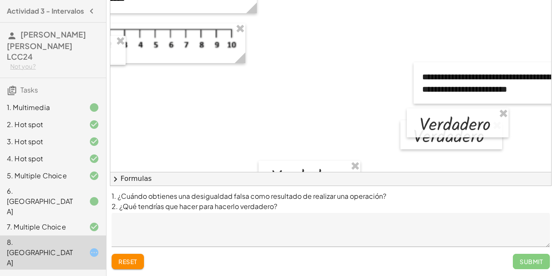
scroll to position [110, 250]
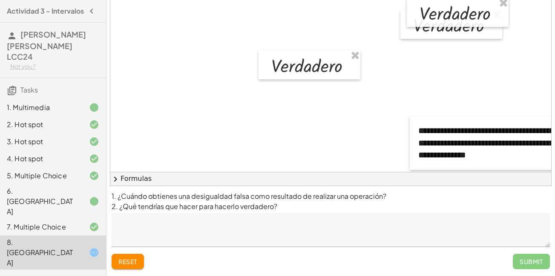
drag, startPoint x: 543, startPoint y: 55, endPoint x: 545, endPoint y: 32, distance: 22.7
click at [545, 32] on div "**********" at bounding box center [330, 78] width 441 height 188
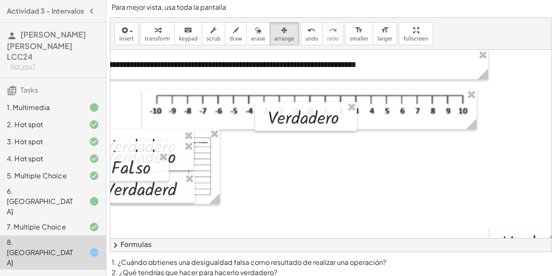
scroll to position [0, 0]
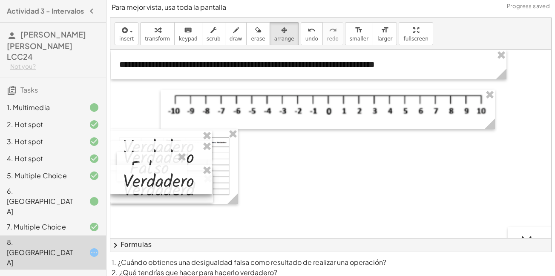
drag, startPoint x: 302, startPoint y: 120, endPoint x: 110, endPoint y: 182, distance: 202.3
click at [110, 182] on div "**********" at bounding box center [331, 134] width 442 height 234
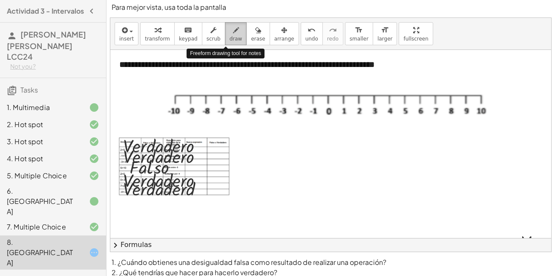
click at [230, 40] on span "draw" at bounding box center [236, 39] width 13 height 6
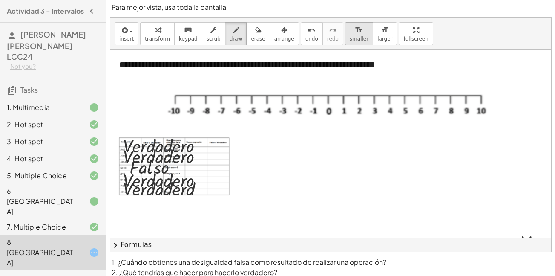
click at [350, 32] on div "format_size" at bounding box center [359, 30] width 19 height 10
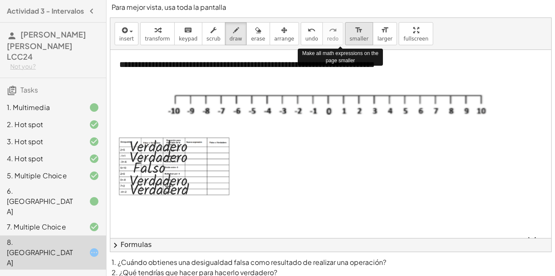
click at [350, 32] on div "format_size" at bounding box center [359, 30] width 19 height 10
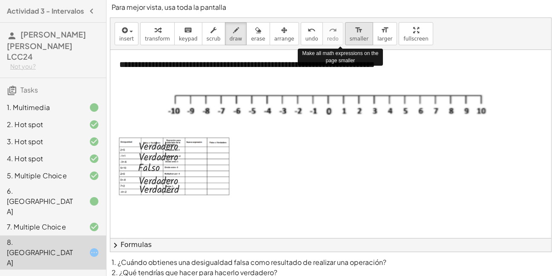
click at [350, 32] on div "format_size" at bounding box center [359, 30] width 19 height 10
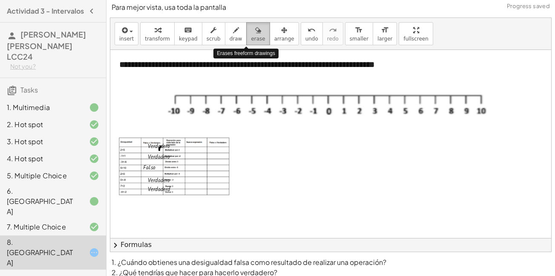
click at [255, 32] on icon "button" at bounding box center [258, 30] width 6 height 10
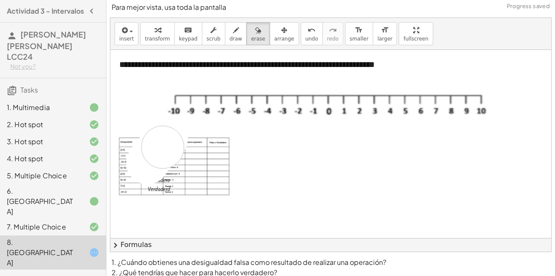
drag, startPoint x: 147, startPoint y: 163, endPoint x: 162, endPoint y: 148, distance: 20.8
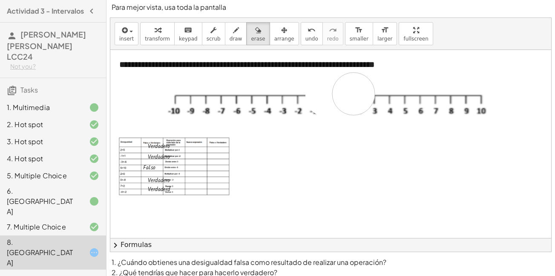
drag, startPoint x: 327, startPoint y: 95, endPoint x: 354, endPoint y: 94, distance: 26.9
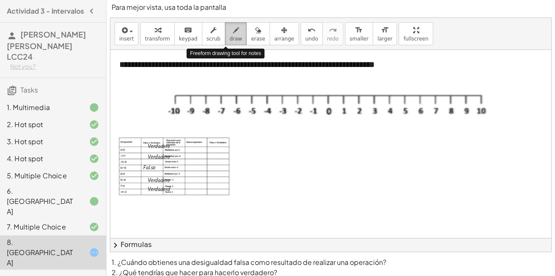
click at [230, 38] on span "draw" at bounding box center [236, 39] width 13 height 6
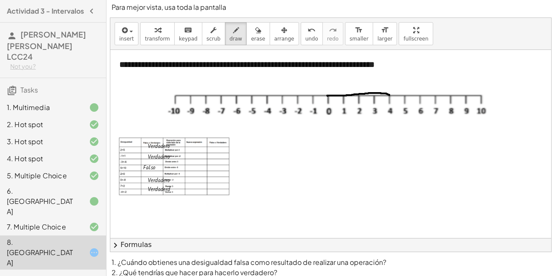
drag, startPoint x: 328, startPoint y: 96, endPoint x: 389, endPoint y: 95, distance: 61.8
drag, startPoint x: 336, startPoint y: 94, endPoint x: 391, endPoint y: 94, distance: 54.5
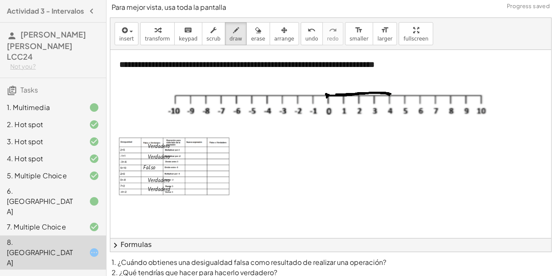
drag, startPoint x: 384, startPoint y: 88, endPoint x: 388, endPoint y: 97, distance: 9.5
drag, startPoint x: 326, startPoint y: 95, endPoint x: 298, endPoint y: 95, distance: 28.5
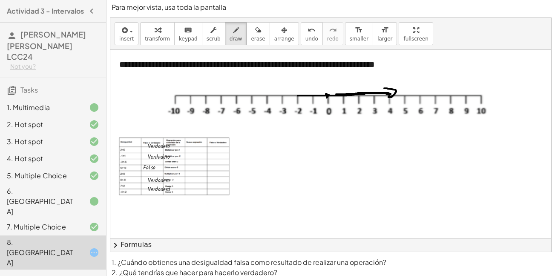
drag, startPoint x: 295, startPoint y: 92, endPoint x: 299, endPoint y: 96, distance: 5.7
drag, startPoint x: 342, startPoint y: 95, endPoint x: 299, endPoint y: 96, distance: 42.2
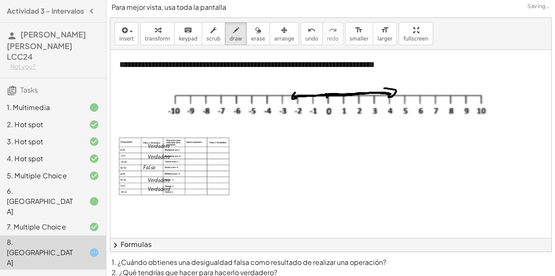
drag, startPoint x: 294, startPoint y: 94, endPoint x: 296, endPoint y: 98, distance: 4.6
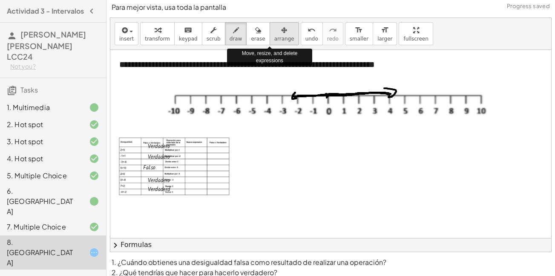
click at [274, 37] on span "arrange" at bounding box center [284, 39] width 20 height 6
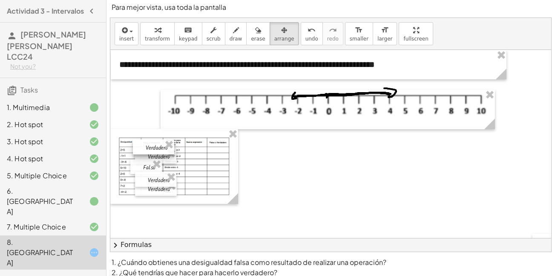
click at [161, 147] on div at bounding box center [153, 146] width 41 height 15
click at [161, 156] on div at bounding box center [154, 154] width 41 height 15
drag, startPoint x: 152, startPoint y: 166, endPoint x: 143, endPoint y: 166, distance: 9.4
click at [143, 166] on div "· F · a · l · s · o" at bounding box center [146, 166] width 32 height 15
drag, startPoint x: 143, startPoint y: 166, endPoint x: 148, endPoint y: 162, distance: 6.1
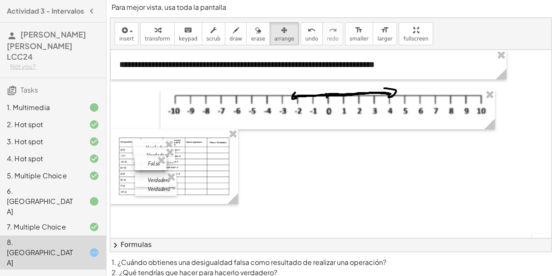
click at [148, 162] on div at bounding box center [151, 162] width 32 height 15
drag, startPoint x: 156, startPoint y: 193, endPoint x: 152, endPoint y: 196, distance: 5.6
click at [152, 196] on div at bounding box center [150, 191] width 42 height 15
drag, startPoint x: 153, startPoint y: 183, endPoint x: 148, endPoint y: 190, distance: 8.9
click at [148, 190] on div at bounding box center [150, 186] width 41 height 15
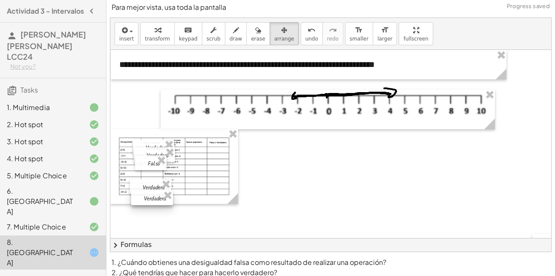
drag, startPoint x: 151, startPoint y: 198, endPoint x: 152, endPoint y: 204, distance: 6.4
click at [152, 204] on div at bounding box center [152, 197] width 42 height 15
click at [151, 190] on div at bounding box center [152, 197] width 42 height 15
click at [151, 186] on div at bounding box center [150, 185] width 41 height 15
drag, startPoint x: 151, startPoint y: 201, endPoint x: 150, endPoint y: 196, distance: 5.0
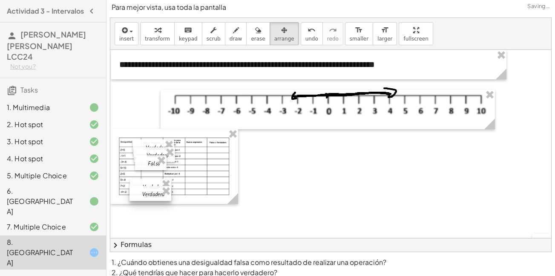
click at [150, 196] on div at bounding box center [150, 193] width 42 height 15
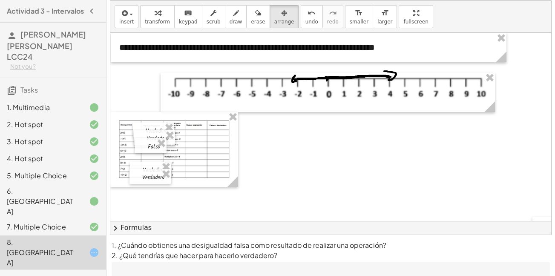
scroll to position [69, 0]
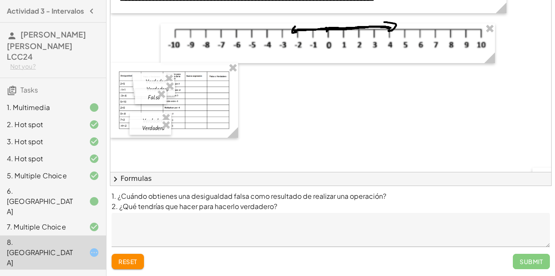
click at [529, 267] on div "Submit" at bounding box center [531, 260] width 37 height 15
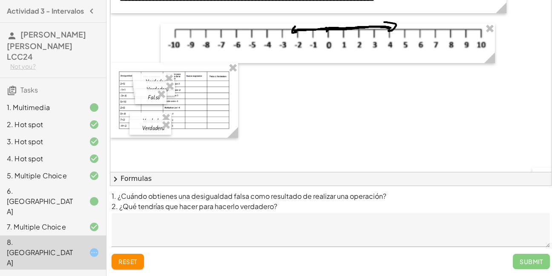
click at [529, 267] on div "Submit" at bounding box center [531, 260] width 37 height 15
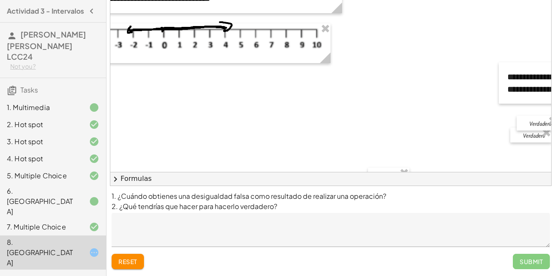
scroll to position [0, 294]
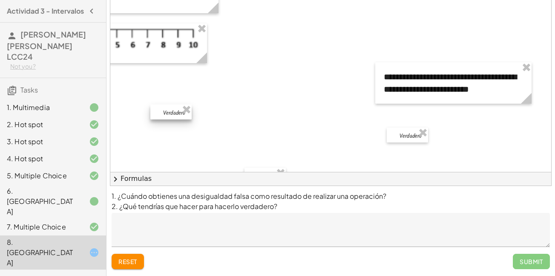
drag, startPoint x: 408, startPoint y: 124, endPoint x: 164, endPoint y: 113, distance: 243.9
click at [164, 113] on div at bounding box center [170, 111] width 41 height 15
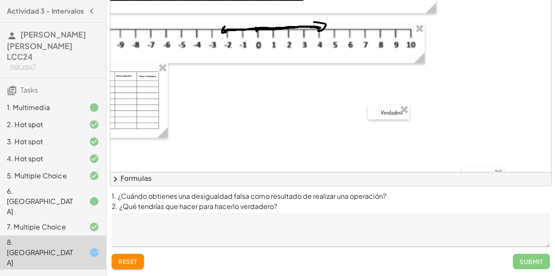
scroll to position [0, 53]
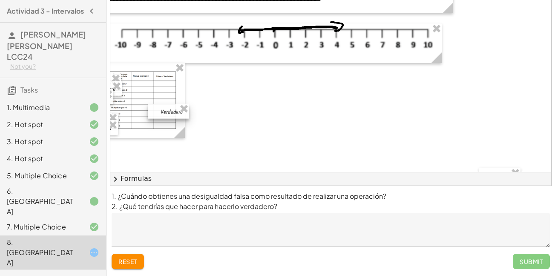
drag, startPoint x: 400, startPoint y: 114, endPoint x: 162, endPoint y: 113, distance: 238.1
click at [162, 113] on div at bounding box center [168, 111] width 41 height 15
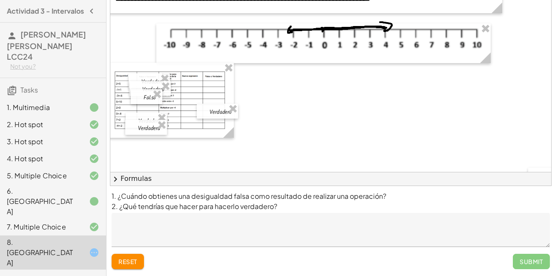
scroll to position [0, 0]
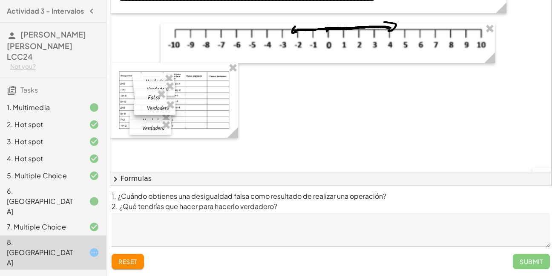
drag, startPoint x: 216, startPoint y: 116, endPoint x: 149, endPoint y: 112, distance: 67.0
click at [149, 112] on div at bounding box center [154, 107] width 41 height 15
click at [141, 112] on div at bounding box center [151, 106] width 41 height 15
drag, startPoint x: 148, startPoint y: 124, endPoint x: 148, endPoint y: 112, distance: 12.8
click at [148, 112] on div at bounding box center [150, 114] width 42 height 15
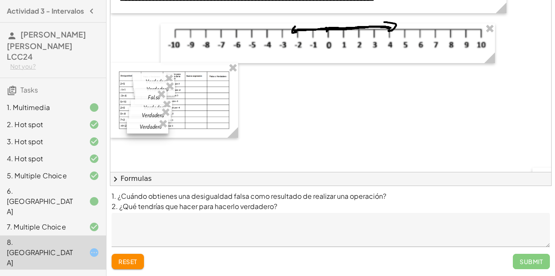
drag, startPoint x: 149, startPoint y: 127, endPoint x: 146, endPoint y: 133, distance: 6.1
click at [146, 133] on div at bounding box center [147, 125] width 41 height 15
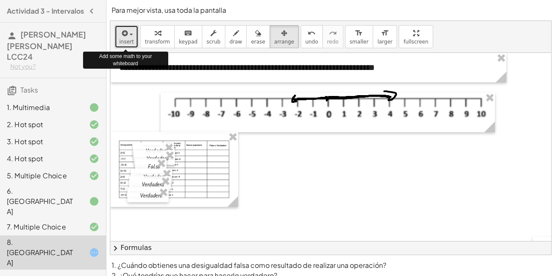
click at [115, 40] on button "insert" at bounding box center [127, 36] width 24 height 23
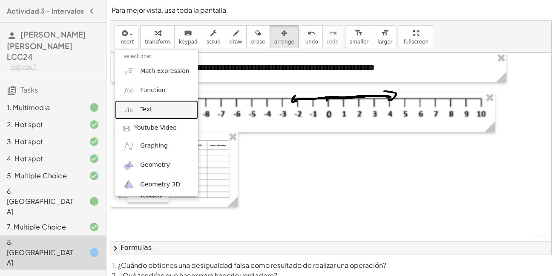
click at [144, 112] on span "Text" at bounding box center [146, 109] width 12 height 9
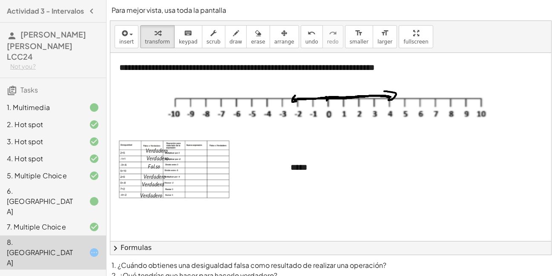
click at [274, 41] on span "arrange" at bounding box center [284, 42] width 20 height 6
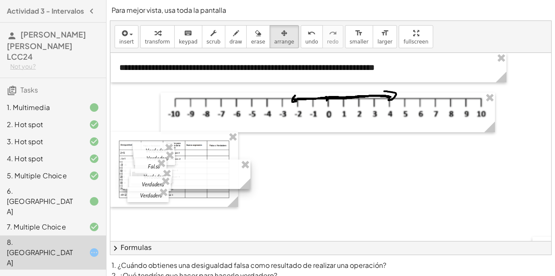
drag, startPoint x: 320, startPoint y: 161, endPoint x: 161, endPoint y: 168, distance: 159.0
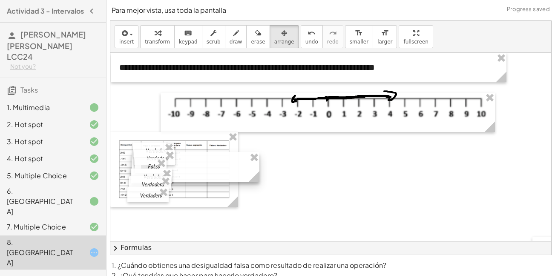
drag, startPoint x: 198, startPoint y: 168, endPoint x: 208, endPoint y: 160, distance: 12.4
click at [208, 160] on div at bounding box center [196, 166] width 128 height 29
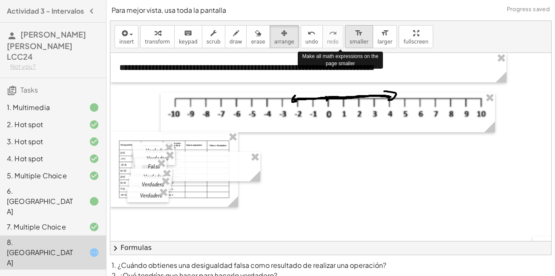
click at [350, 41] on span "smaller" at bounding box center [359, 42] width 19 height 6
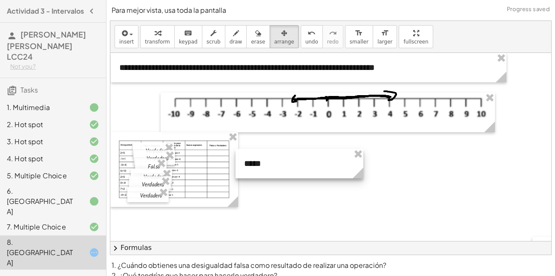
drag, startPoint x: 209, startPoint y: 175, endPoint x: 312, endPoint y: 173, distance: 103.1
click at [312, 173] on div at bounding box center [300, 163] width 128 height 29
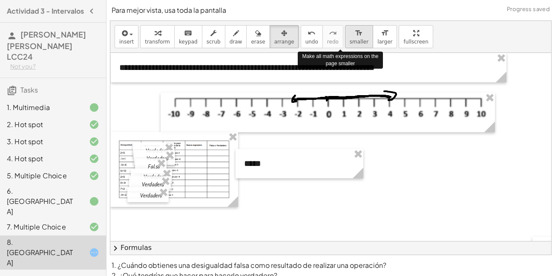
click at [350, 42] on span "smaller" at bounding box center [359, 42] width 19 height 6
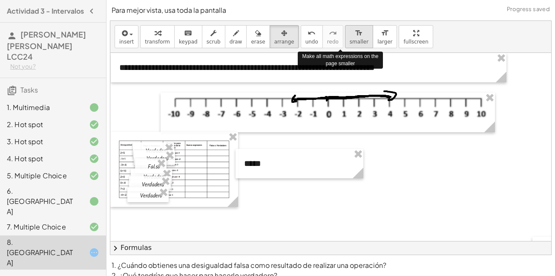
click at [350, 42] on span "smaller" at bounding box center [359, 42] width 19 height 6
drag, startPoint x: 338, startPoint y: 42, endPoint x: 216, endPoint y: 211, distance: 208.4
click at [216, 211] on div "**********" at bounding box center [330, 137] width 441 height 233
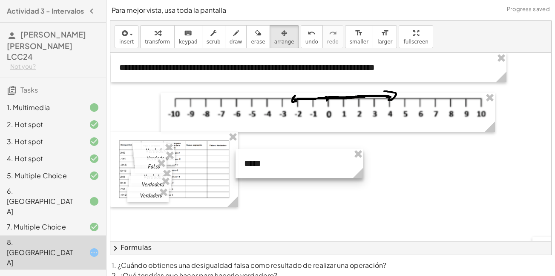
click at [253, 166] on div at bounding box center [300, 163] width 128 height 29
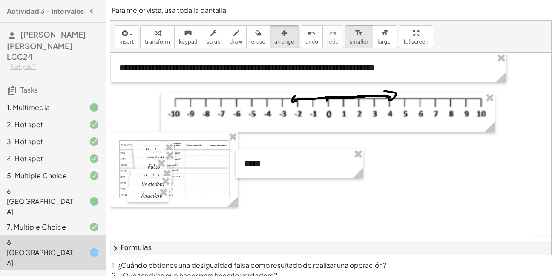
click at [350, 39] on span "smaller" at bounding box center [359, 42] width 19 height 6
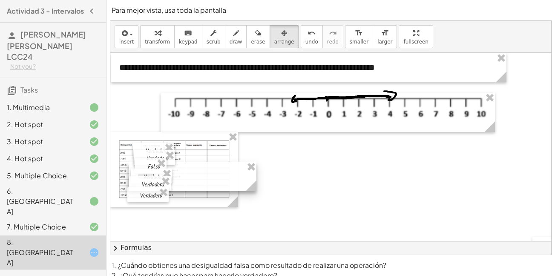
drag, startPoint x: 290, startPoint y: 154, endPoint x: 183, endPoint y: 167, distance: 107.6
click at [183, 167] on div at bounding box center [193, 175] width 128 height 29
click at [185, 165] on div at bounding box center [194, 174] width 128 height 29
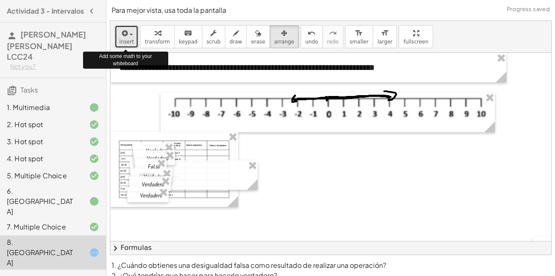
click at [127, 42] on span "insert" at bounding box center [126, 42] width 14 height 6
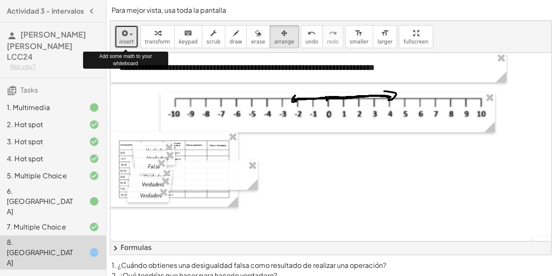
click at [123, 38] on icon "button" at bounding box center [124, 33] width 8 height 10
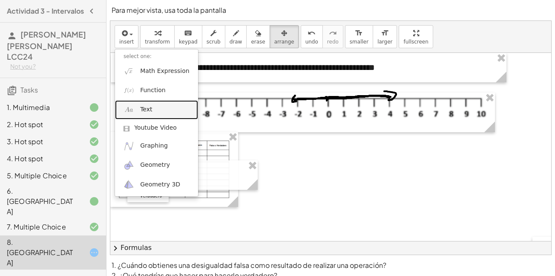
click at [160, 103] on link "Text" at bounding box center [156, 109] width 83 height 19
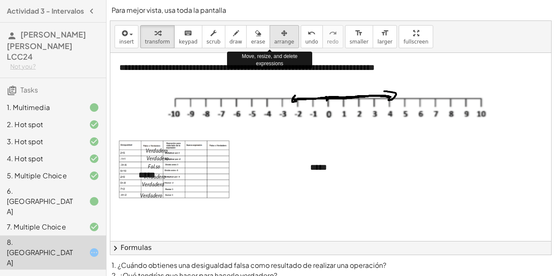
click at [274, 44] on span "arrange" at bounding box center [284, 42] width 20 height 6
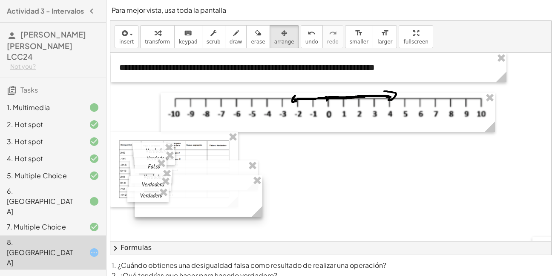
drag, startPoint x: 349, startPoint y: 173, endPoint x: 182, endPoint y: 195, distance: 168.5
click at [182, 195] on div at bounding box center [199, 195] width 128 height 41
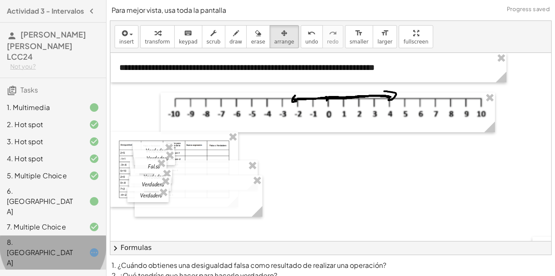
click at [95, 247] on icon at bounding box center [94, 252] width 10 height 10
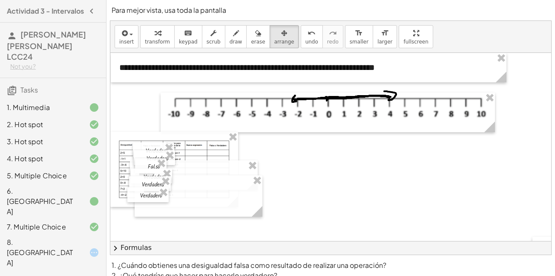
drag, startPoint x: 95, startPoint y: 229, endPoint x: 28, endPoint y: 69, distance: 173.9
click at [28, 69] on div "Not you?" at bounding box center [54, 66] width 89 height 9
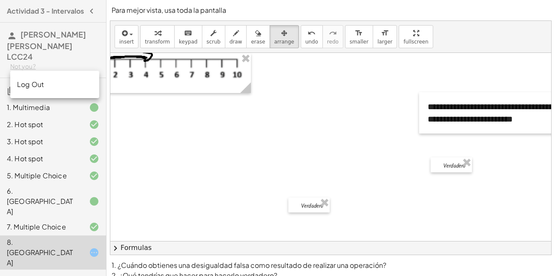
scroll to position [39, 294]
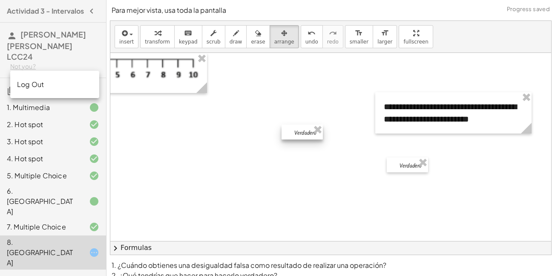
drag, startPoint x: 256, startPoint y: 208, endPoint x: 243, endPoint y: 145, distance: 64.1
click at [282, 139] on div at bounding box center [302, 131] width 41 height 15
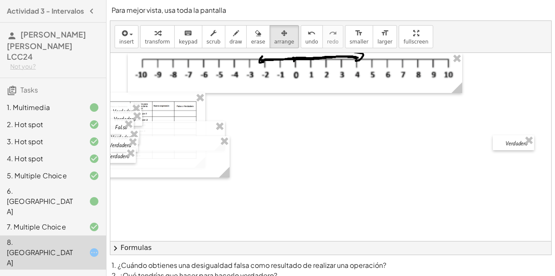
scroll to position [39, 31]
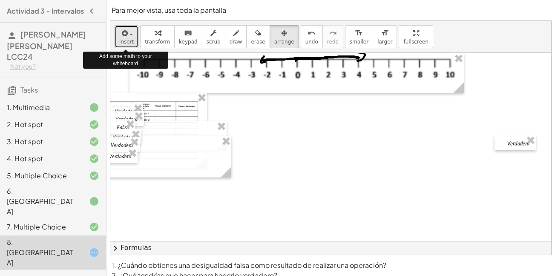
click at [124, 38] on icon "button" at bounding box center [124, 33] width 8 height 10
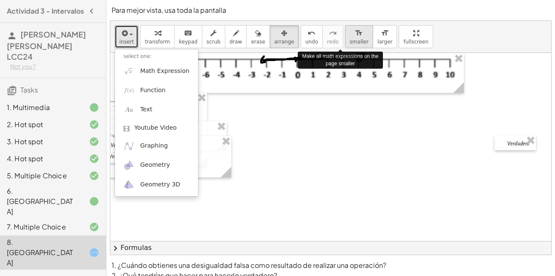
click at [350, 43] on span "smaller" at bounding box center [359, 42] width 19 height 6
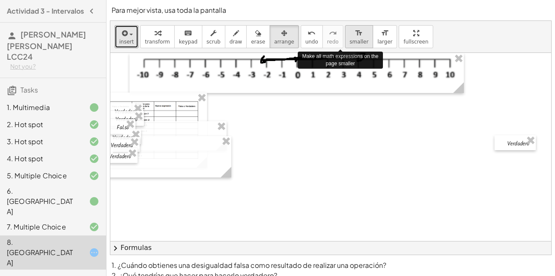
click at [350, 43] on span "smaller" at bounding box center [359, 42] width 19 height 6
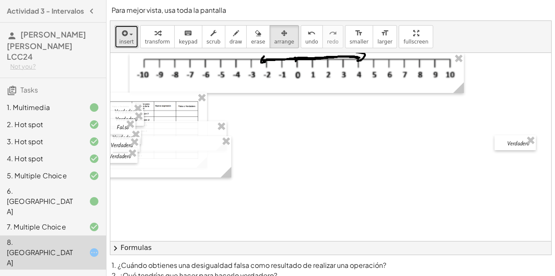
click at [127, 46] on button "insert" at bounding box center [127, 36] width 24 height 23
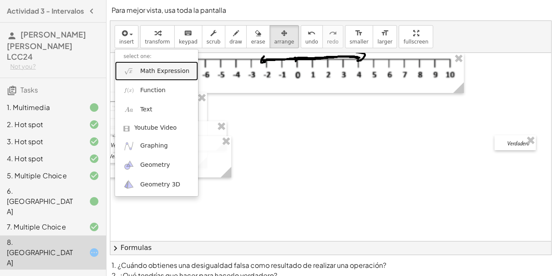
click at [149, 71] on span "Math Expression" at bounding box center [164, 71] width 49 height 9
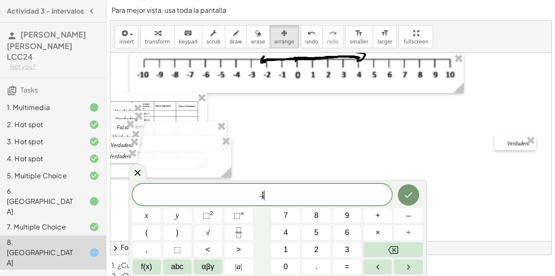
click at [410, 223] on div "4 ​ x y ⬚ 2 ⬚ n 7 8 9 + – ( ) √ 4 5 6 × ÷ , ⬚ < > 1 2 3 f(x) abc αβγ | a | 0 . =" at bounding box center [277, 229] width 290 height 90
click at [411, 219] on button "–" at bounding box center [408, 215] width 29 height 15
click at [403, 194] on button "Done" at bounding box center [408, 194] width 21 height 21
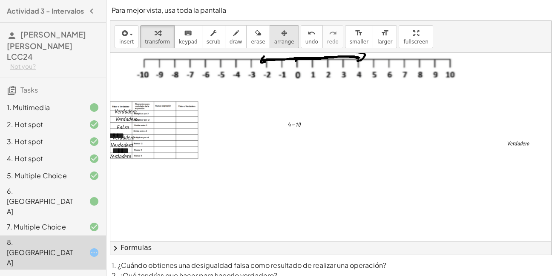
click at [281, 38] on icon "button" at bounding box center [284, 33] width 6 height 10
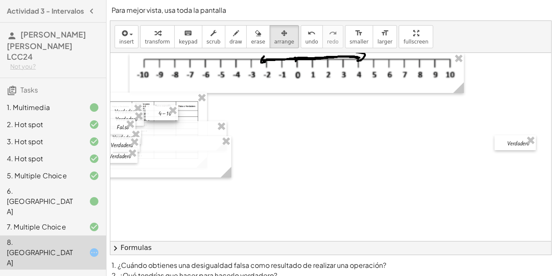
drag, startPoint x: 291, startPoint y: 122, endPoint x: 163, endPoint y: 111, distance: 128.7
click at [163, 111] on div at bounding box center [162, 112] width 32 height 15
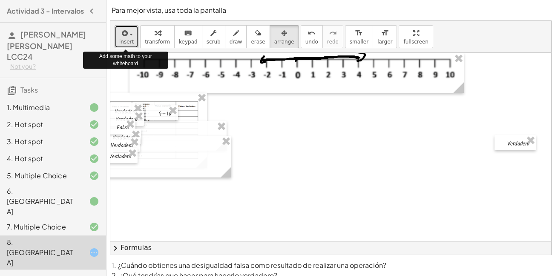
click at [132, 33] on div "button" at bounding box center [126, 33] width 14 height 10
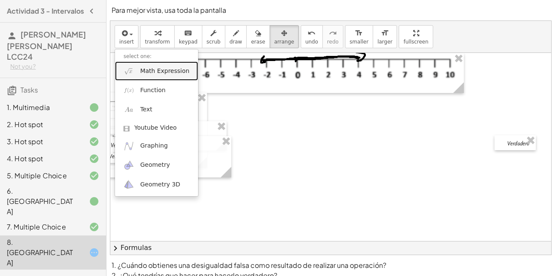
click at [139, 72] on link "Math Expression" at bounding box center [156, 70] width 83 height 19
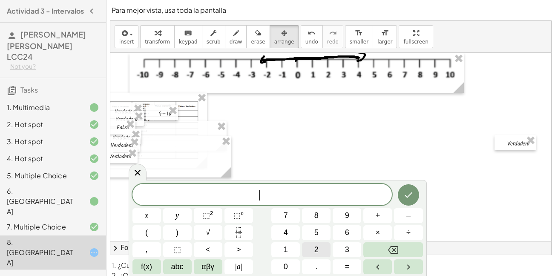
click at [311, 250] on button "2" at bounding box center [316, 249] width 29 height 15
click at [403, 220] on button "–" at bounding box center [408, 215] width 29 height 15
click at [238, 250] on span ">" at bounding box center [238, 250] width 5 height 12
click at [411, 216] on button "–" at bounding box center [408, 215] width 29 height 15
click at [316, 248] on span "2" at bounding box center [316, 250] width 4 height 12
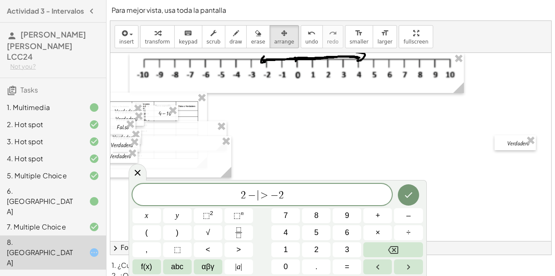
click at [256, 196] on span "−" at bounding box center [252, 195] width 12 height 10
click at [414, 195] on button "Done" at bounding box center [408, 194] width 21 height 21
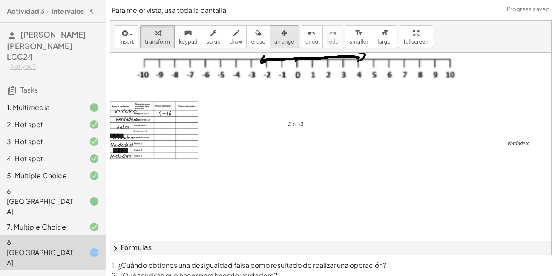
click at [274, 43] on span "arrange" at bounding box center [284, 42] width 20 height 6
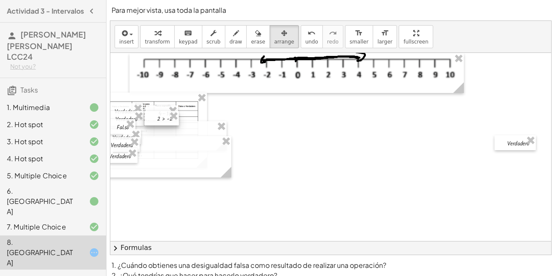
drag, startPoint x: 285, startPoint y: 127, endPoint x: 153, endPoint y: 121, distance: 131.7
click at [153, 121] on div at bounding box center [161, 118] width 35 height 14
